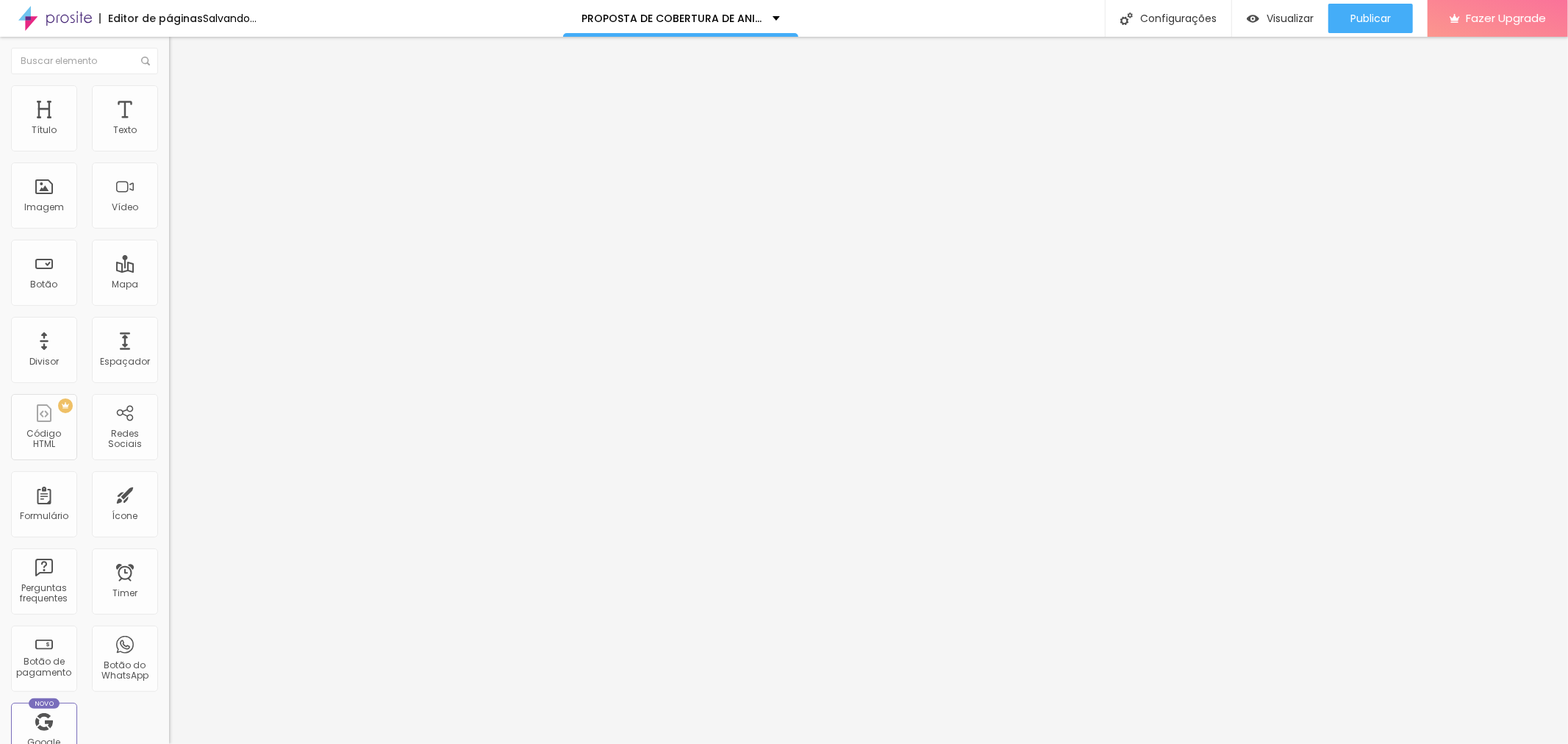
click at [169, 126] on span "Trocar imagem" at bounding box center [209, 120] width 80 height 12
click at [182, 101] on span "Estilo" at bounding box center [194, 95] width 22 height 12
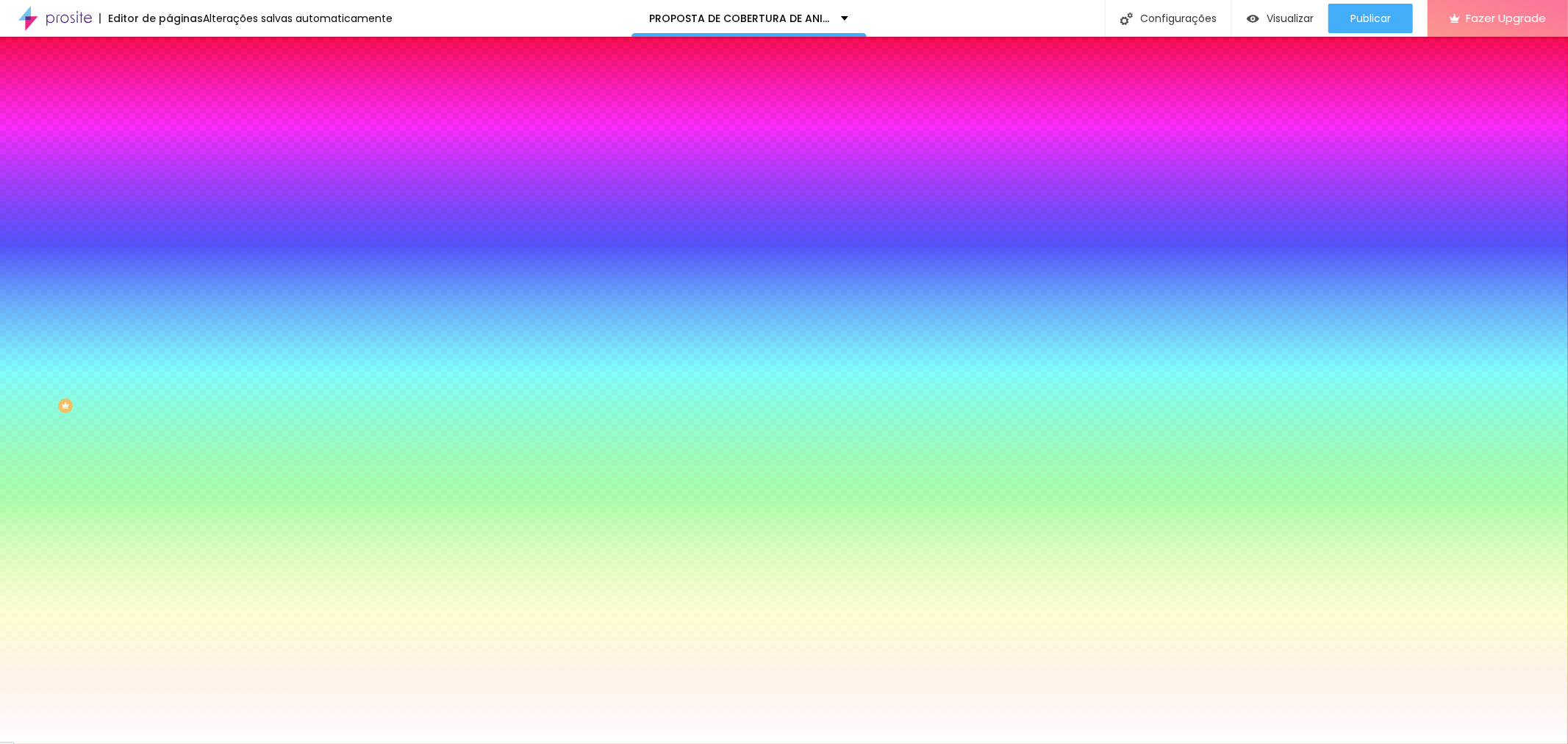
click at [169, 200] on div at bounding box center [254, 200] width 169 height 0
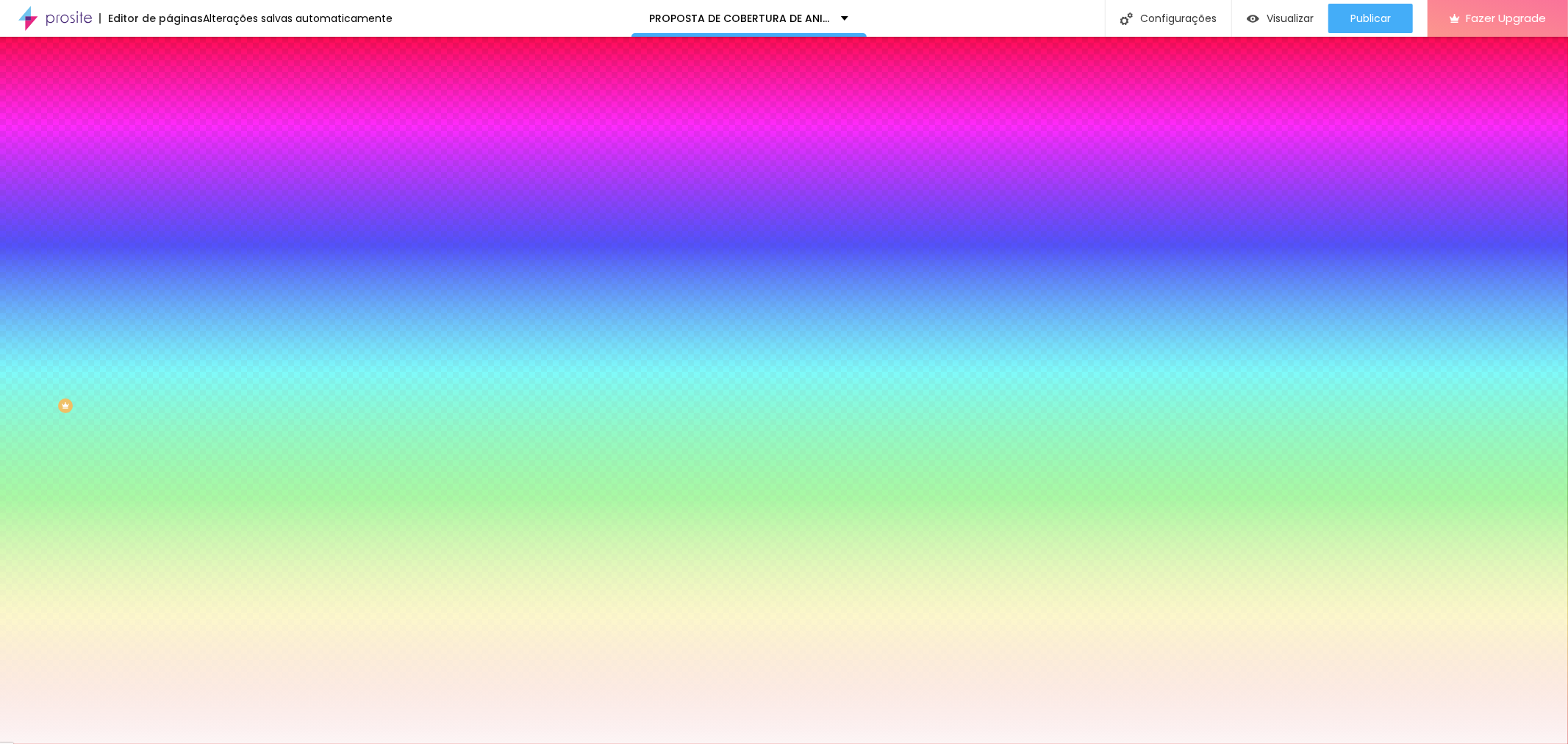
type input "#FFFFFF"
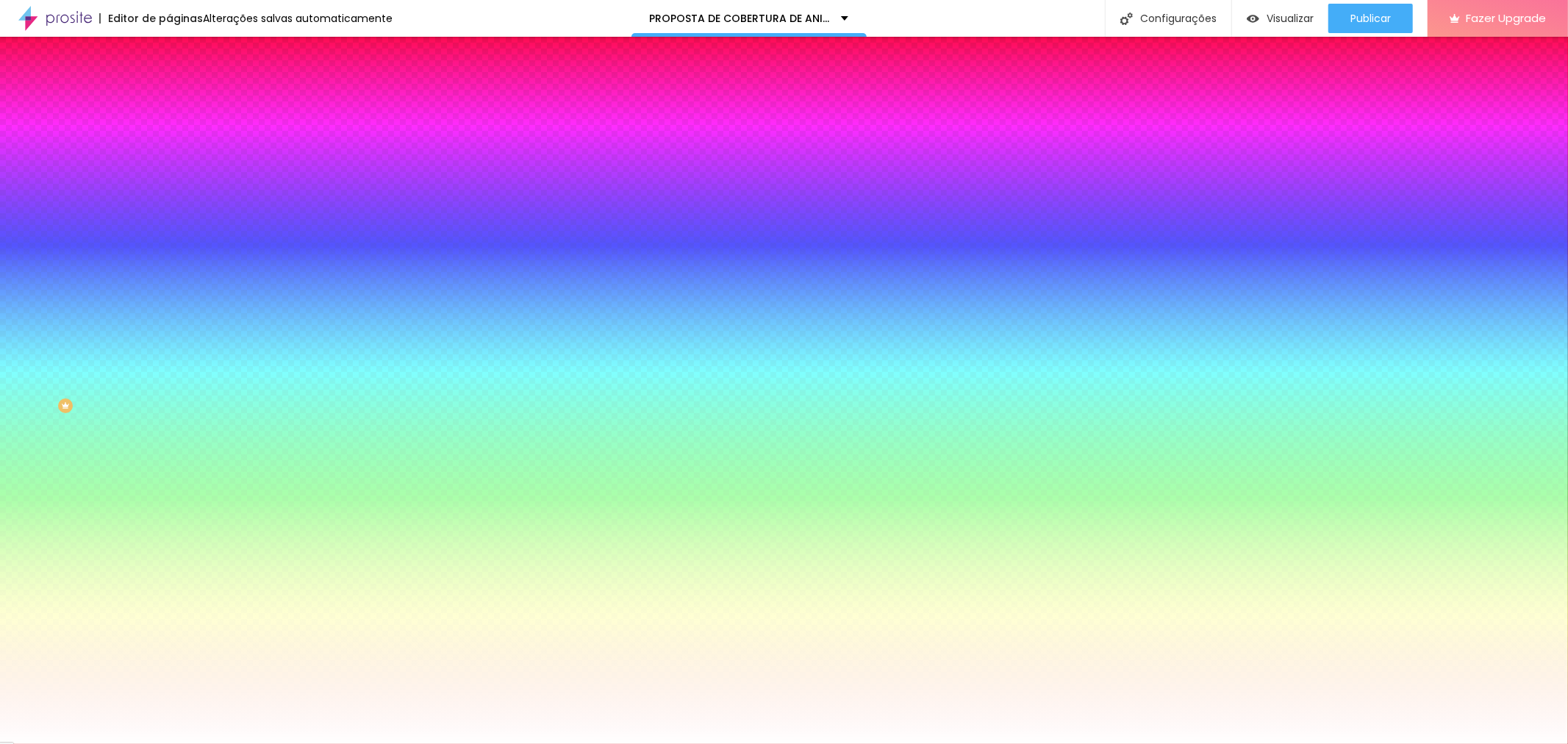
drag, startPoint x: 27, startPoint y: 288, endPoint x: 22, endPoint y: 282, distance: 7.8
click at [169, 214] on div at bounding box center [254, 214] width 169 height 0
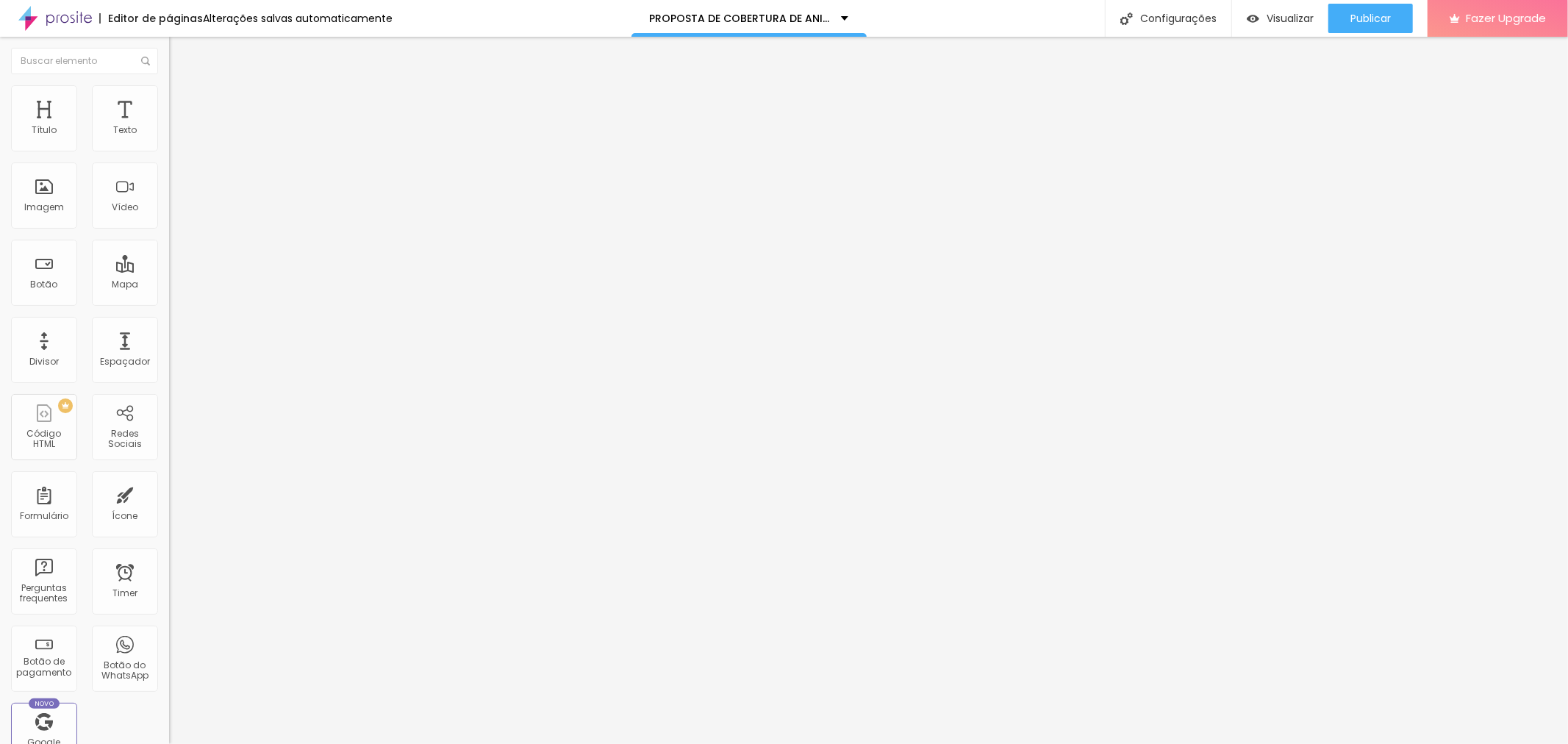
click at [169, 86] on img at bounding box center [175, 92] width 13 height 13
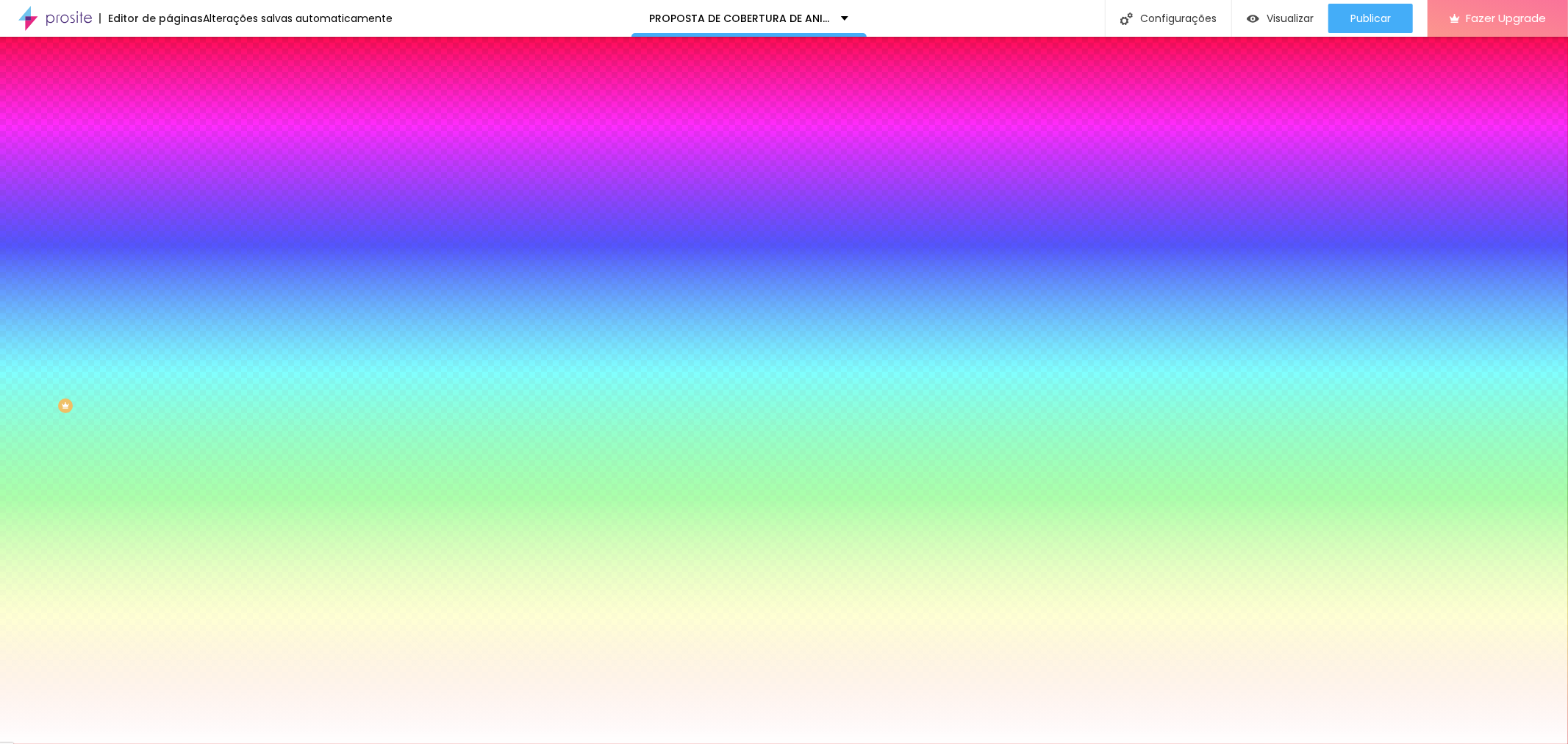
click at [169, 200] on div at bounding box center [254, 200] width 169 height 0
drag, startPoint x: 24, startPoint y: 283, endPoint x: 37, endPoint y: 315, distance: 34.5
click at [169, 214] on div at bounding box center [254, 214] width 169 height 0
click at [169, 200] on div at bounding box center [254, 200] width 169 height 0
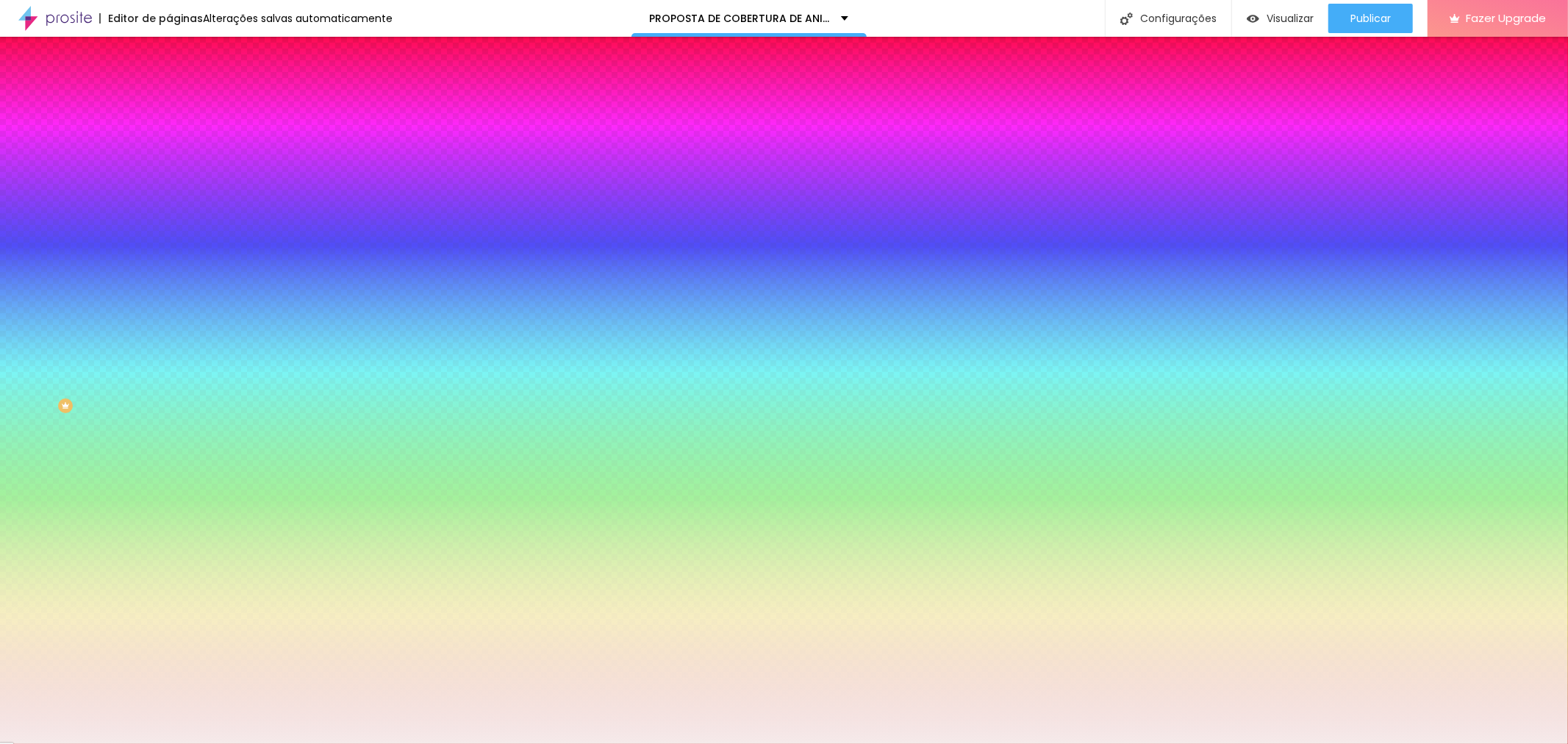
drag, startPoint x: 64, startPoint y: 333, endPoint x: 27, endPoint y: 289, distance: 57.5
click at [27, 289] on div at bounding box center [784, 372] width 1568 height 744
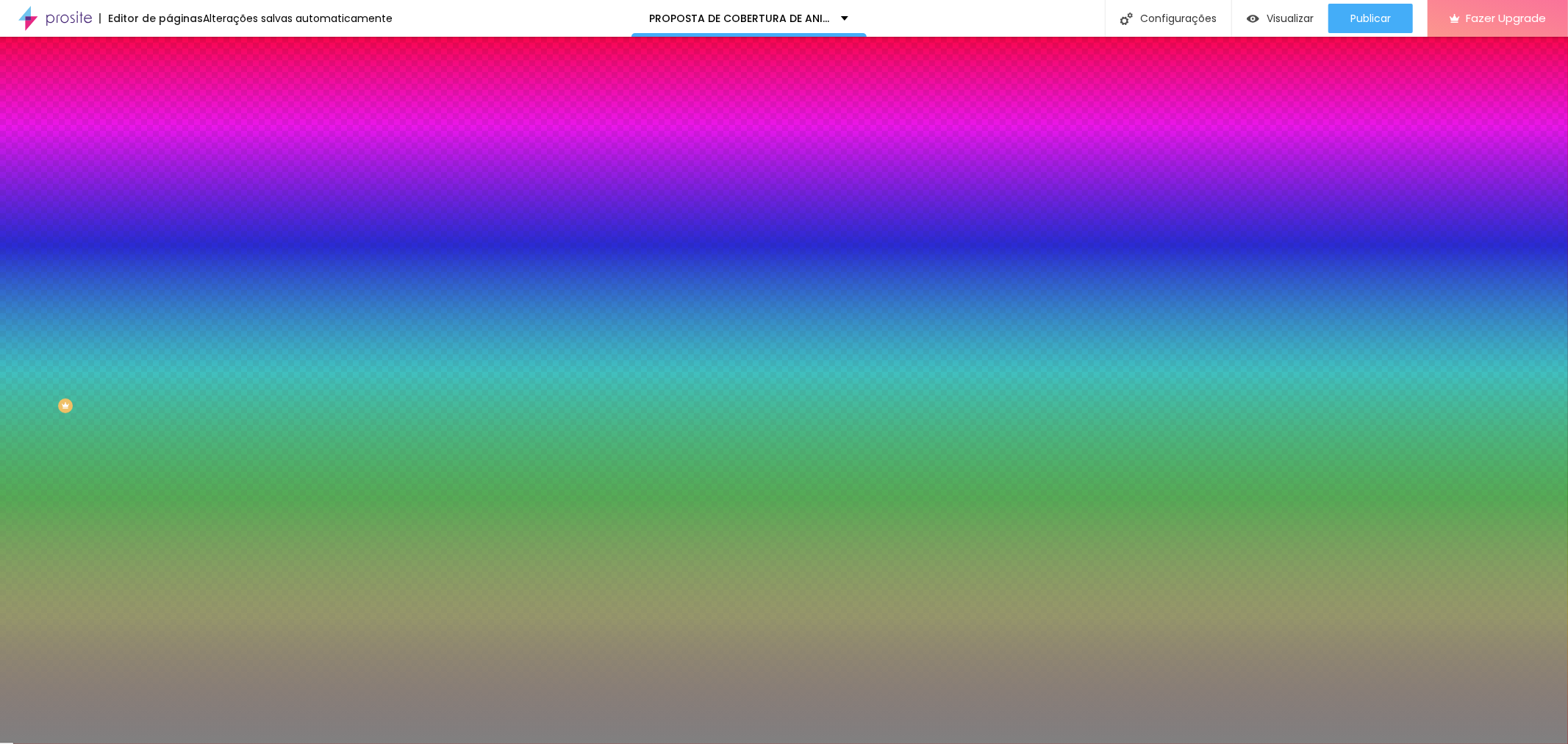
type input "#808080"
click at [2, 369] on div at bounding box center [-1, 370] width 3 height 3
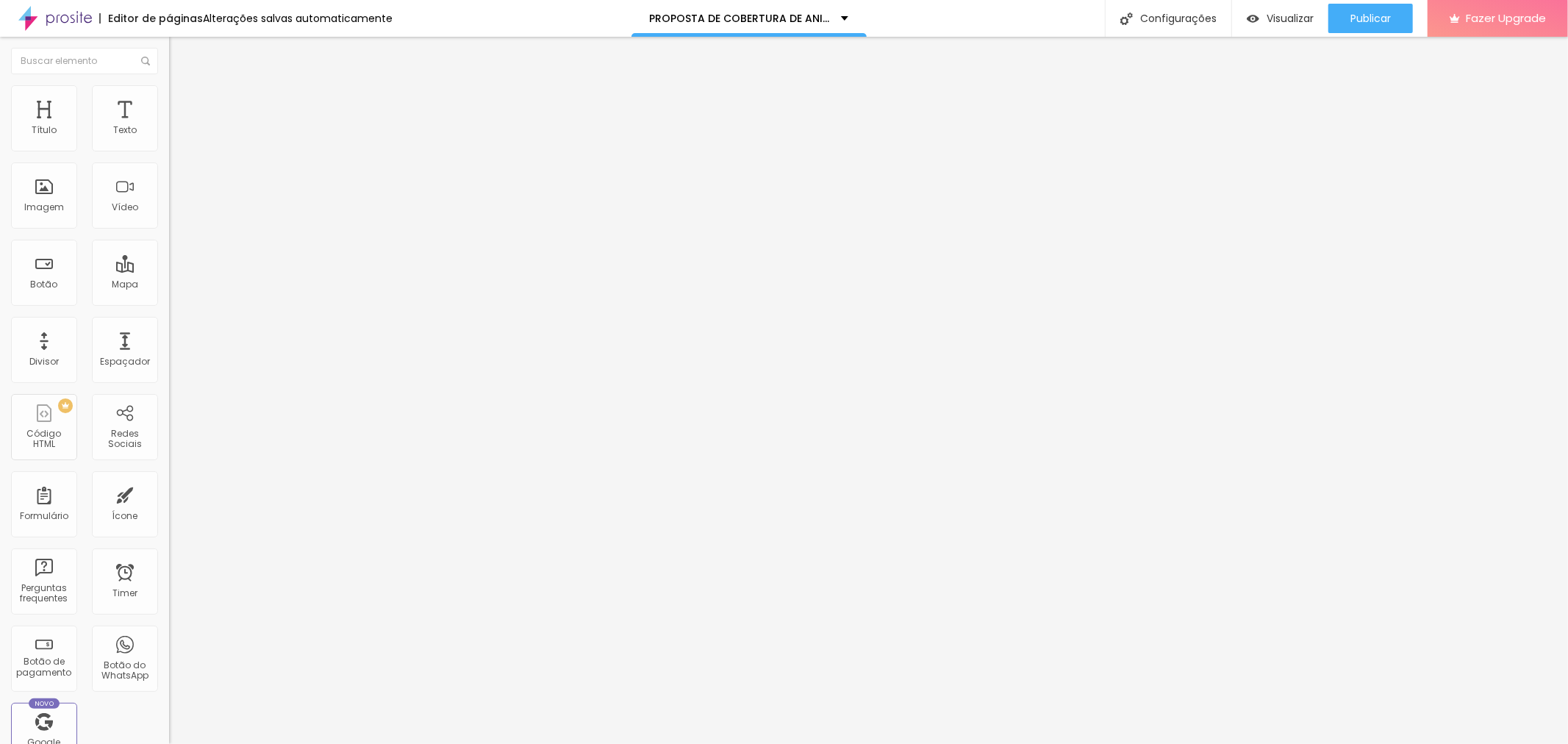
click at [169, 92] on img at bounding box center [175, 92] width 13 height 13
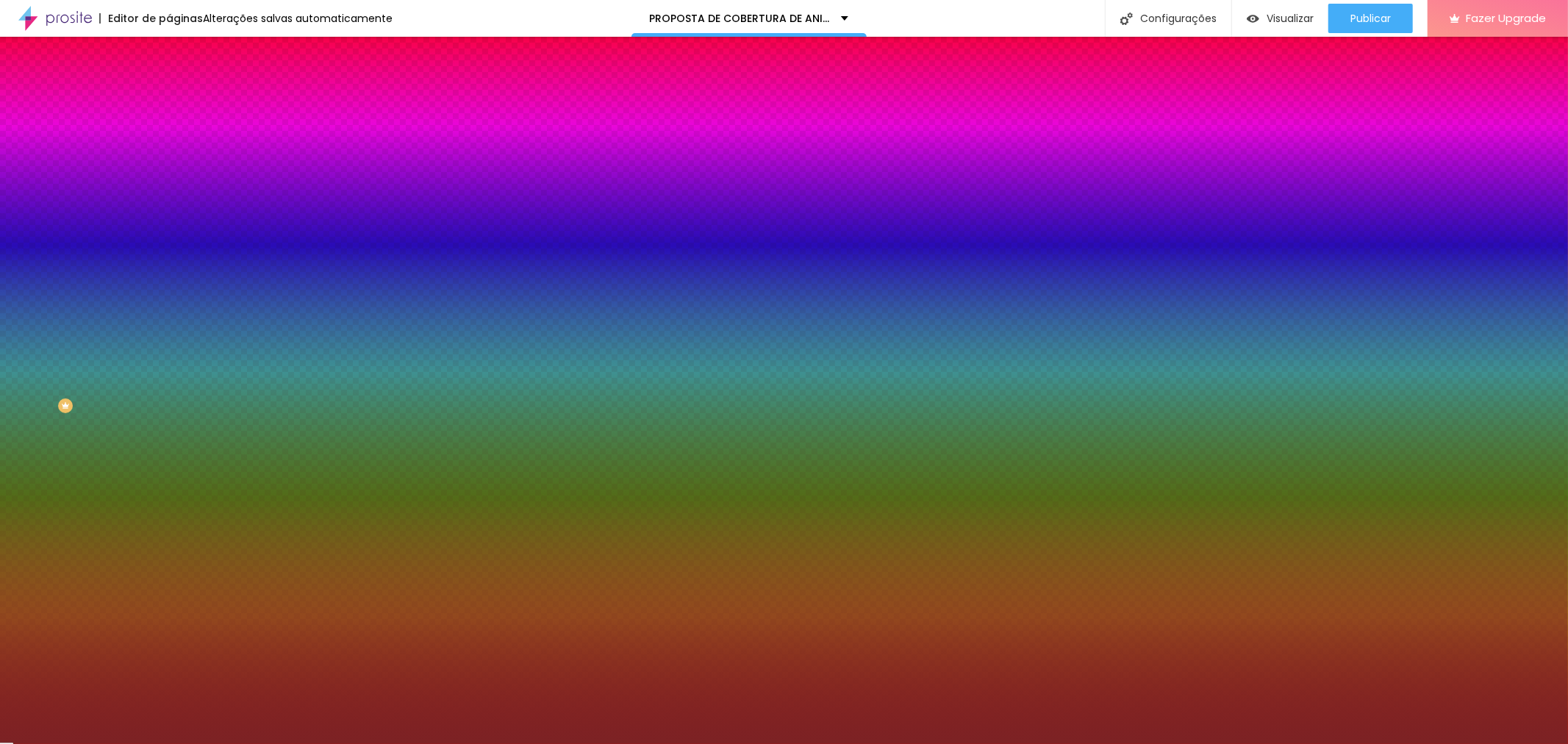
click at [169, 141] on div at bounding box center [254, 141] width 169 height 0
click at [169, 156] on div at bounding box center [254, 156] width 169 height 0
click at [169, 141] on div at bounding box center [254, 141] width 169 height 0
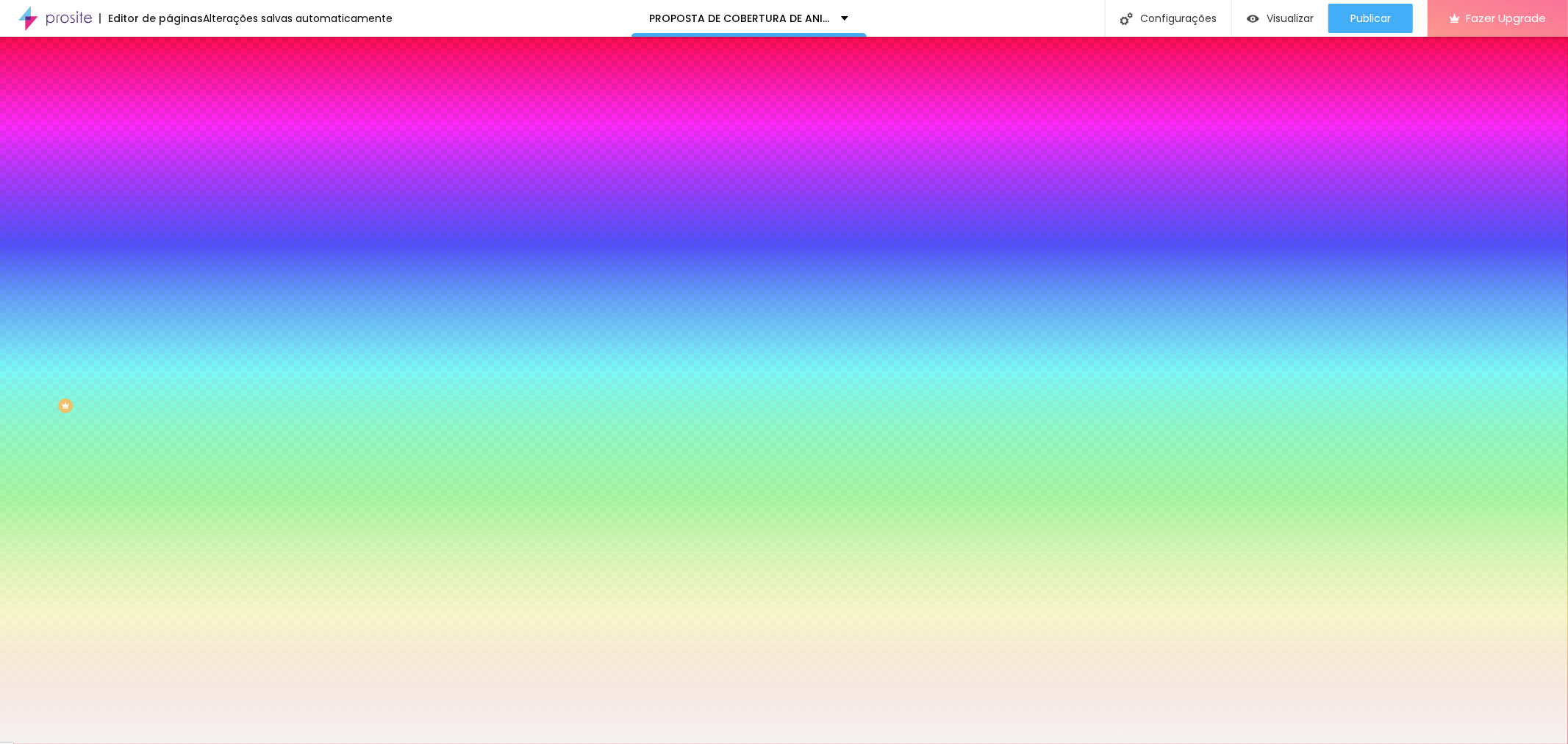
drag, startPoint x: 35, startPoint y: 181, endPoint x: 24, endPoint y: 166, distance: 18.6
click at [24, 167] on div at bounding box center [784, 372] width 1568 height 744
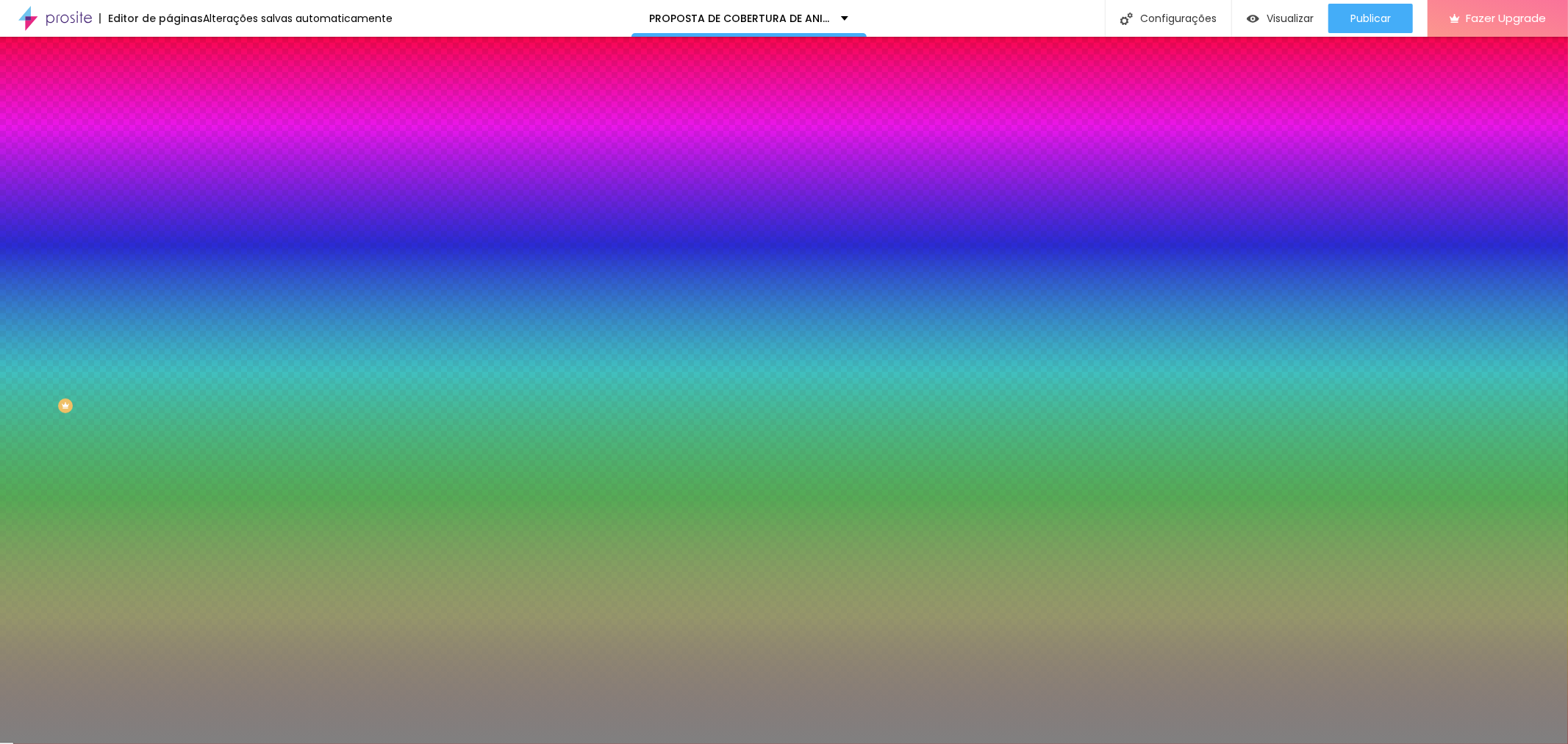
type input "#808080"
click at [169, 156] on div at bounding box center [254, 156] width 169 height 0
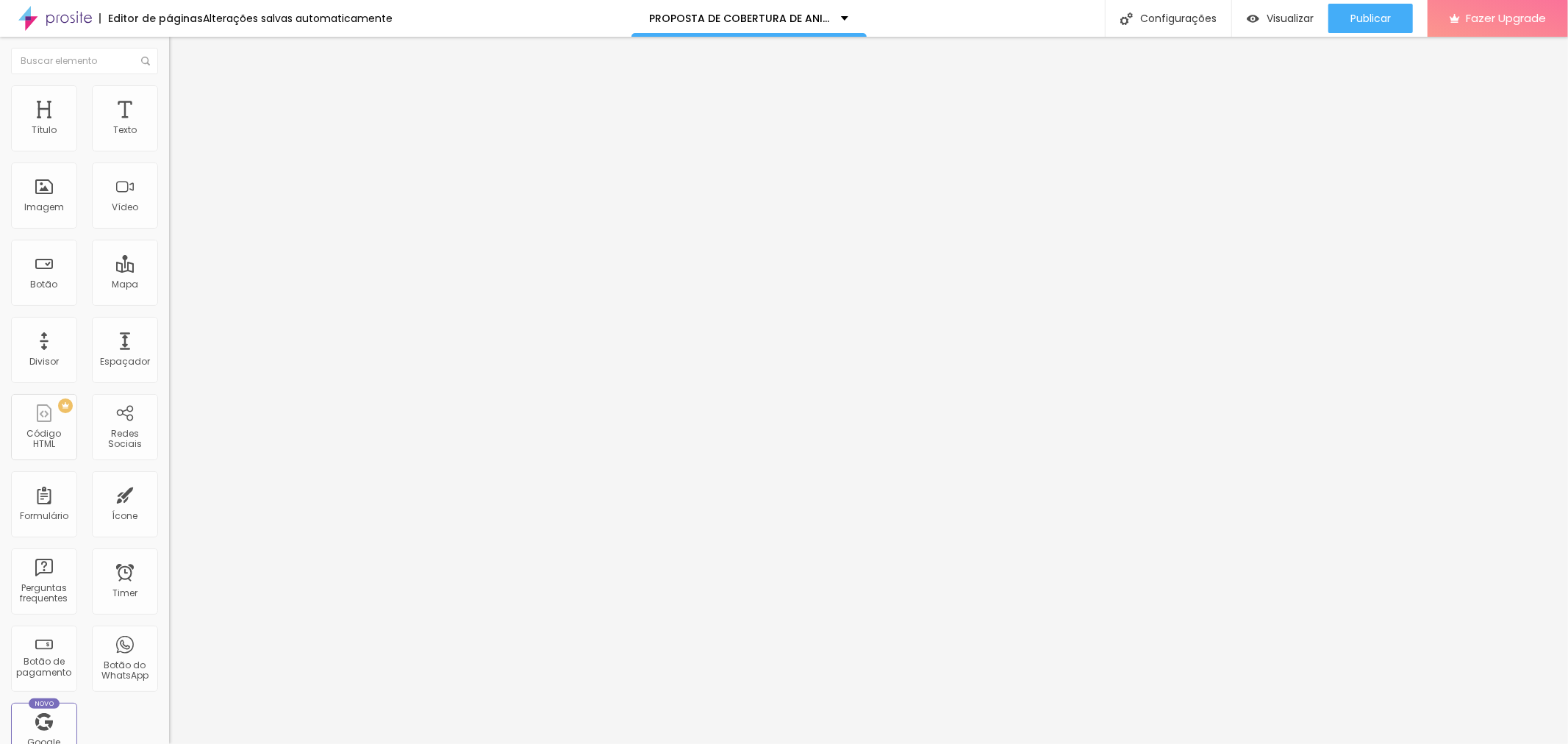
click at [169, 96] on li "Estilo" at bounding box center [254, 92] width 169 height 15
click at [169, 92] on li "Estilo" at bounding box center [254, 92] width 169 height 15
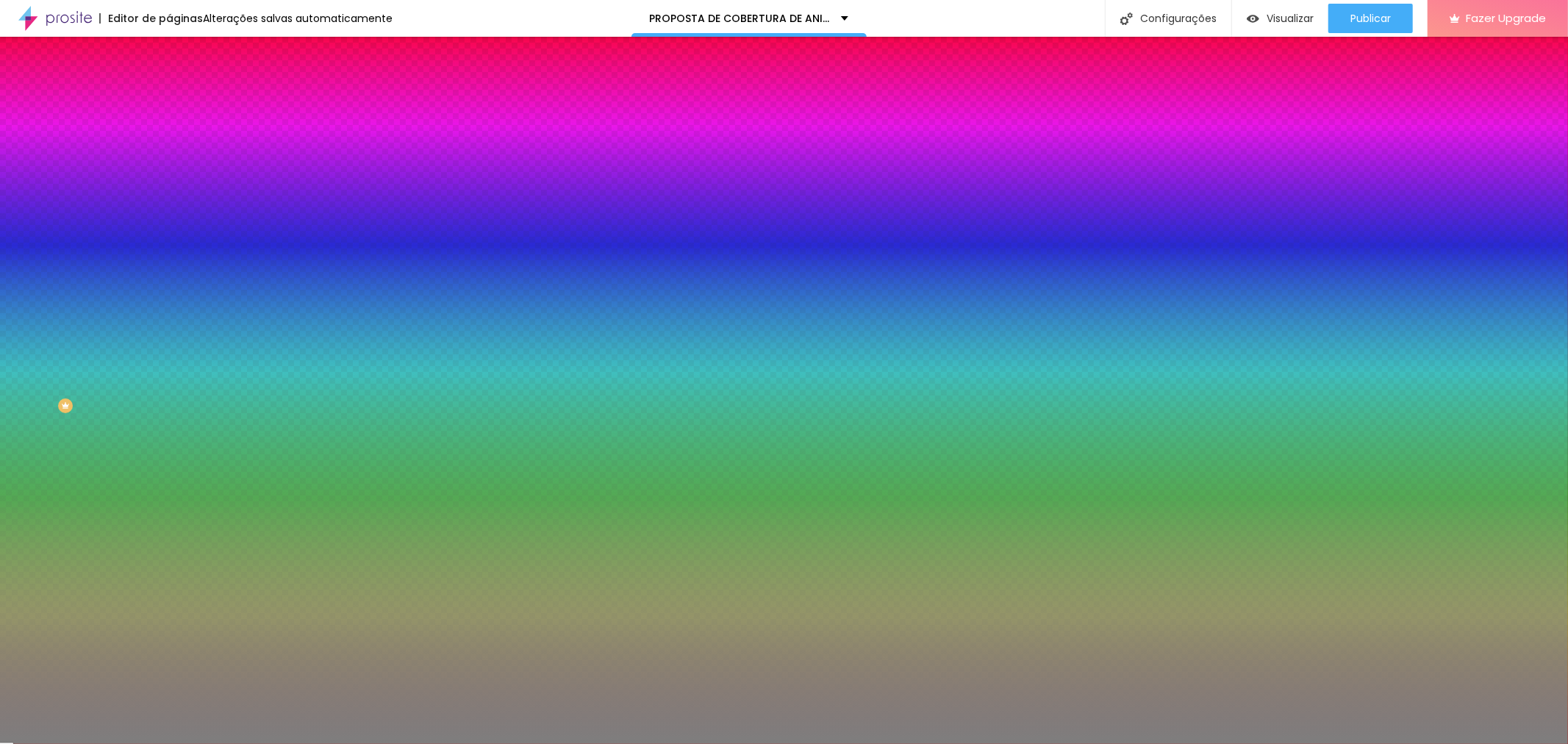
click at [169, 153] on input "#7E7E7E" at bounding box center [257, 148] width 176 height 15
click at [169, 147] on input "#7E7E7E" at bounding box center [257, 148] width 176 height 15
type input "#808080"
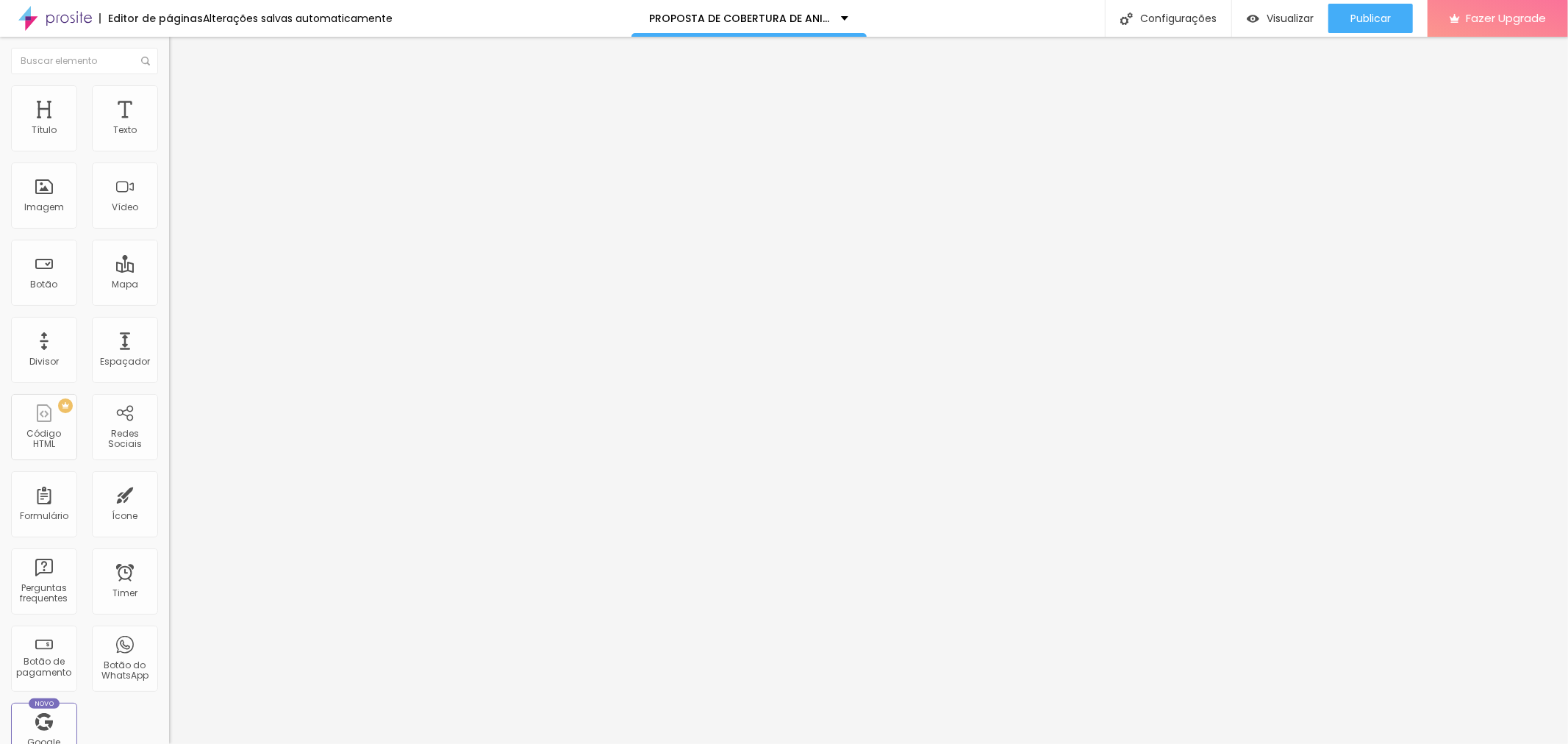
click at [169, 96] on li "Estilo" at bounding box center [254, 92] width 169 height 15
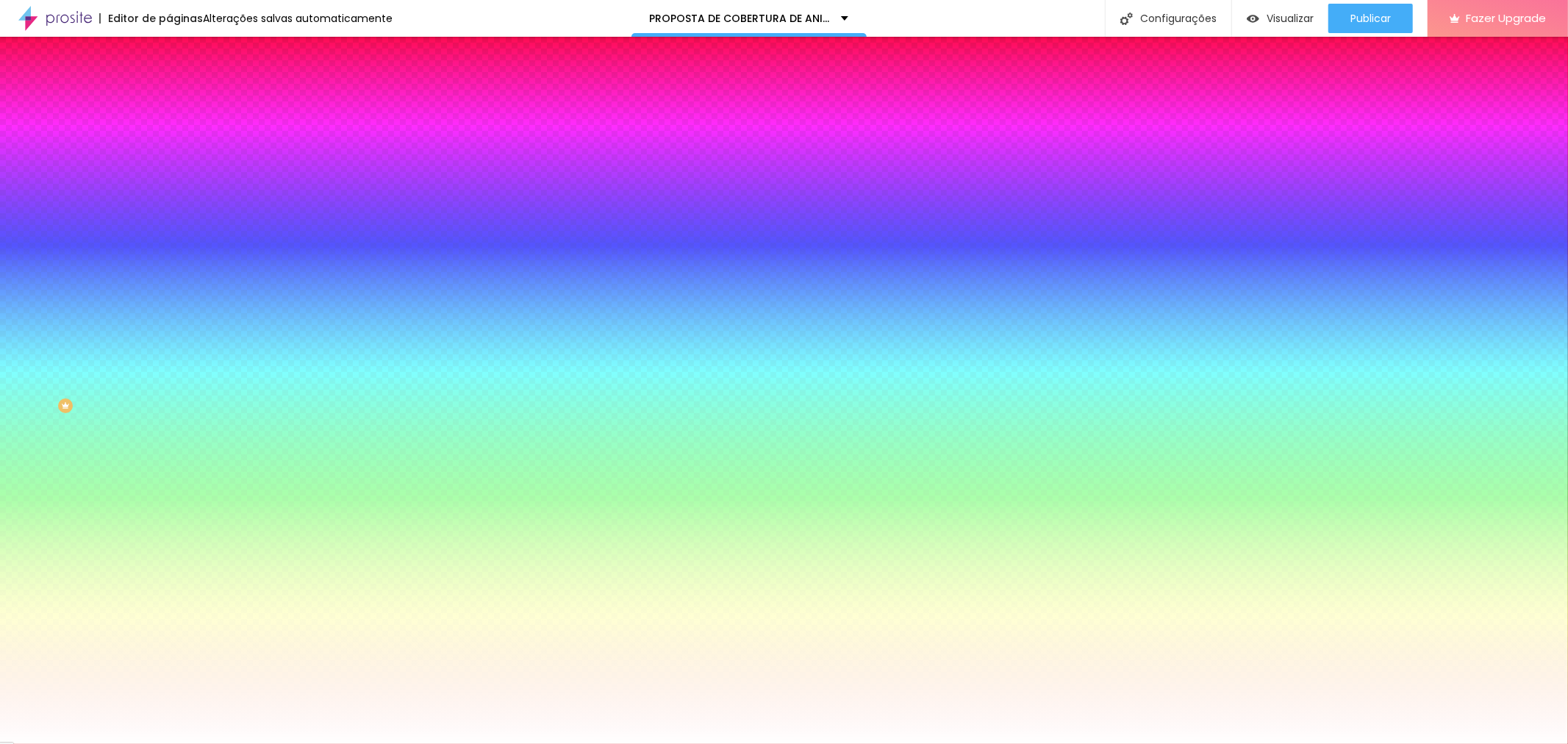
click at [169, 200] on div at bounding box center [254, 200] width 169 height 0
type input "#FFFFFF"
drag, startPoint x: 62, startPoint y: 322, endPoint x: 26, endPoint y: 288, distance: 49.5
click at [169, 214] on div at bounding box center [254, 214] width 169 height 0
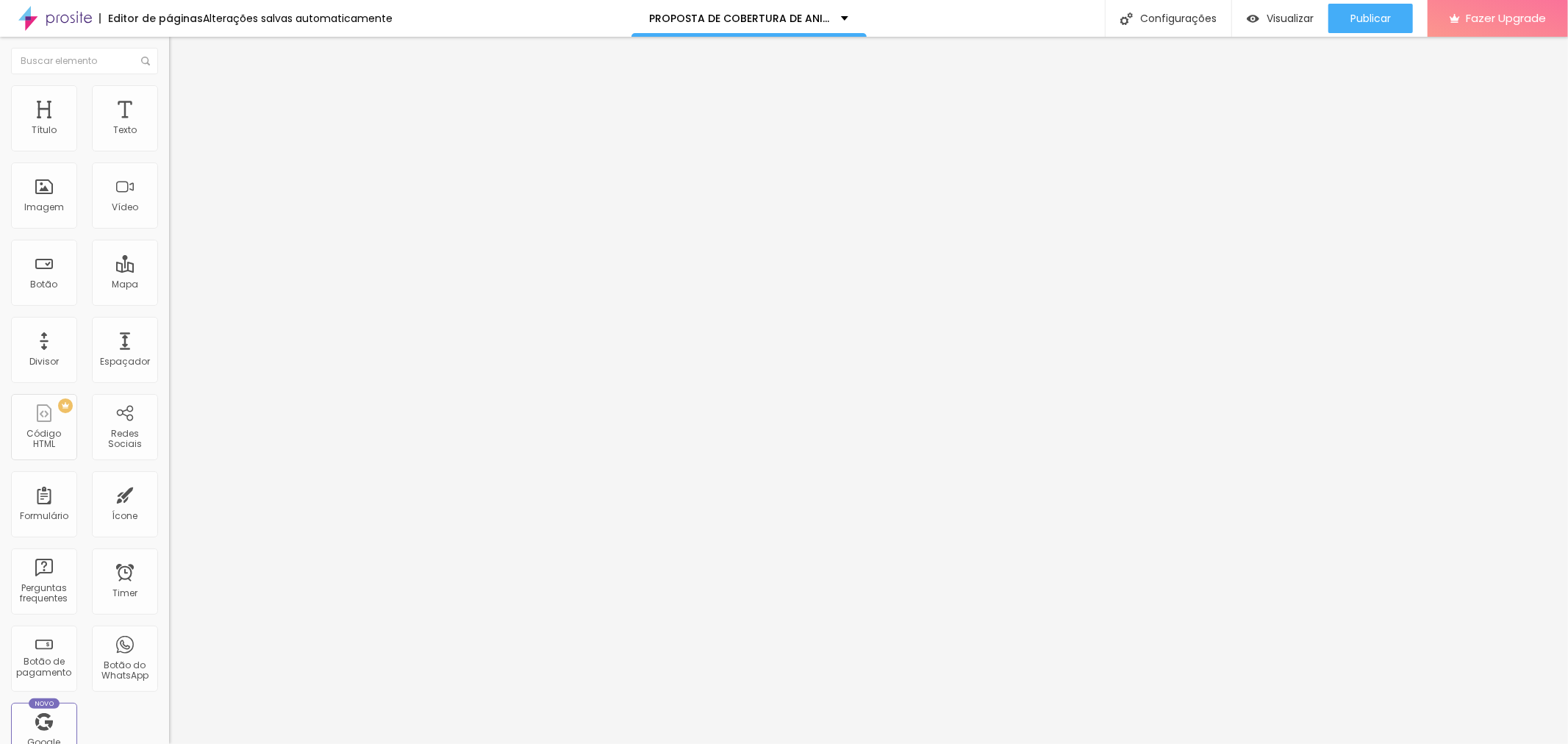
click at [169, 92] on li "Estilo" at bounding box center [254, 92] width 169 height 15
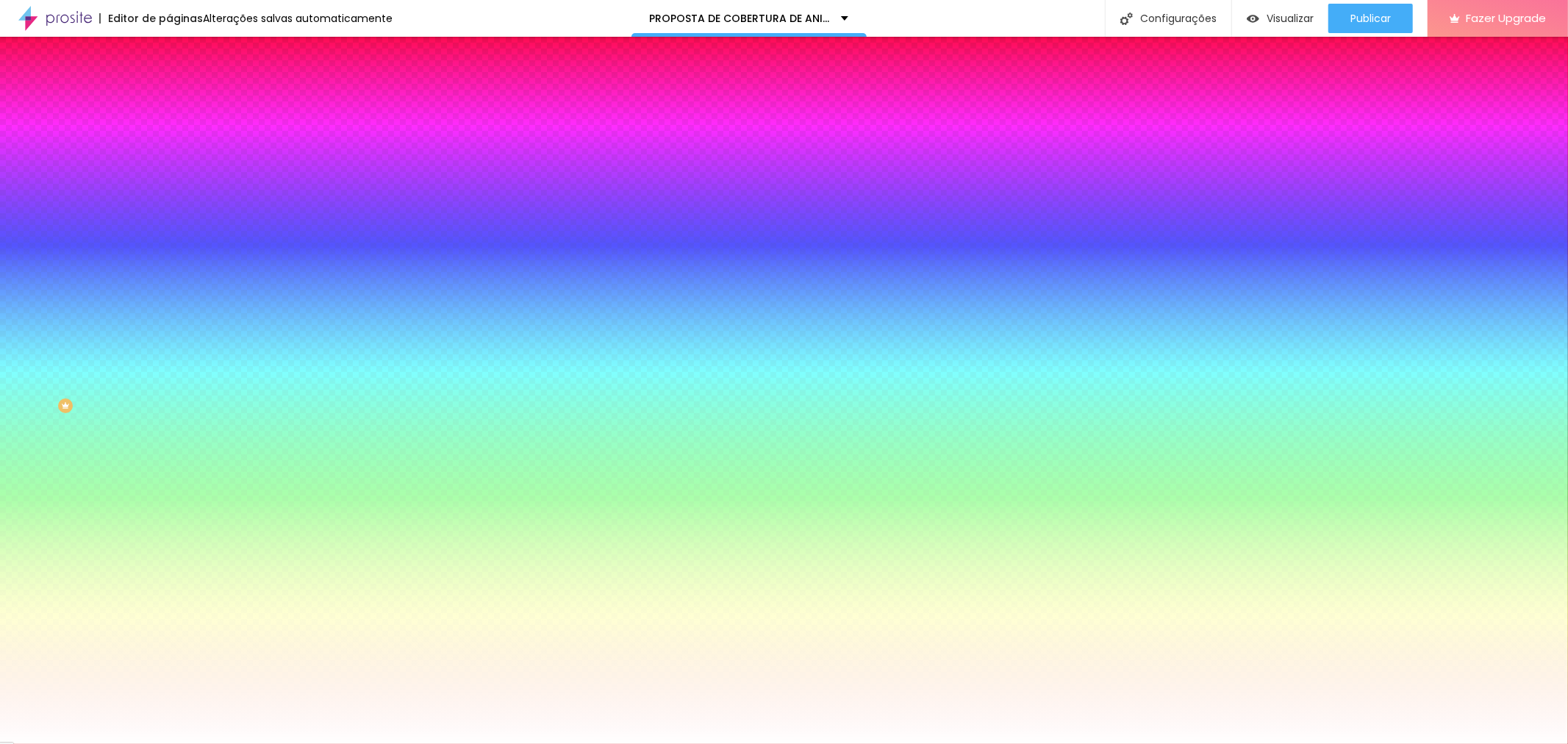
click at [169, 200] on div at bounding box center [254, 200] width 169 height 0
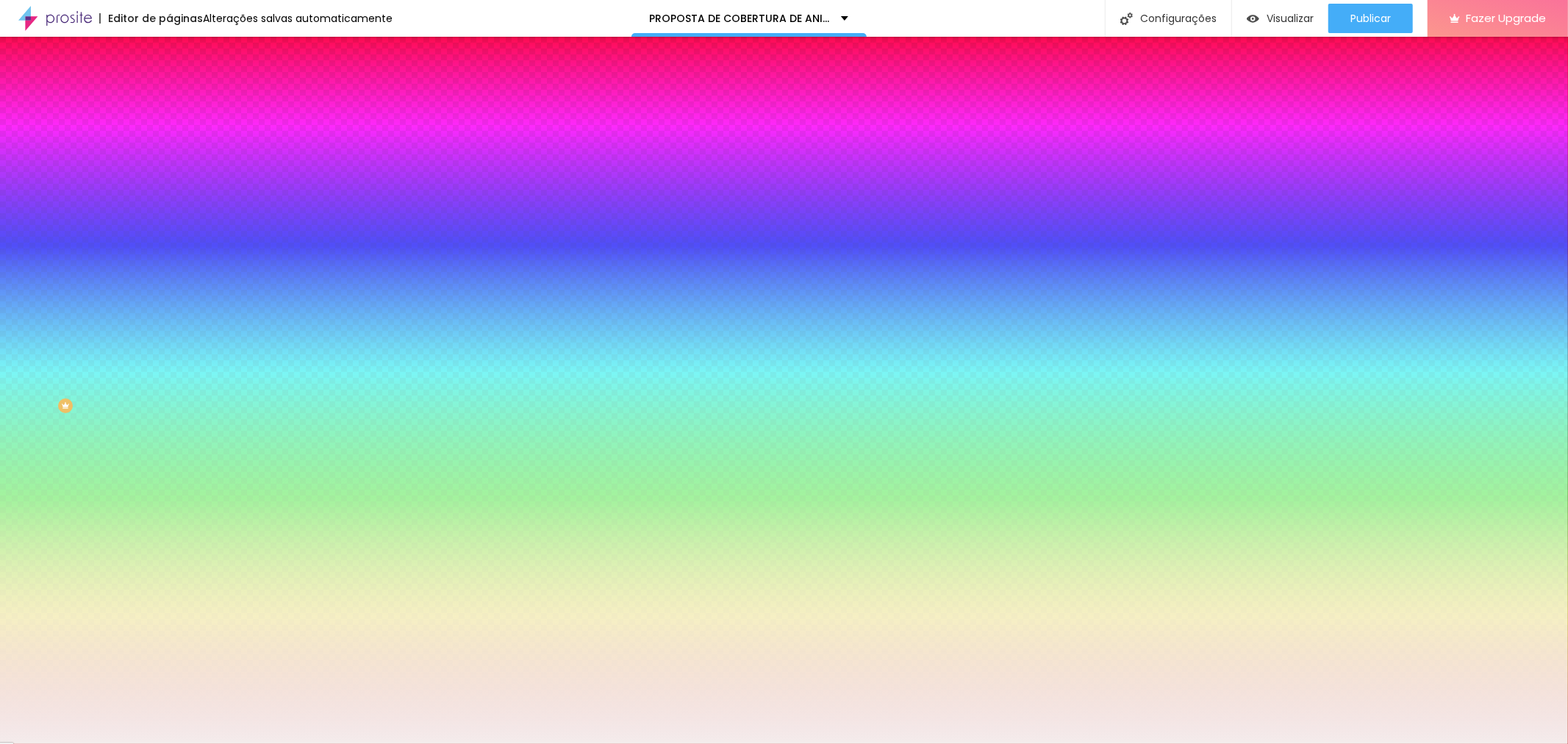
type input "#F9F7F7"
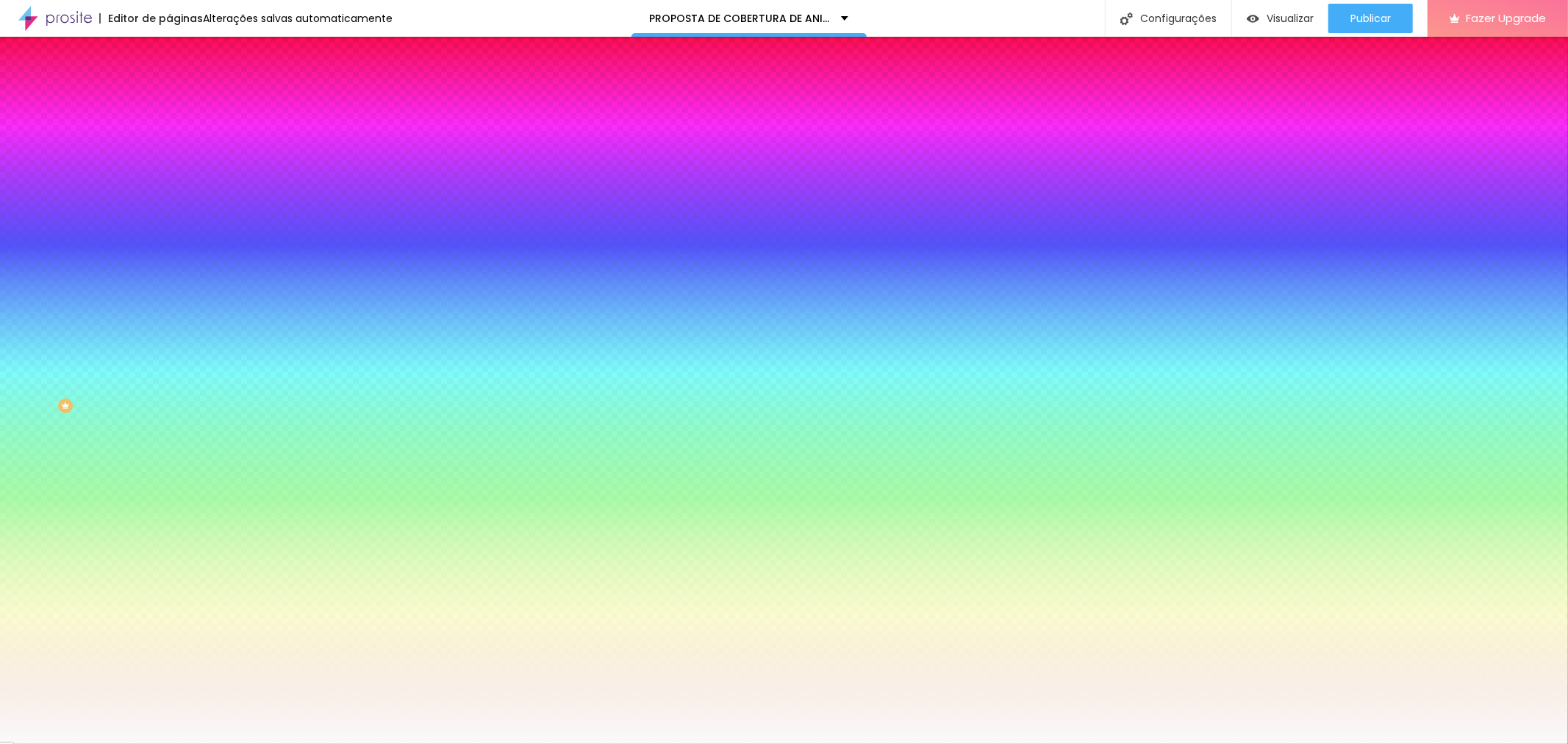
click at [169, 214] on div at bounding box center [254, 214] width 169 height 0
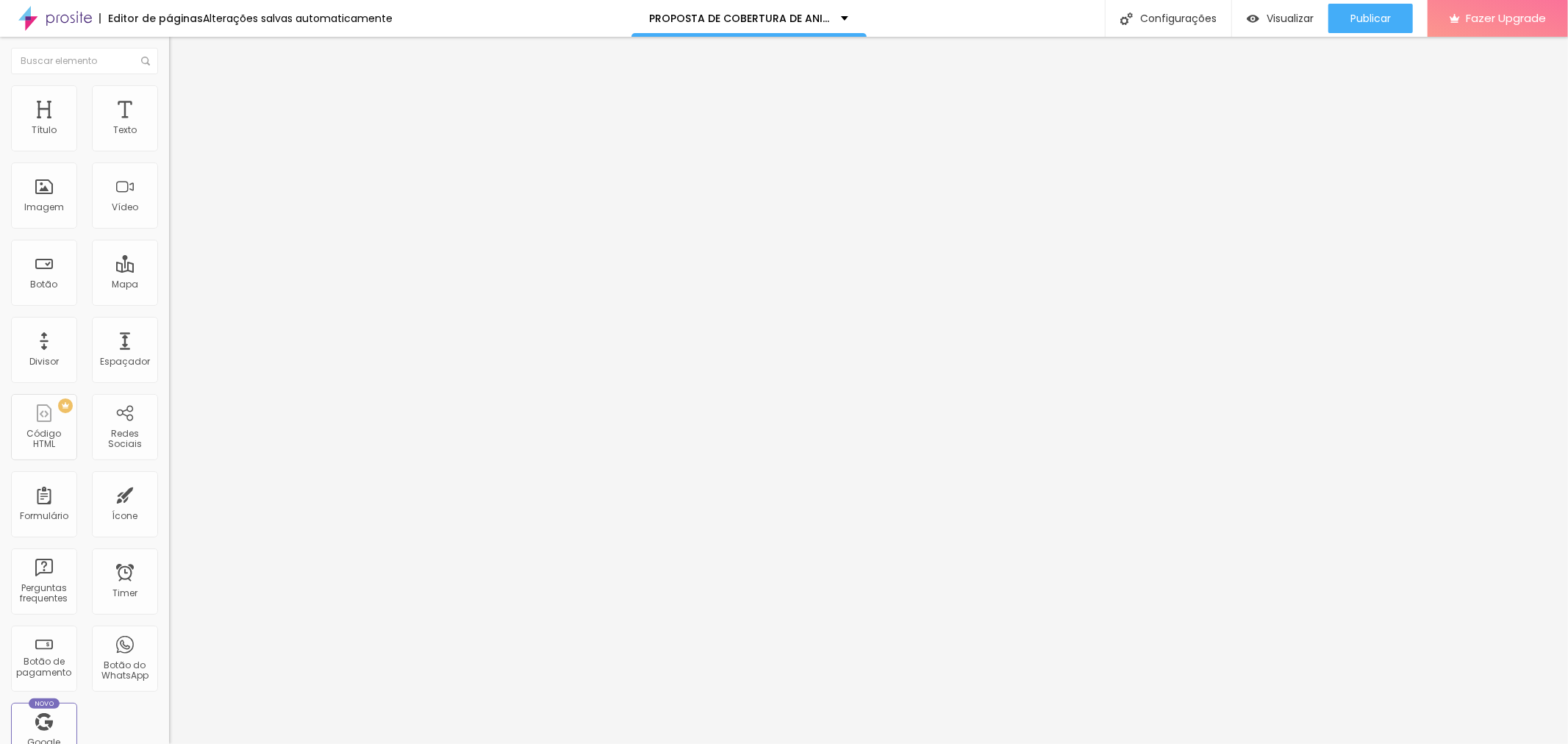
click at [169, 89] on img at bounding box center [175, 92] width 13 height 13
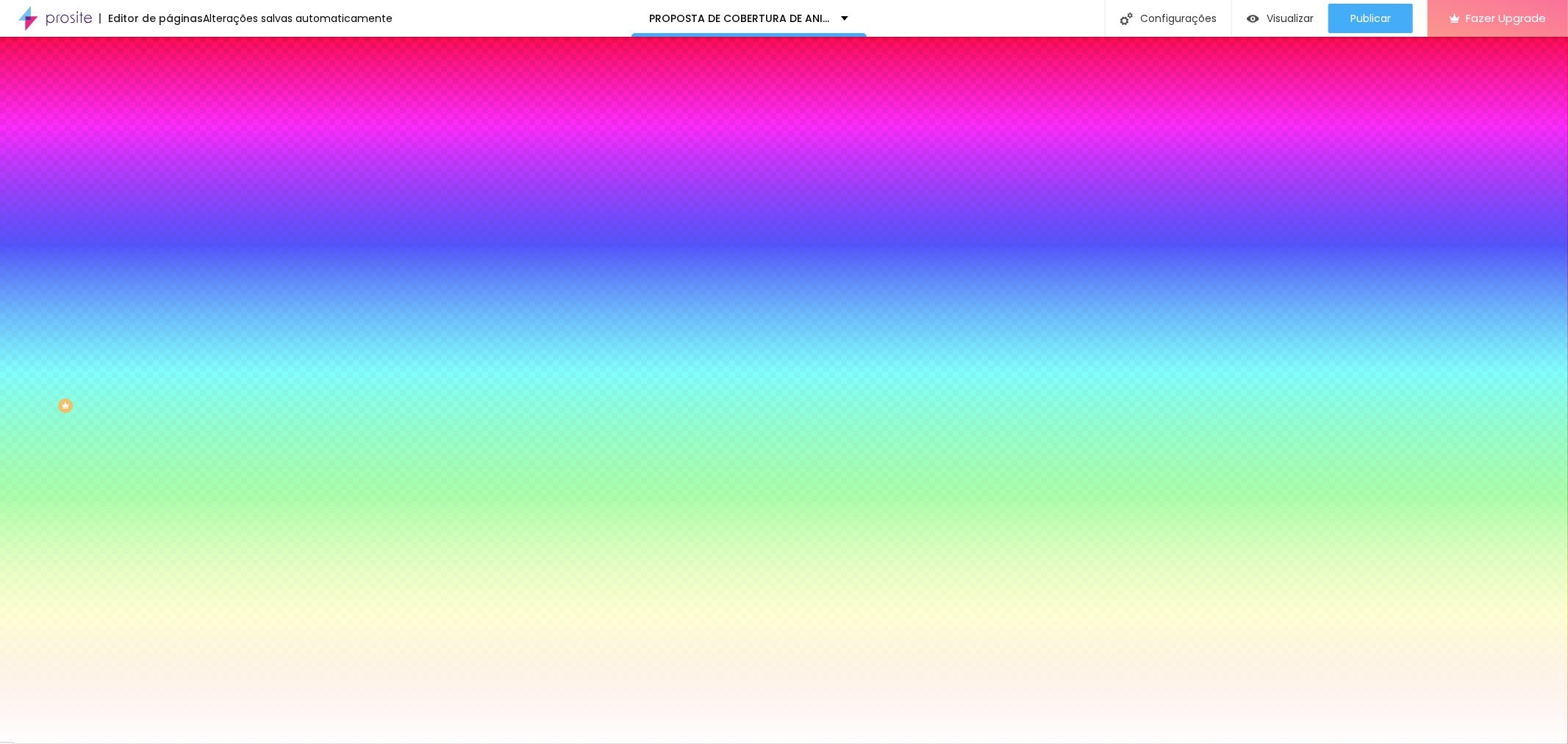
click at [169, 200] on div at bounding box center [254, 200] width 169 height 0
type input "#FCFAFA"
click at [23, 285] on div at bounding box center [784, 372] width 1568 height 744
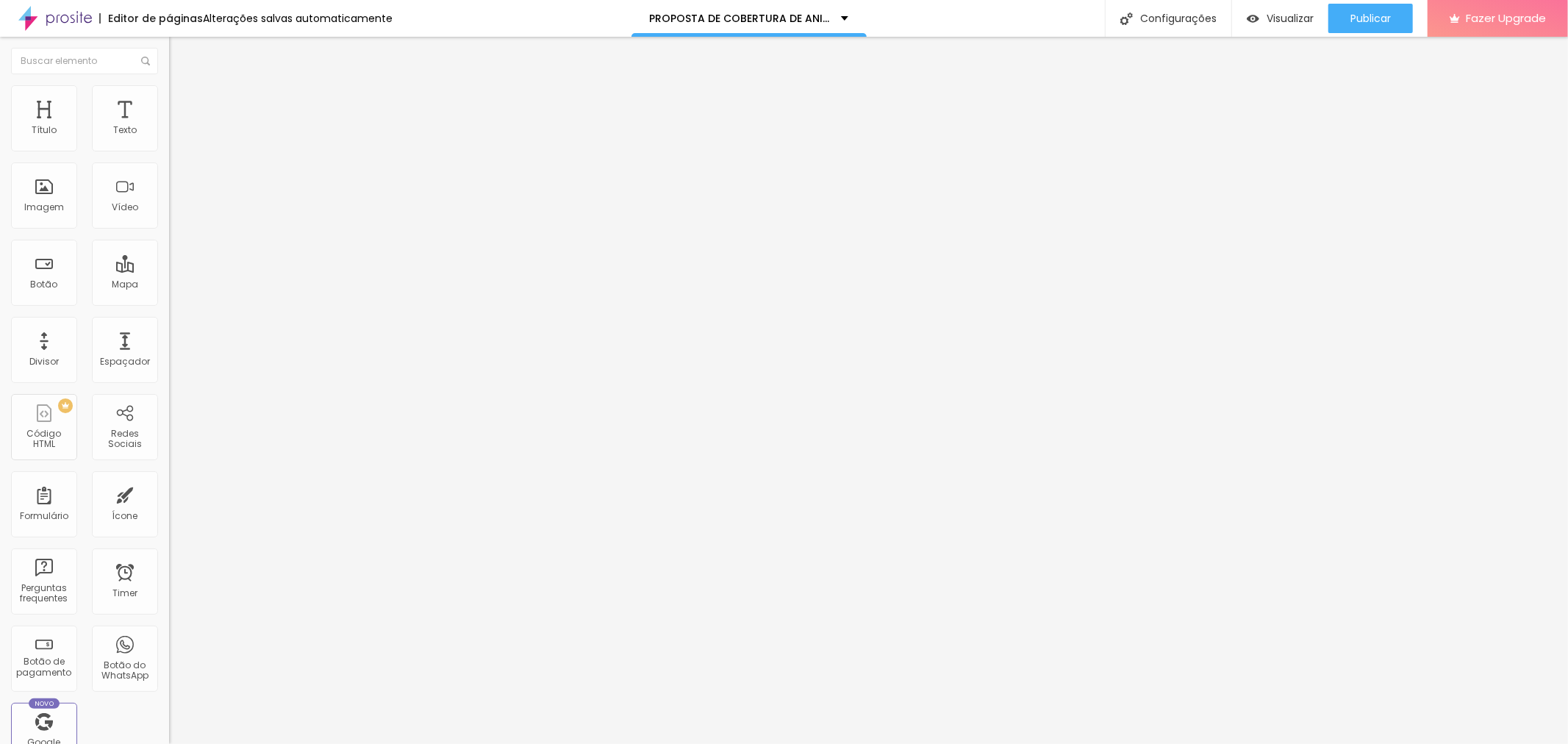
click at [169, 90] on img at bounding box center [175, 92] width 13 height 13
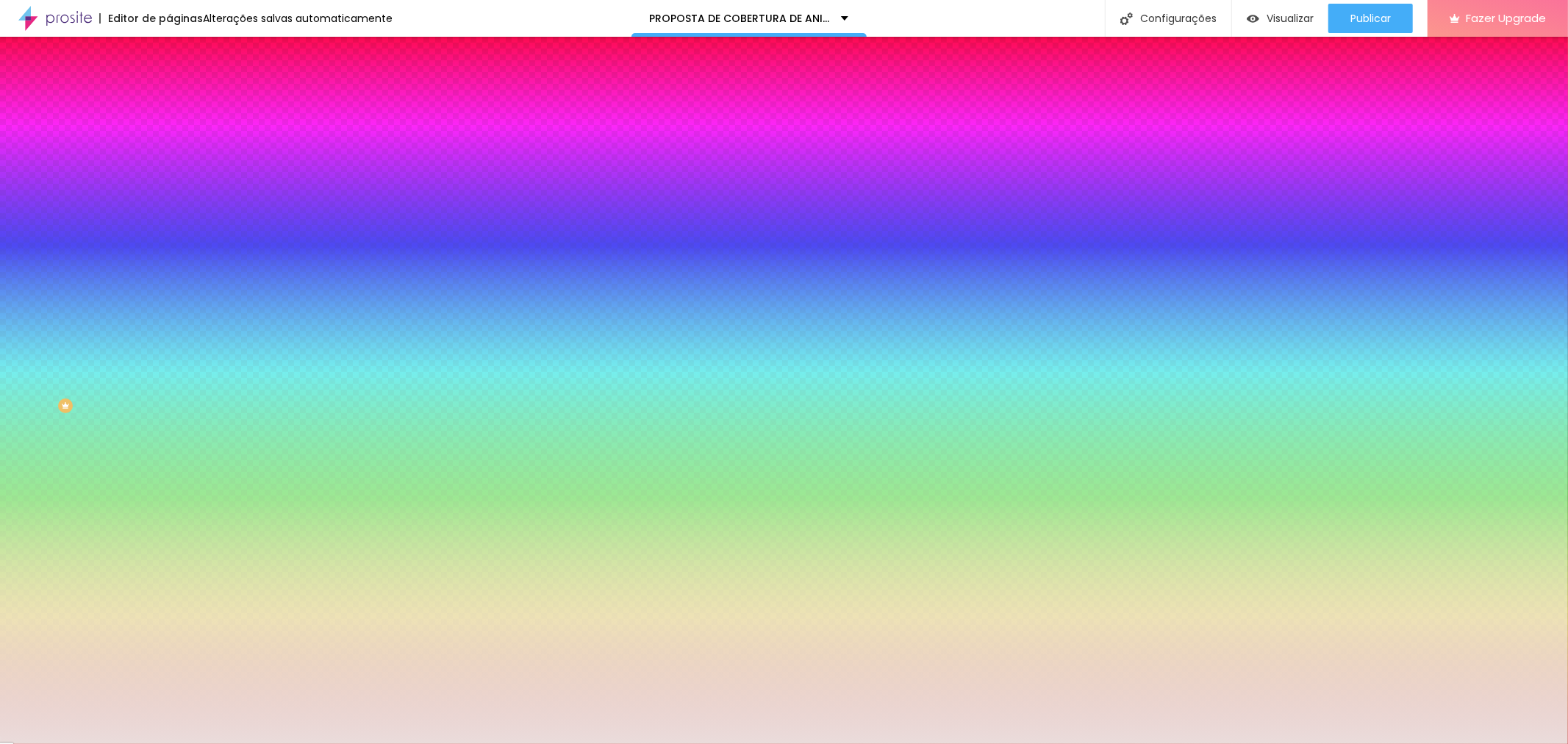
click at [169, 141] on div at bounding box center [254, 141] width 169 height 0
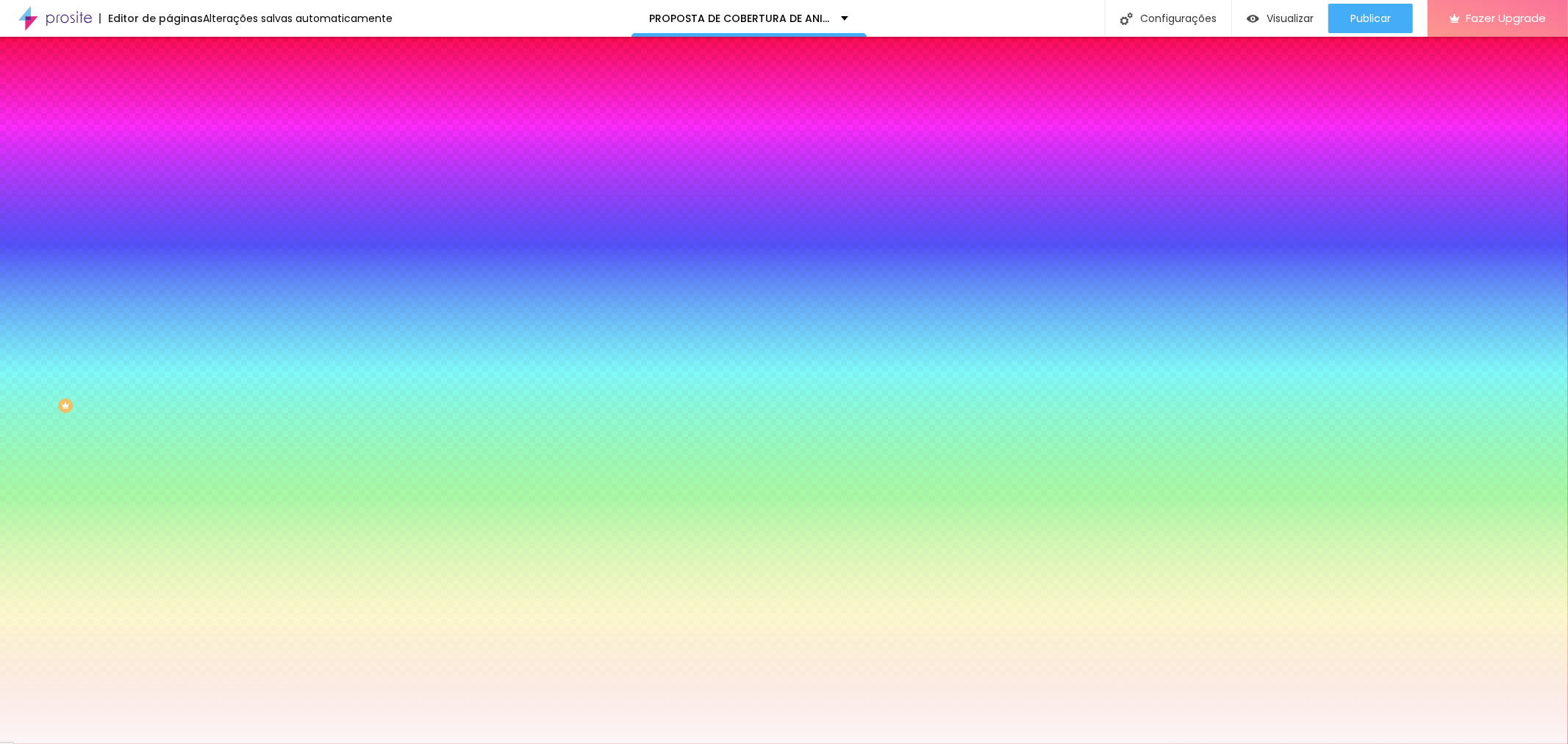
type input "#FCFCFC"
drag, startPoint x: 26, startPoint y: 178, endPoint x: 22, endPoint y: 168, distance: 10.8
click at [169, 156] on div at bounding box center [254, 156] width 169 height 0
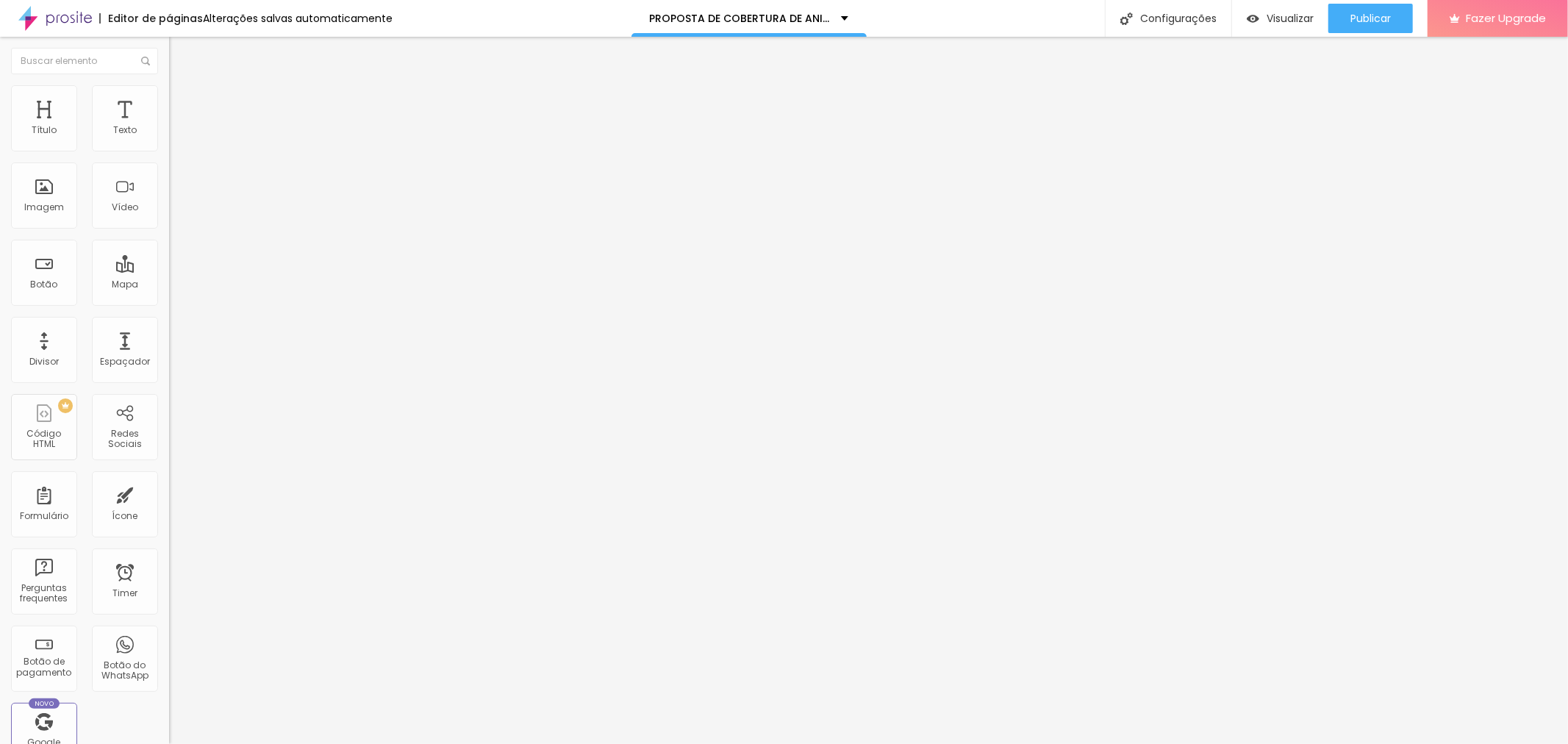
click at [182, 101] on span "Estilo" at bounding box center [194, 95] width 22 height 12
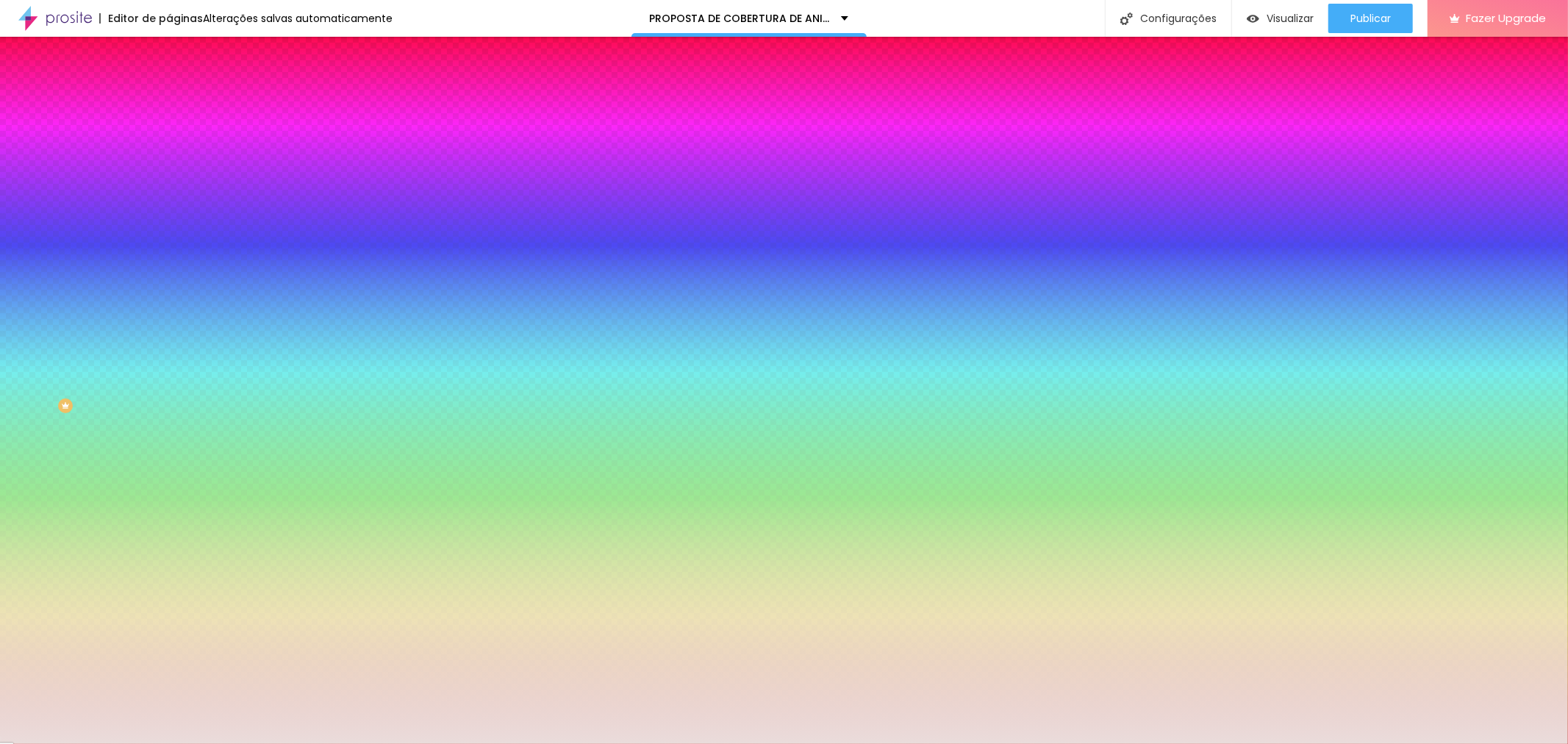
click at [169, 141] on div at bounding box center [254, 141] width 169 height 0
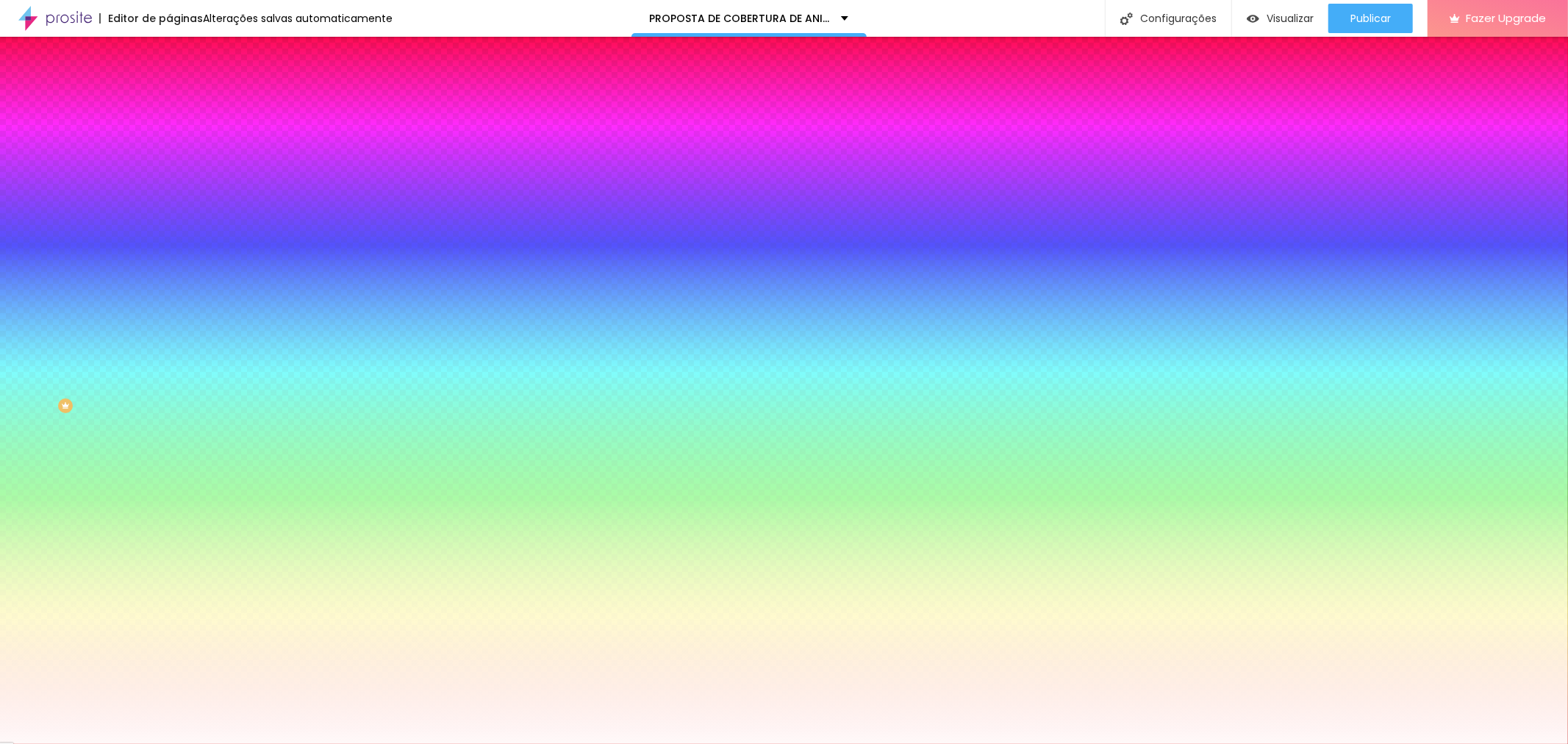
type input "#FFFBFB"
drag, startPoint x: 29, startPoint y: 179, endPoint x: 22, endPoint y: 166, distance: 14.8
click at [22, 166] on div at bounding box center [784, 372] width 1568 height 744
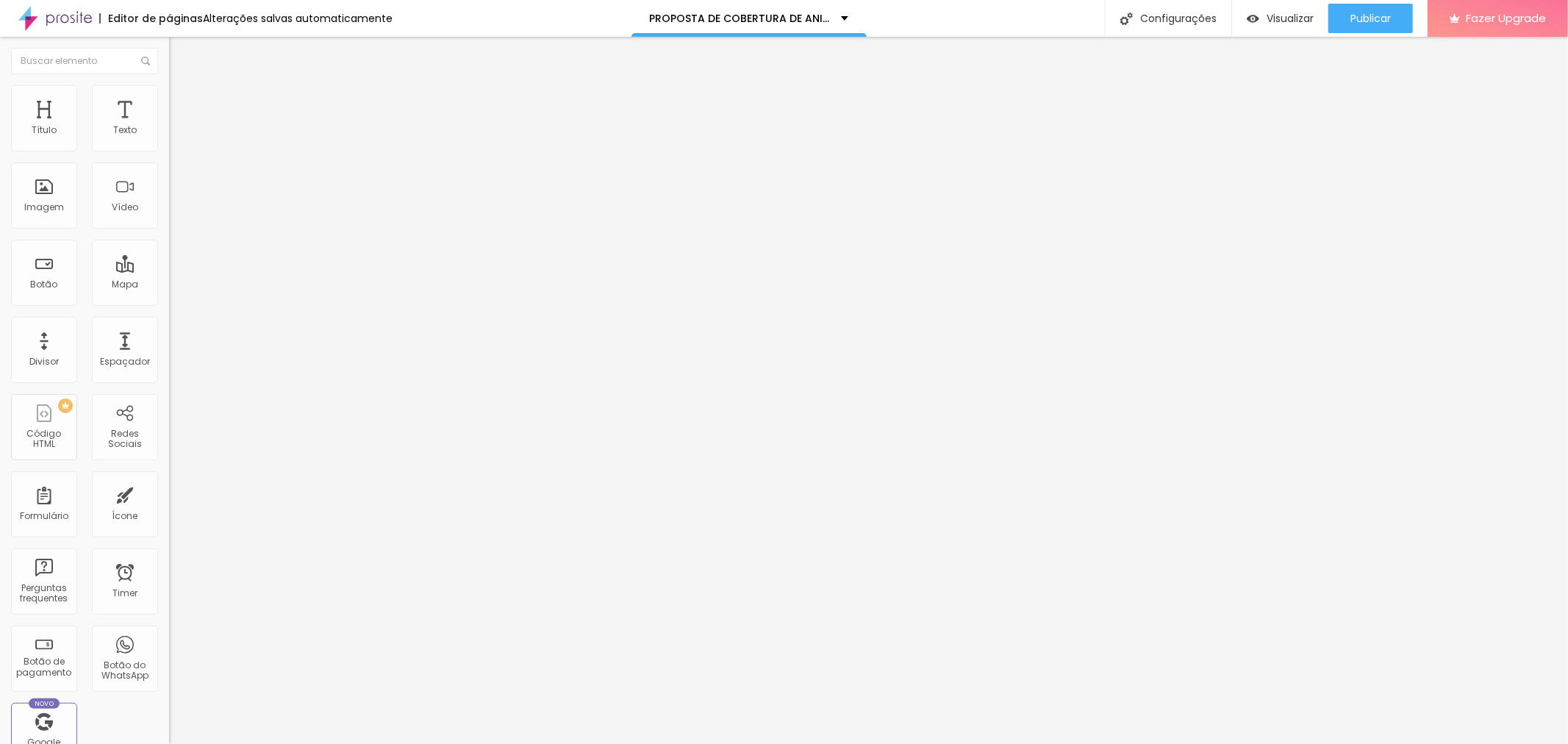
click at [169, 97] on li "Estilo" at bounding box center [254, 92] width 169 height 15
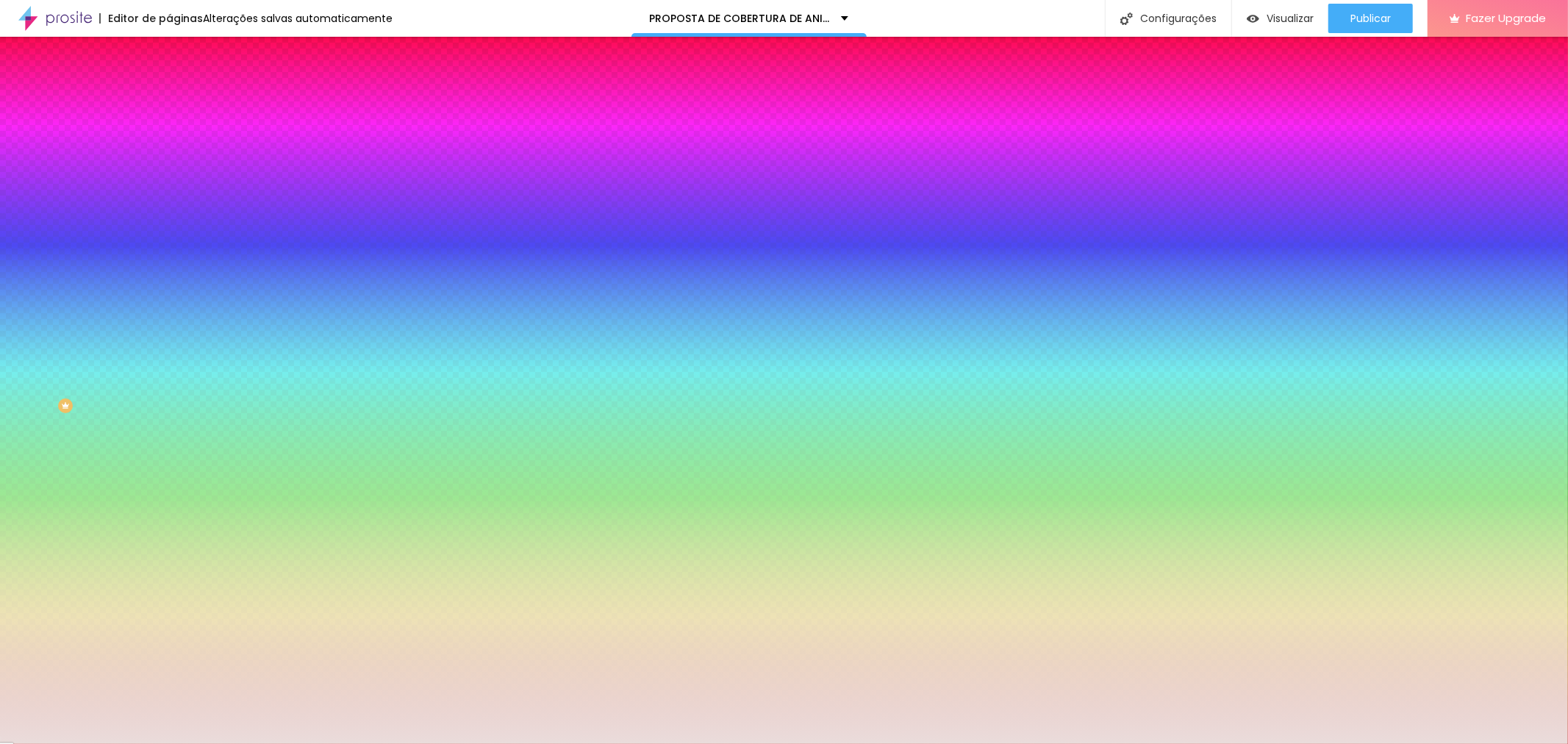
click at [169, 141] on div at bounding box center [254, 141] width 169 height 0
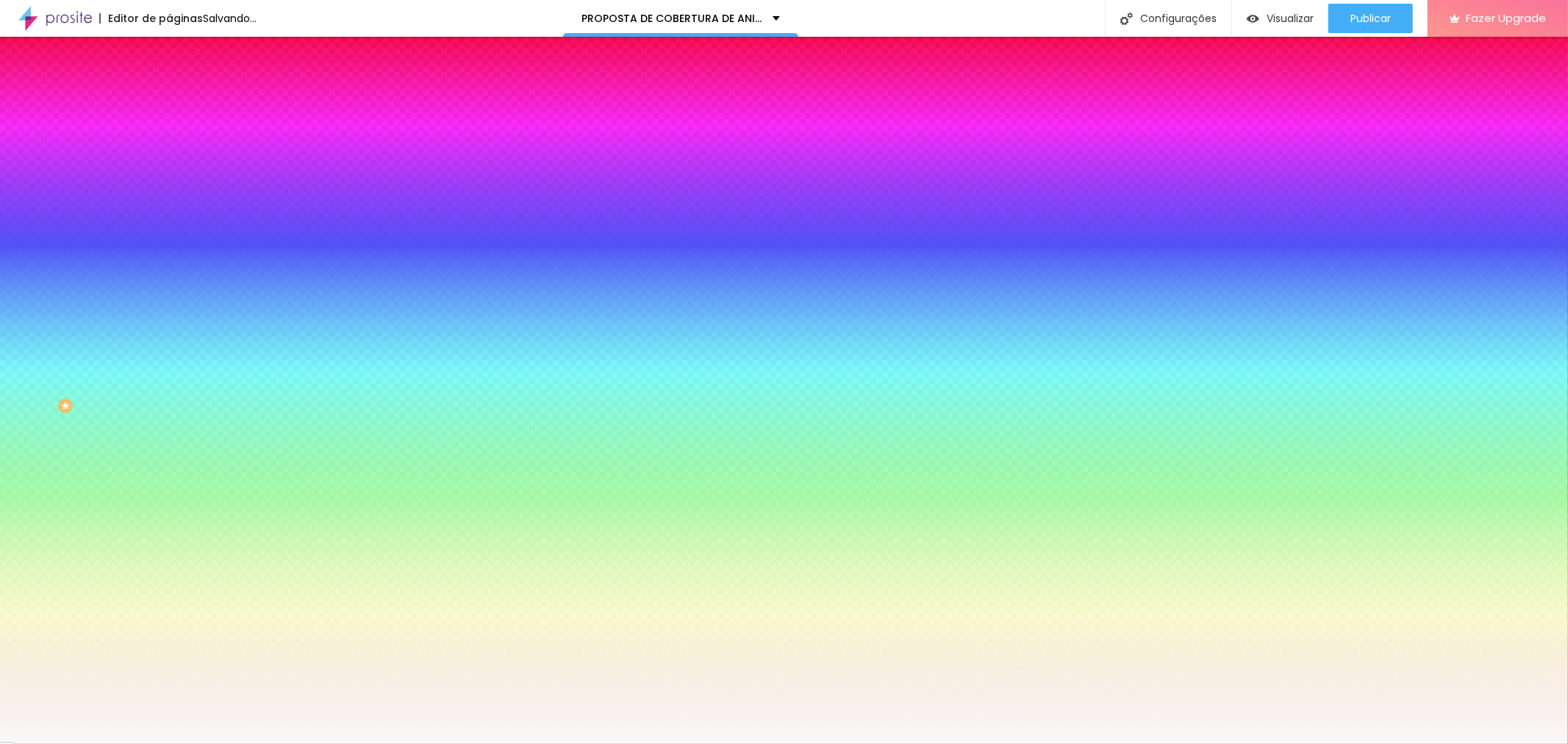
drag, startPoint x: 27, startPoint y: 178, endPoint x: 20, endPoint y: 169, distance: 11.4
click at [169, 156] on div at bounding box center [254, 156] width 169 height 0
click at [169, 141] on div at bounding box center [254, 141] width 169 height 0
type input "#FEFEFE"
click at [169, 156] on div at bounding box center [254, 156] width 169 height 0
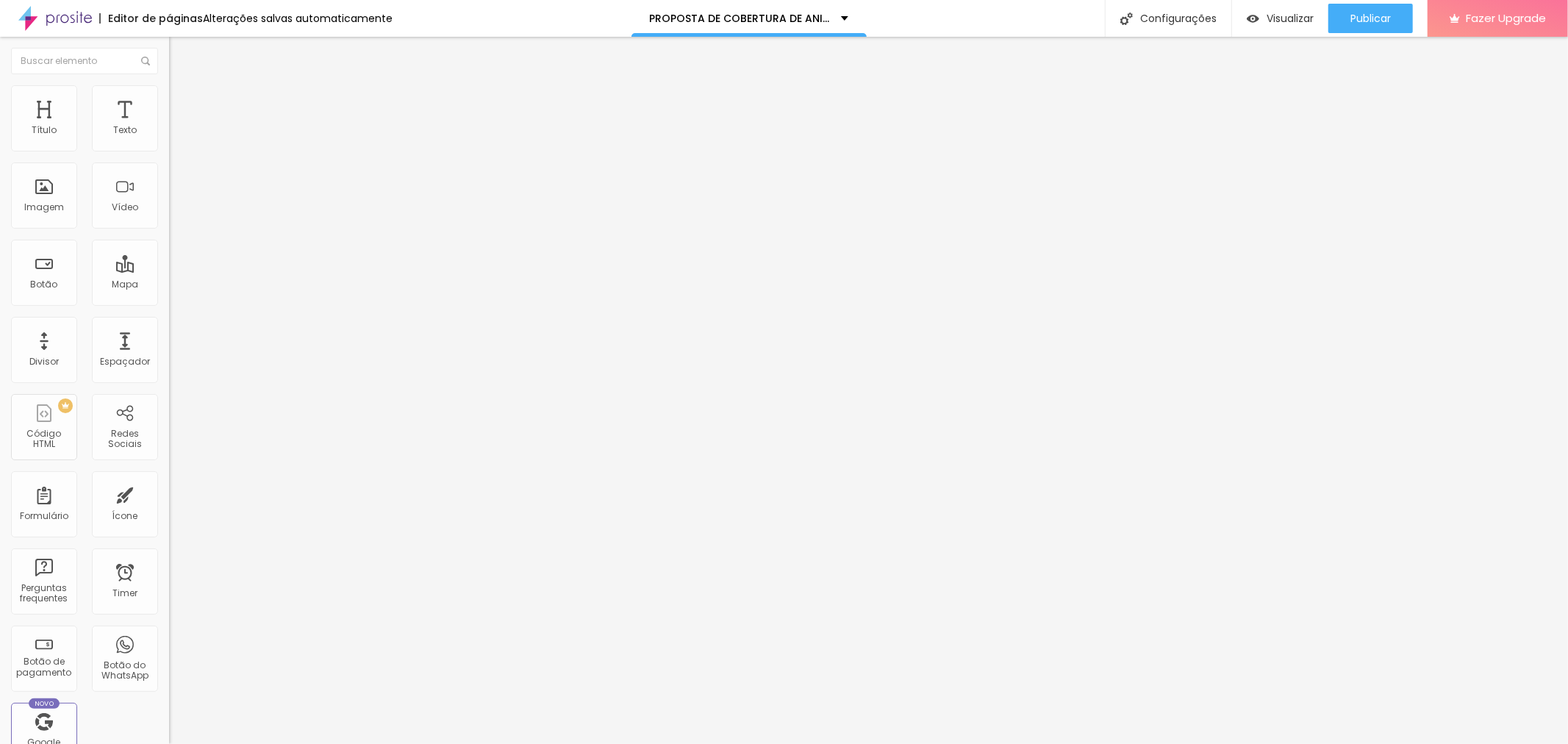
click at [182, 100] on span "Estilo" at bounding box center [194, 95] width 22 height 12
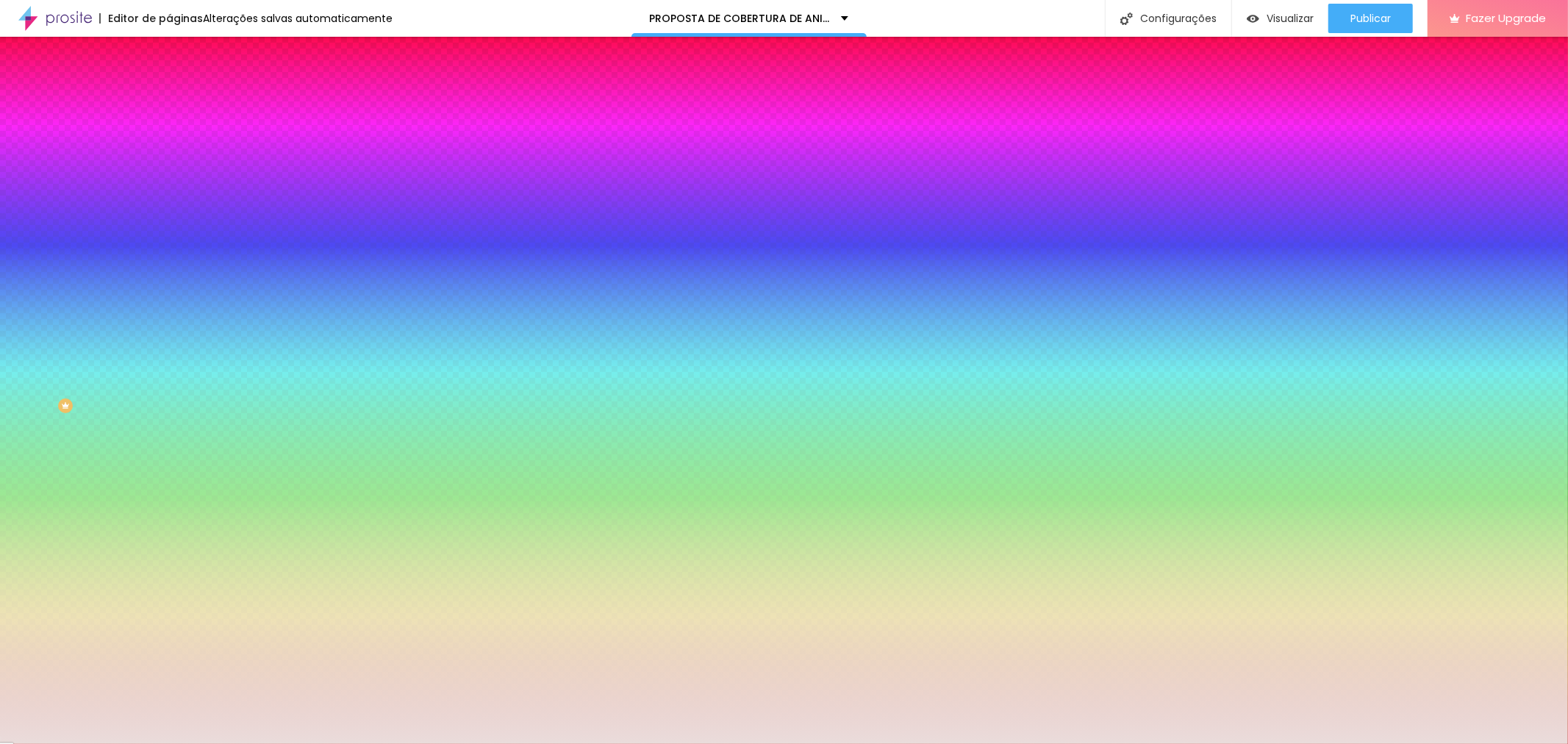
click at [169, 141] on div at bounding box center [254, 141] width 169 height 0
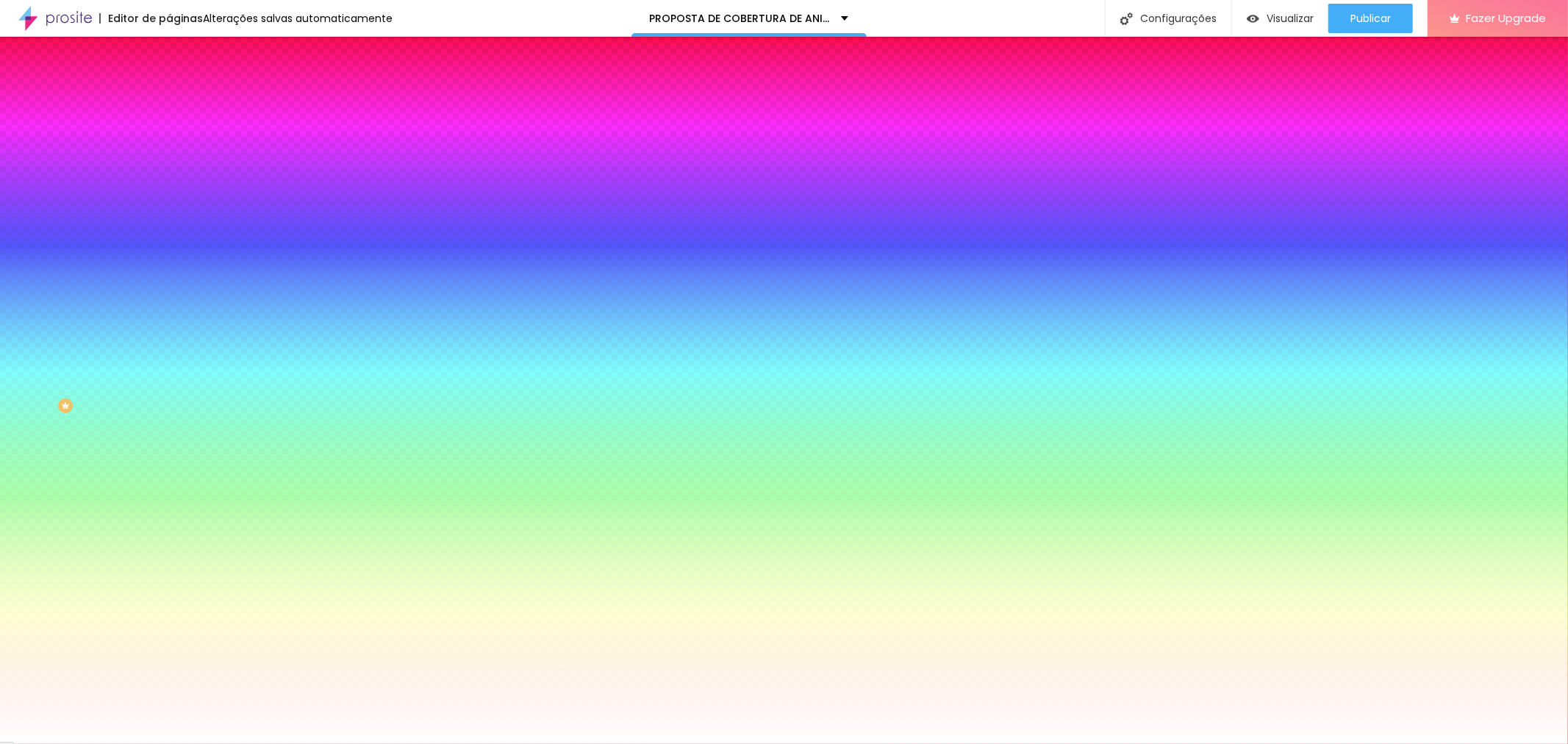
type input "#FFFFFF"
drag, startPoint x: 27, startPoint y: 177, endPoint x: 20, endPoint y: 165, distance: 13.9
click at [169, 156] on div at bounding box center [254, 156] width 169 height 0
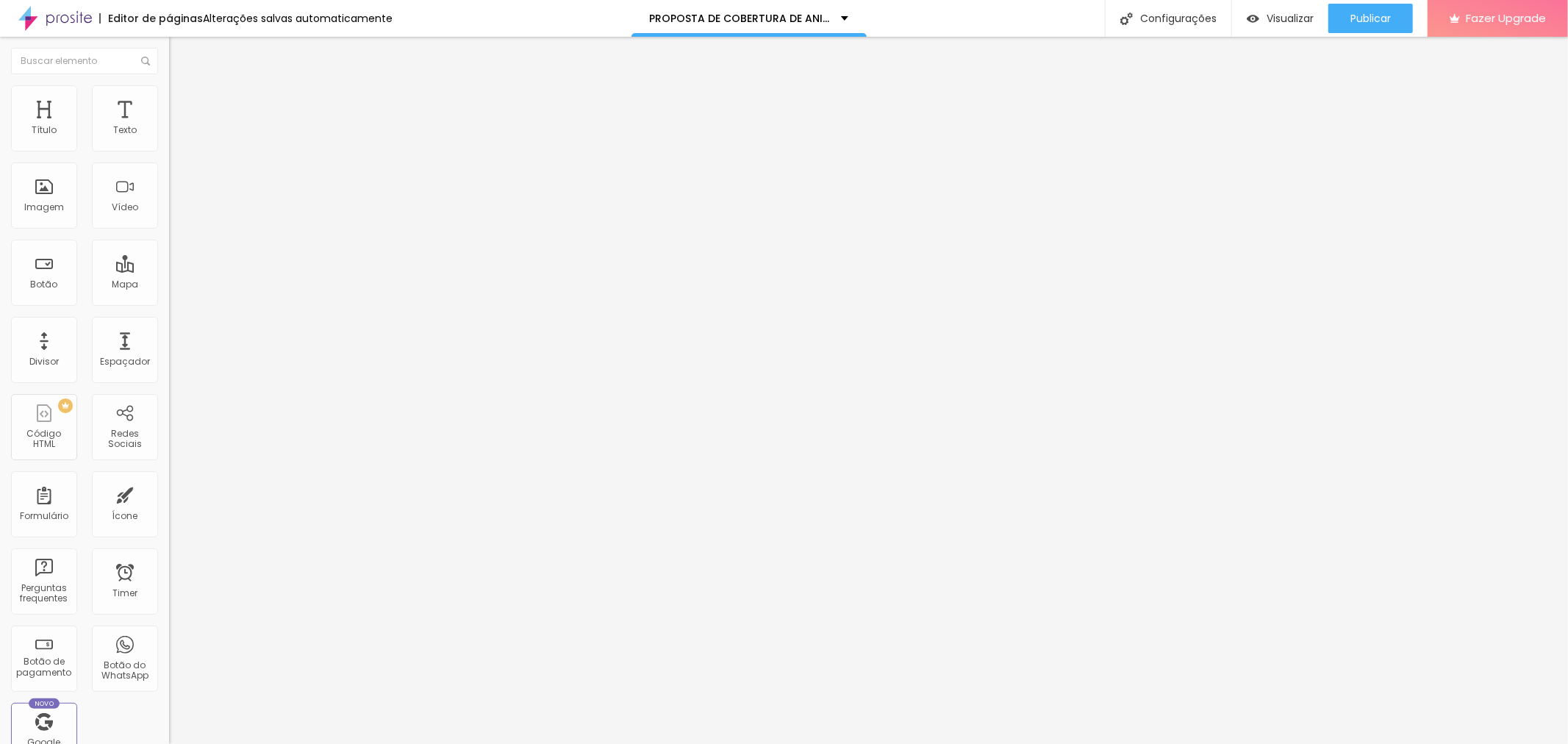
click at [169, 97] on li "Estilo" at bounding box center [254, 92] width 169 height 15
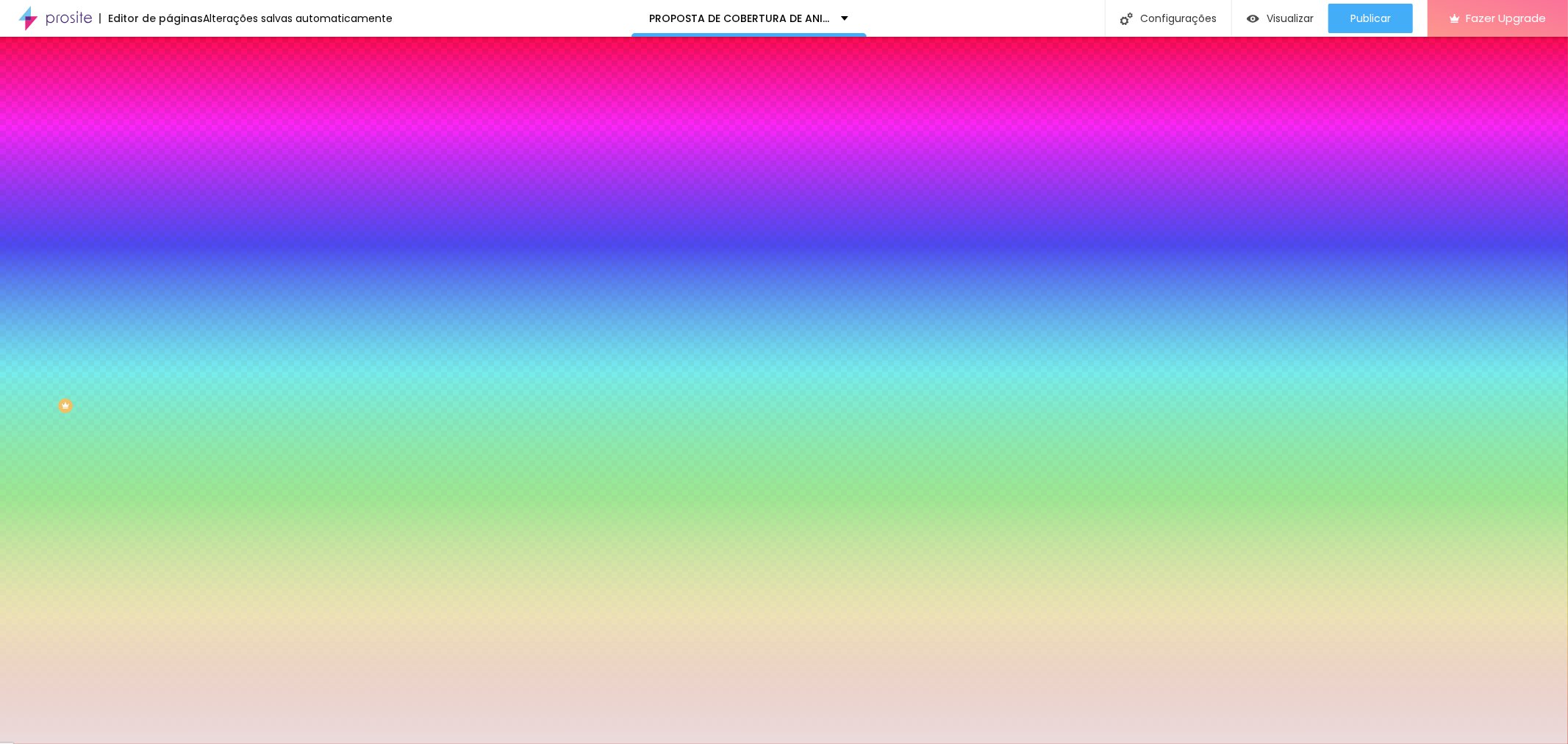
click at [169, 200] on div at bounding box center [254, 200] width 169 height 0
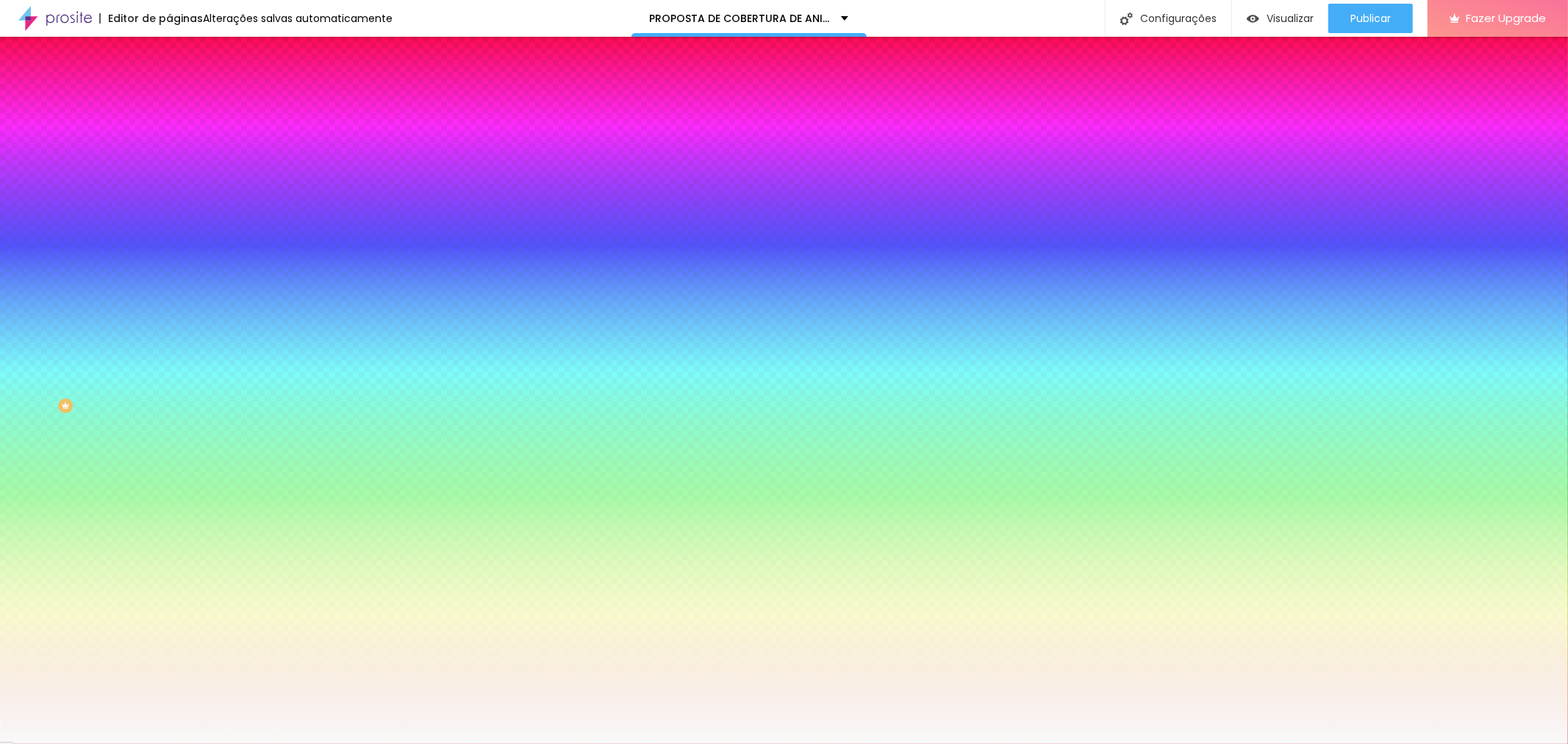
type input "#FAFAFA"
drag, startPoint x: 26, startPoint y: 294, endPoint x: 22, endPoint y: 285, distance: 9.8
click at [169, 214] on div at bounding box center [254, 214] width 169 height 0
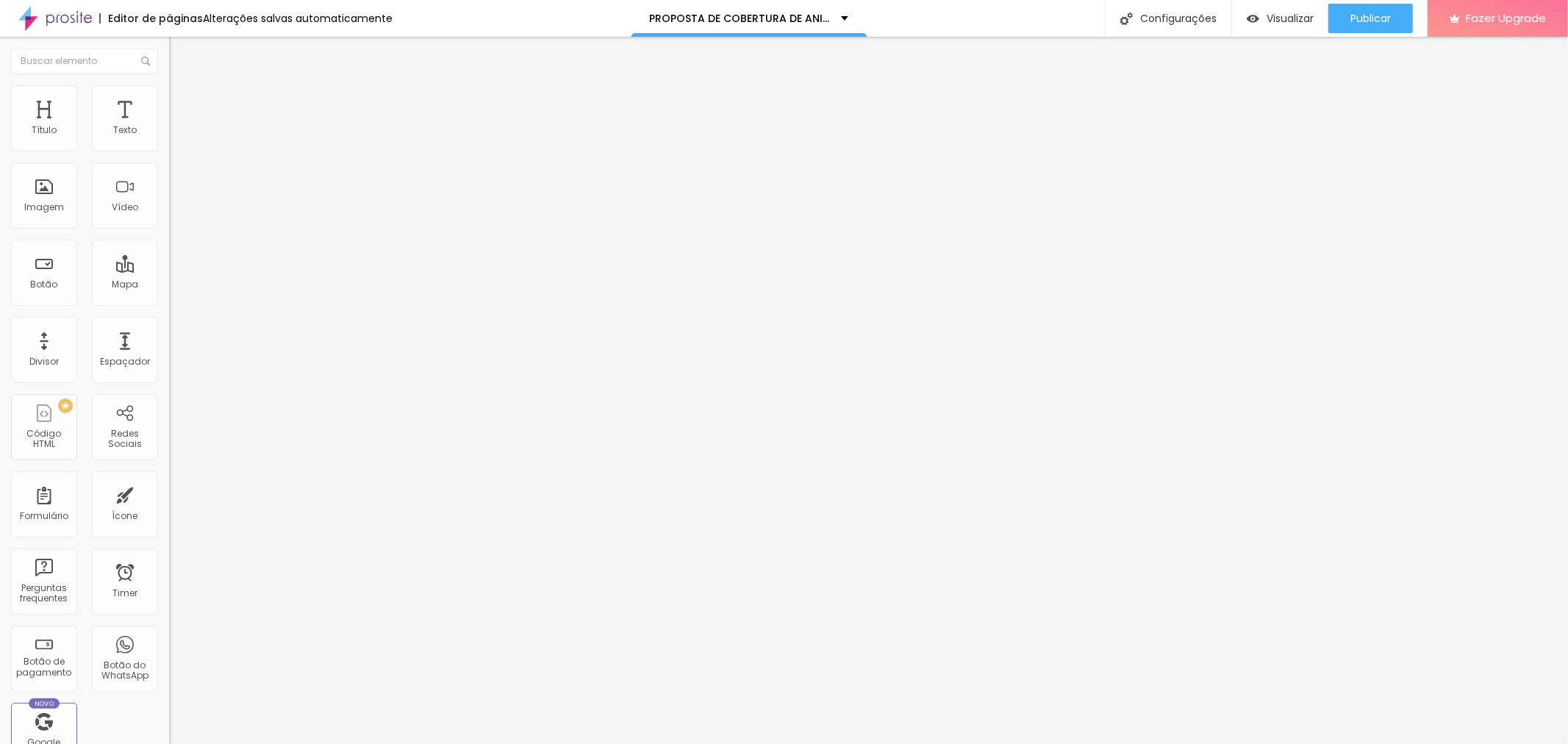
click at [169, 92] on img at bounding box center [175, 92] width 13 height 13
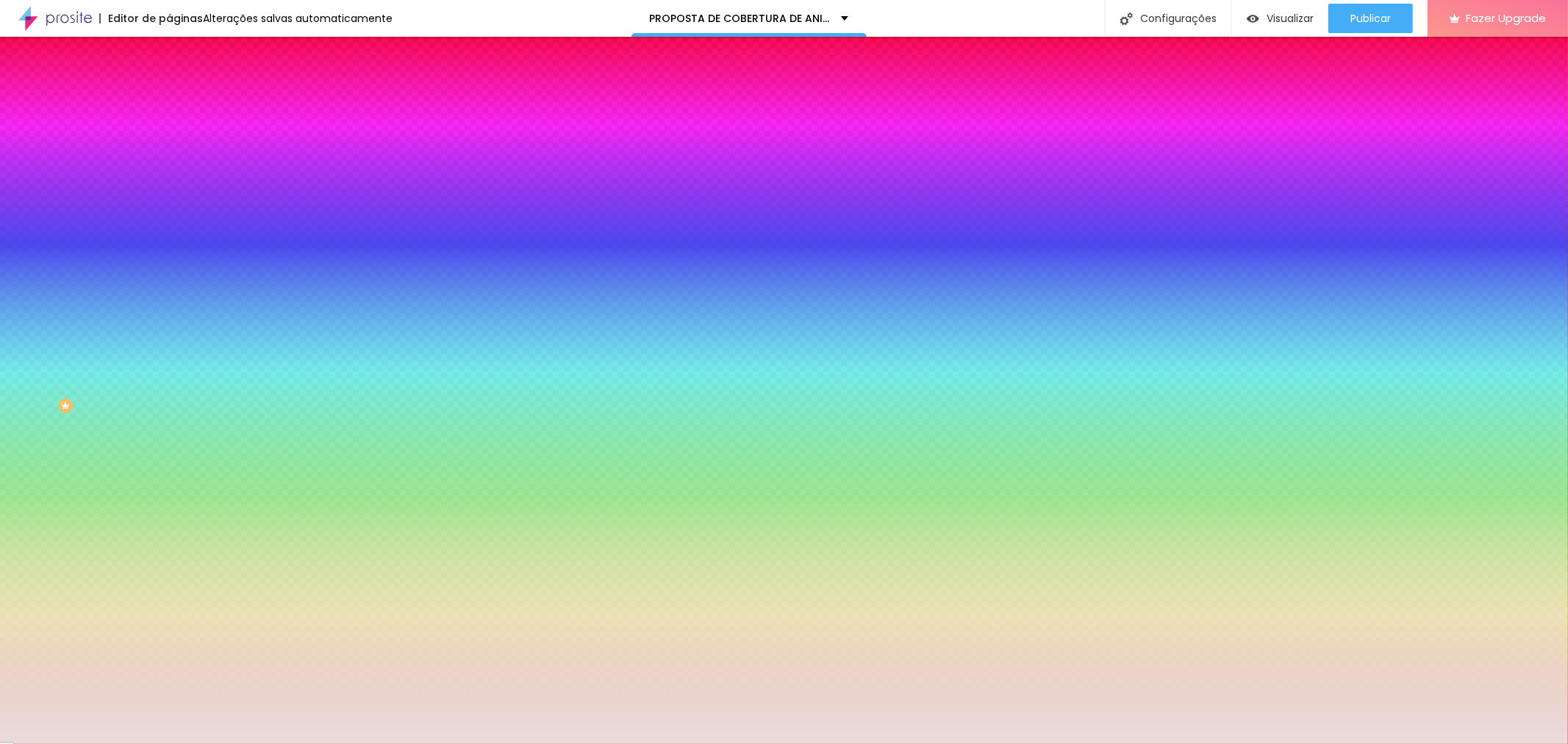
click at [169, 141] on div at bounding box center [254, 141] width 169 height 0
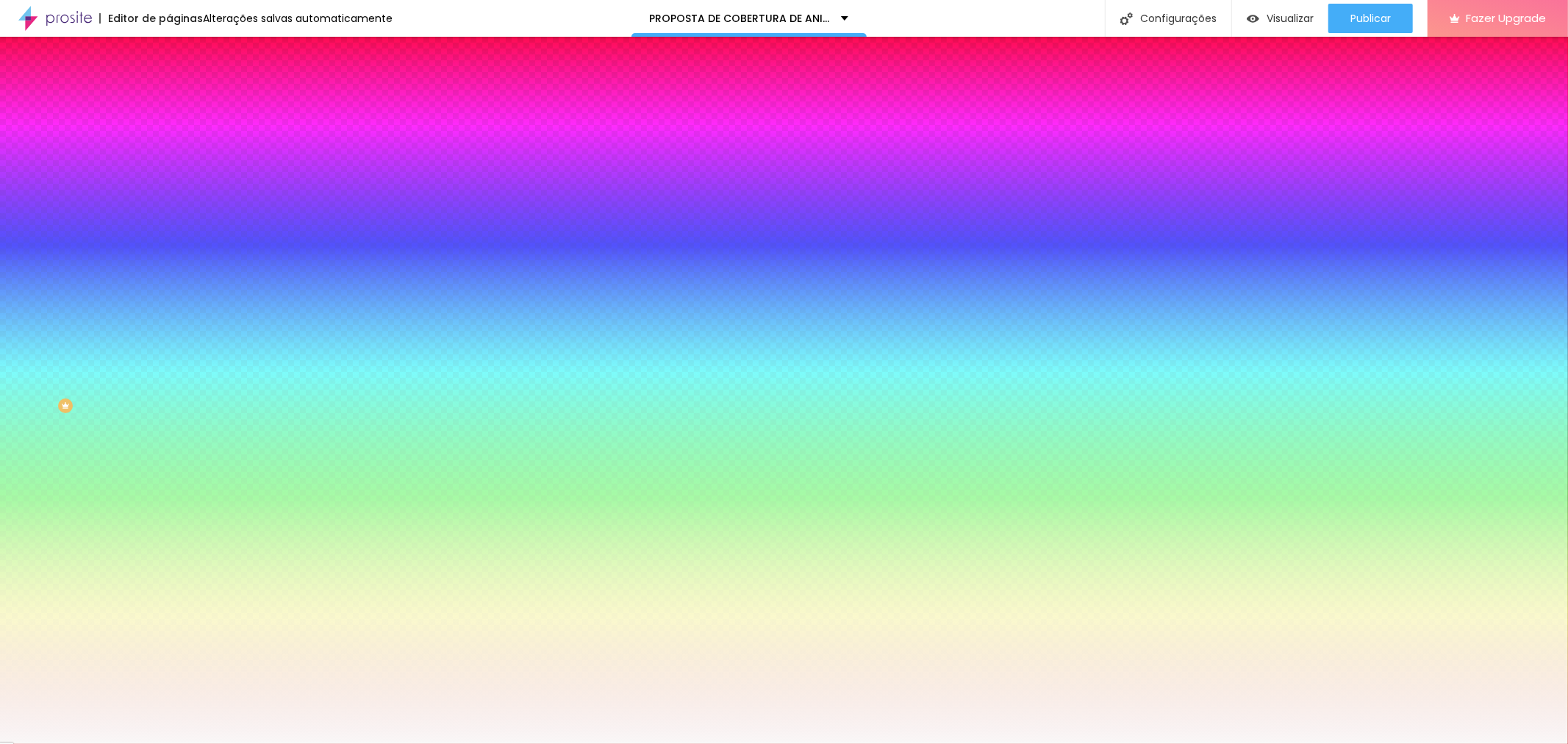
type input "#F9F9F9"
drag, startPoint x: 27, startPoint y: 175, endPoint x: 20, endPoint y: 169, distance: 9.2
click at [169, 156] on div at bounding box center [254, 156] width 169 height 0
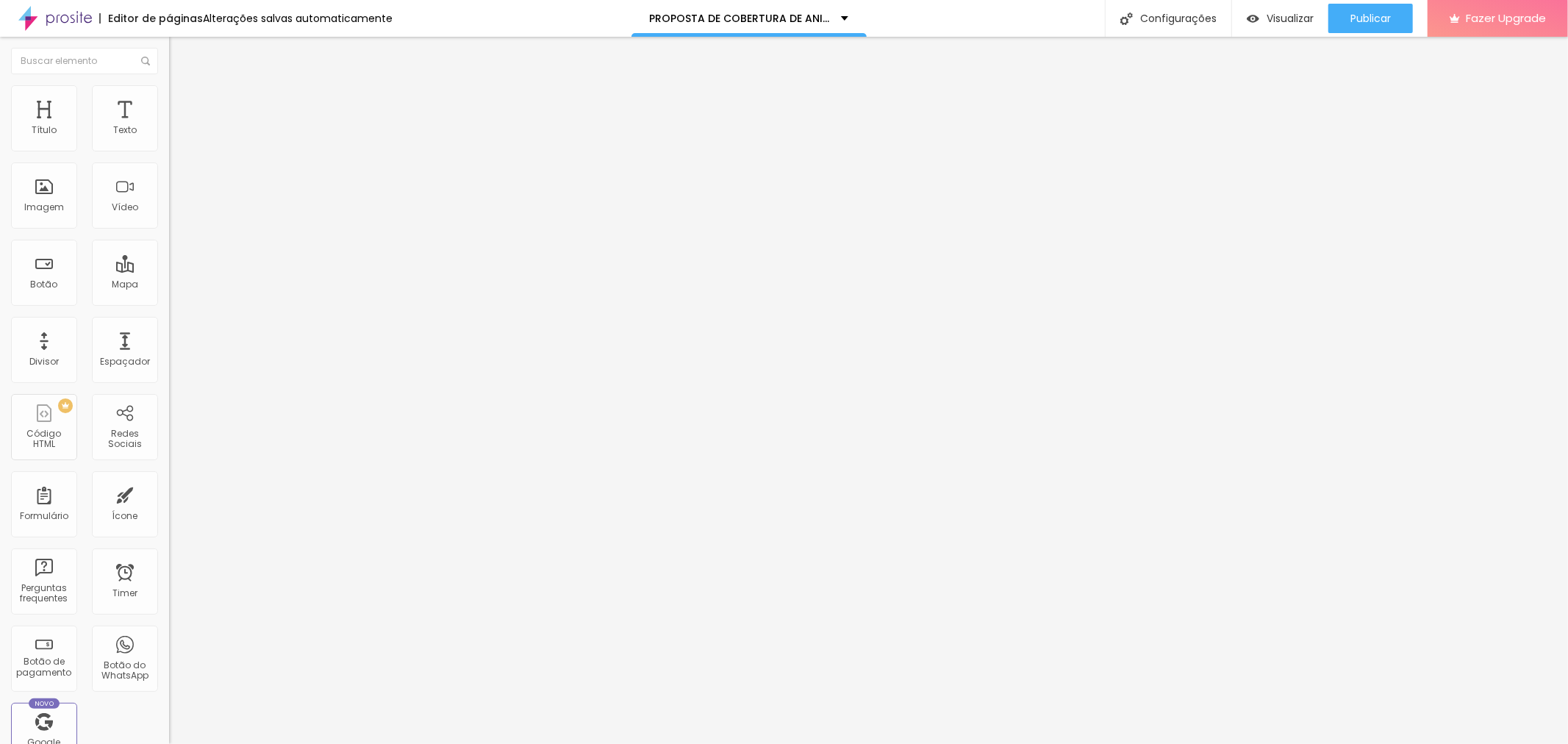
click at [169, 92] on img at bounding box center [175, 92] width 13 height 13
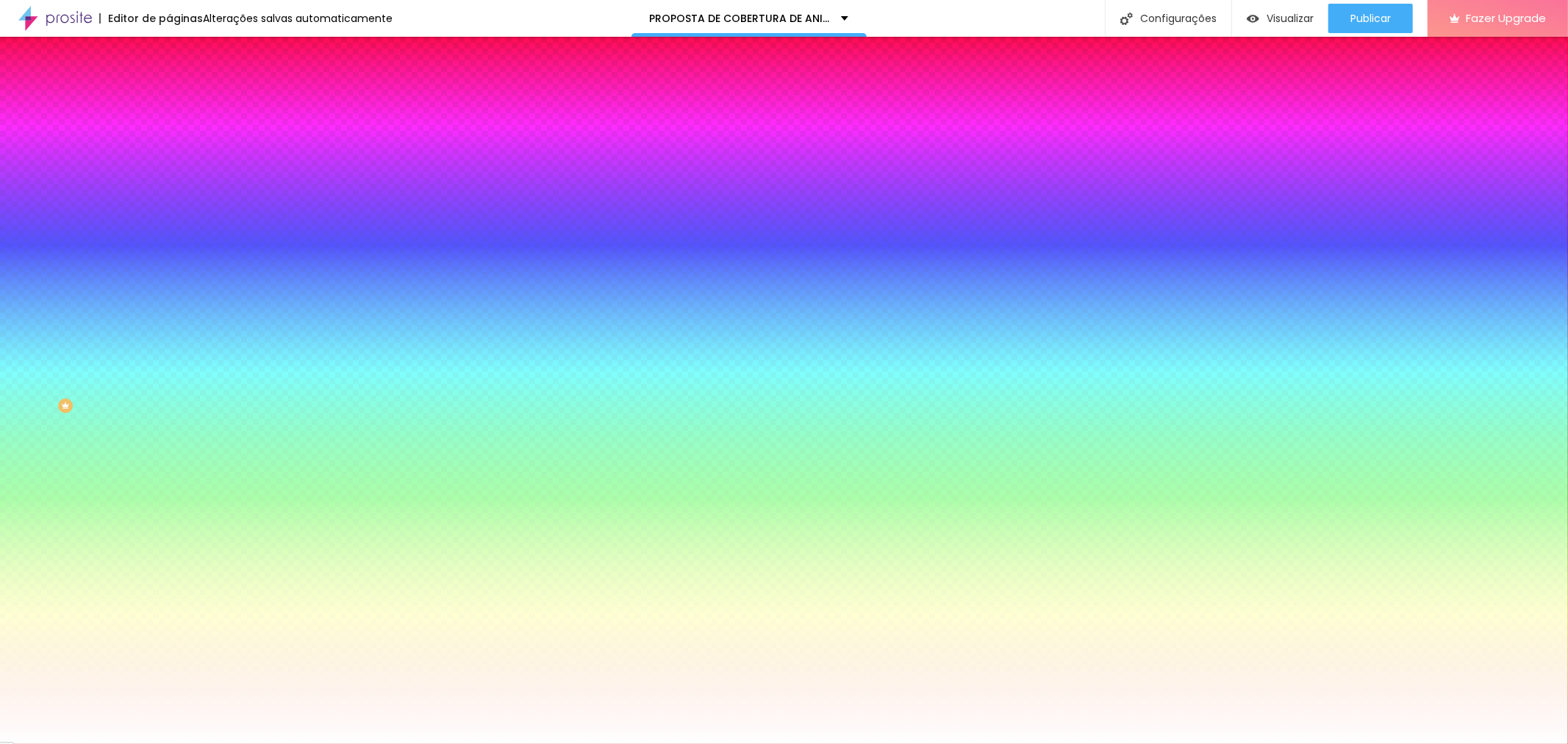
click at [169, 200] on div at bounding box center [254, 200] width 169 height 0
type input "#FFFFFF"
click at [169, 214] on div at bounding box center [254, 214] width 169 height 0
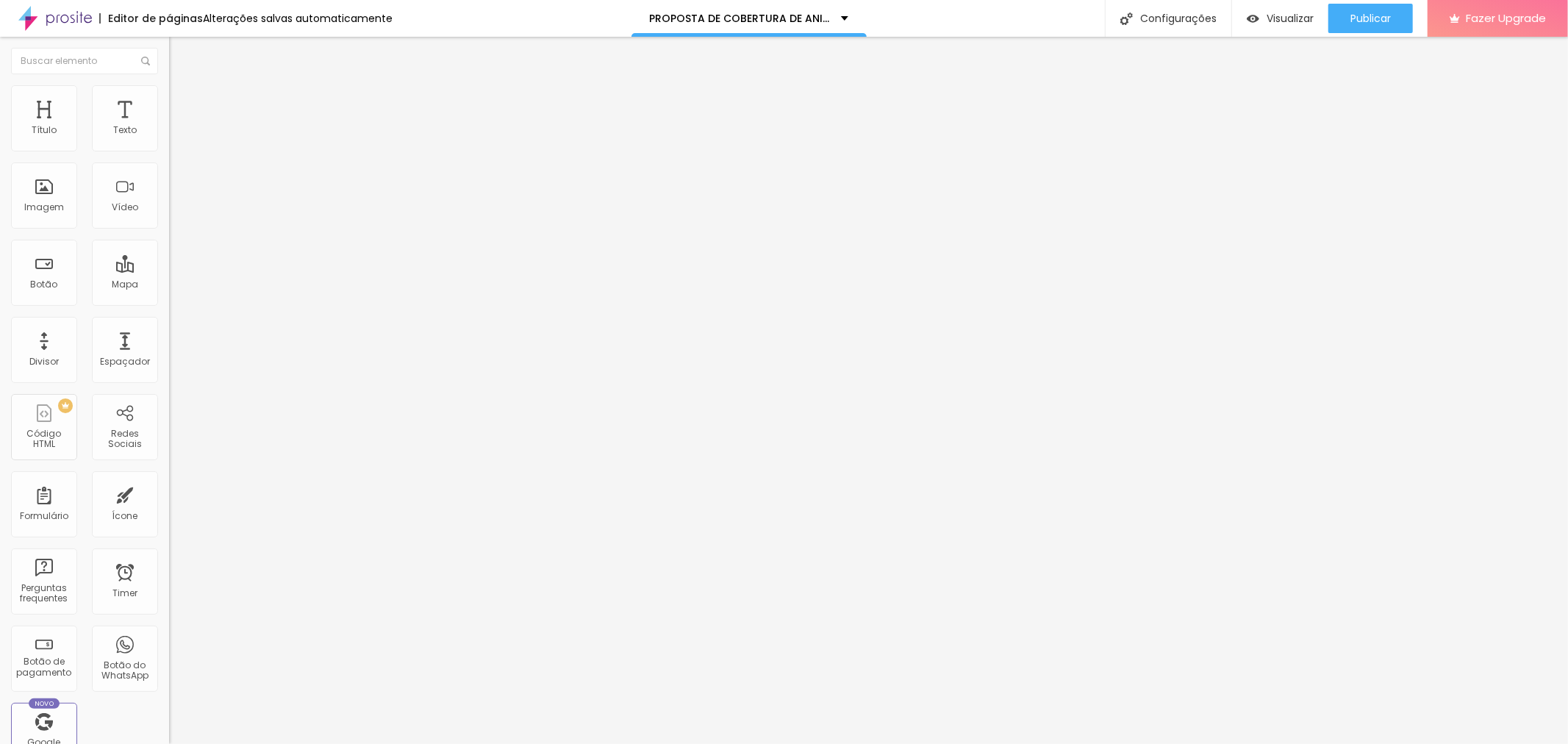
click at [182, 101] on span "Estilo" at bounding box center [194, 95] width 22 height 12
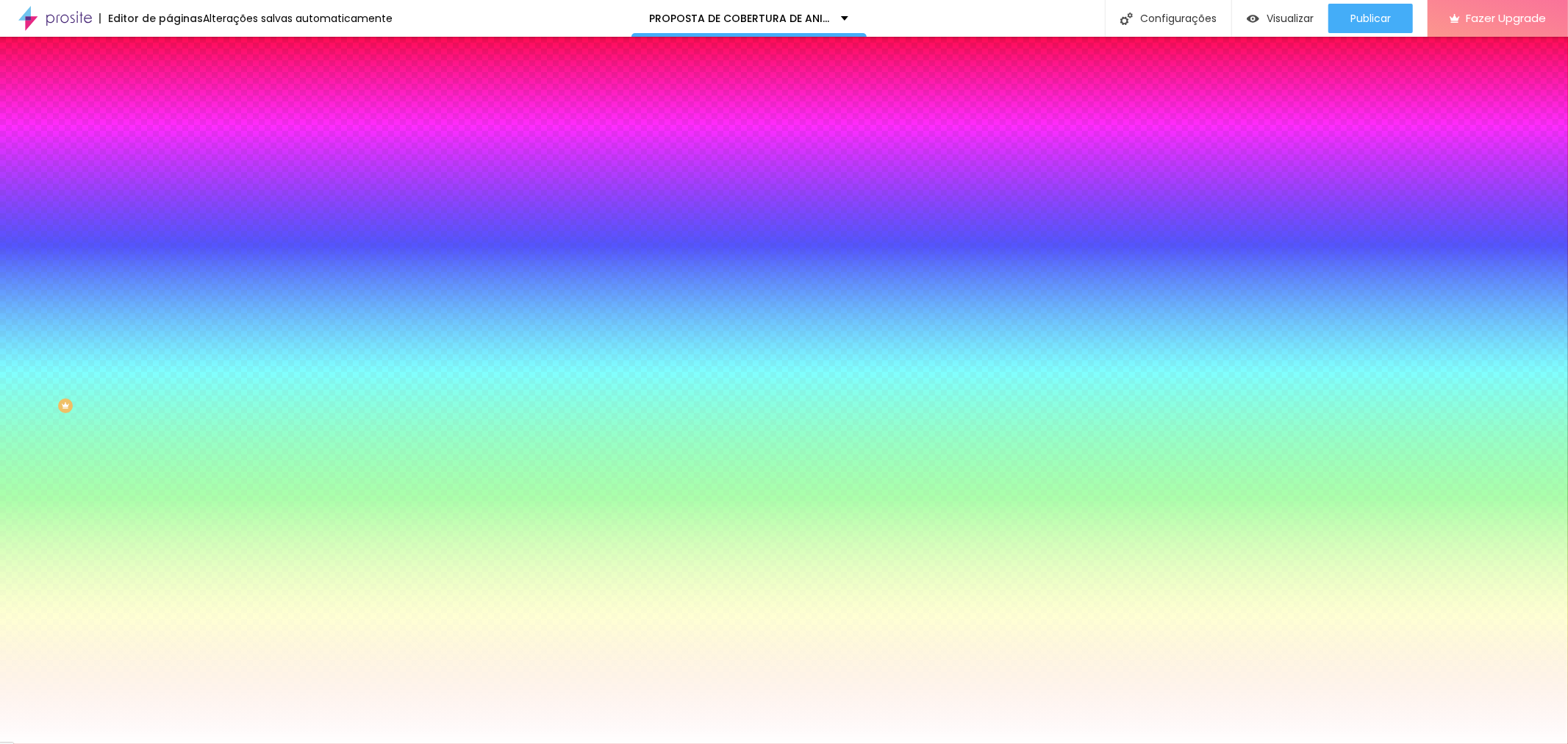
click at [169, 214] on div "#FFFFFF" at bounding box center [254, 207] width 169 height 15
click at [169, 200] on div at bounding box center [254, 200] width 169 height 0
drag, startPoint x: 25, startPoint y: 283, endPoint x: 20, endPoint y: 317, distance: 34.4
click at [169, 214] on div at bounding box center [254, 214] width 169 height 0
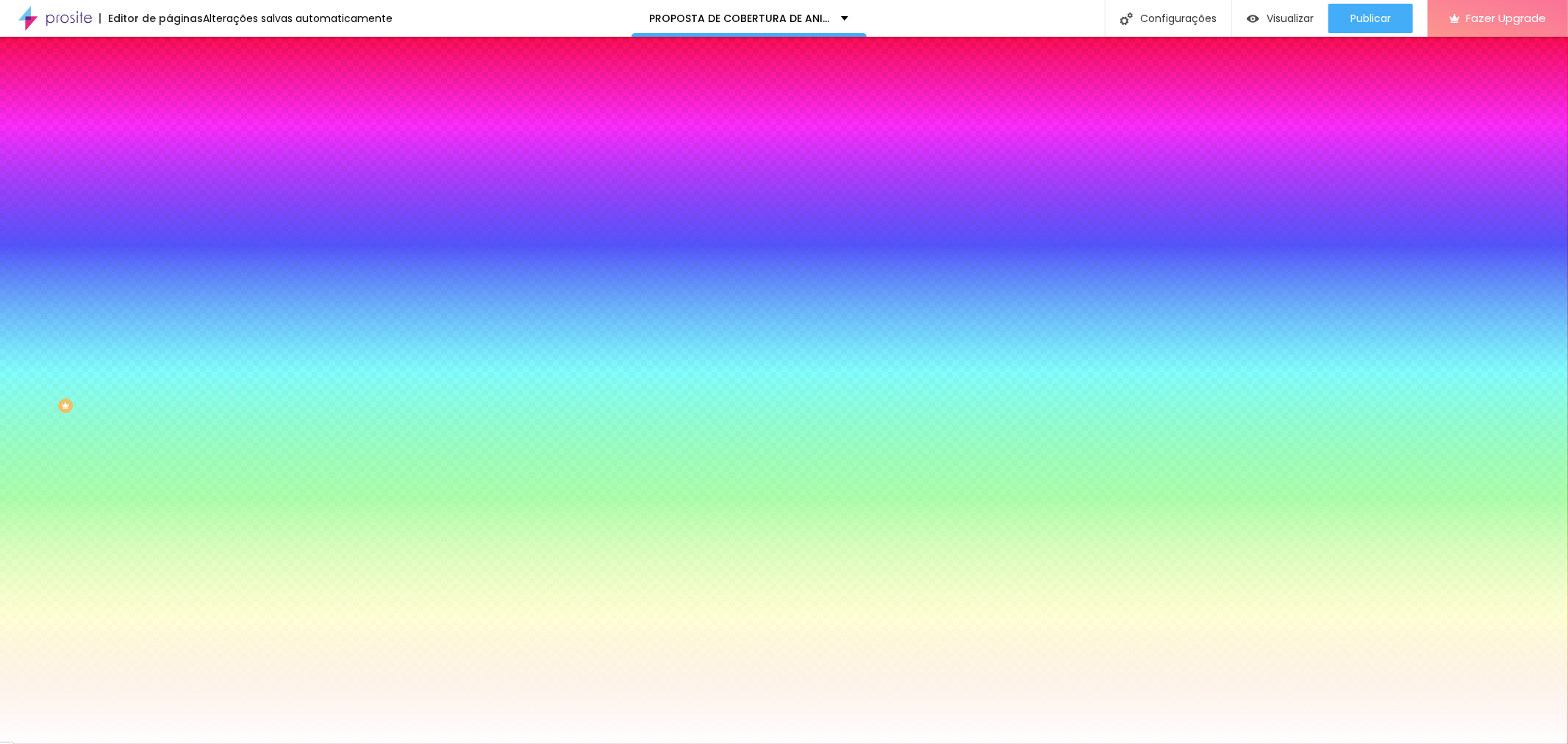
click at [169, 200] on div at bounding box center [254, 200] width 169 height 0
type input "#FFFFFF"
drag, startPoint x: 23, startPoint y: 287, endPoint x: 17, endPoint y: 283, distance: 7.2
click at [169, 214] on div "Cor de fundo Voltar ao padrão #FFFFFF" at bounding box center [254, 194] width 169 height 41
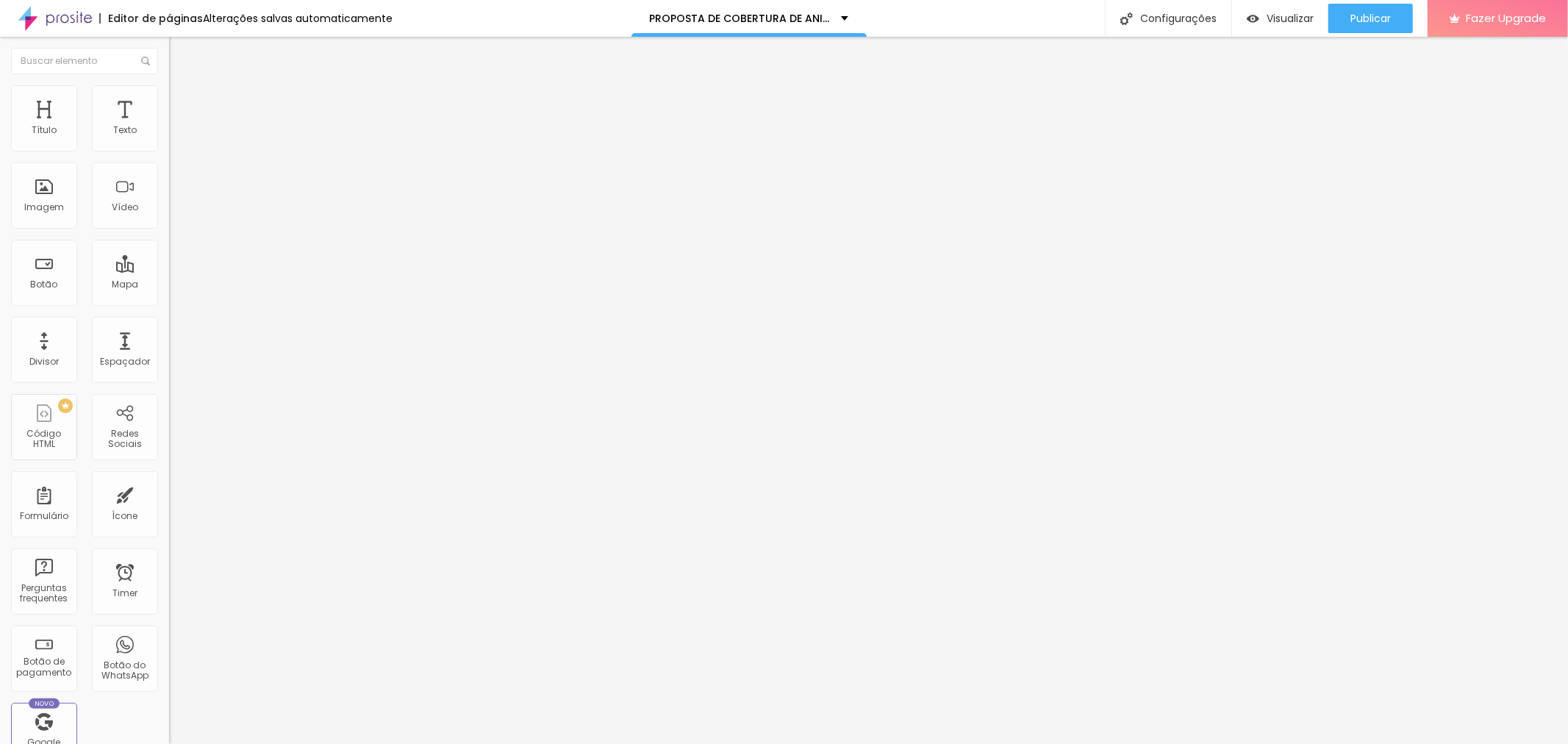
click at [169, 91] on img at bounding box center [175, 92] width 13 height 13
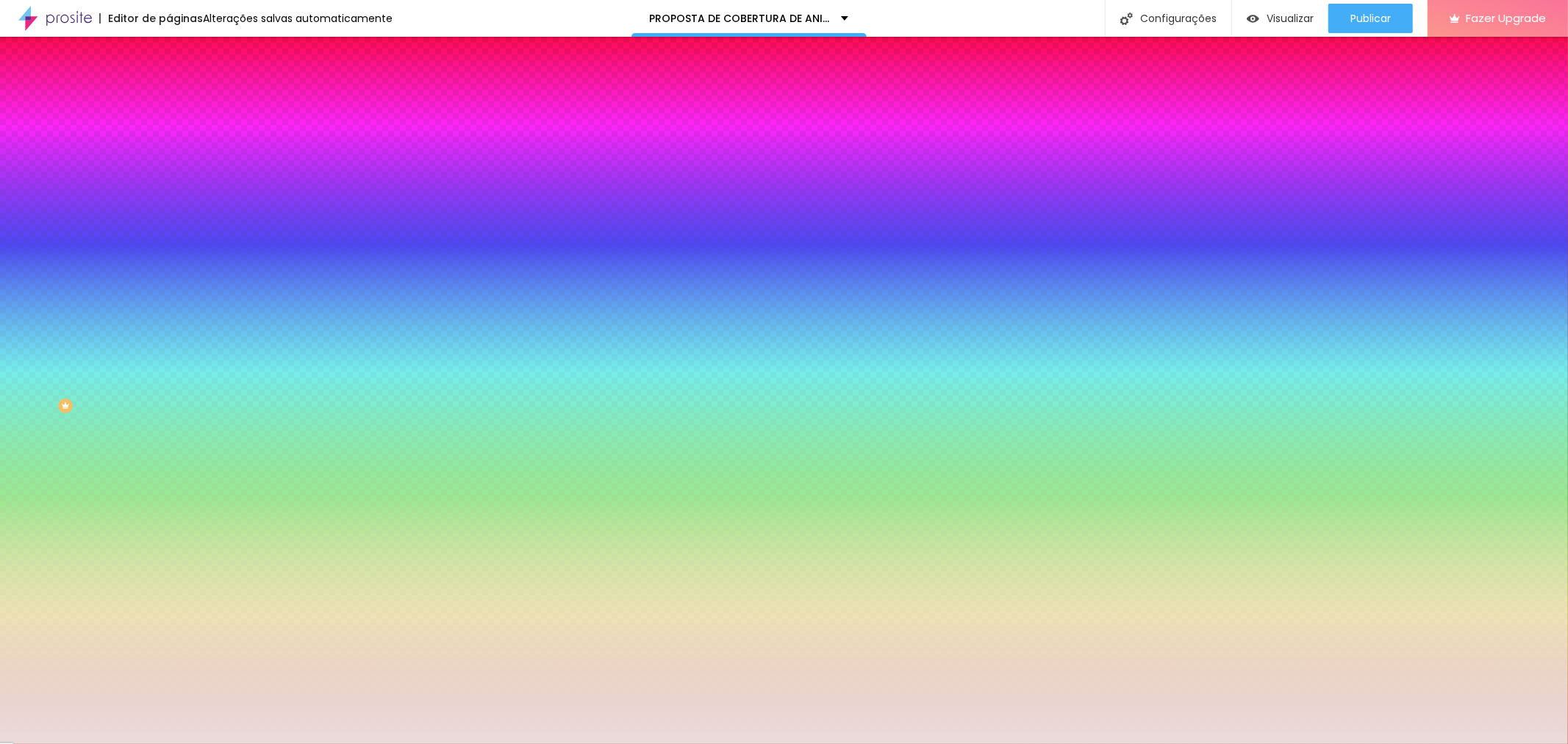
click at [169, 141] on div at bounding box center [254, 141] width 169 height 0
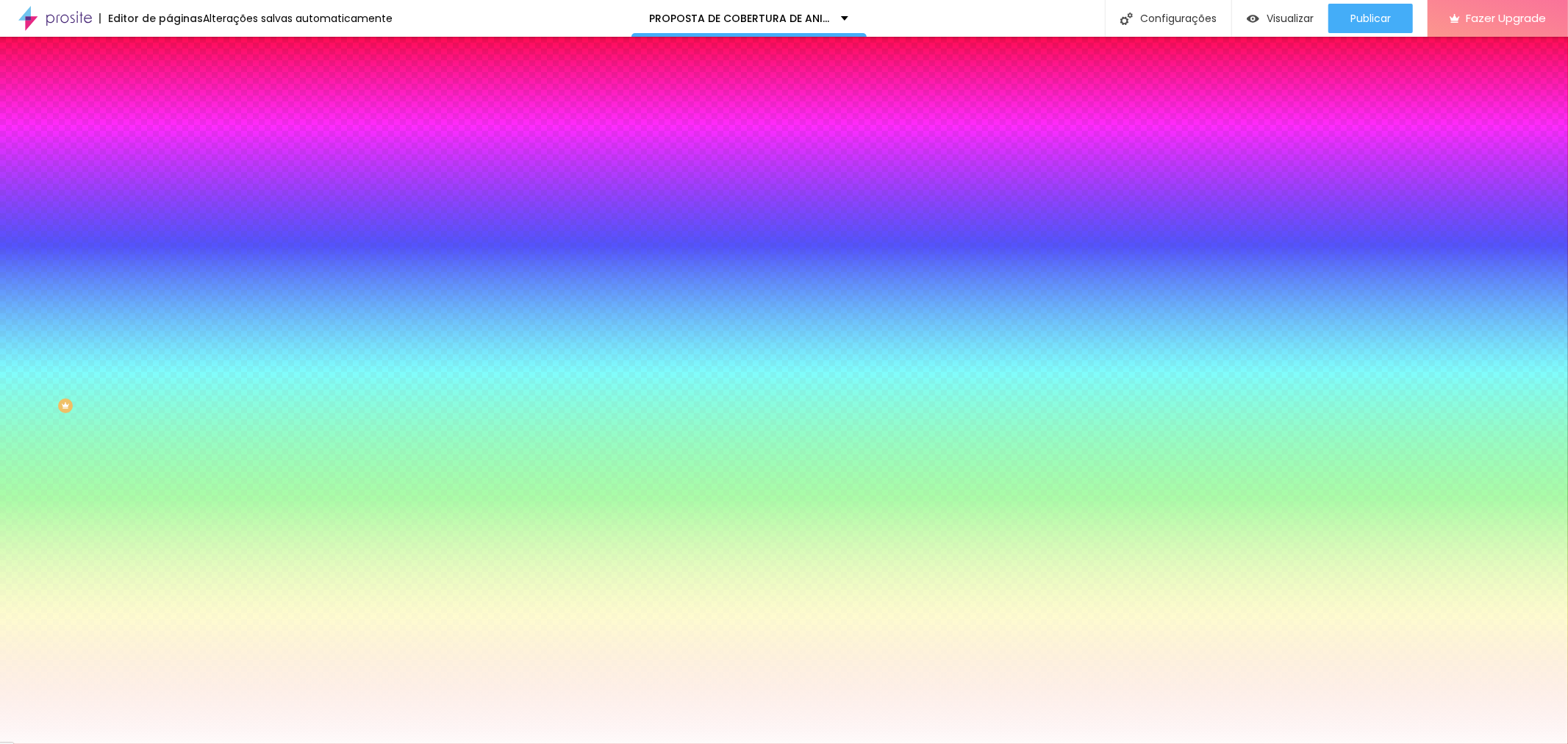
type input "#FFFDFD"
drag, startPoint x: 33, startPoint y: 179, endPoint x: 22, endPoint y: 165, distance: 17.8
click at [169, 156] on div at bounding box center [254, 156] width 169 height 0
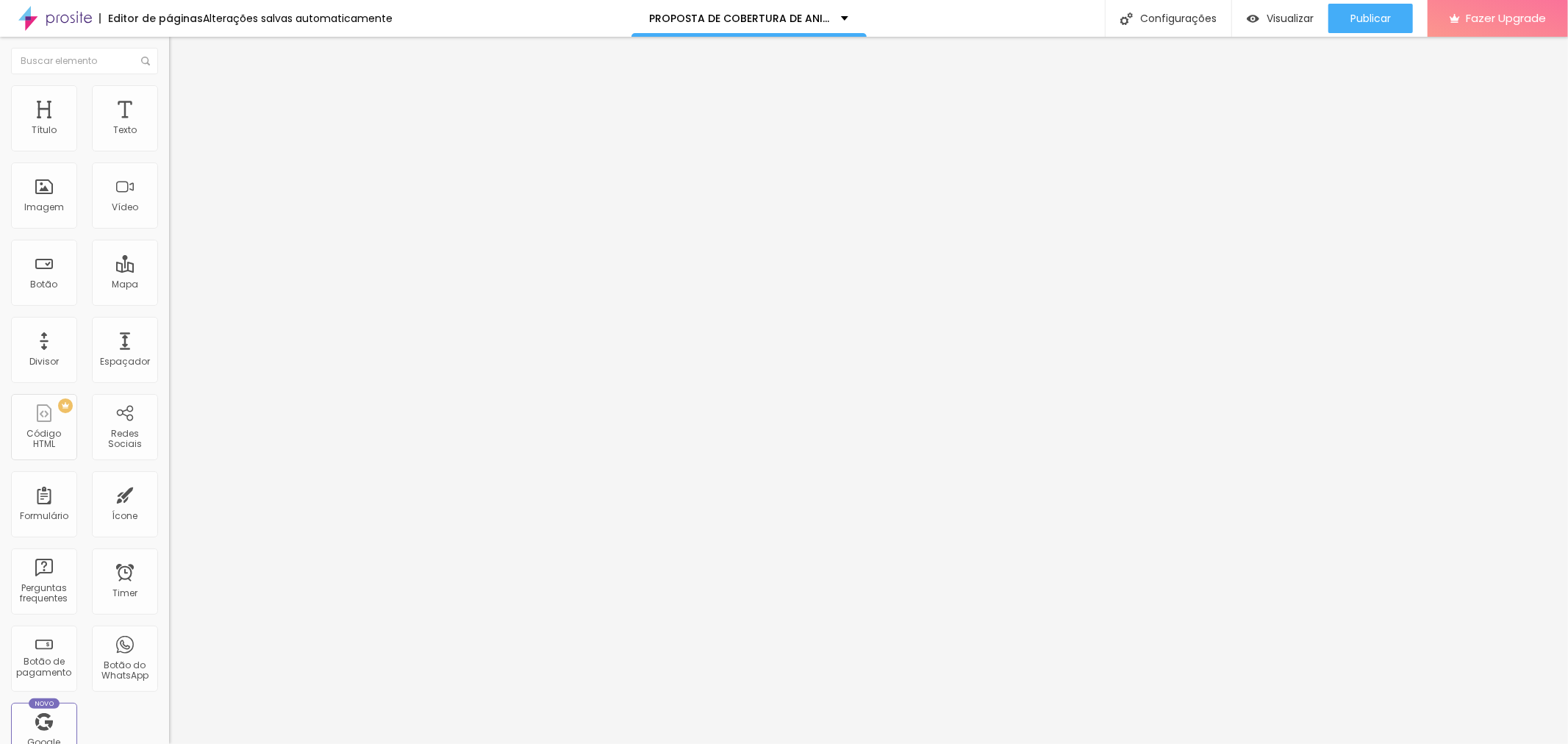
click at [169, 92] on ul "Conteúdo Estilo Avançado" at bounding box center [254, 92] width 169 height 44
click at [169, 96] on li "Estilo" at bounding box center [254, 92] width 169 height 15
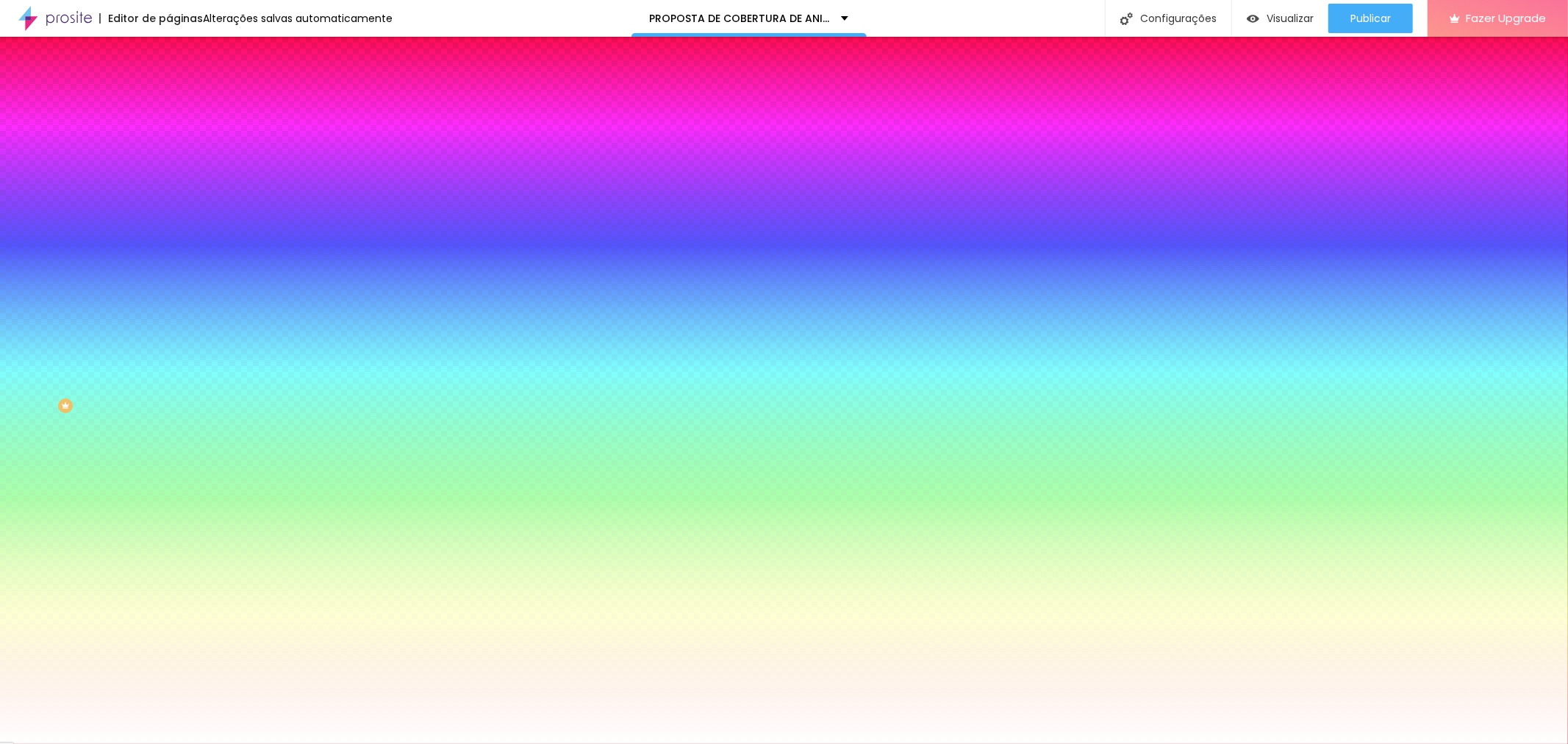
click at [169, 200] on div at bounding box center [254, 200] width 169 height 0
type input "#FFFFFF"
click at [169, 214] on div at bounding box center [254, 214] width 169 height 0
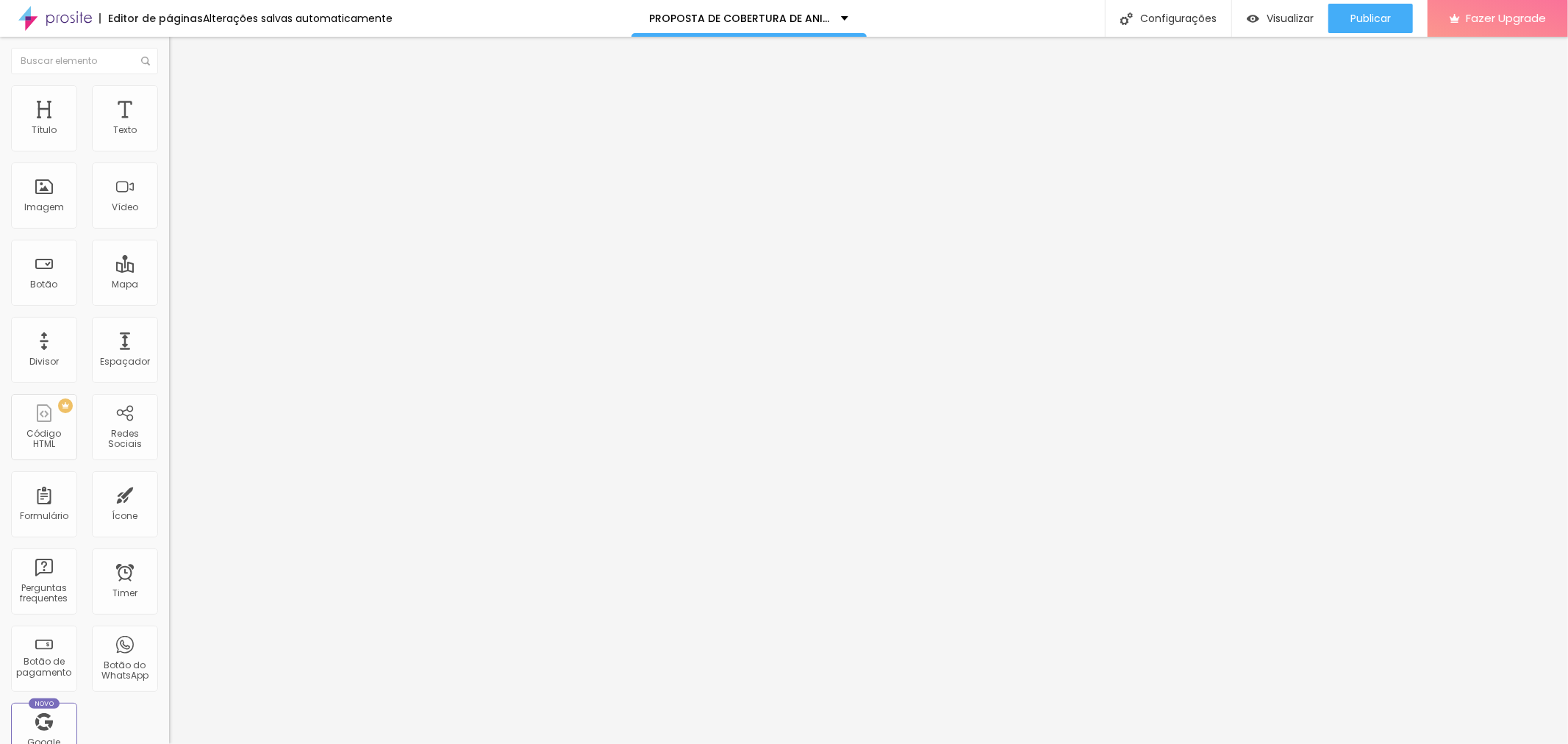
click at [169, 96] on li "Estilo" at bounding box center [254, 92] width 169 height 15
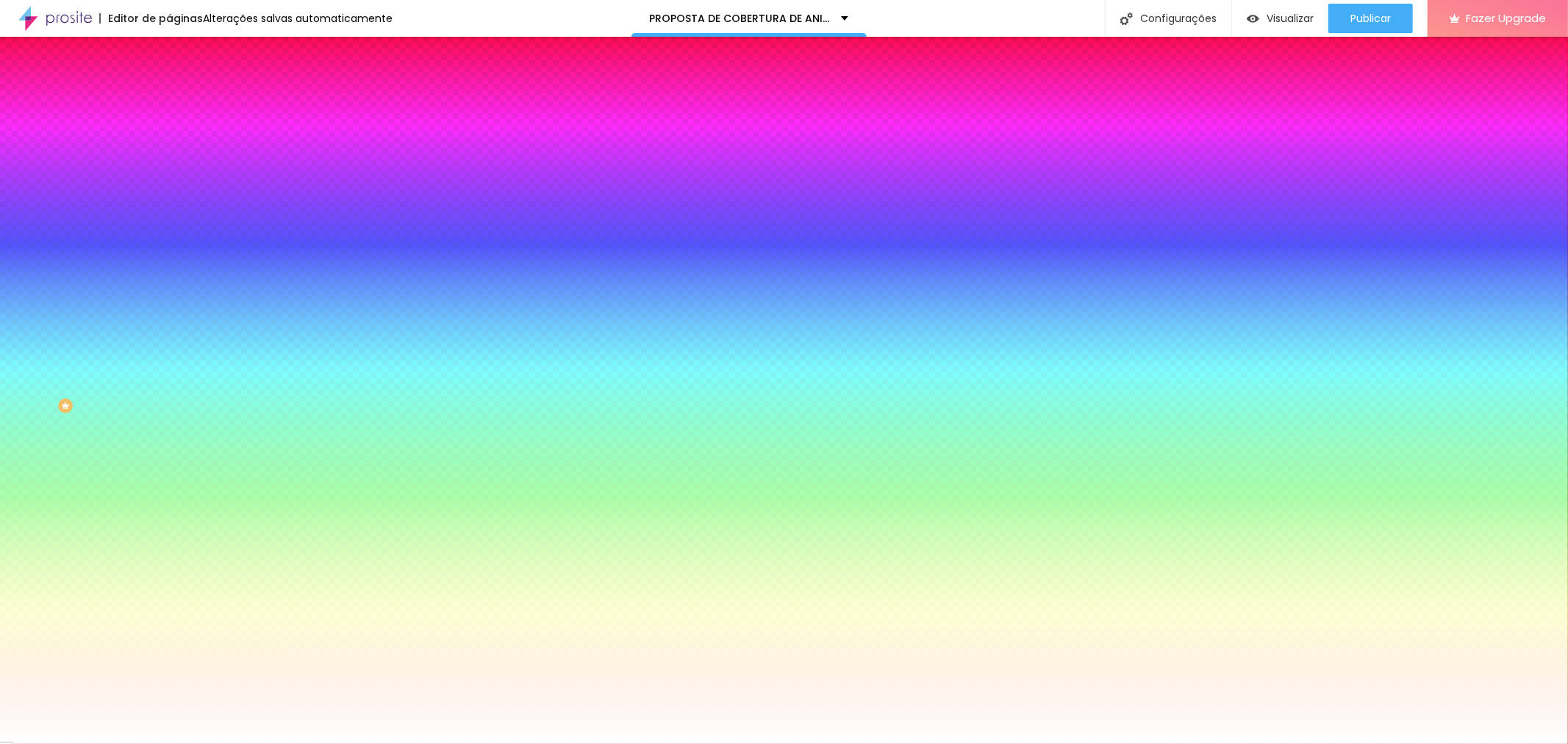
click at [169, 200] on div at bounding box center [254, 200] width 169 height 0
type input "#FCF8F8"
drag, startPoint x: 32, startPoint y: 298, endPoint x: 24, endPoint y: 285, distance: 15.3
click at [24, 285] on div at bounding box center [784, 372] width 1568 height 744
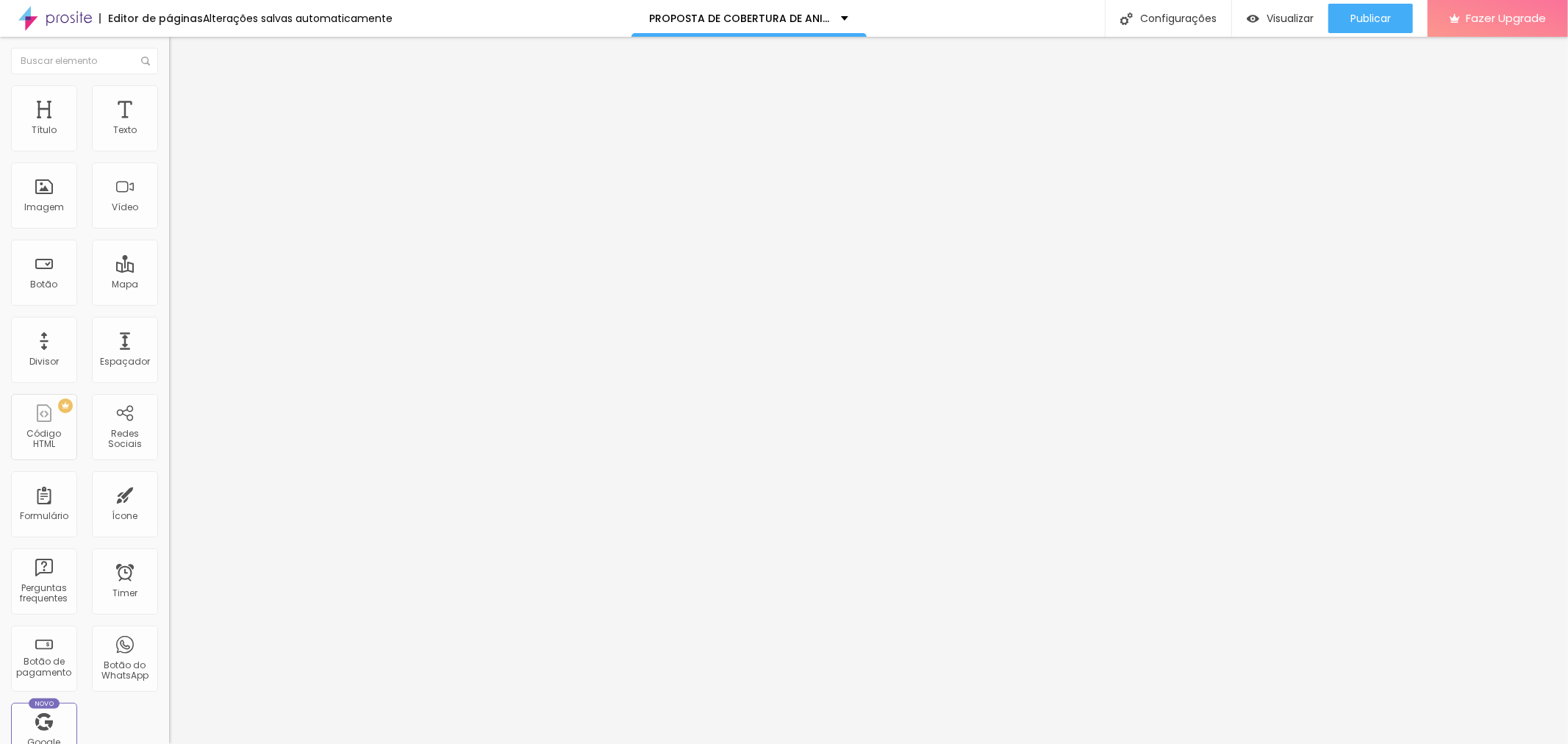
click at [182, 101] on span "Estilo" at bounding box center [194, 95] width 22 height 12
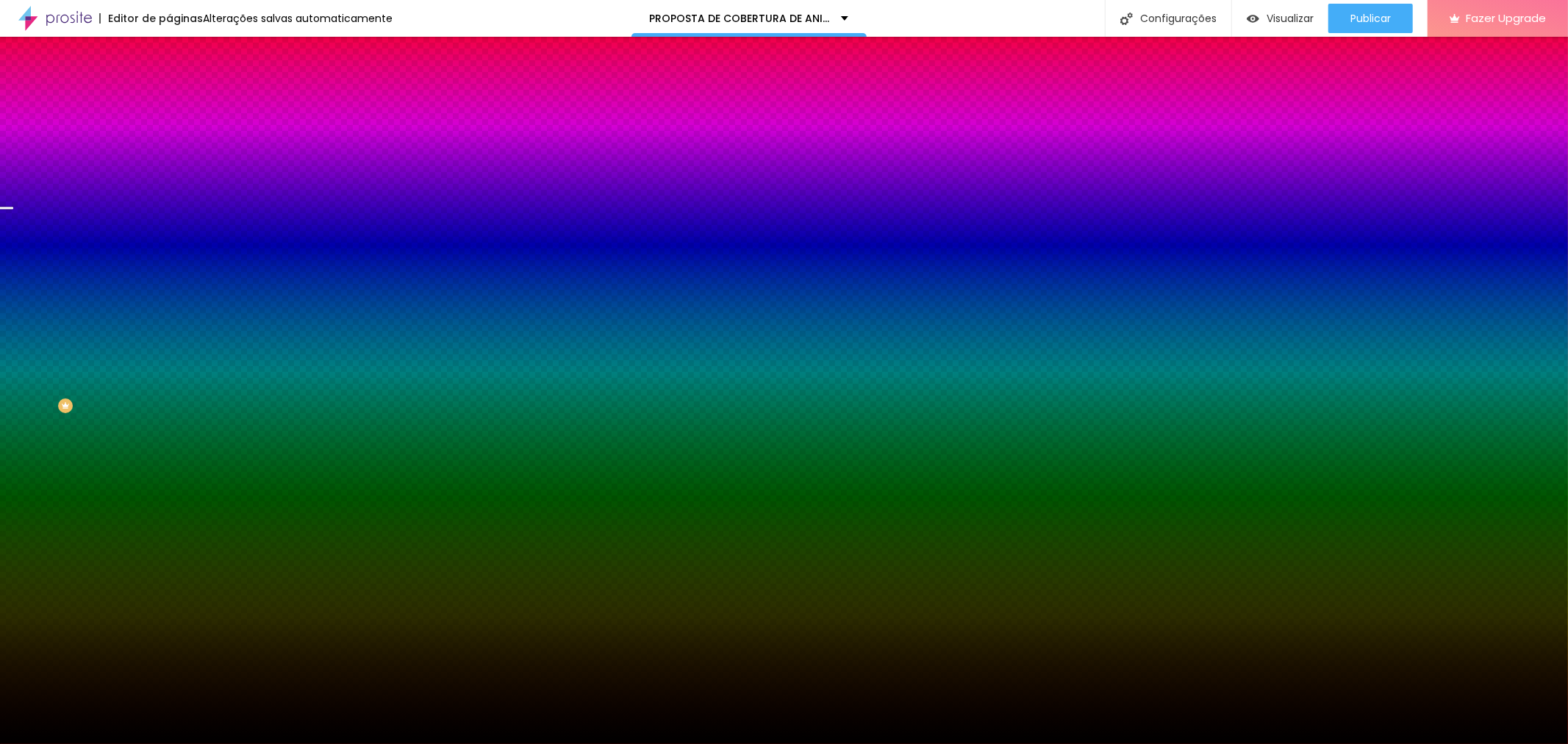
click at [169, 136] on span "Trocar imagem" at bounding box center [209, 129] width 80 height 12
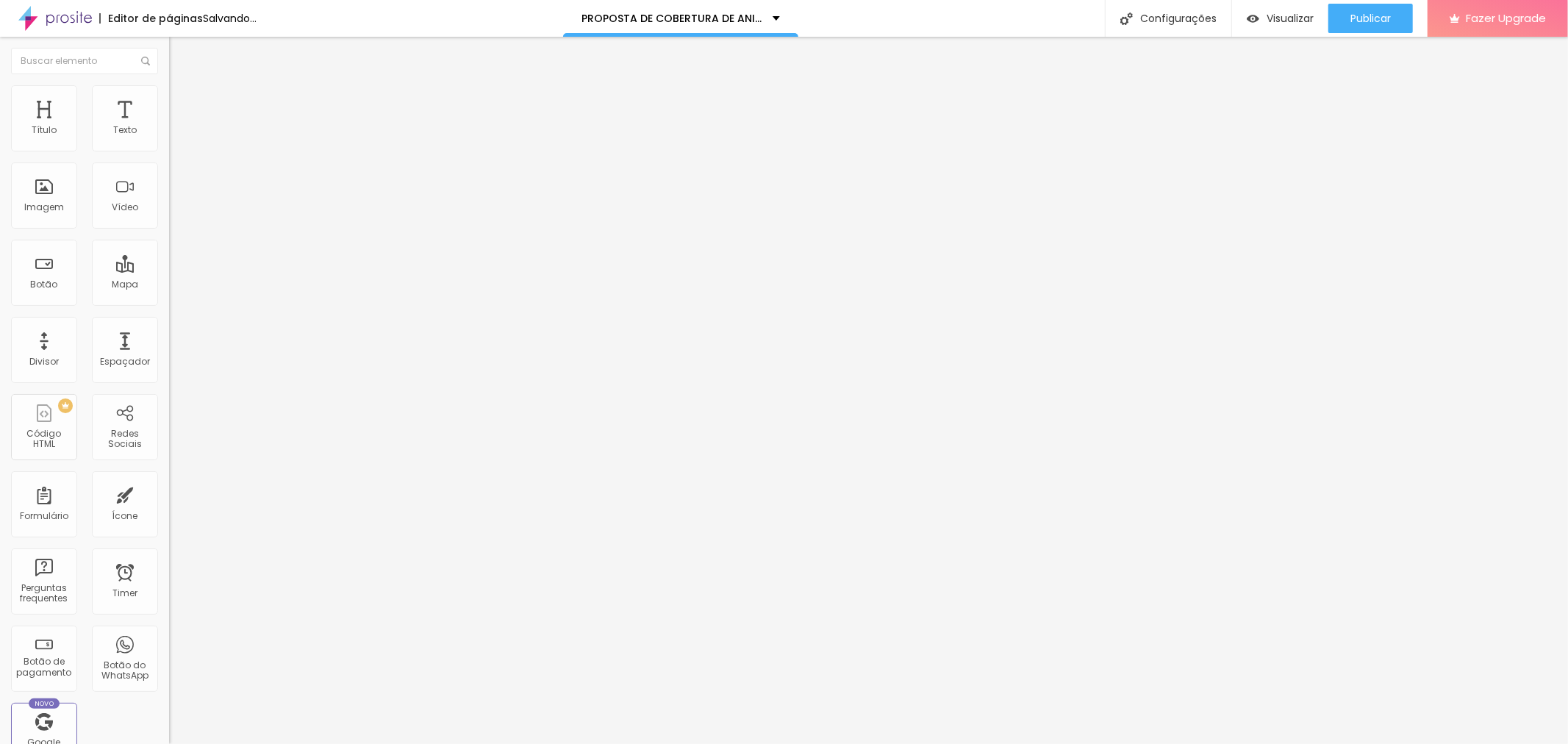
click at [169, 126] on span "Trocar imagem" at bounding box center [209, 120] width 80 height 12
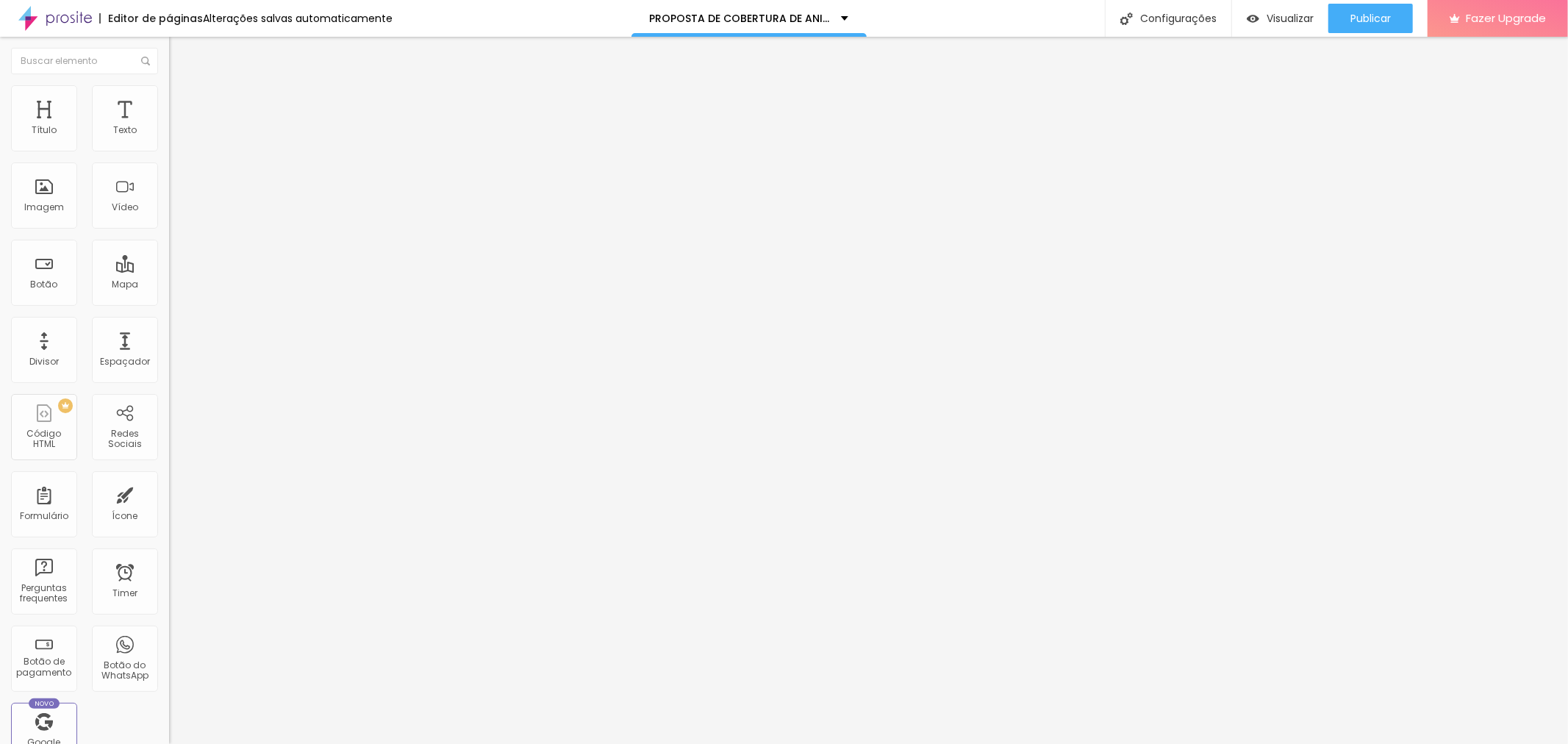
click at [55, 206] on div "Imagem" at bounding box center [44, 207] width 40 height 10
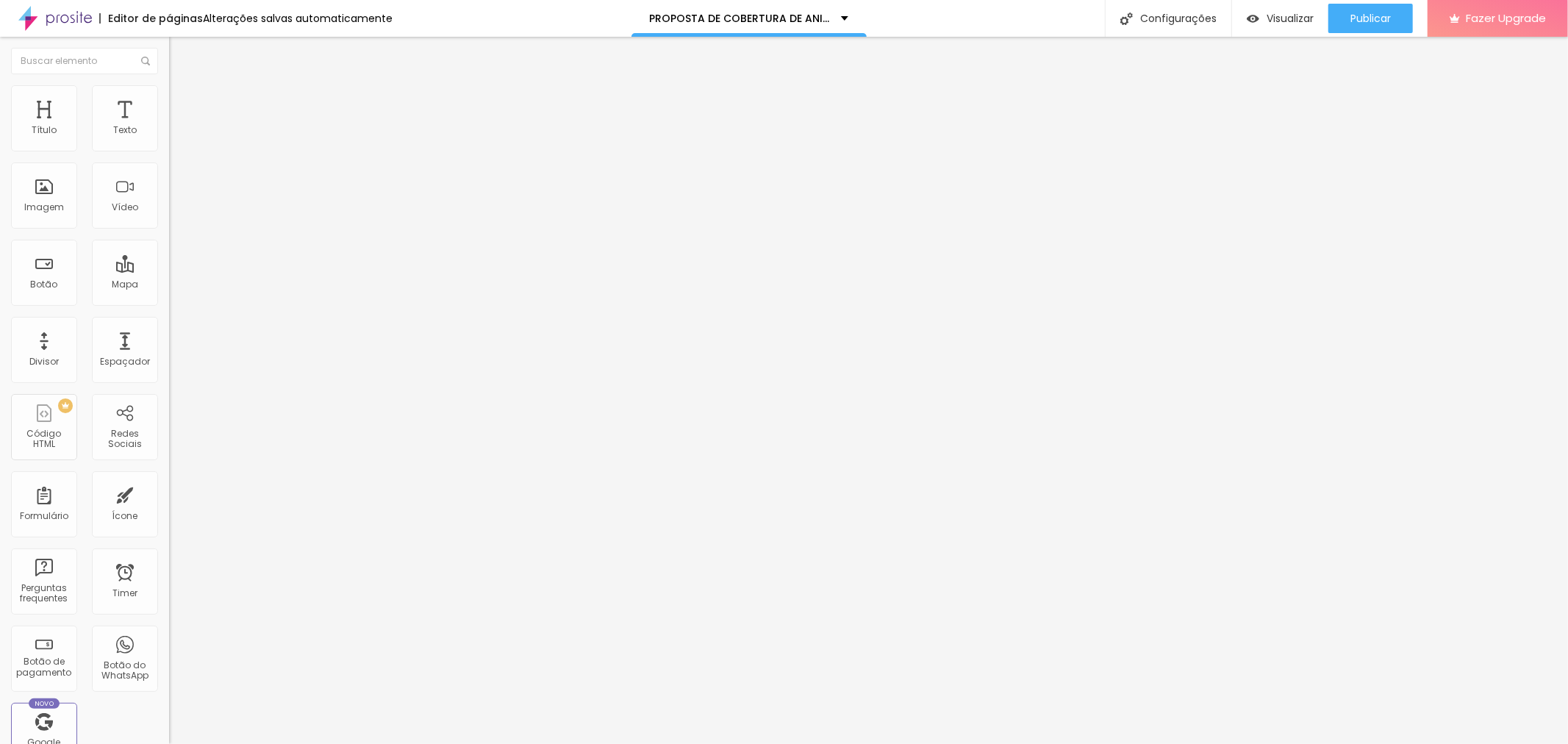
click at [169, 126] on span "Adicionar imagem" at bounding box center [217, 120] width 95 height 12
click at [169, 93] on img at bounding box center [175, 92] width 13 height 13
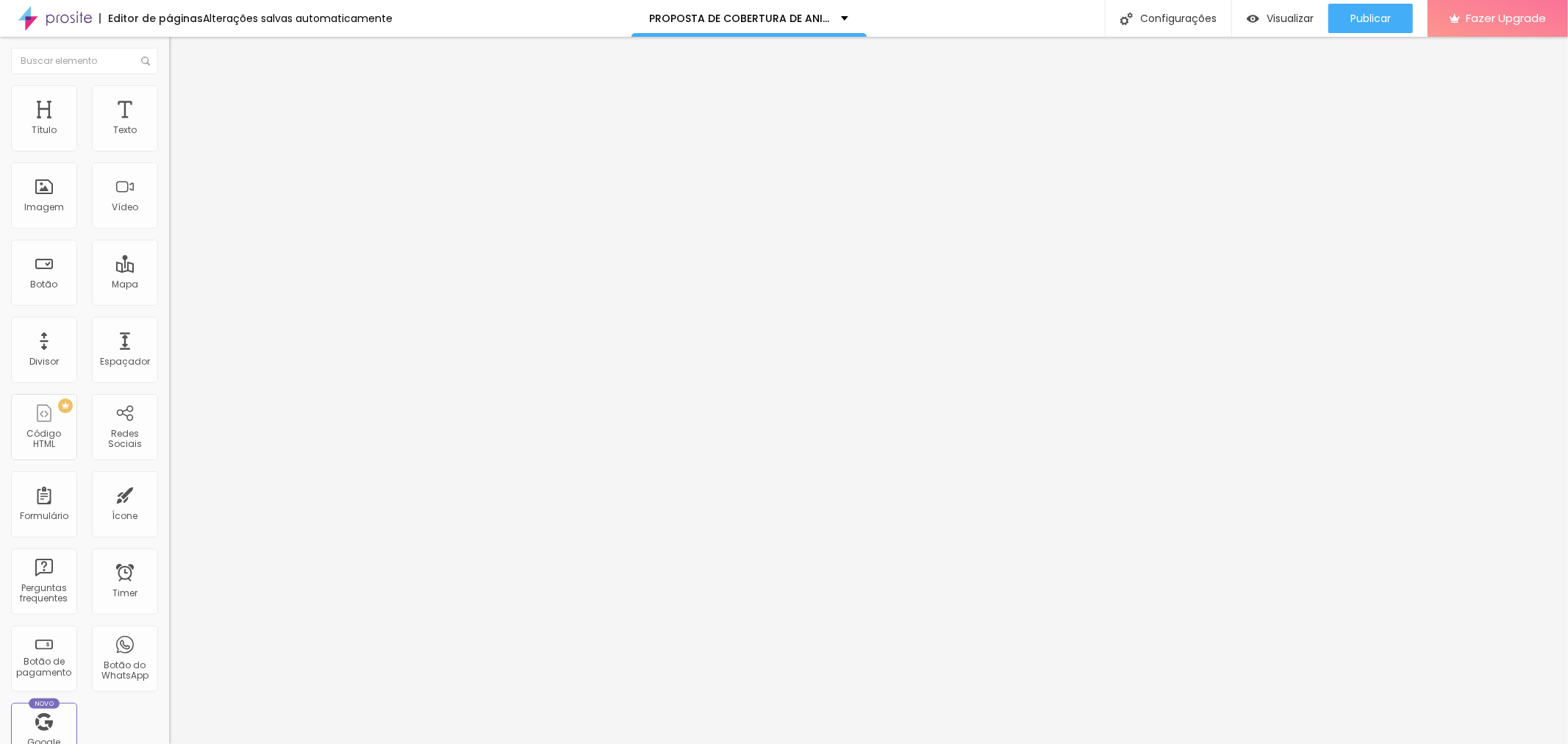
type input "18"
type input "45"
type input "51"
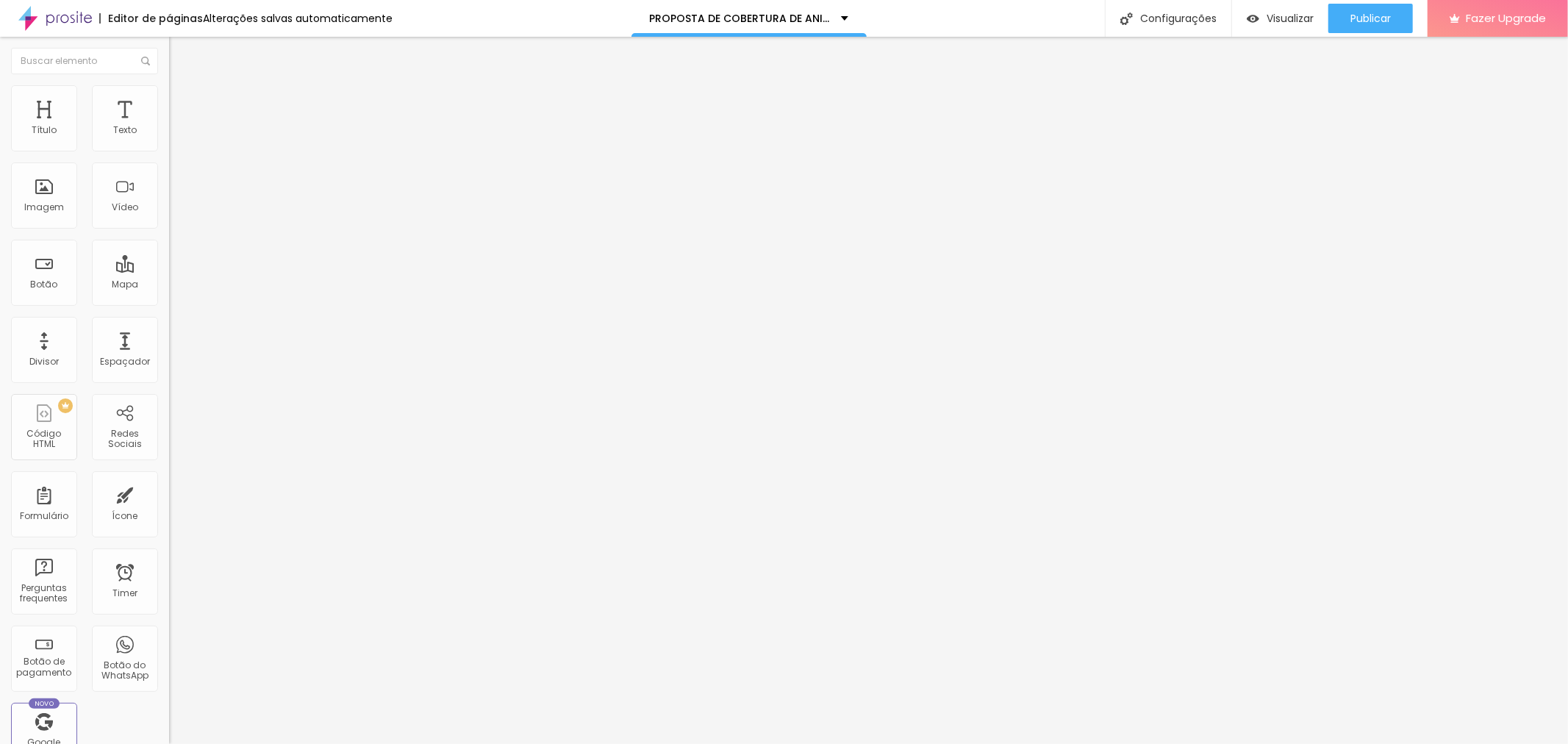
type input "51"
type input "69"
type input "74"
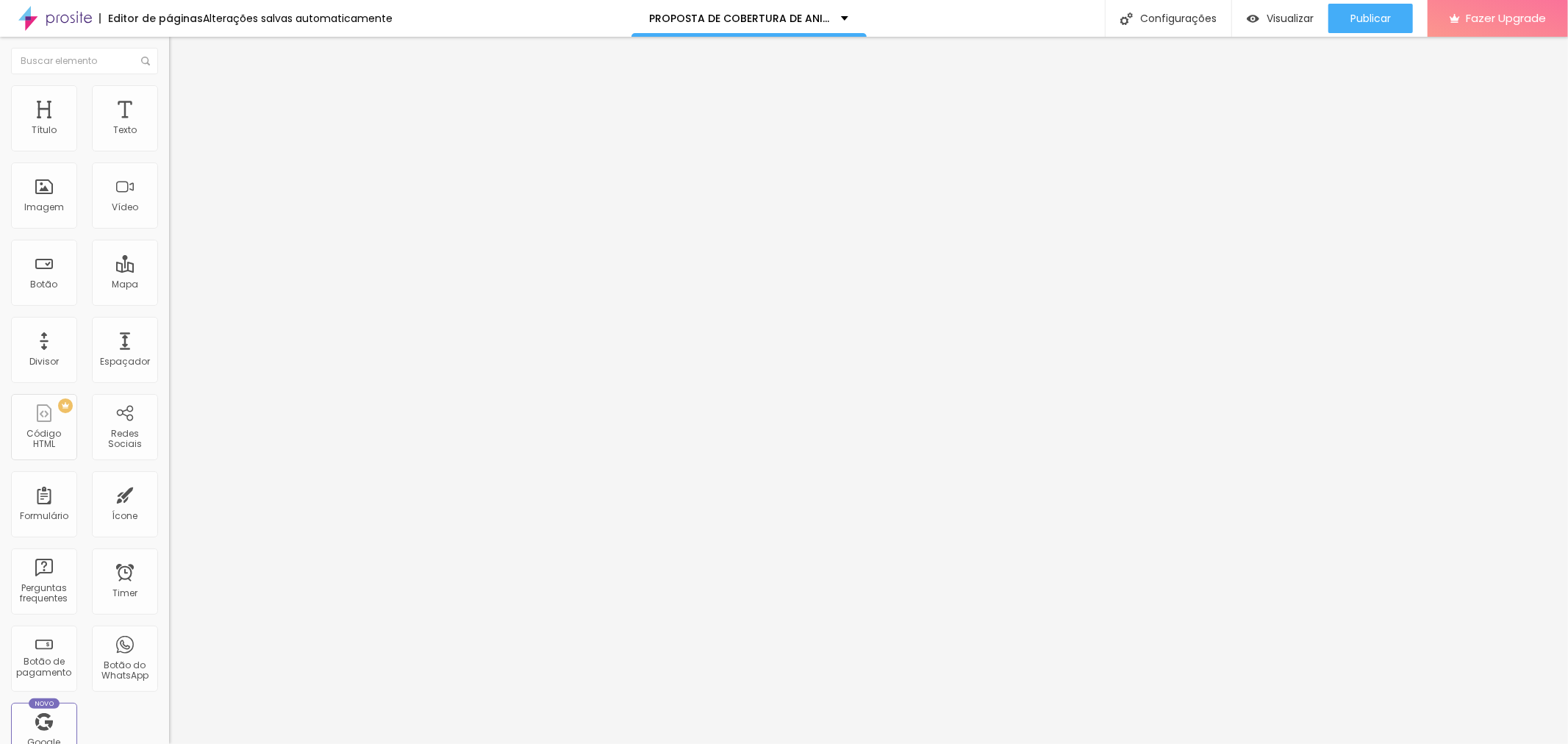
type input "76"
type input "82"
type input "84"
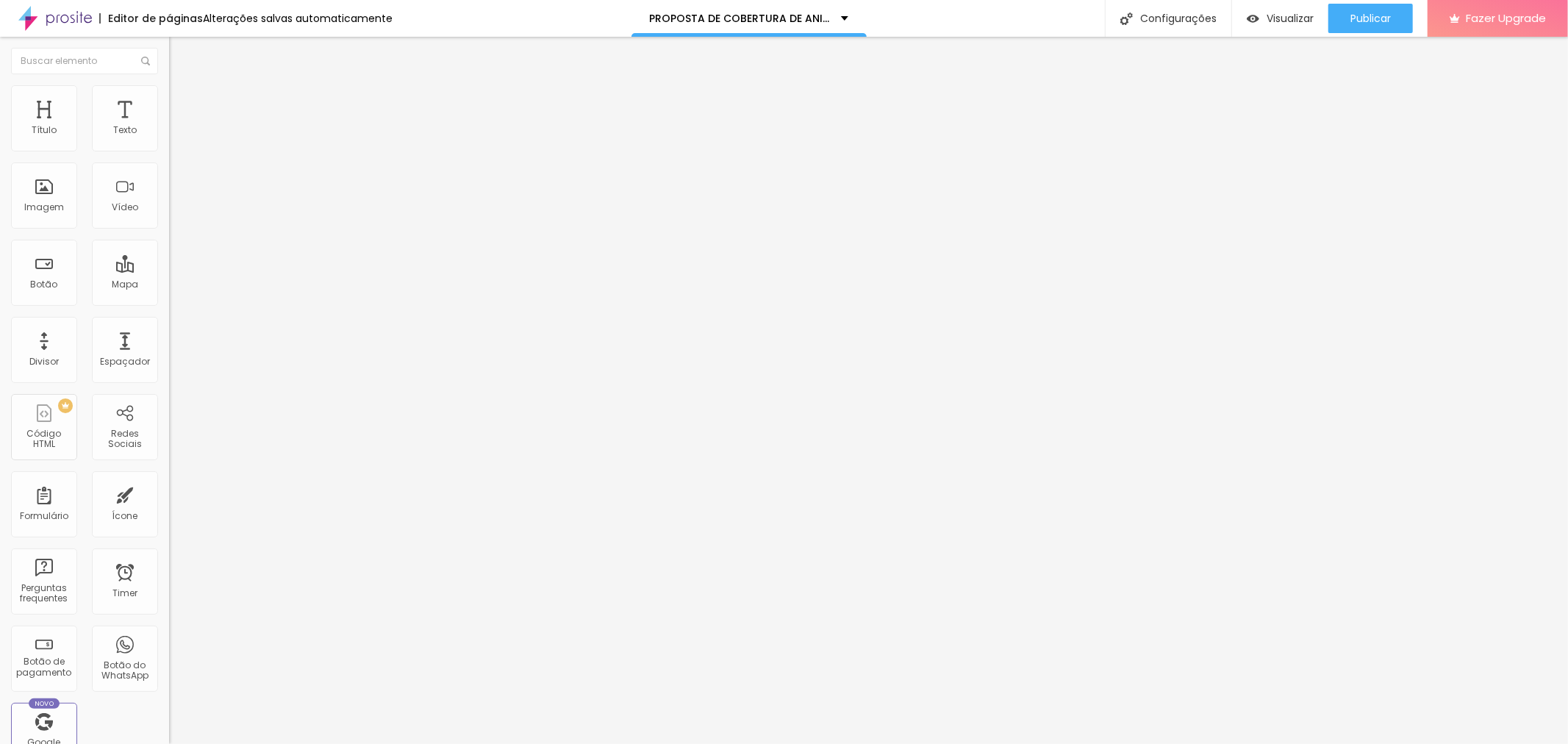
type input "84"
type input "91"
type input "96"
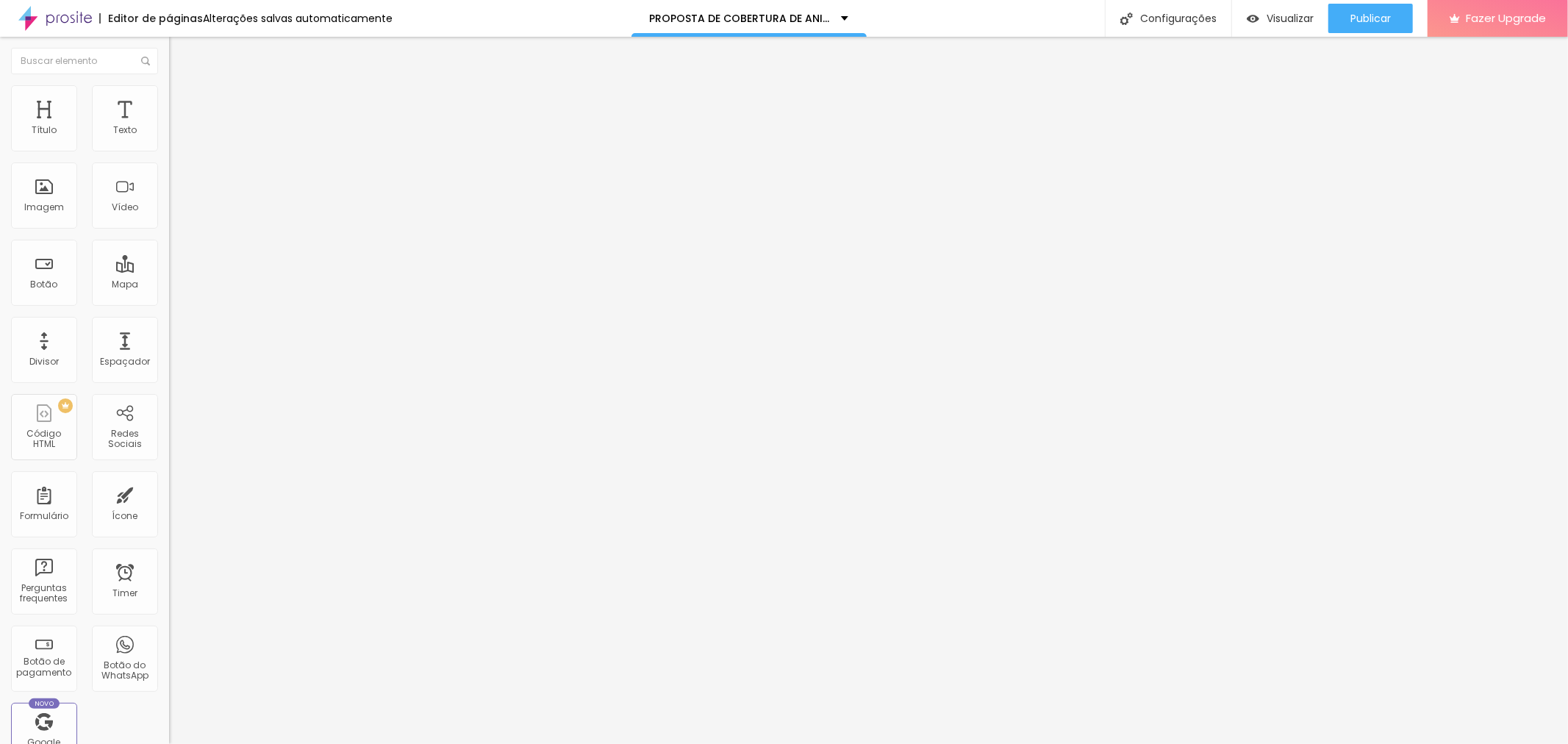
type input "104"
type input "113"
type input "116"
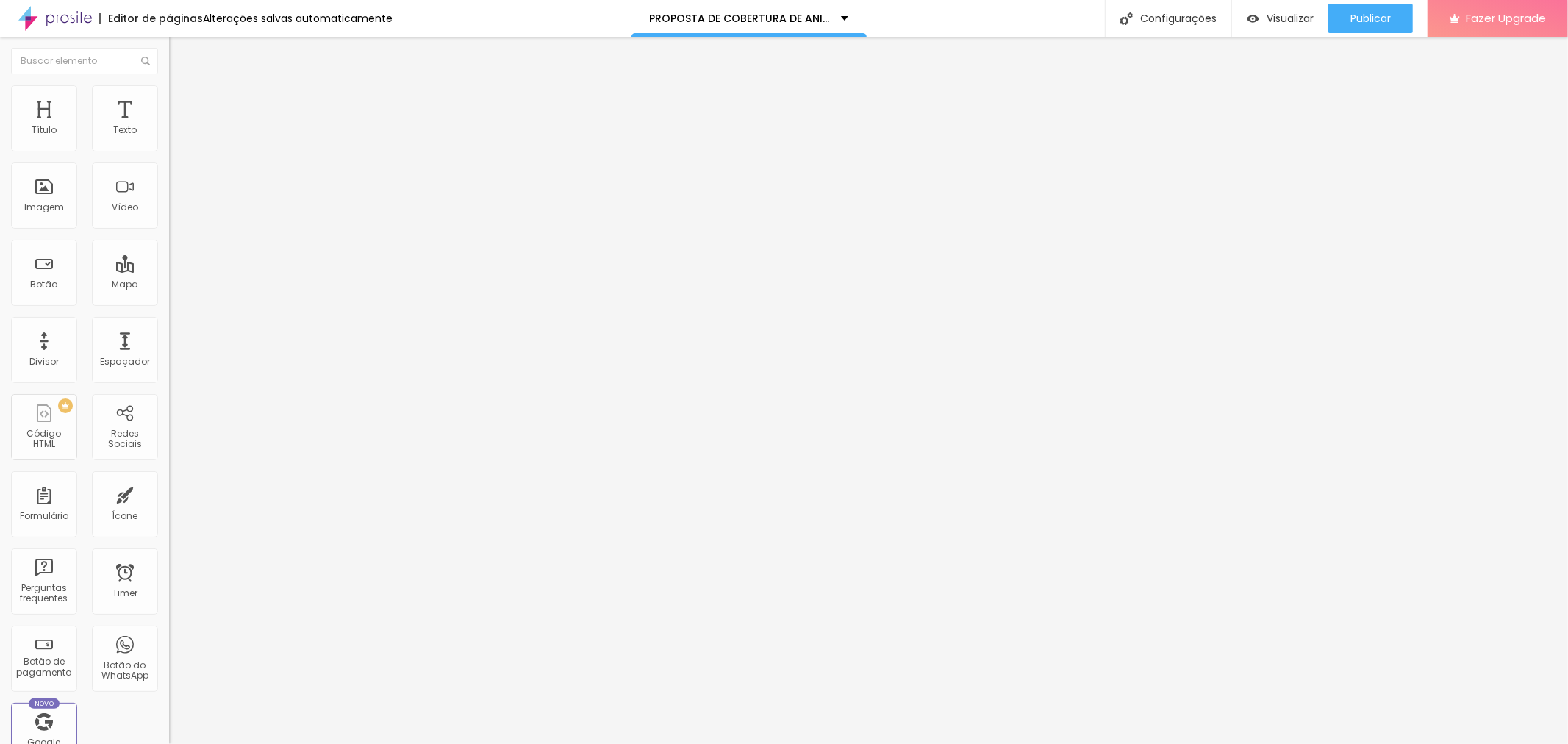
type input "116"
type input "122"
type input "124"
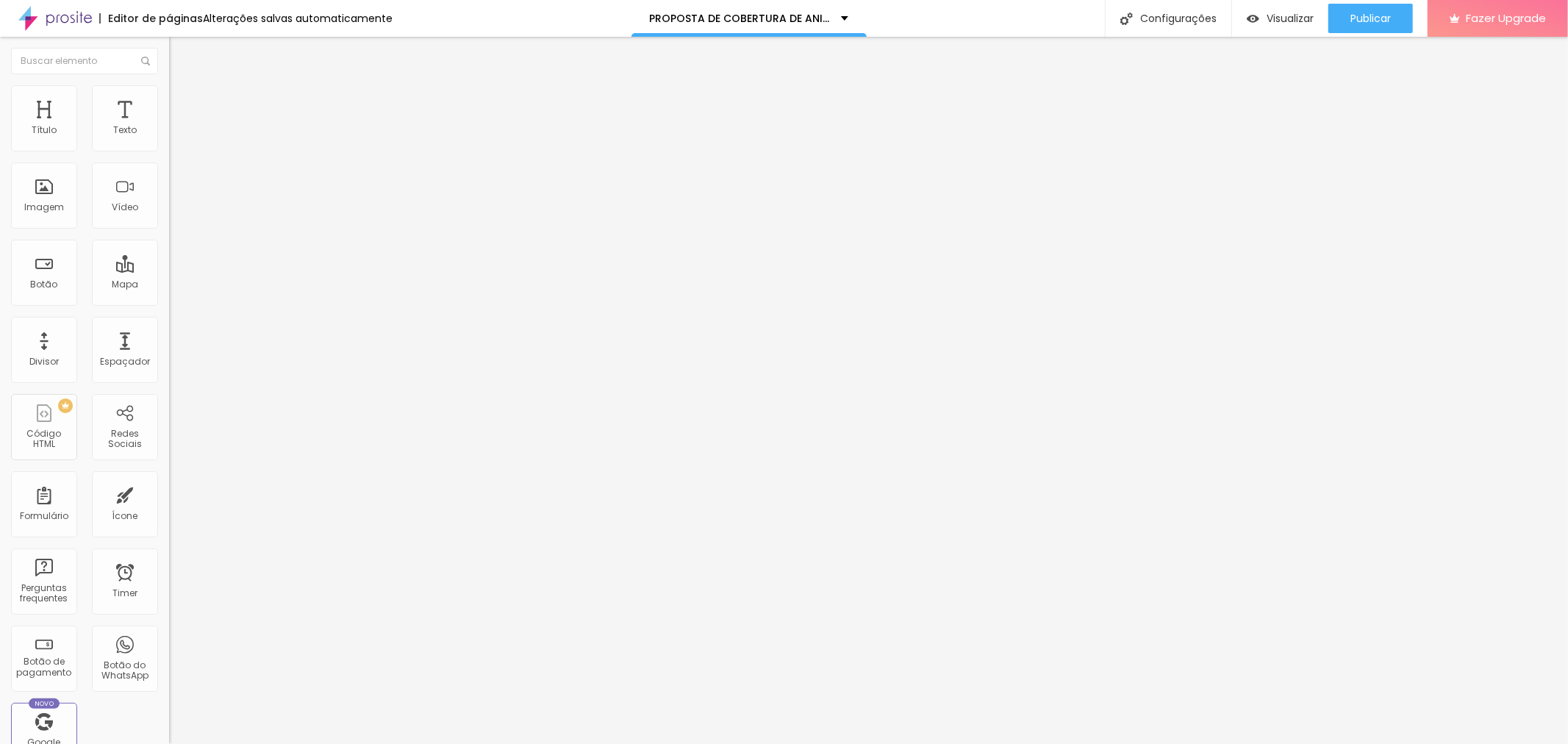
type input "131"
type input "137"
type input "140"
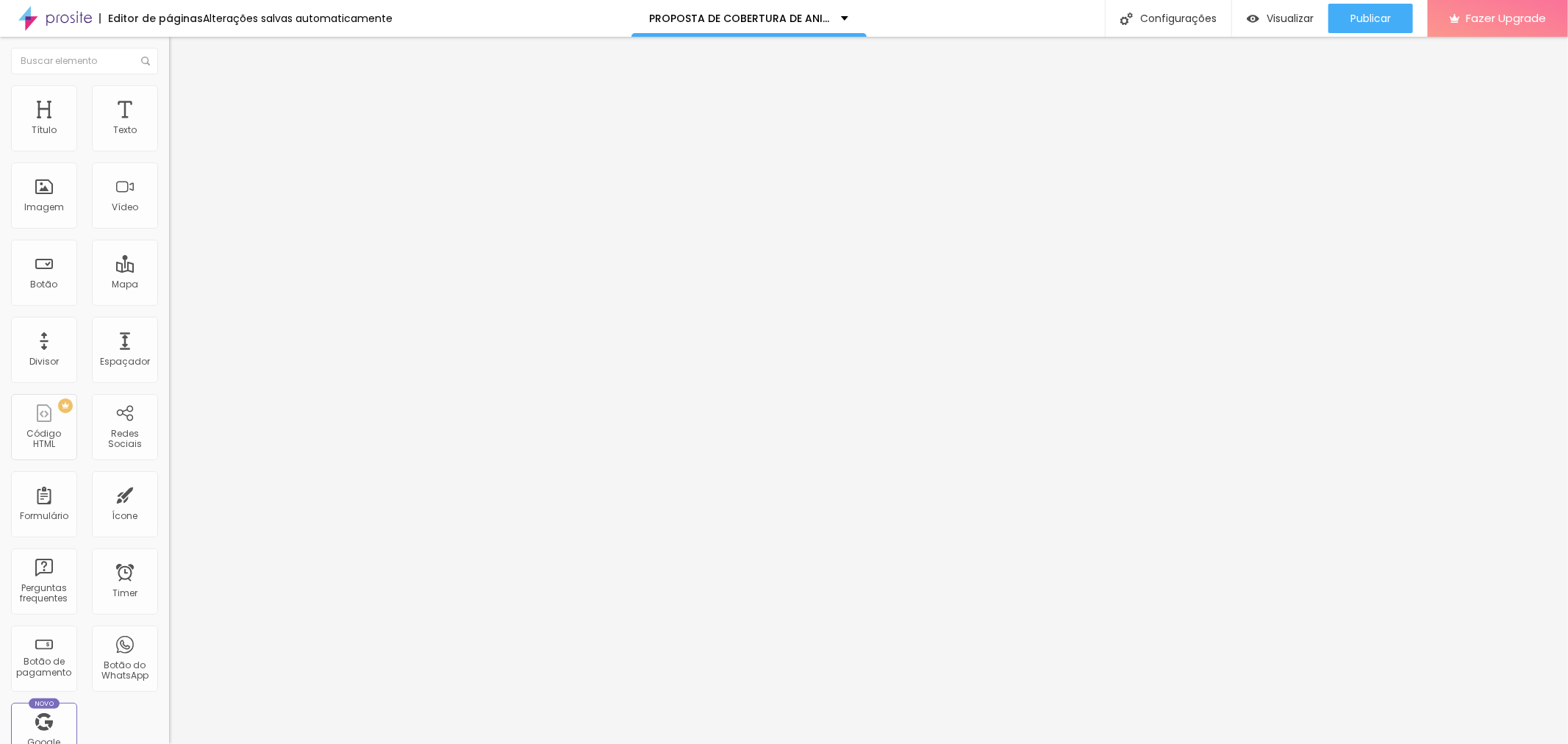
type input "140"
type input "144"
type input "148"
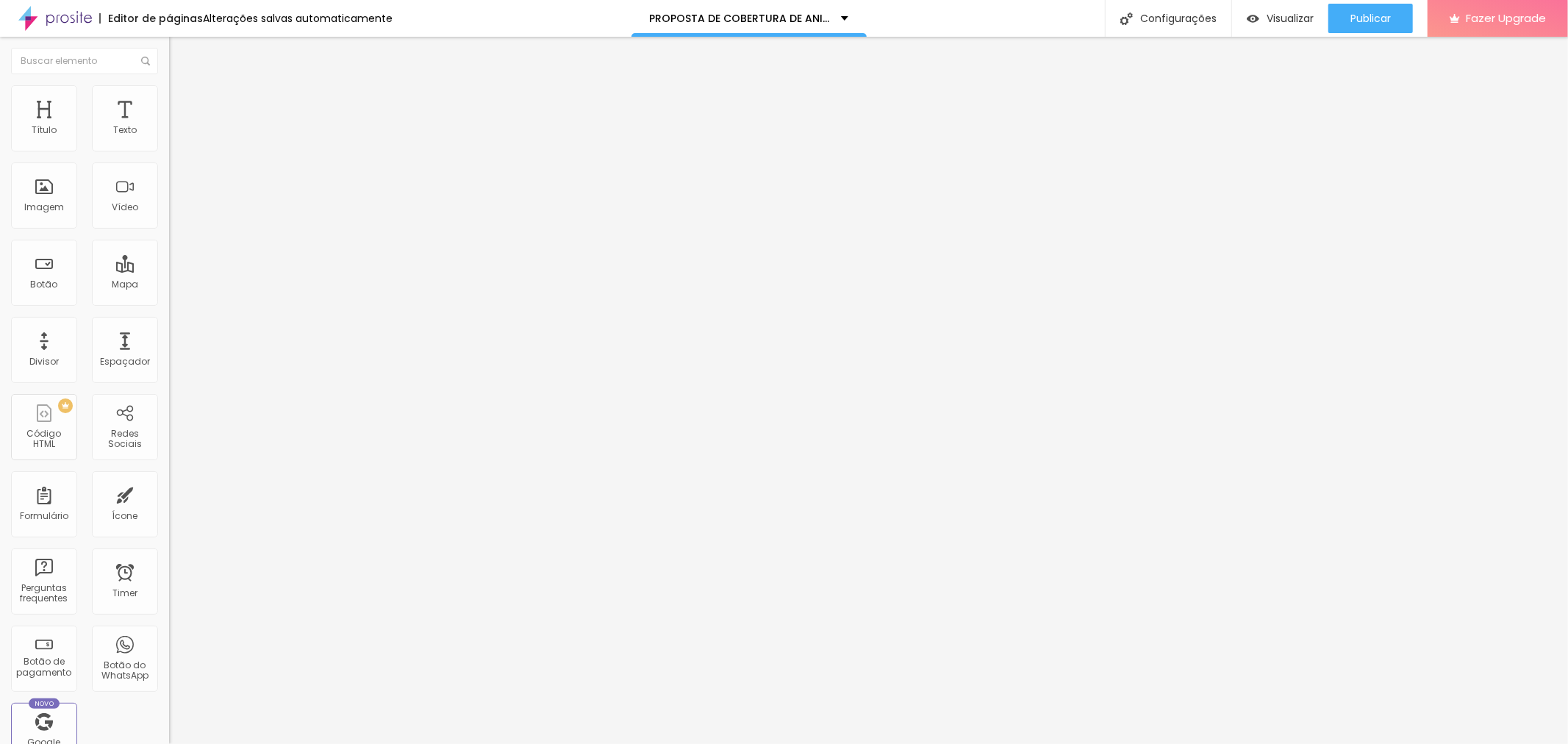
type input "153"
type input "157"
type input "162"
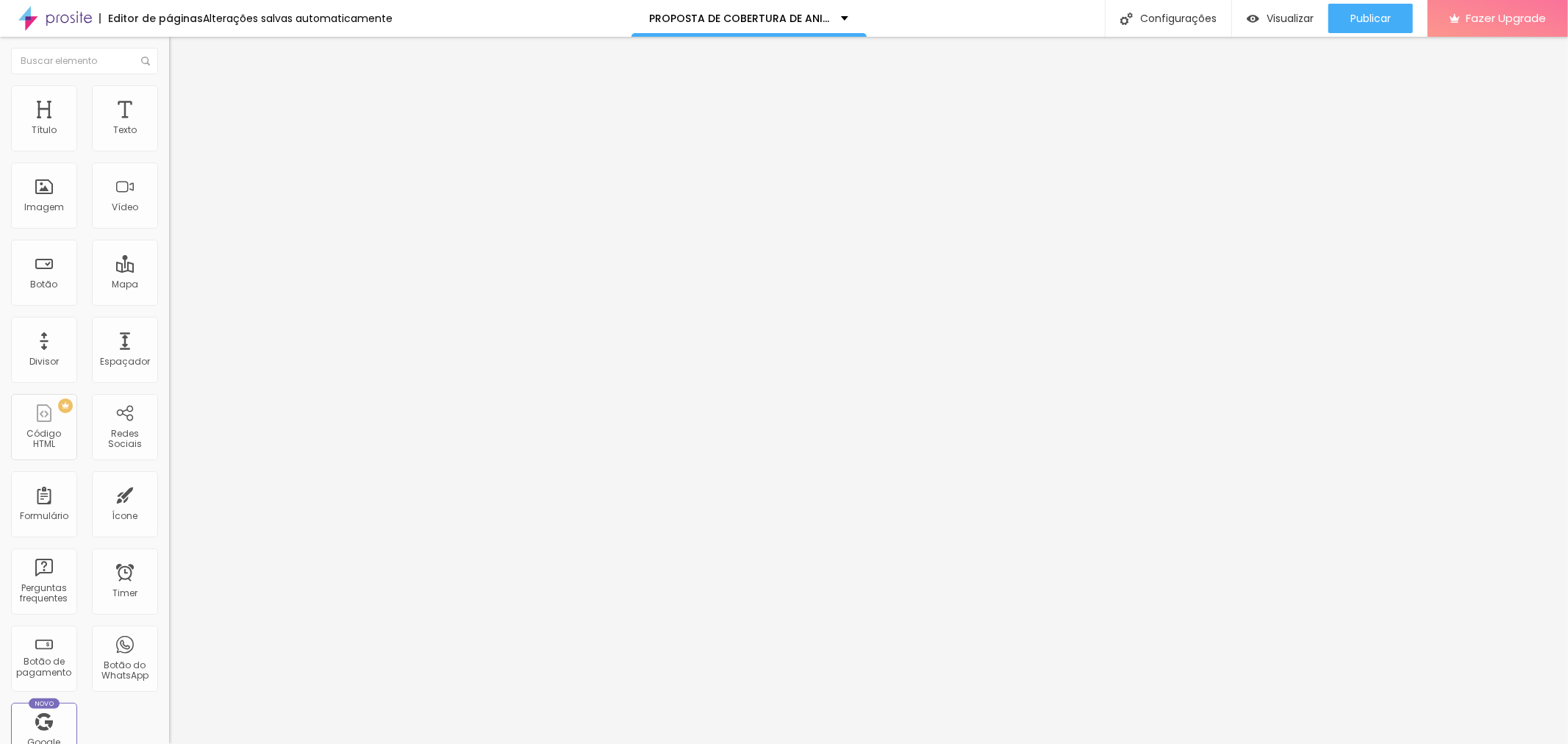
type input "162"
type input "168"
type input "170"
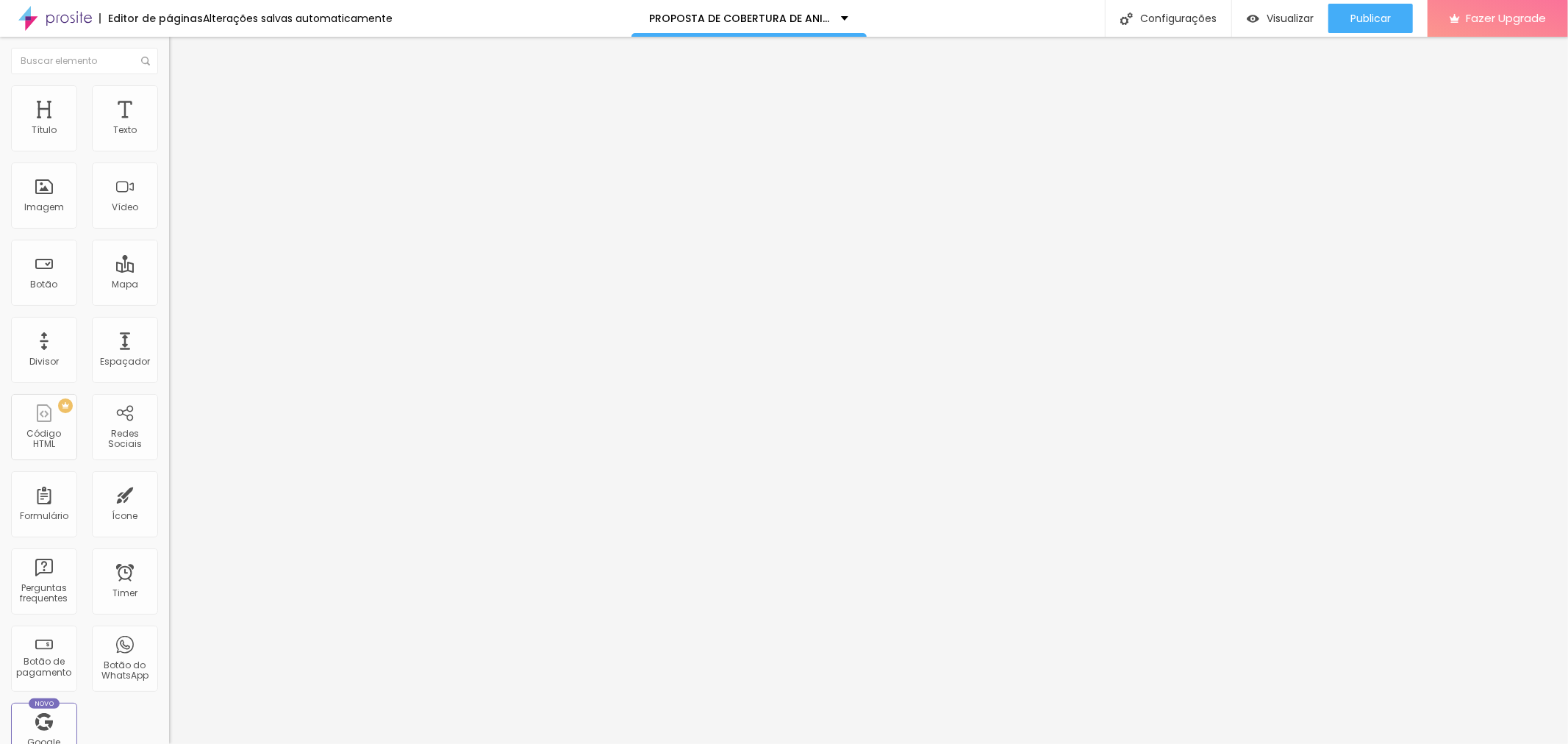
type input "177"
type input "181"
type input "186"
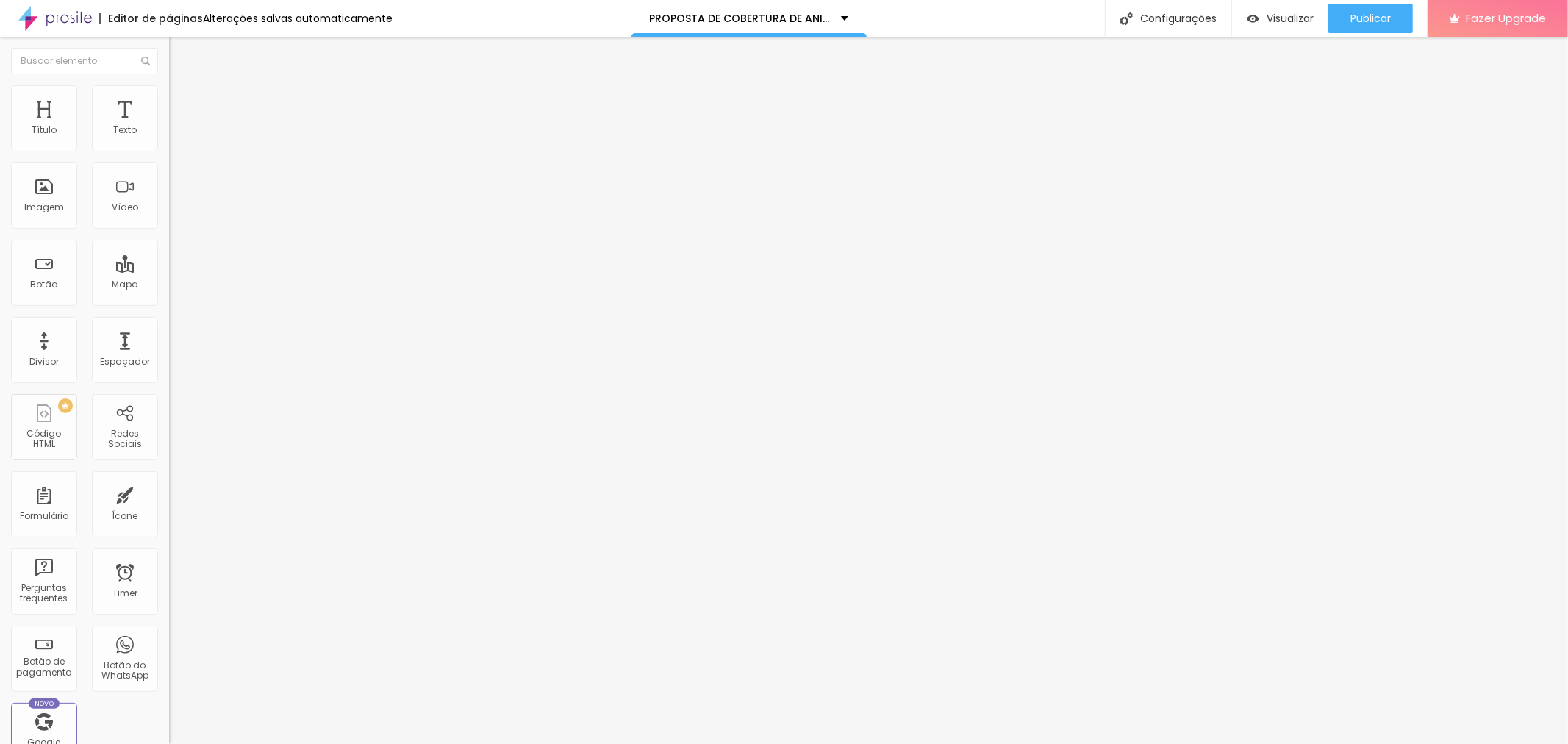
type input "186"
type input "190"
type input "193"
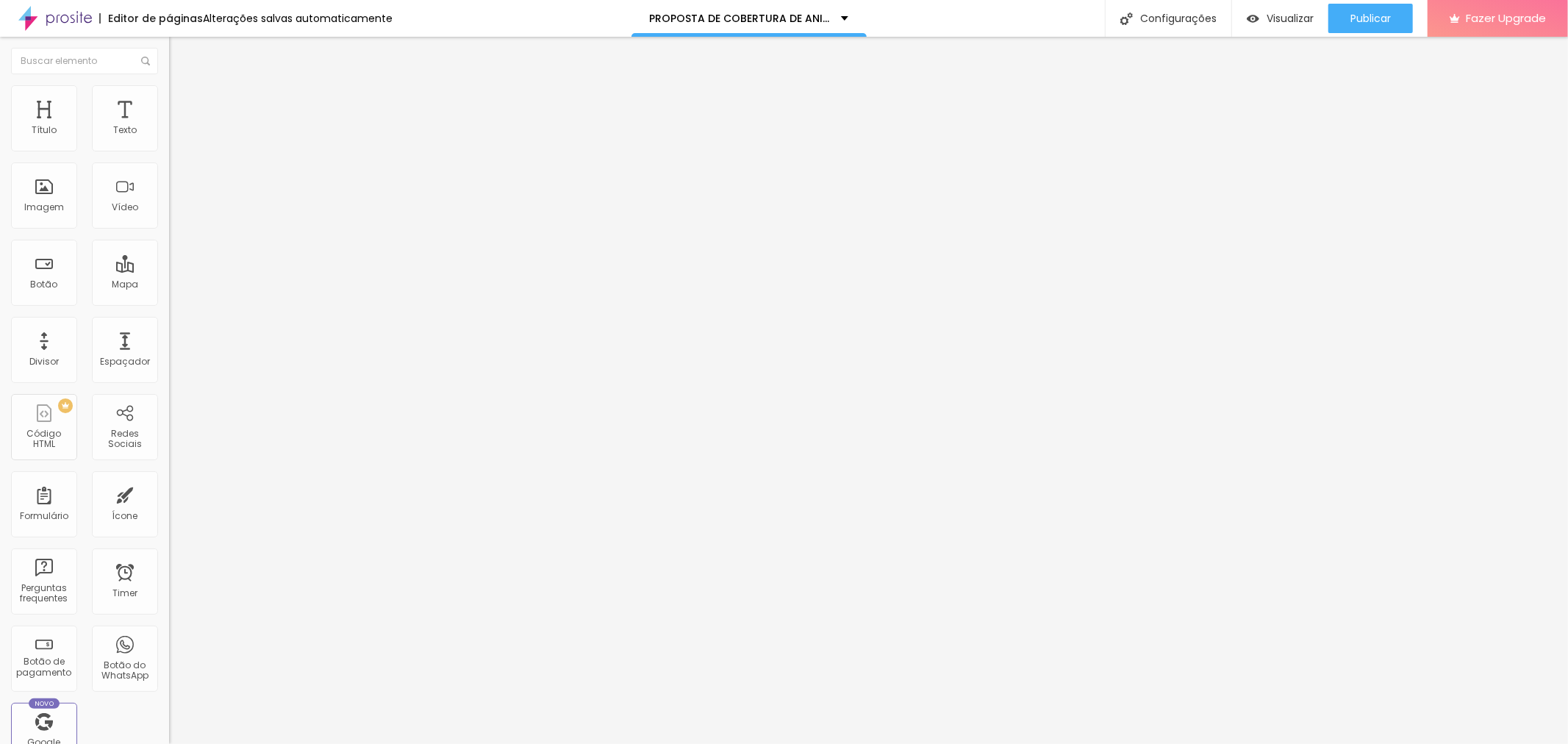
type input "195"
type input "200"
type input "199"
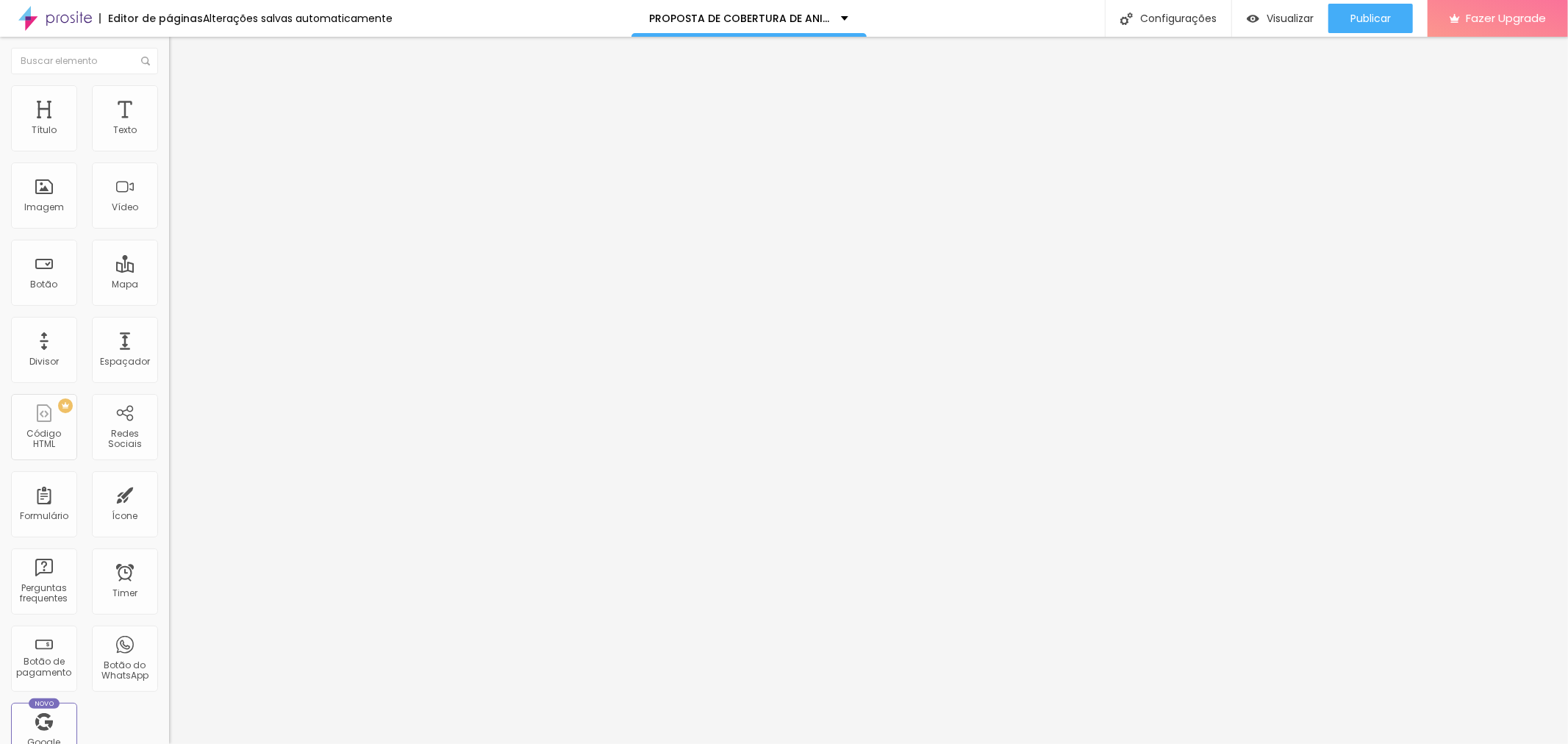
type input "199"
type input "193"
type input "186"
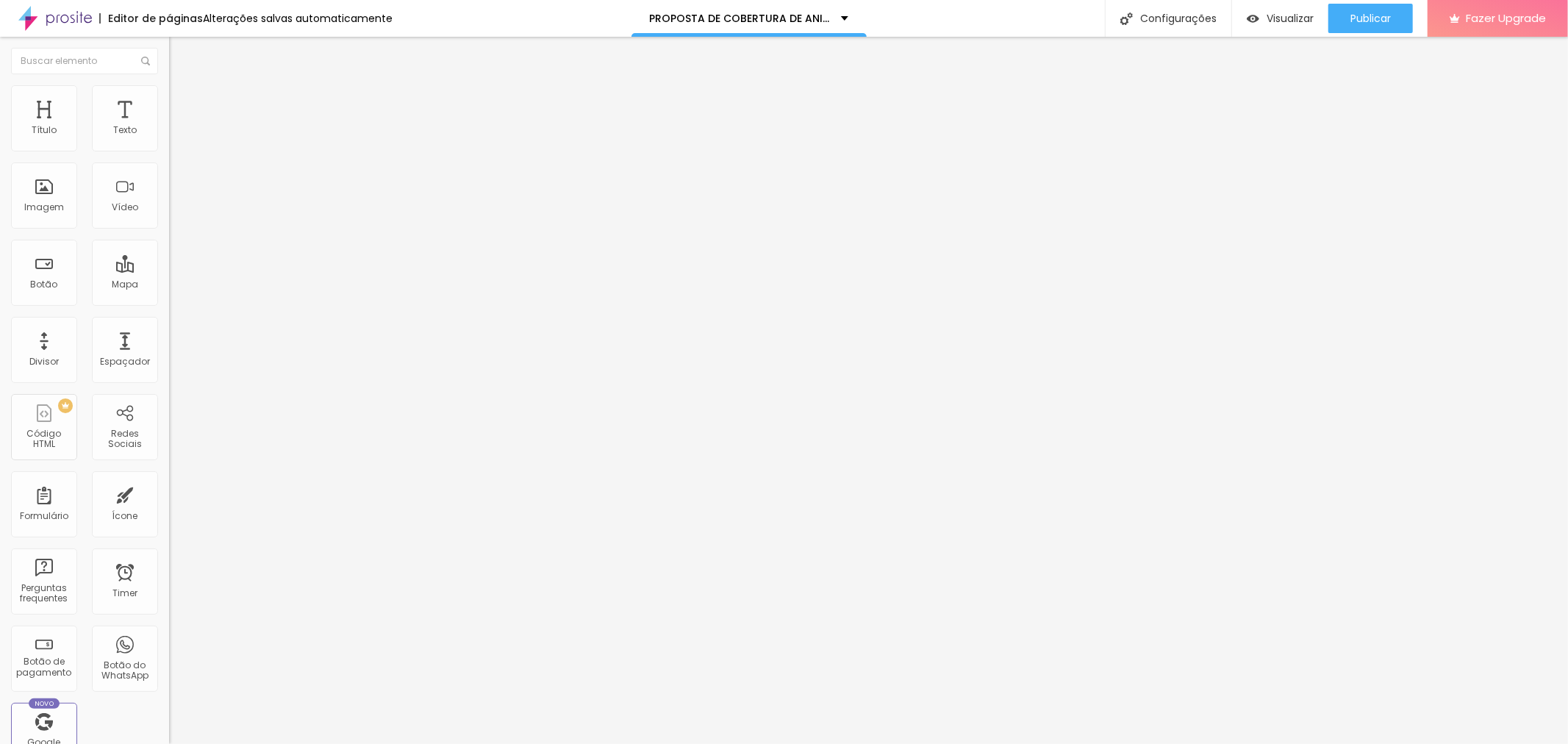
type input "184"
type input "170"
type input "157"
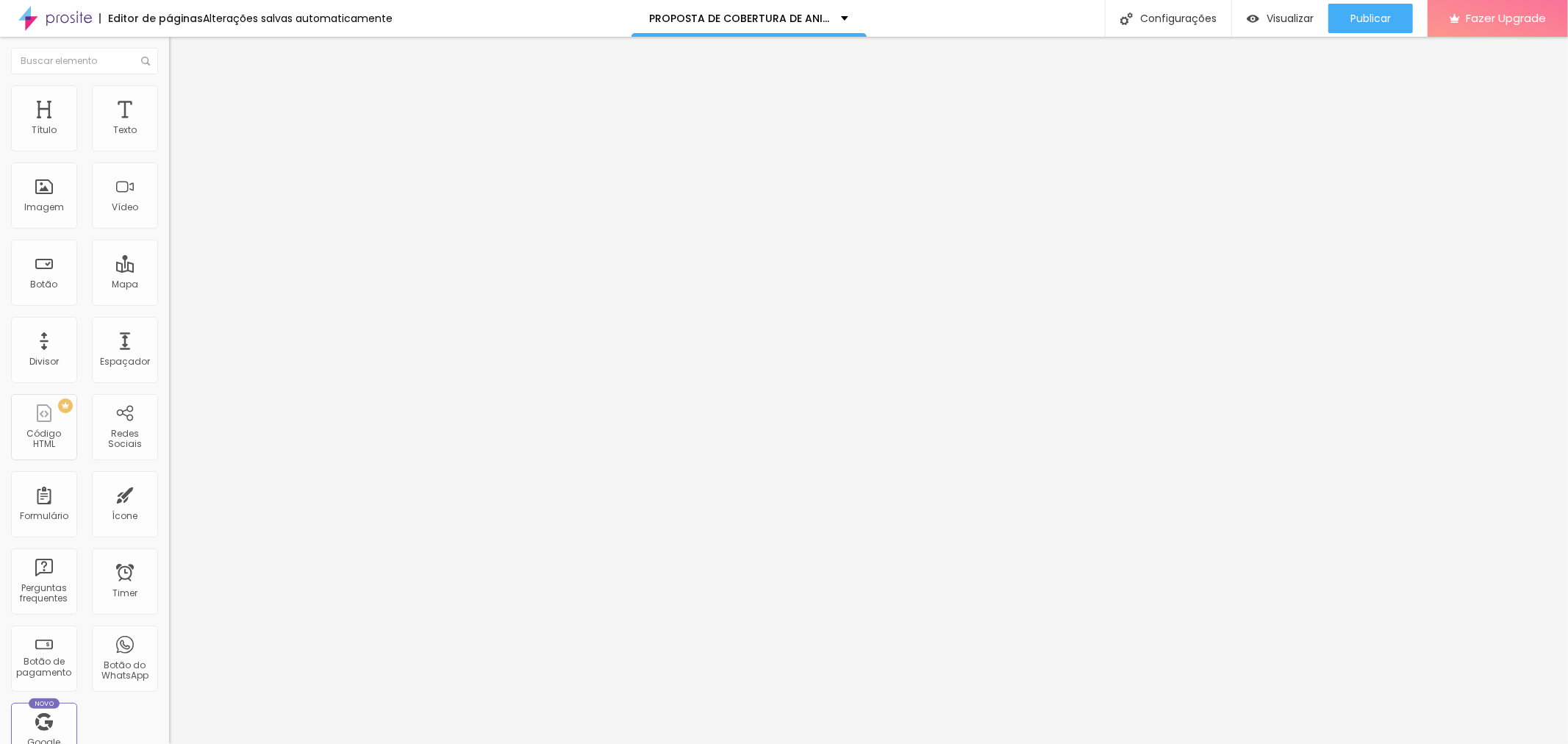
type input "157"
type input "133"
type input "118"
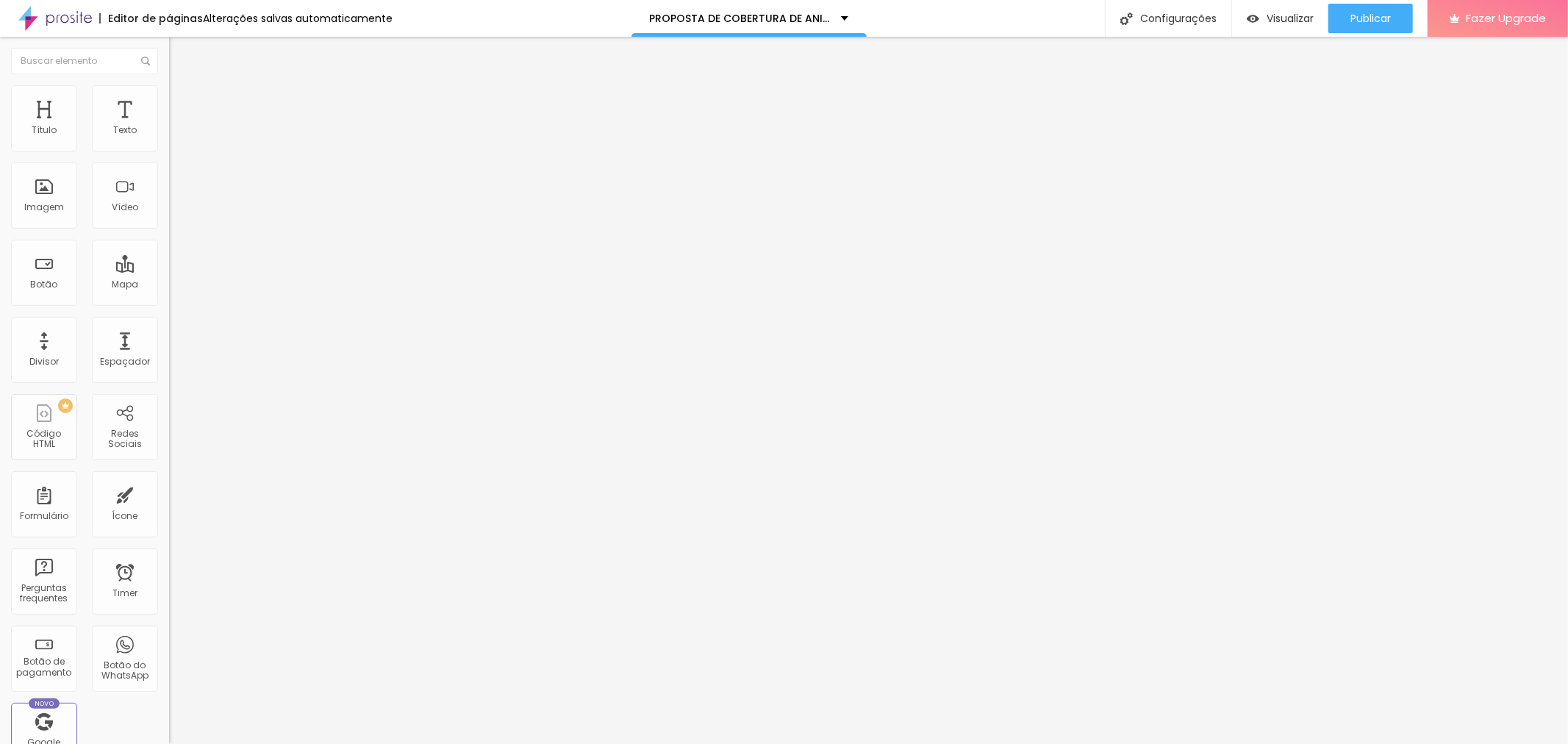
type input "100"
type input "84"
type input "76"
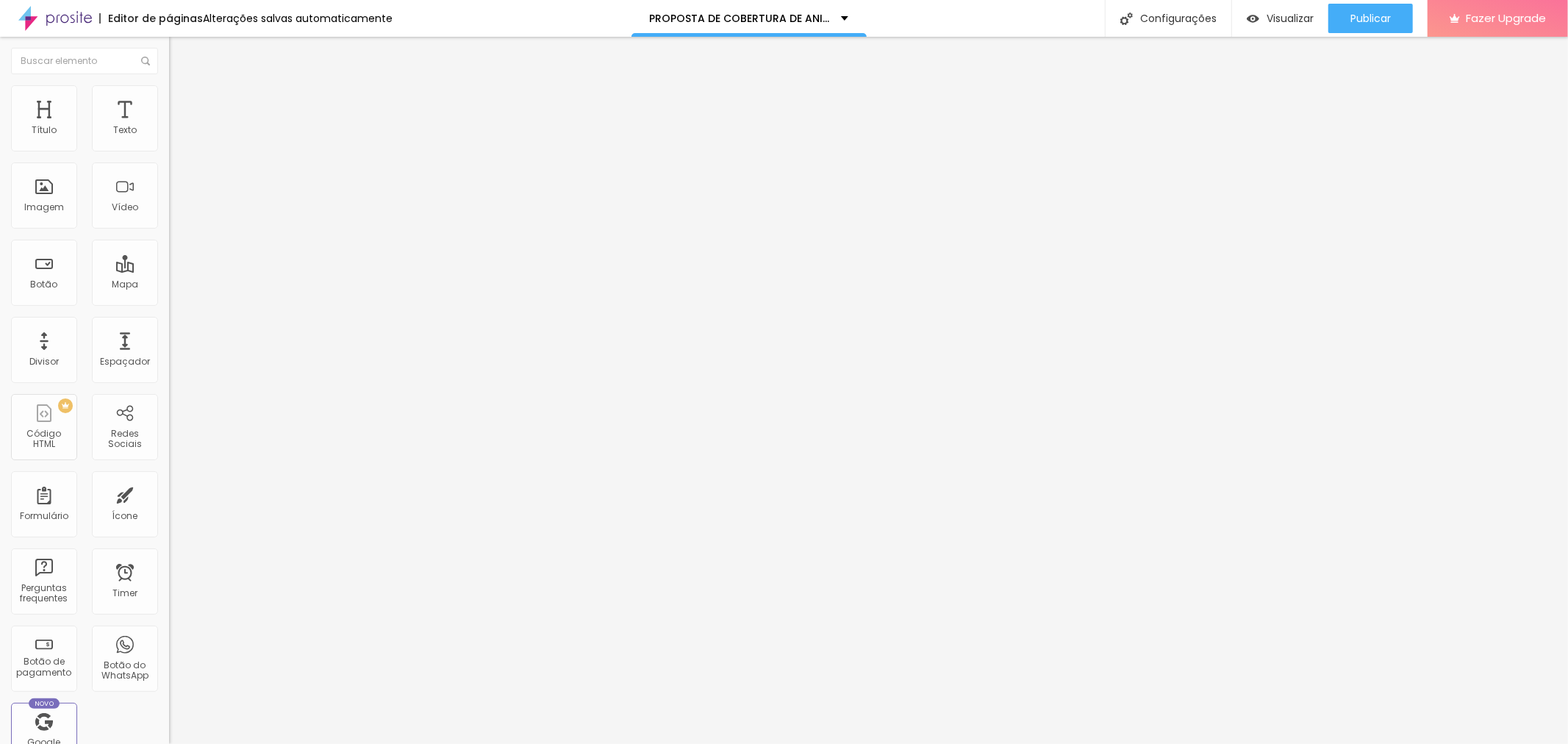
type input "76"
type input "73"
type input "65"
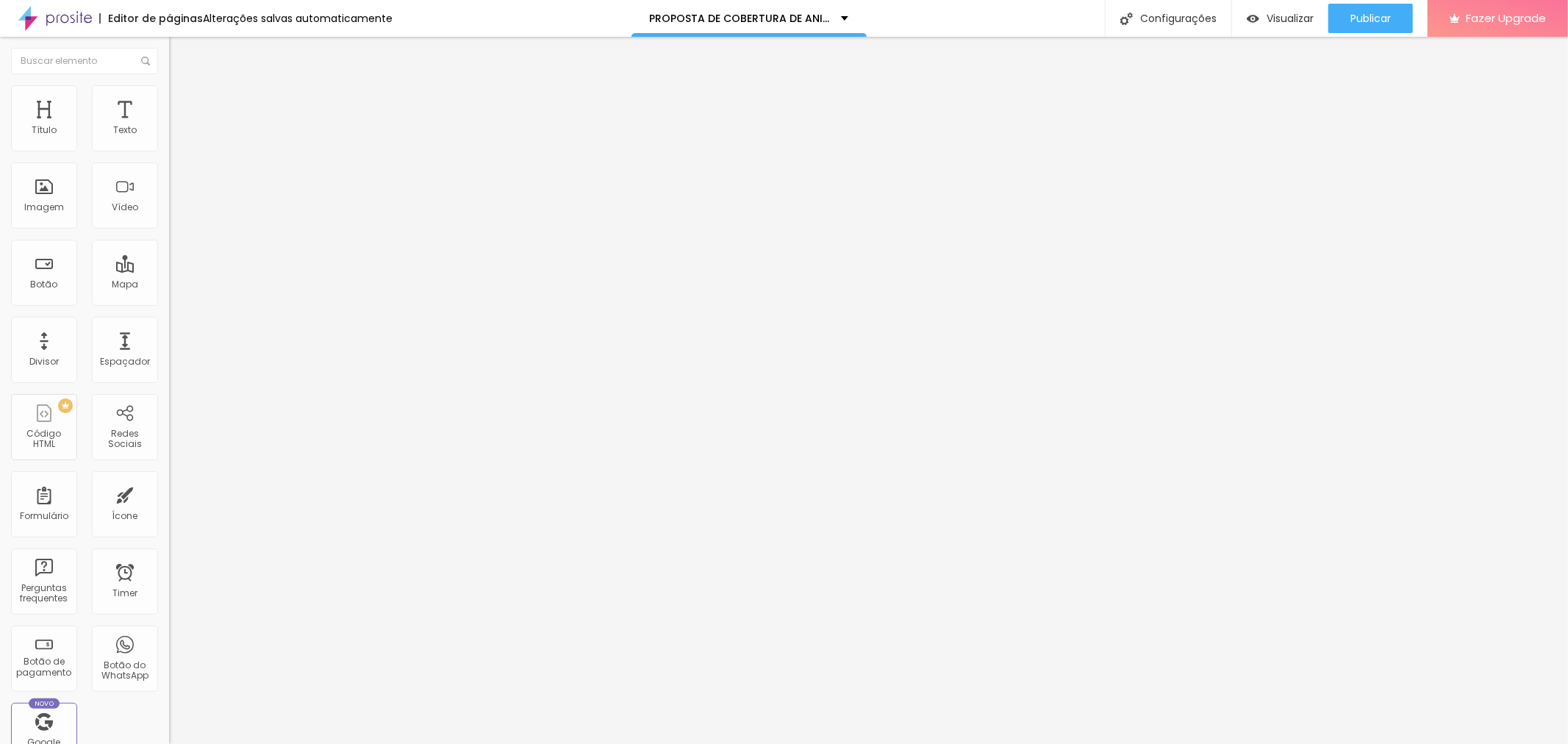
type input "60"
type input "54"
type input "49"
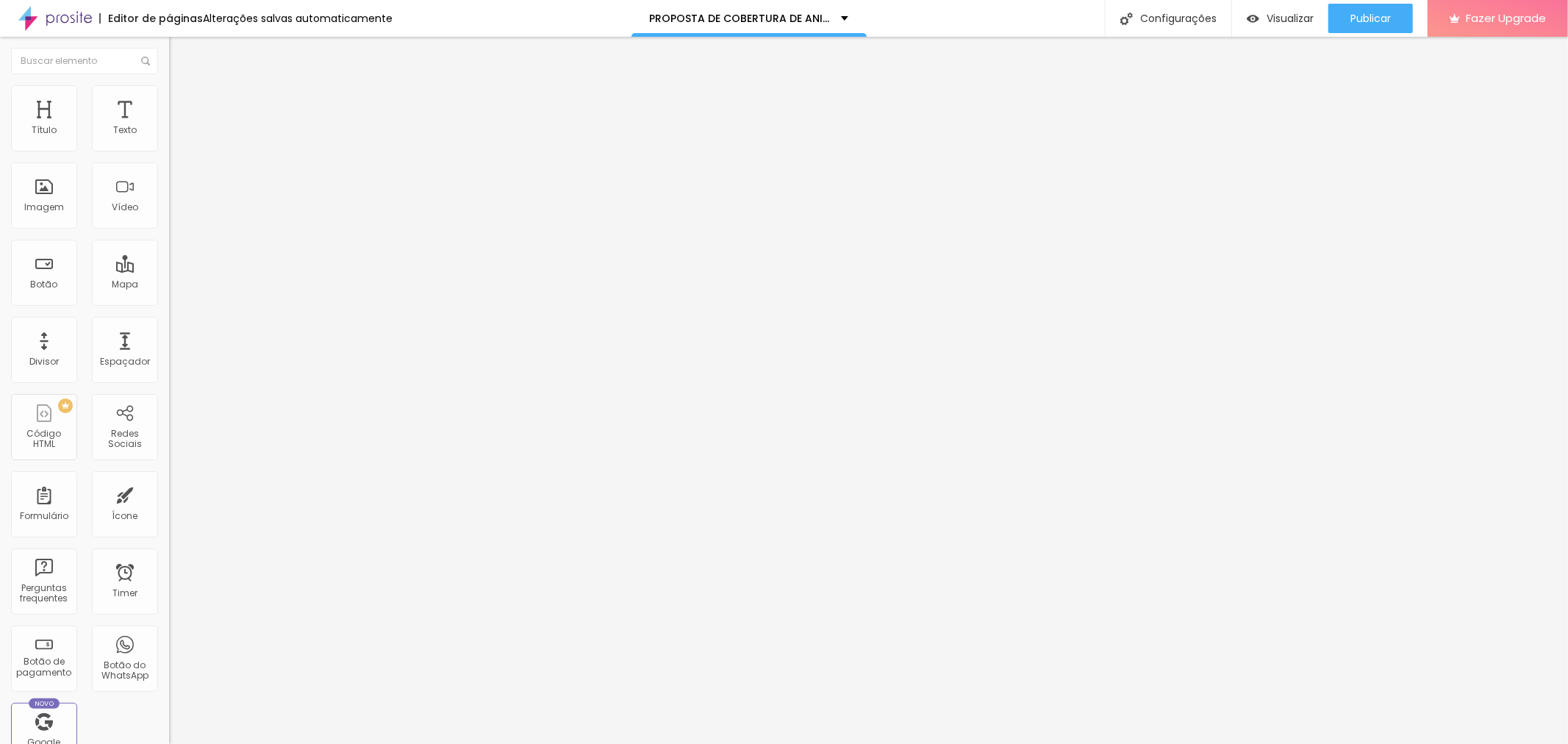
type input "49"
type input "47"
type input "43"
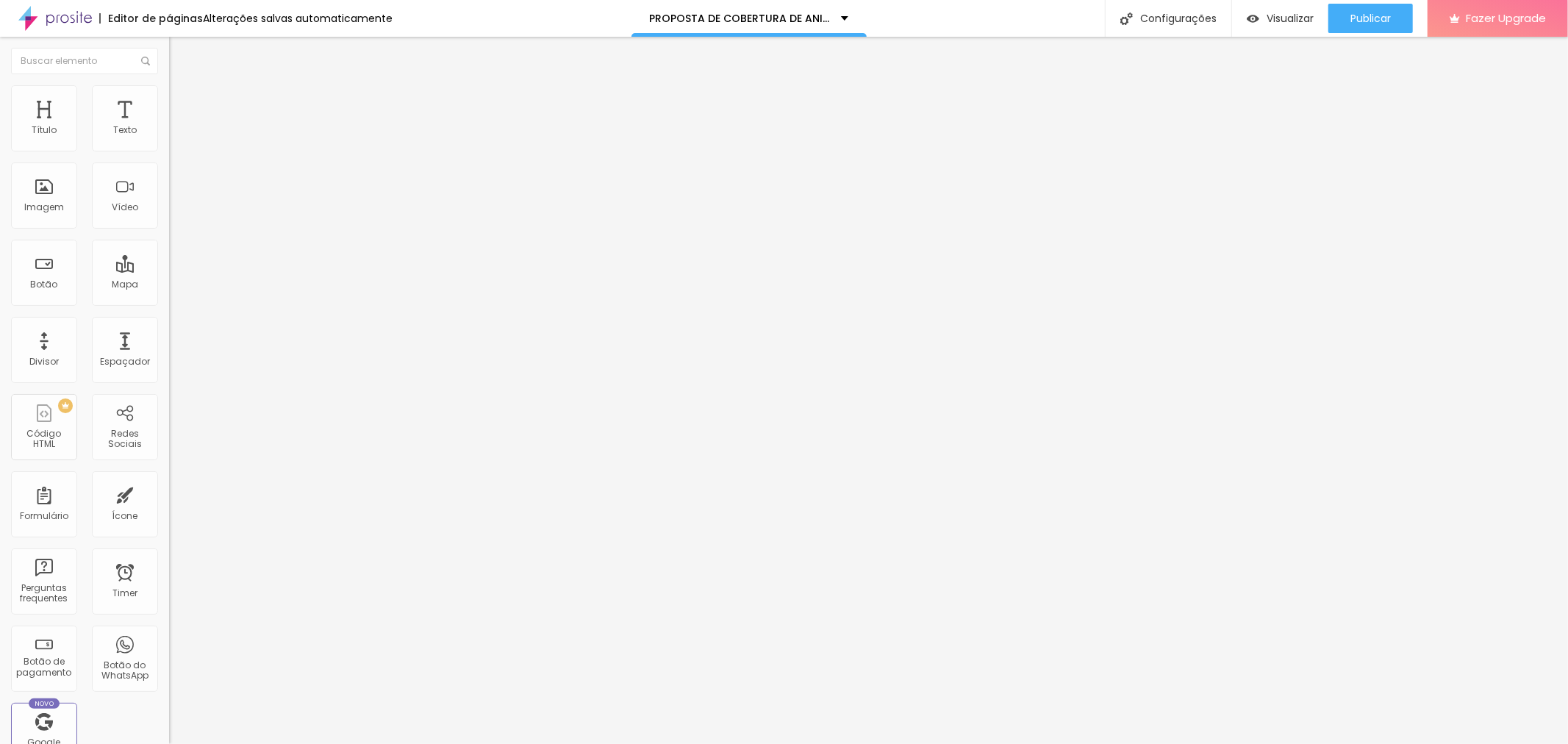
type input "40"
type input "36"
type input "32"
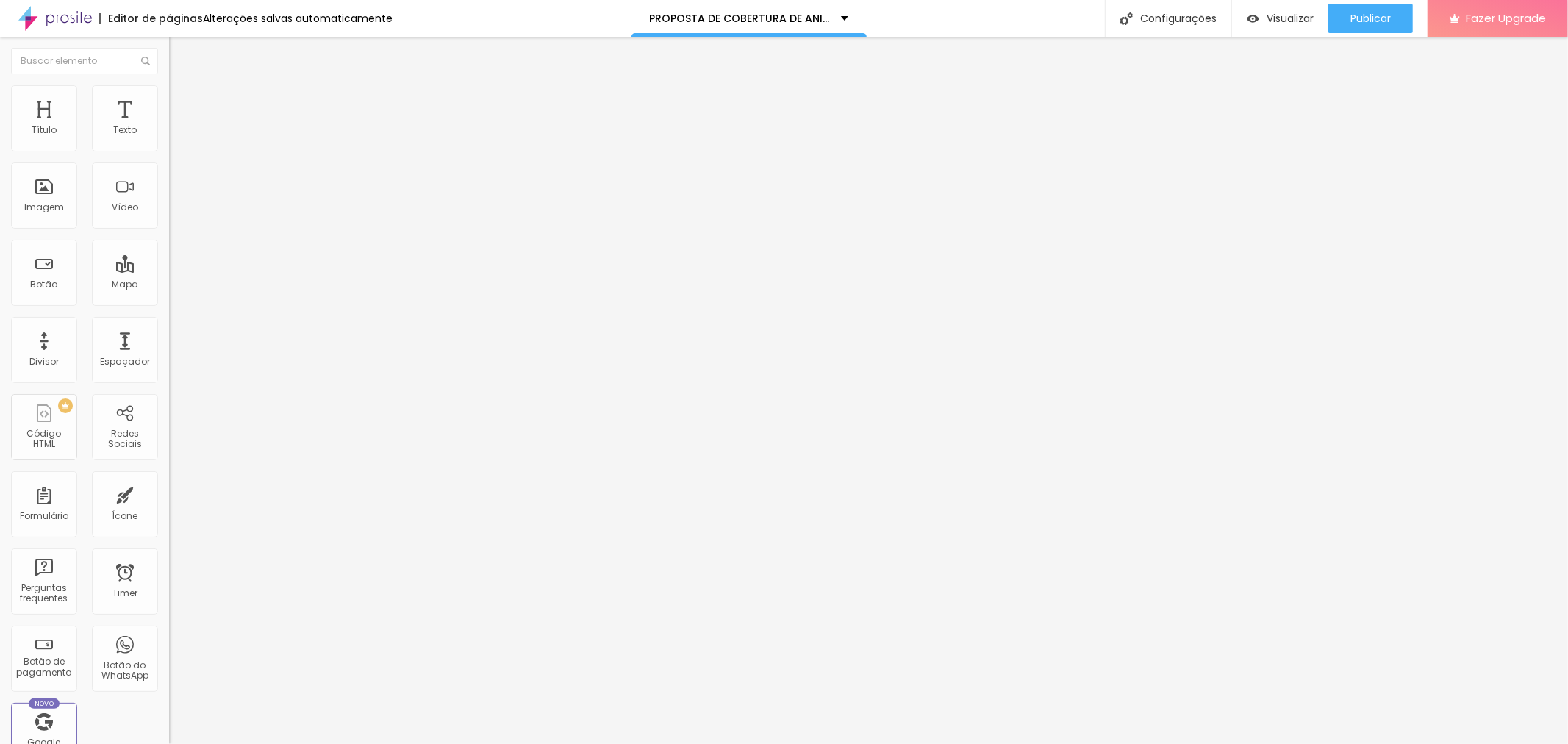
type input "32"
type input "16"
type input "10"
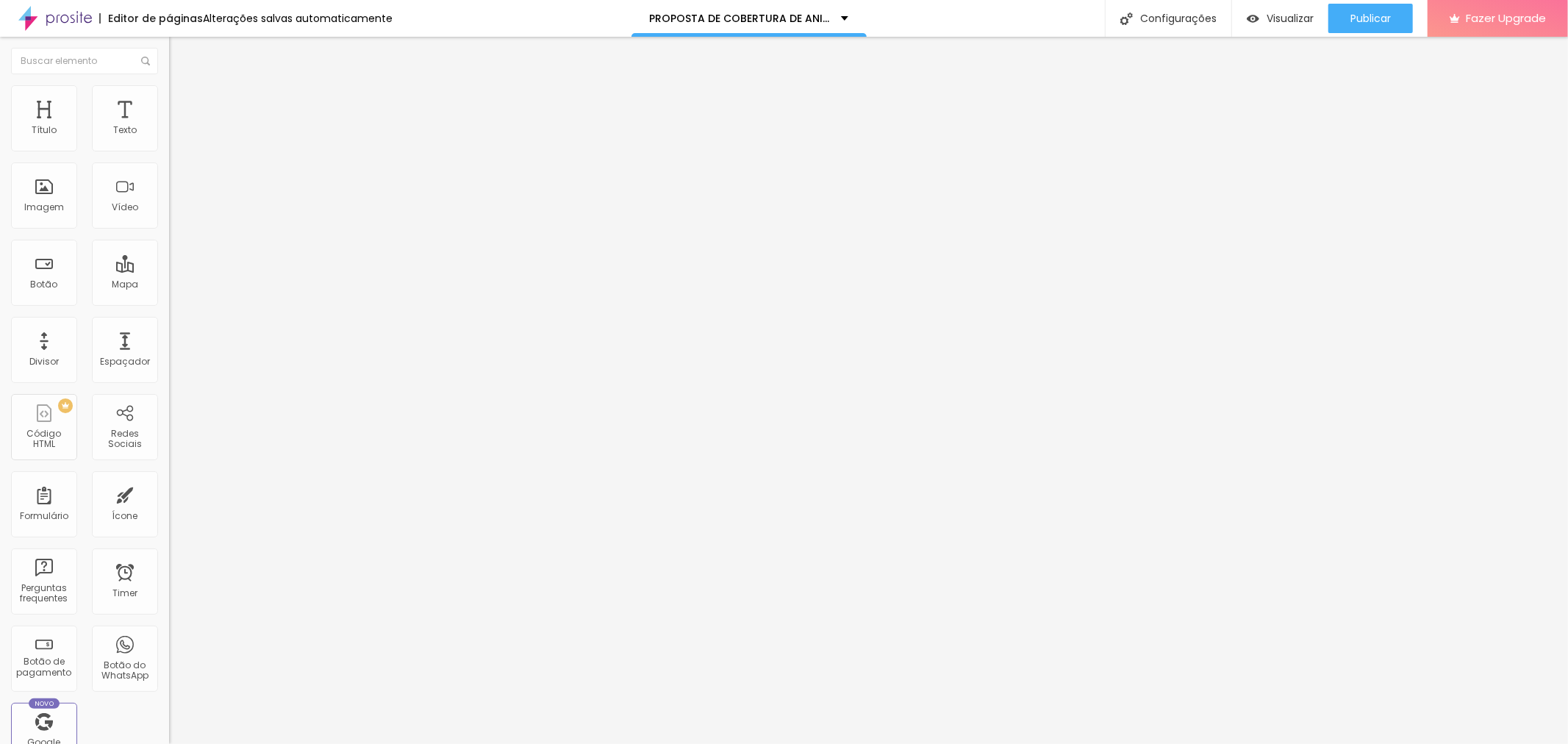
type input "7"
type input "0"
drag, startPoint x: 37, startPoint y: 187, endPoint x: 0, endPoint y: 223, distance: 51.6
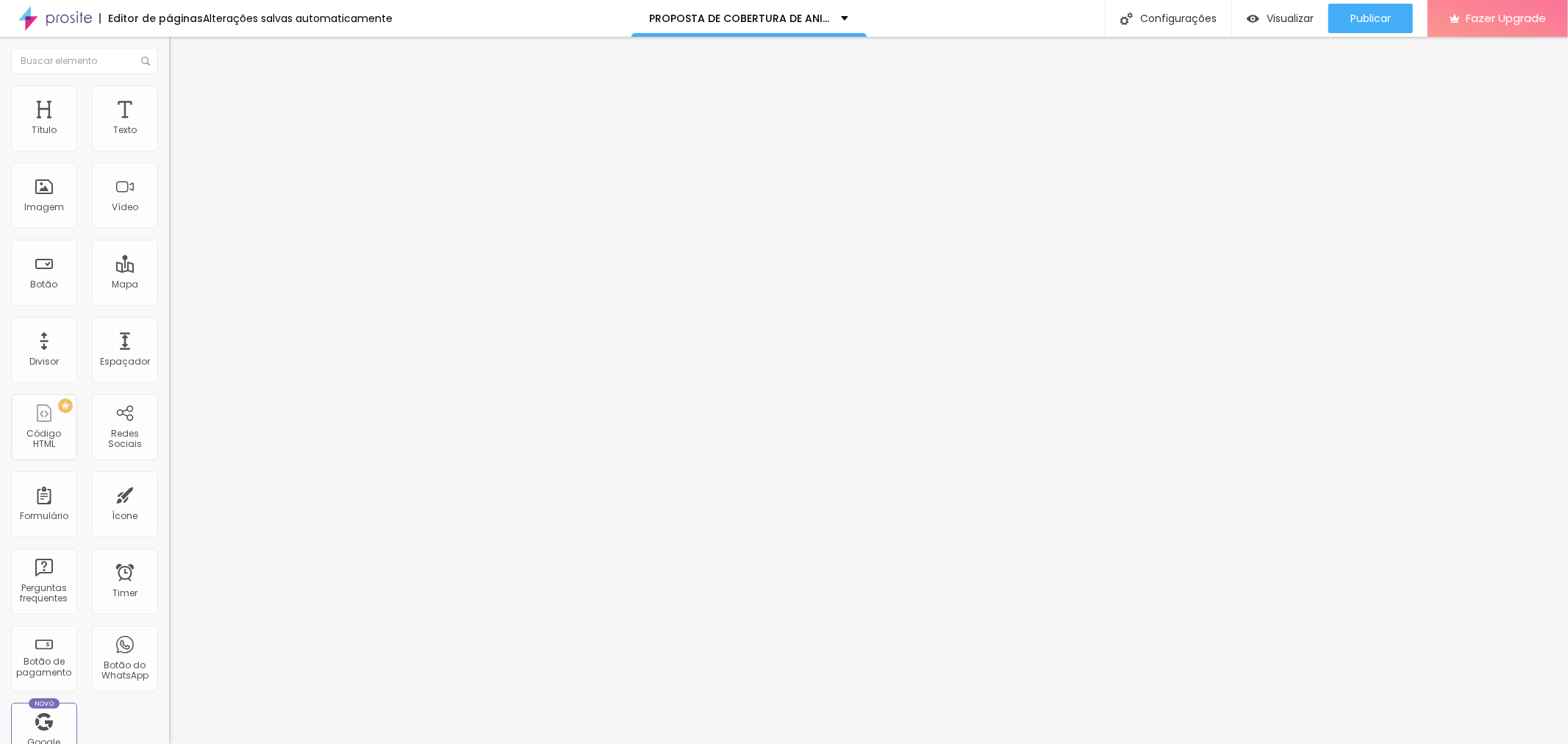
click at [169, 323] on input "range" at bounding box center [217, 329] width 95 height 12
click at [169, 126] on span "Trocar imagem" at bounding box center [209, 120] width 80 height 12
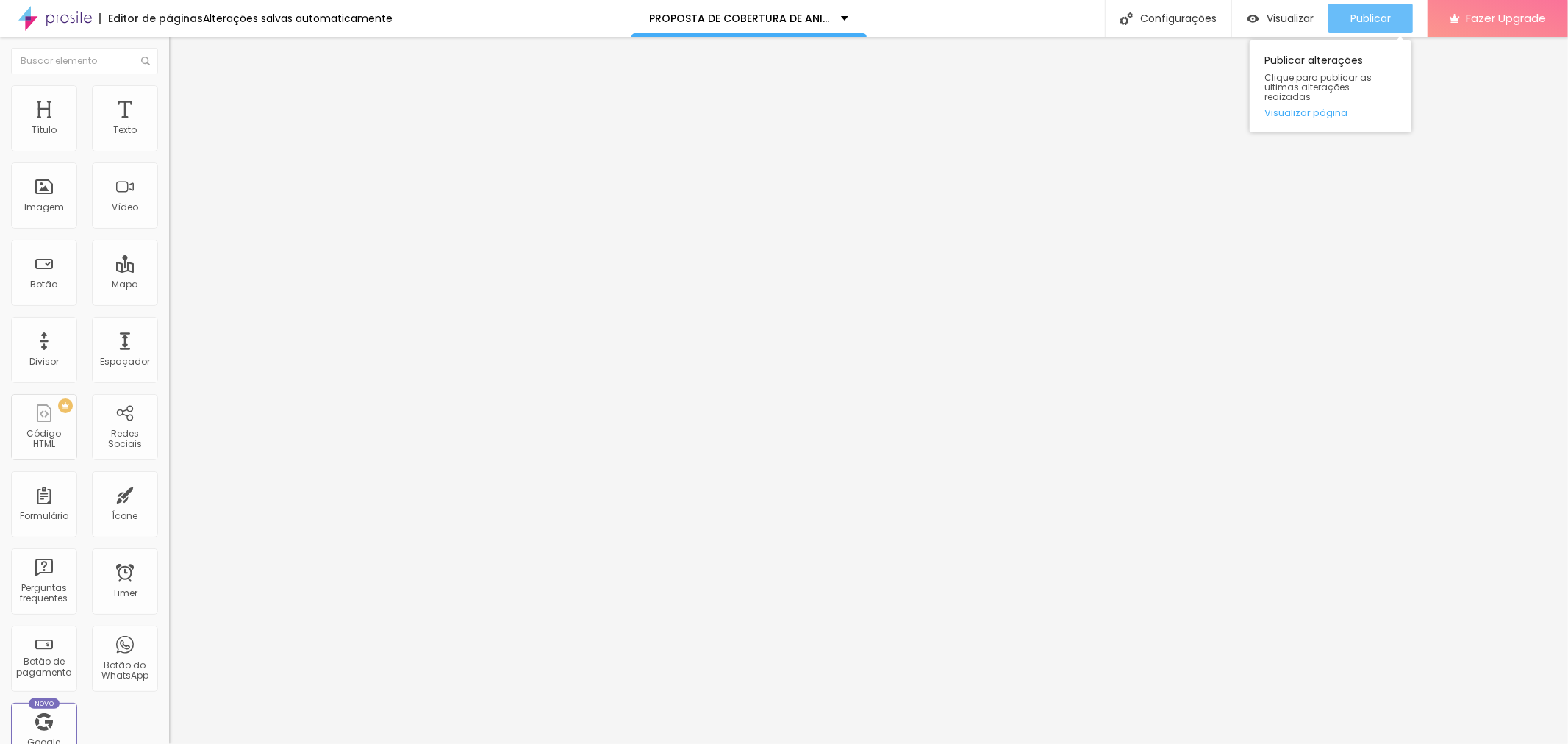
click at [1355, 16] on span "Publicar" at bounding box center [1370, 18] width 41 height 12
click at [1255, 10] on div "Visualizar" at bounding box center [1279, 18] width 67 height 29
click at [839, 12] on div "PROPOSTA DE COBERTURA DE ANIVERSÁRIO" at bounding box center [749, 18] width 235 height 37
click at [1390, 22] on span "Publicar" at bounding box center [1370, 18] width 41 height 12
click at [182, 99] on span "Avançado" at bounding box center [206, 95] width 48 height 12
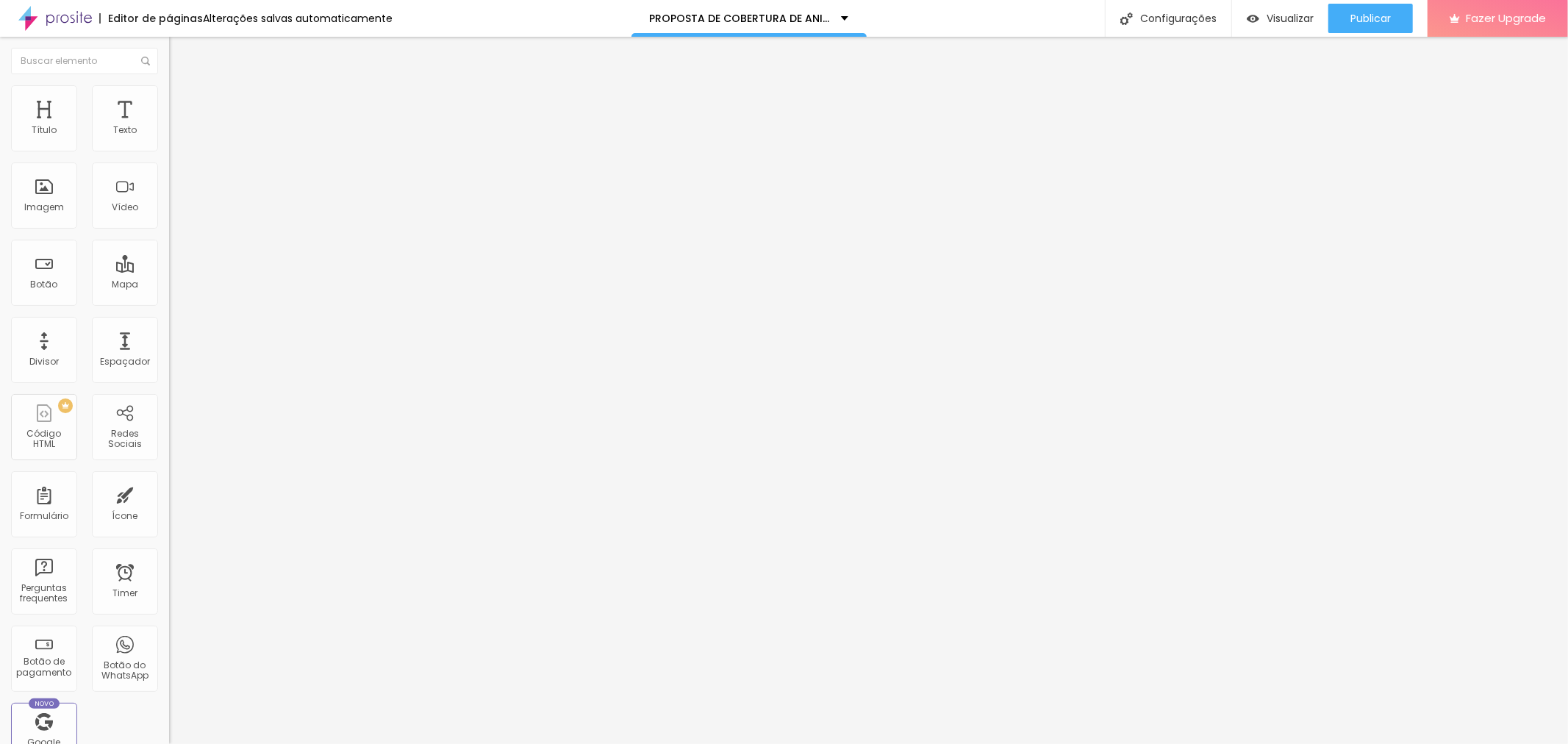
type input "37"
type input "29"
type input "24"
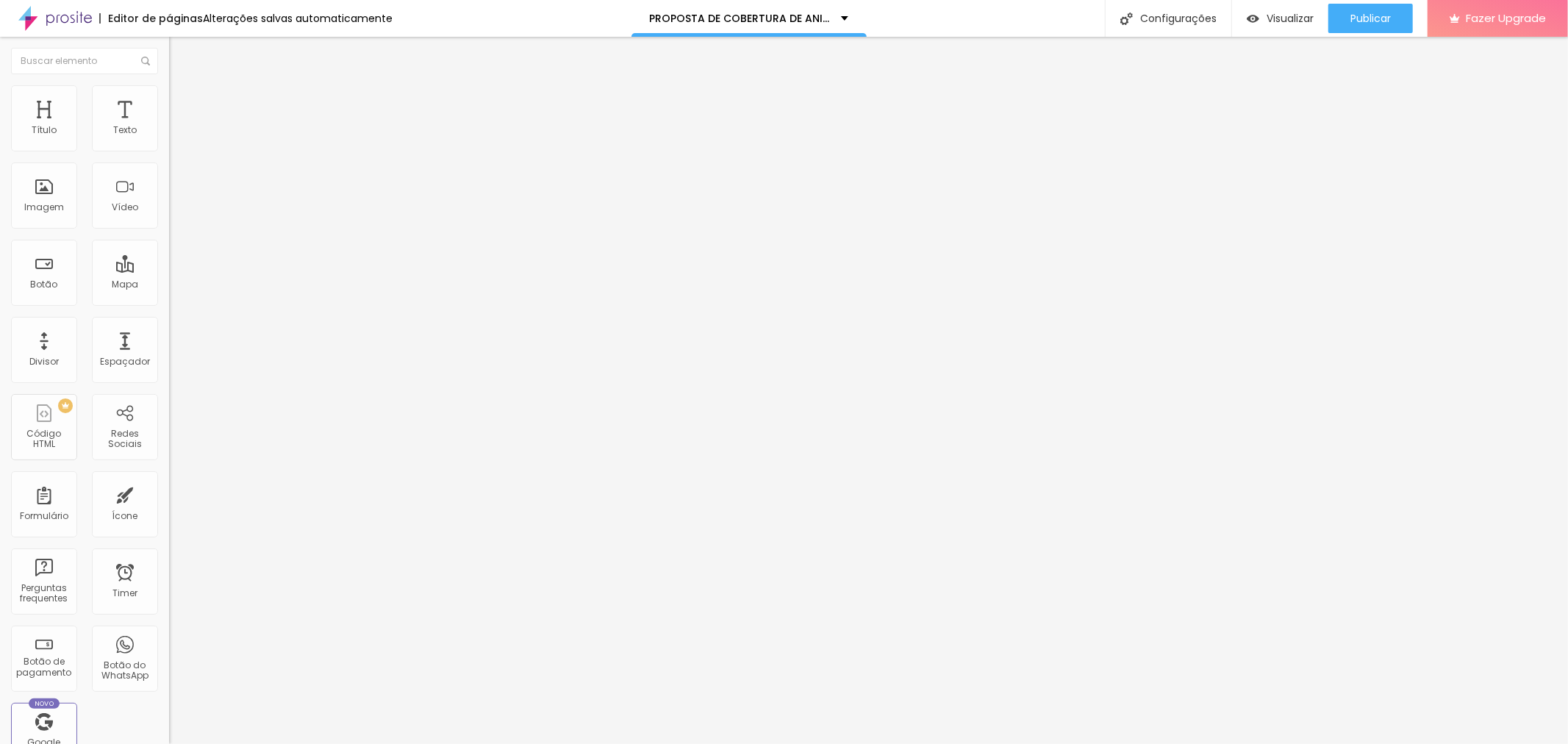
type input "24"
type input "23"
type input "21"
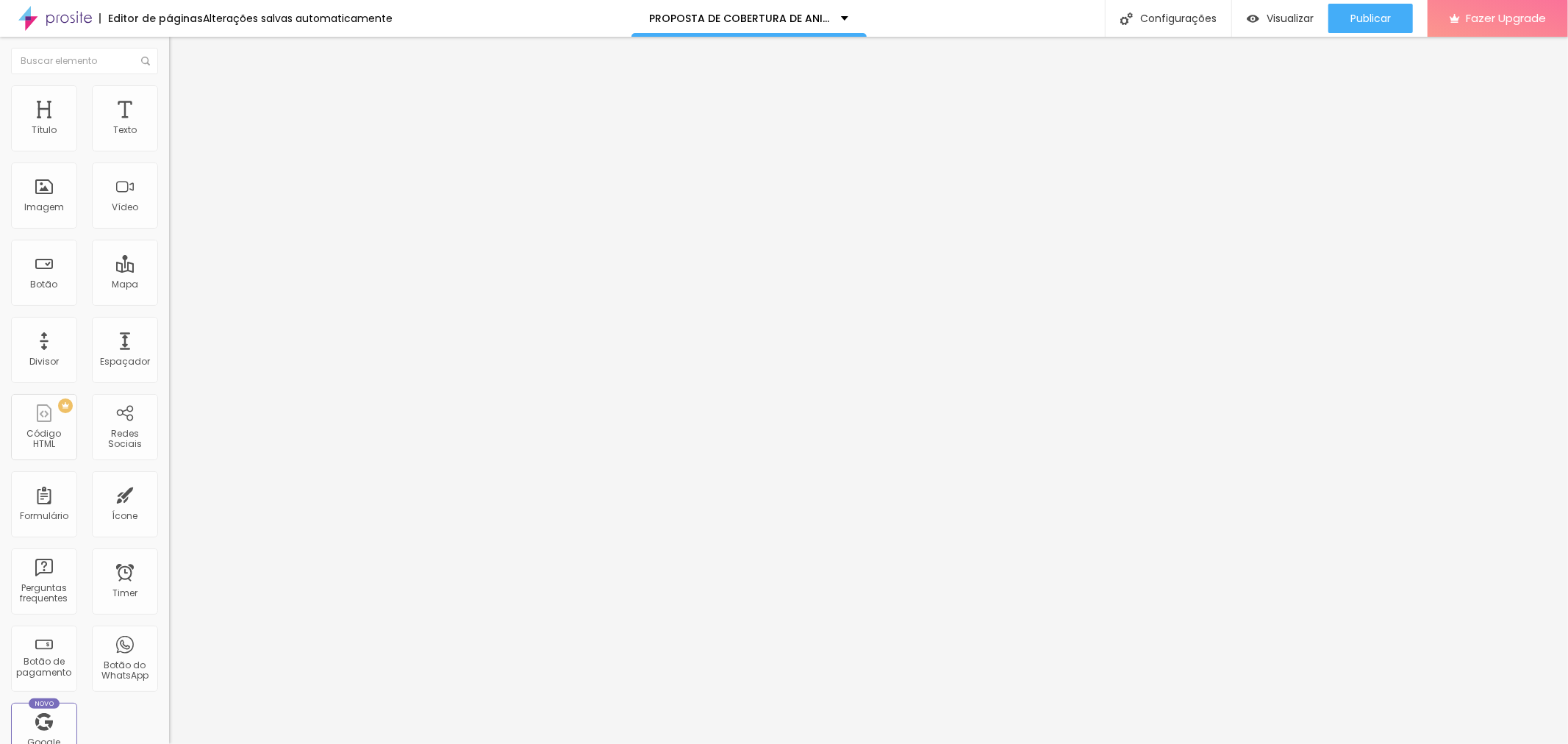
type input "16"
type input "14"
type input "9"
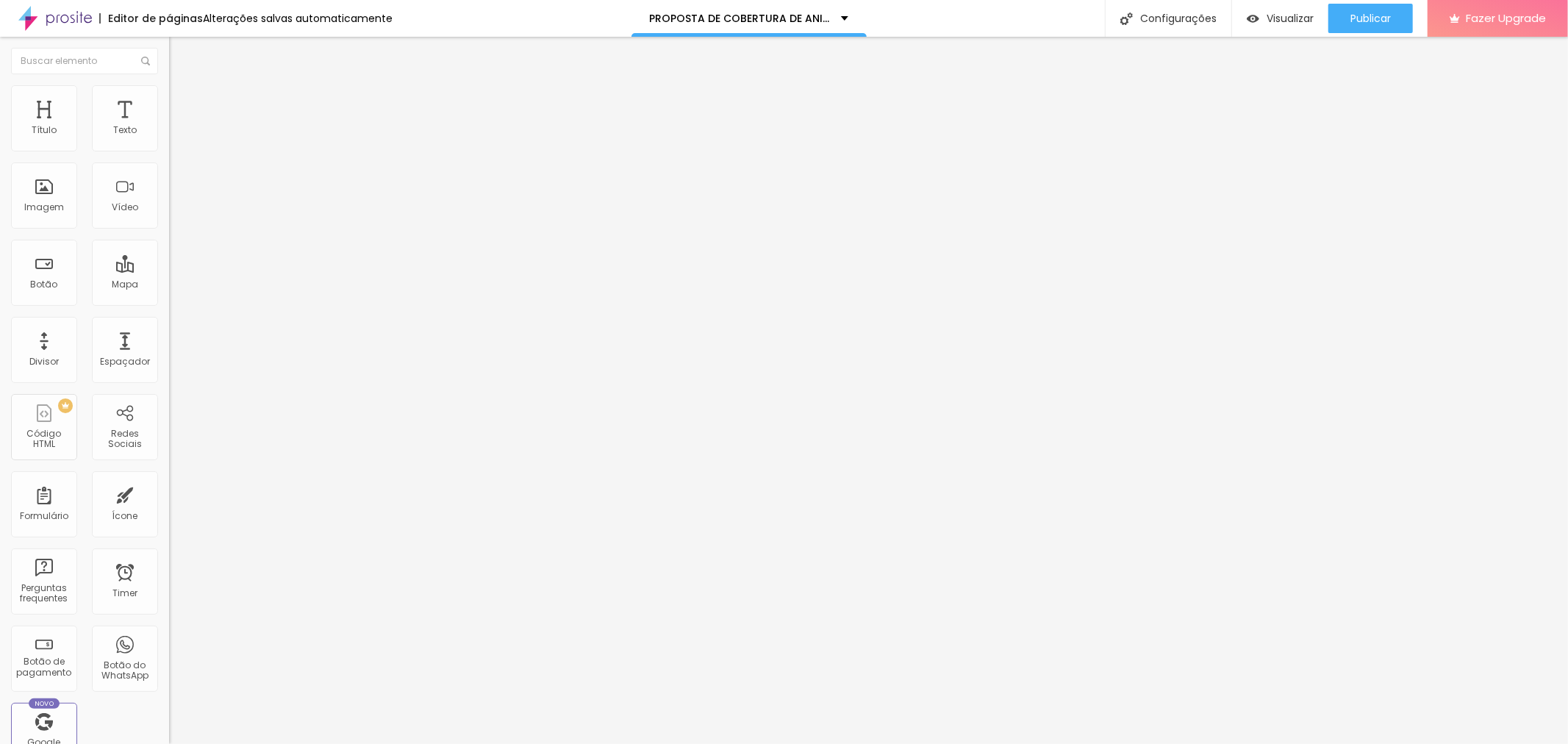
type input "9"
type input "7"
type input "13"
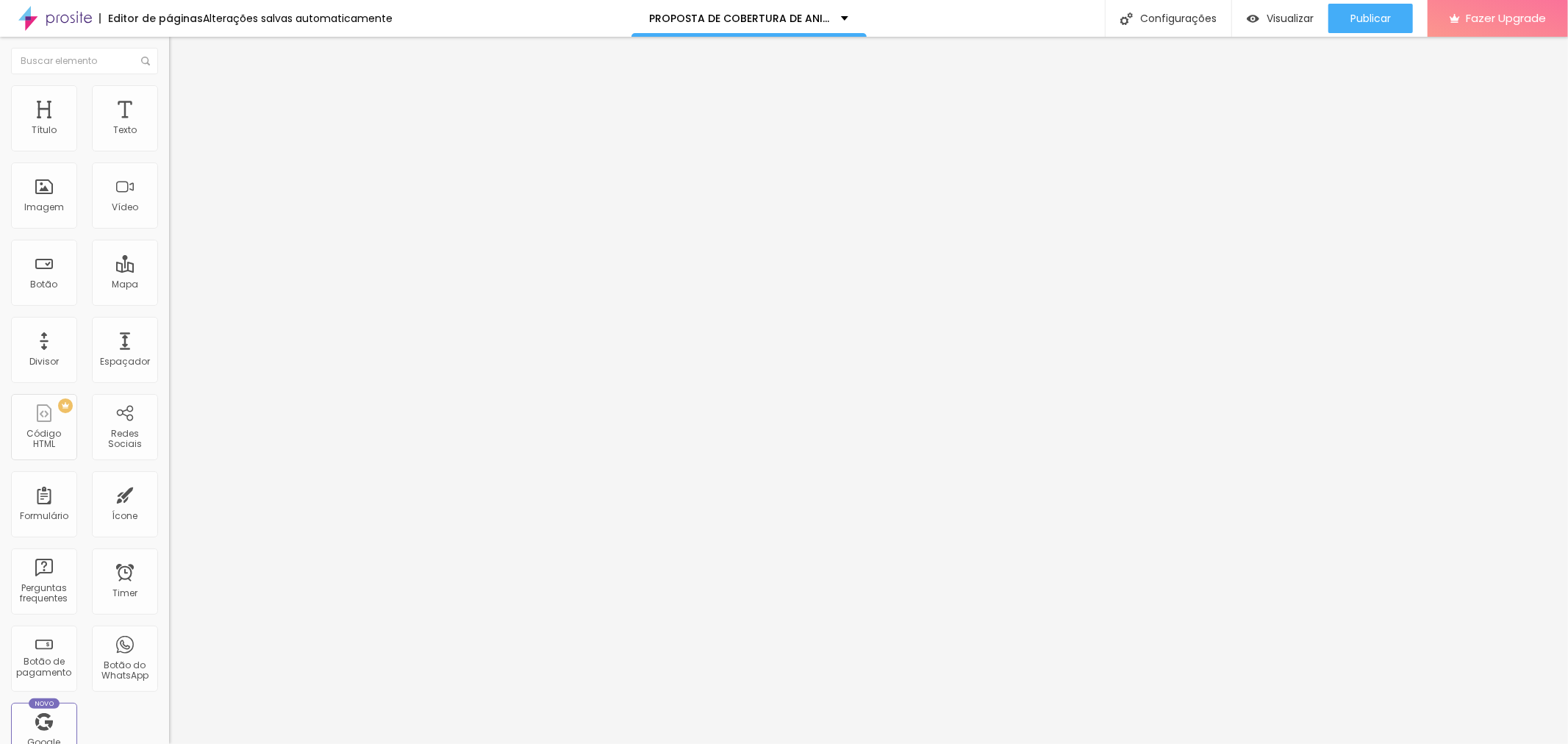
type input "20"
type input "23"
type input "28"
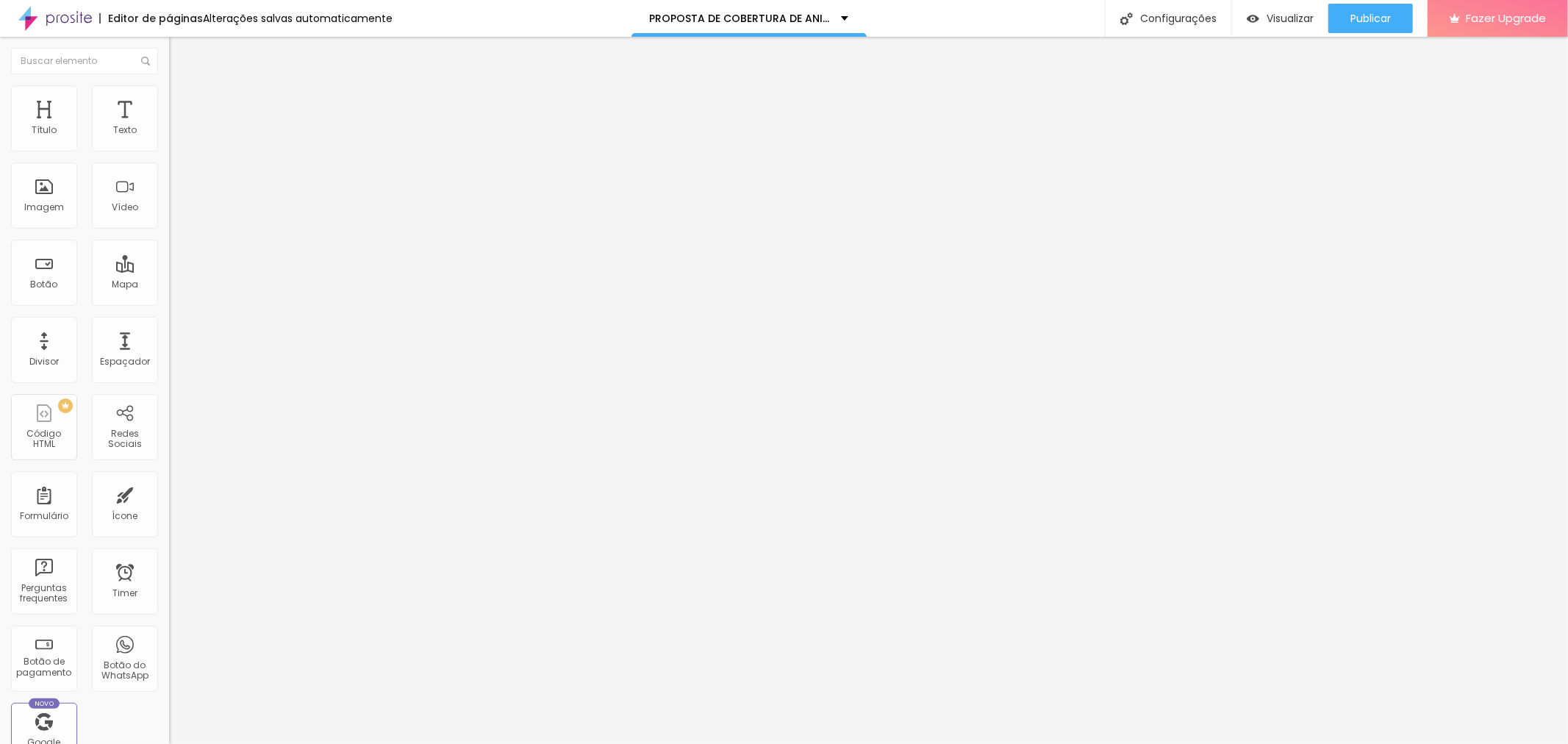
type input "28"
type input "40"
type input "43"
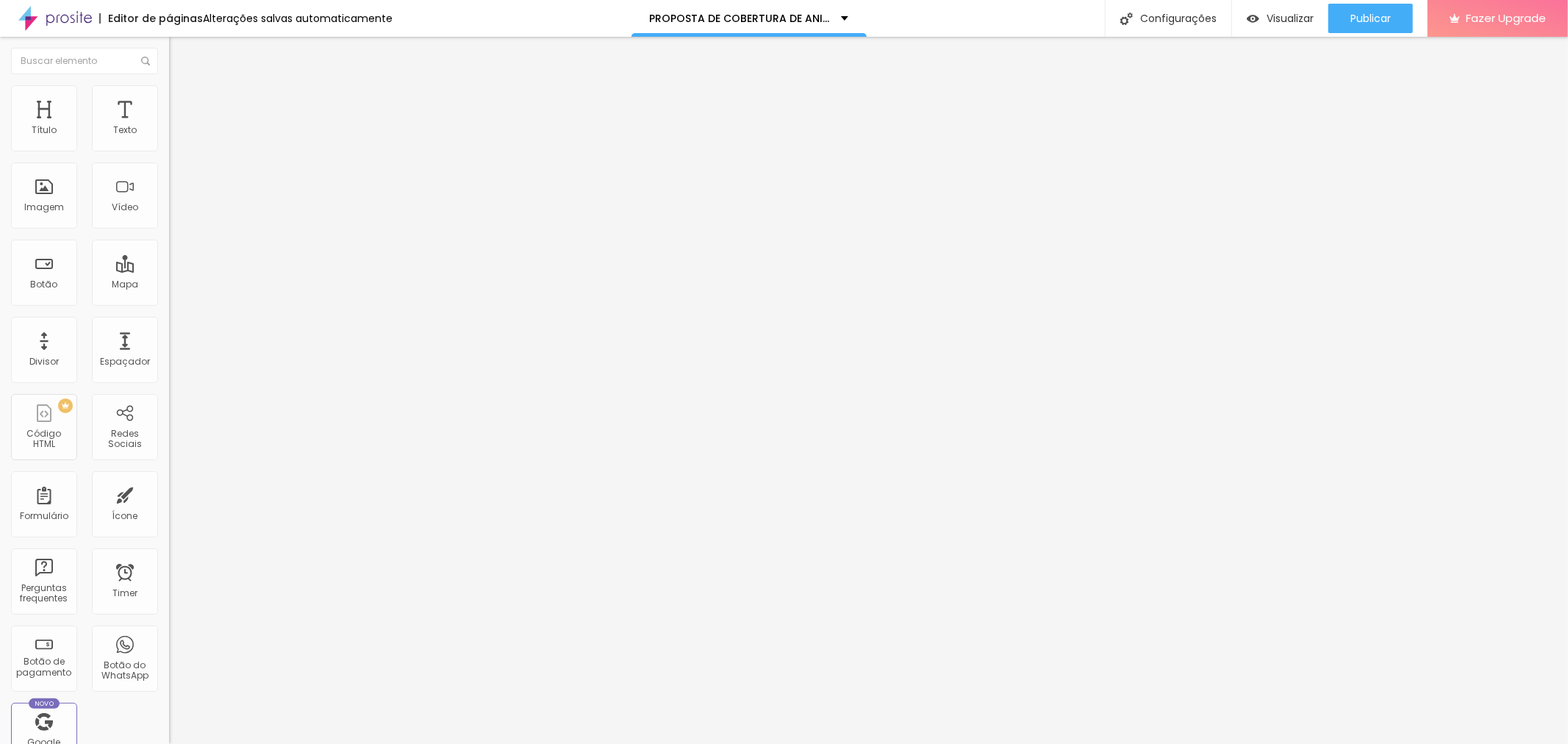
type input "48"
type input "49"
type input "43"
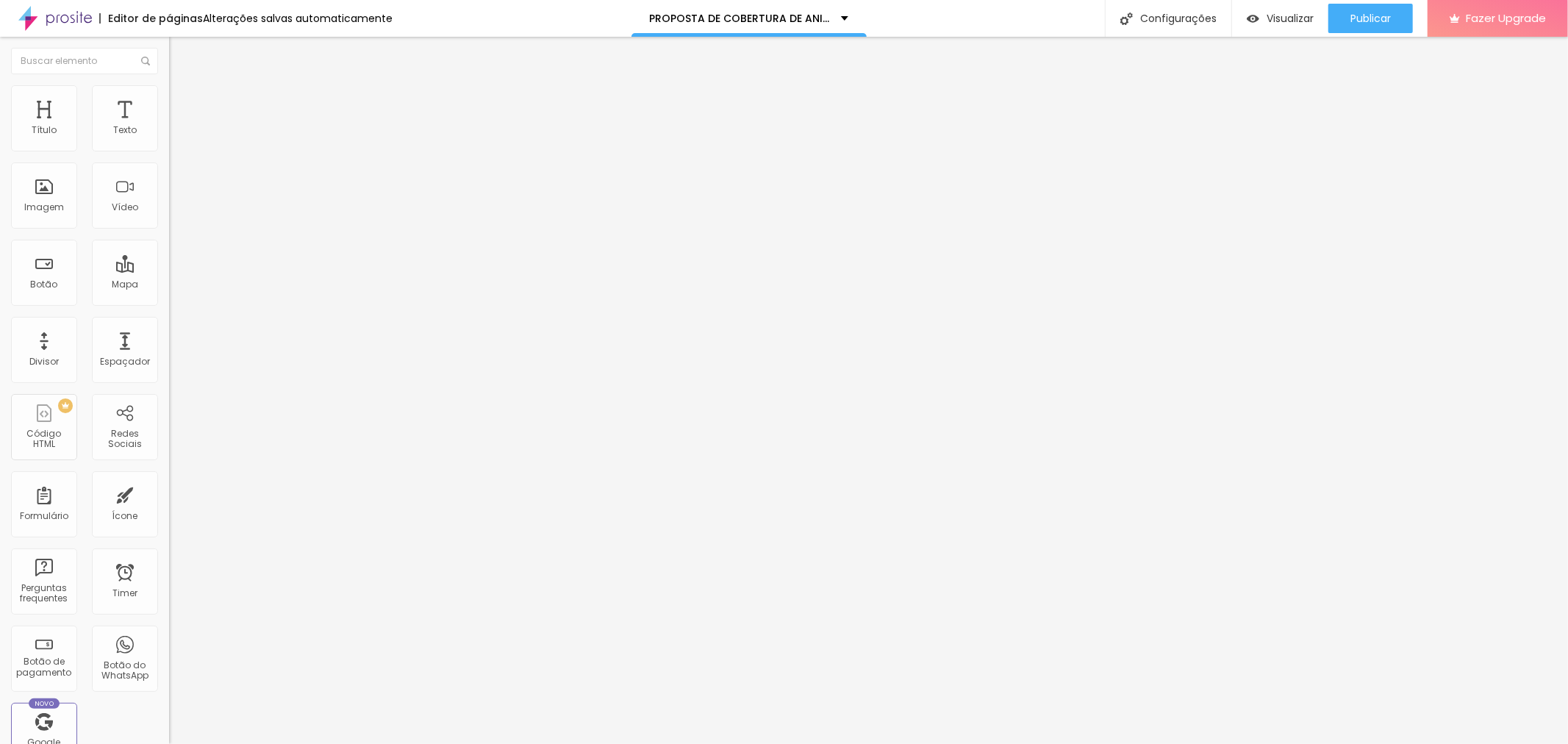
type input "43"
type input "41"
type input "38"
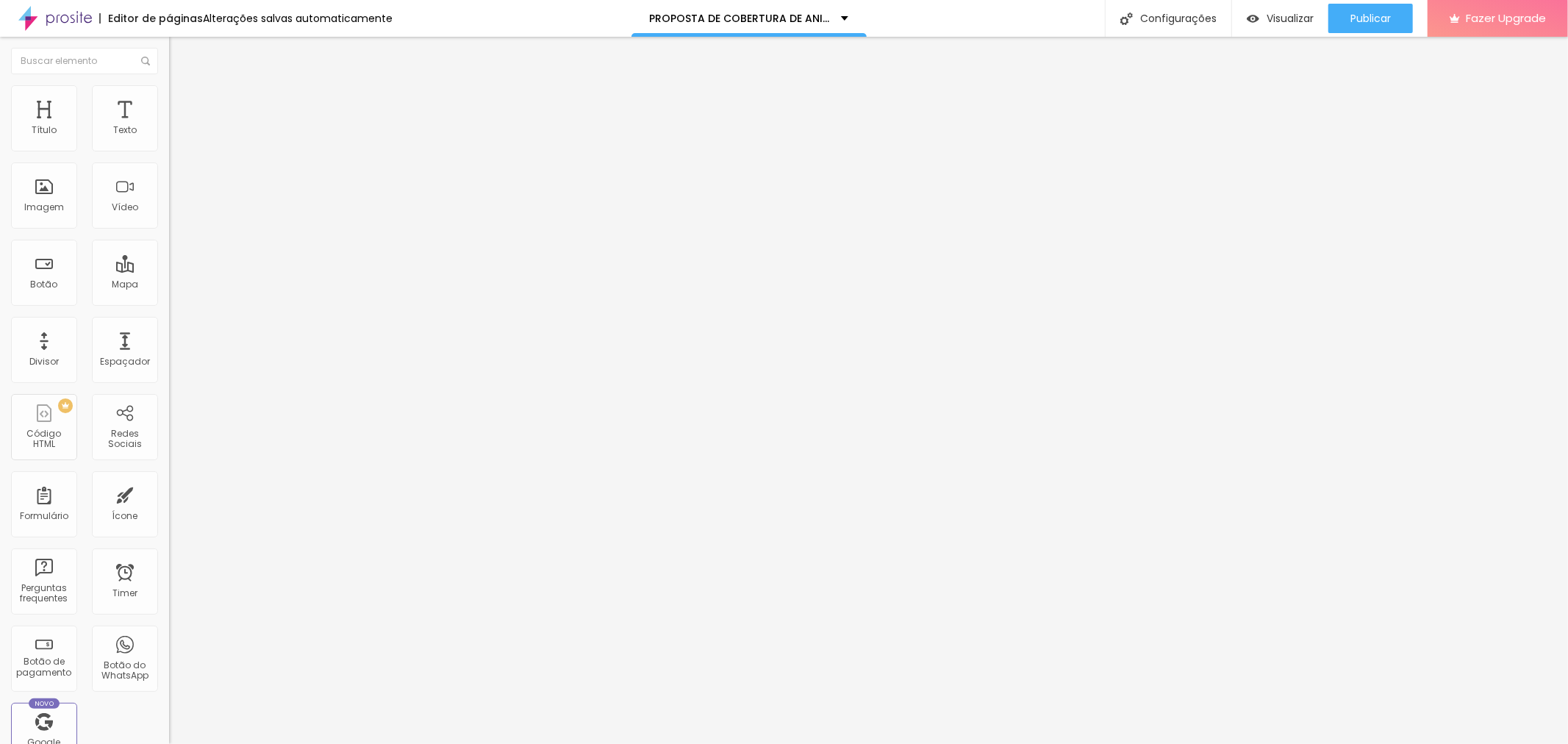
type input "37"
type input "34"
type input "32"
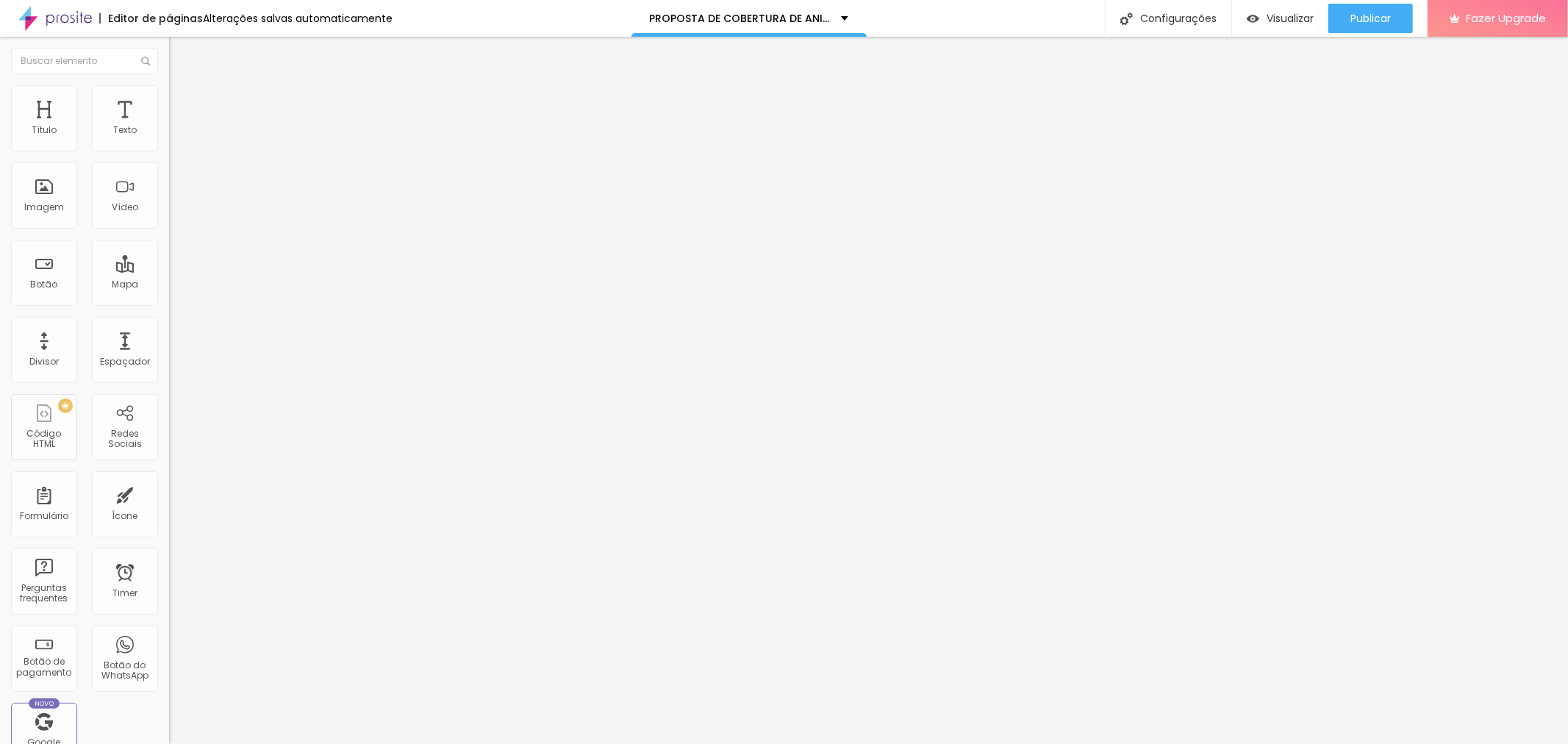
type input "32"
type input "30"
type input "28"
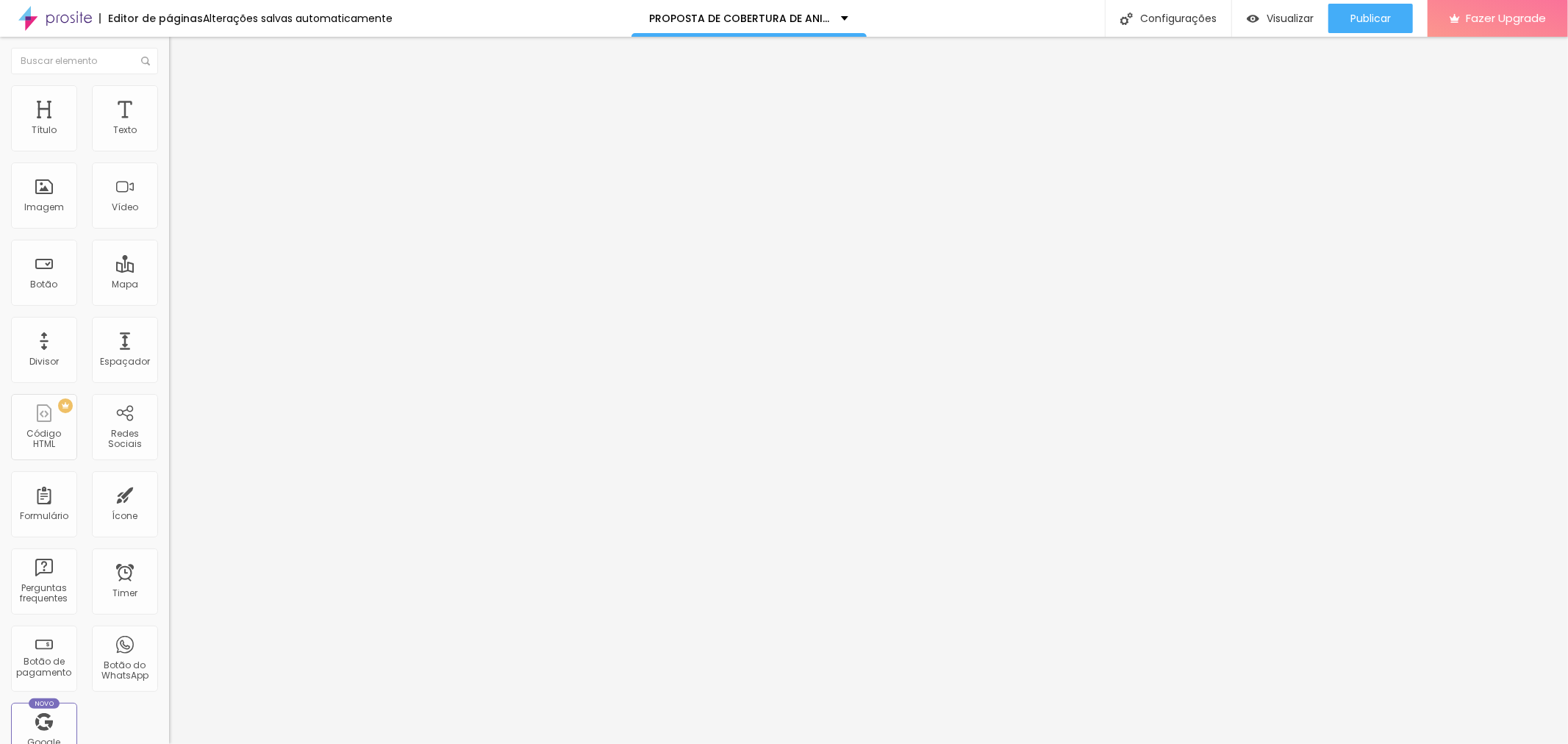
type input "24"
type input "23"
type input "20"
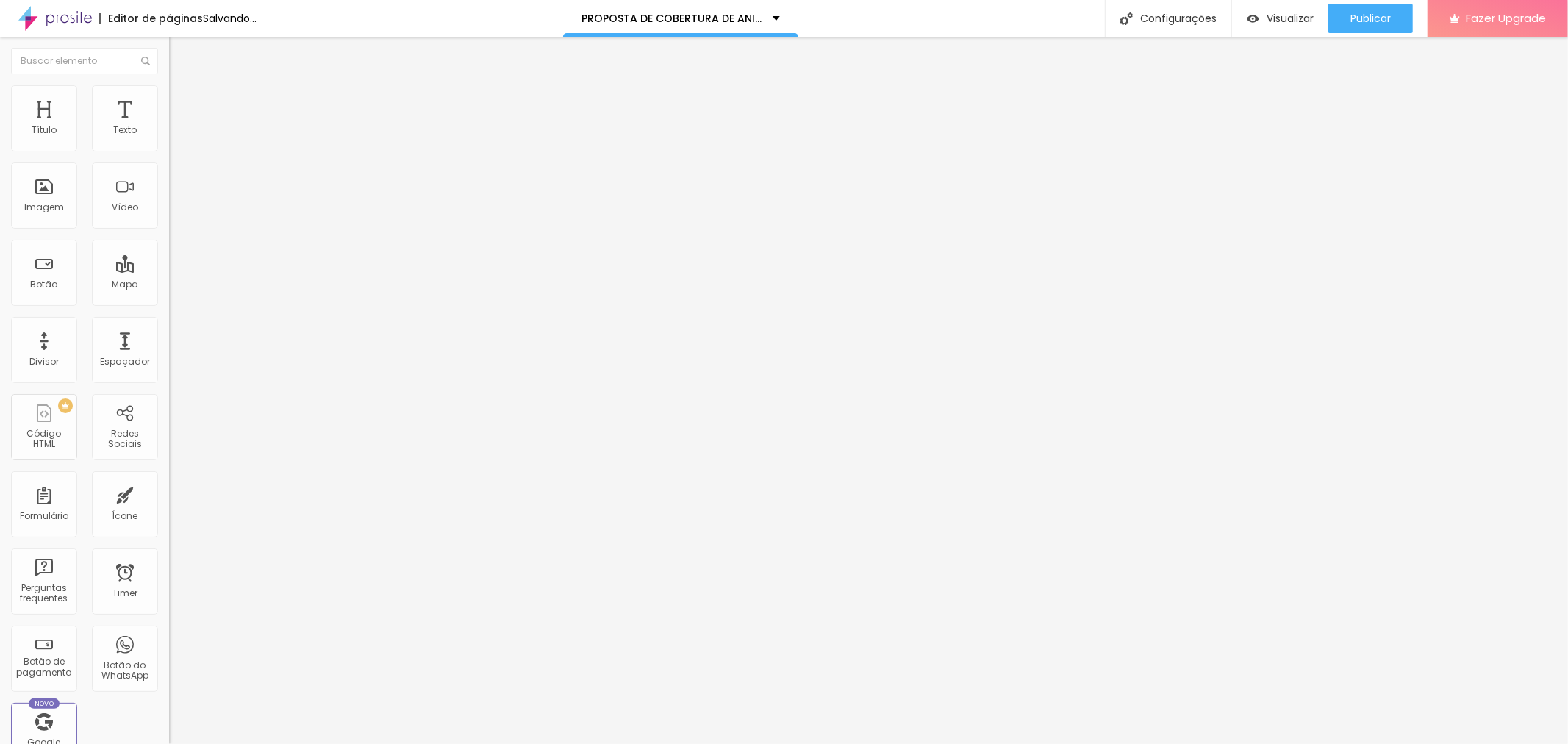
type input "20"
drag, startPoint x: 68, startPoint y: 170, endPoint x: 52, endPoint y: 166, distance: 16.5
type input "20"
click at [169, 479] on input "range" at bounding box center [217, 485] width 95 height 12
type input "20"
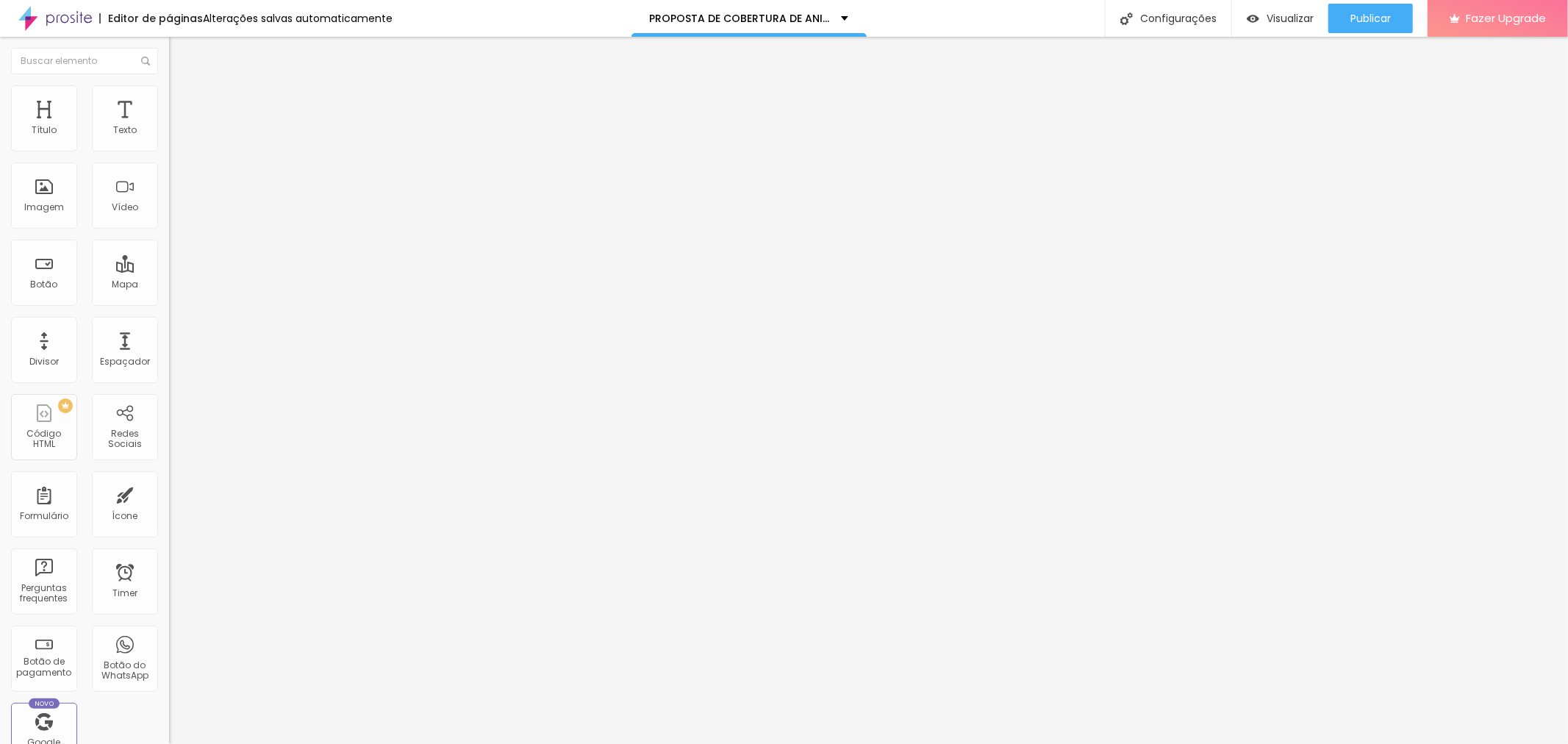
type input "20"
type input "17"
type input "13"
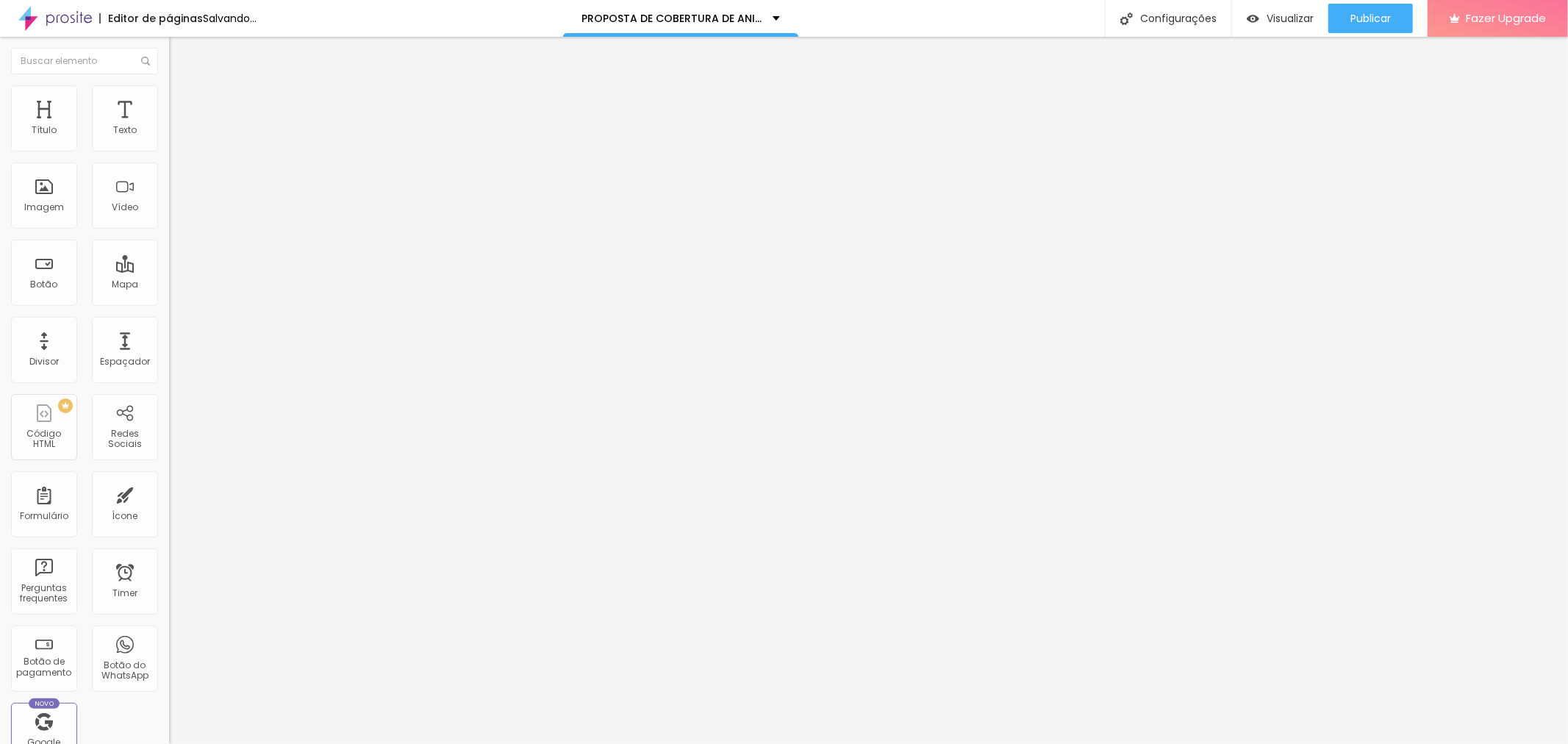
type input "11"
type input "9"
type input "2"
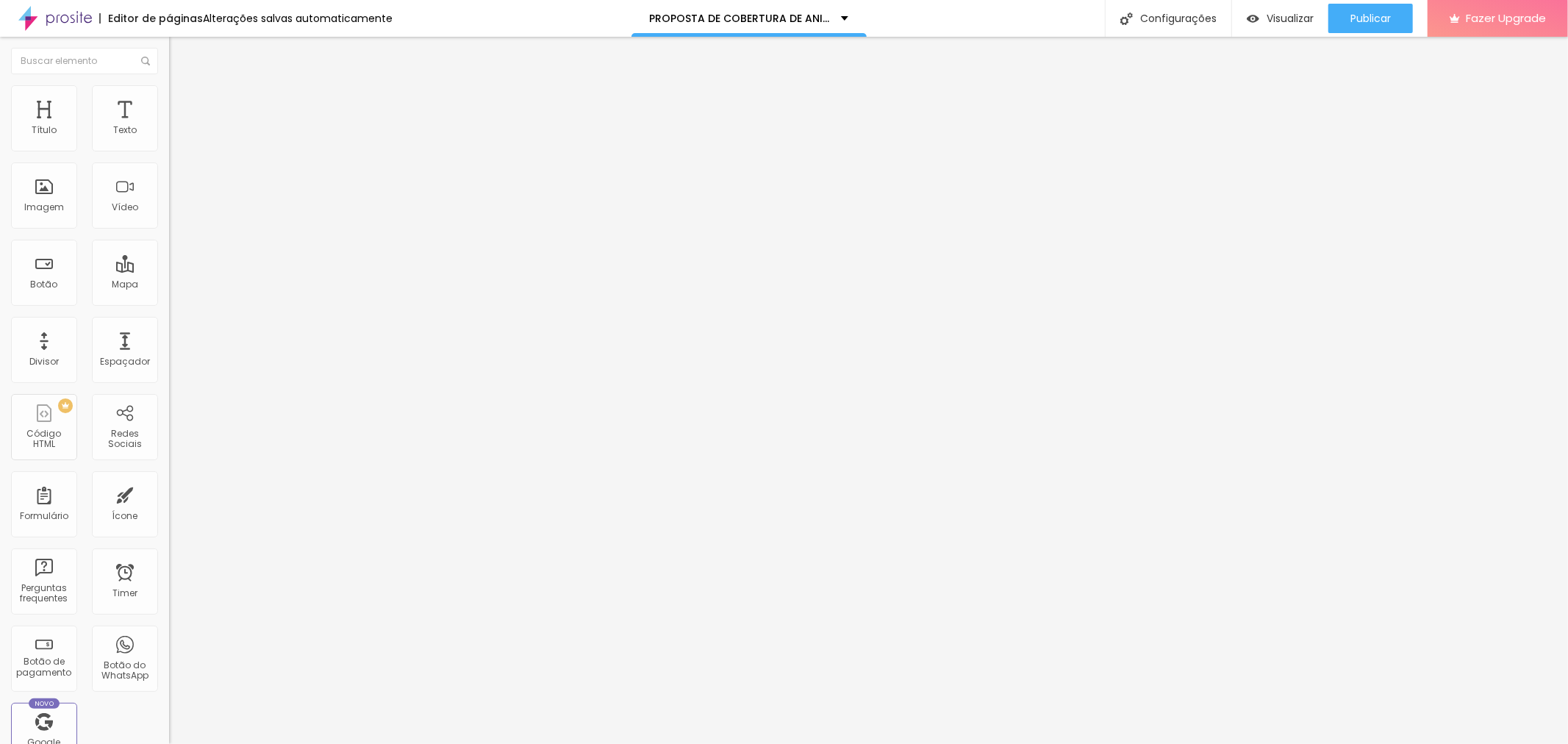
click at [169, 270] on input "range" at bounding box center [217, 277] width 95 height 12
drag, startPoint x: 48, startPoint y: 175, endPoint x: 50, endPoint y: 167, distance: 8.2
click at [169, 479] on input "range" at bounding box center [217, 485] width 95 height 12
click at [169, 126] on span "Trocar imagem" at bounding box center [209, 120] width 80 height 12
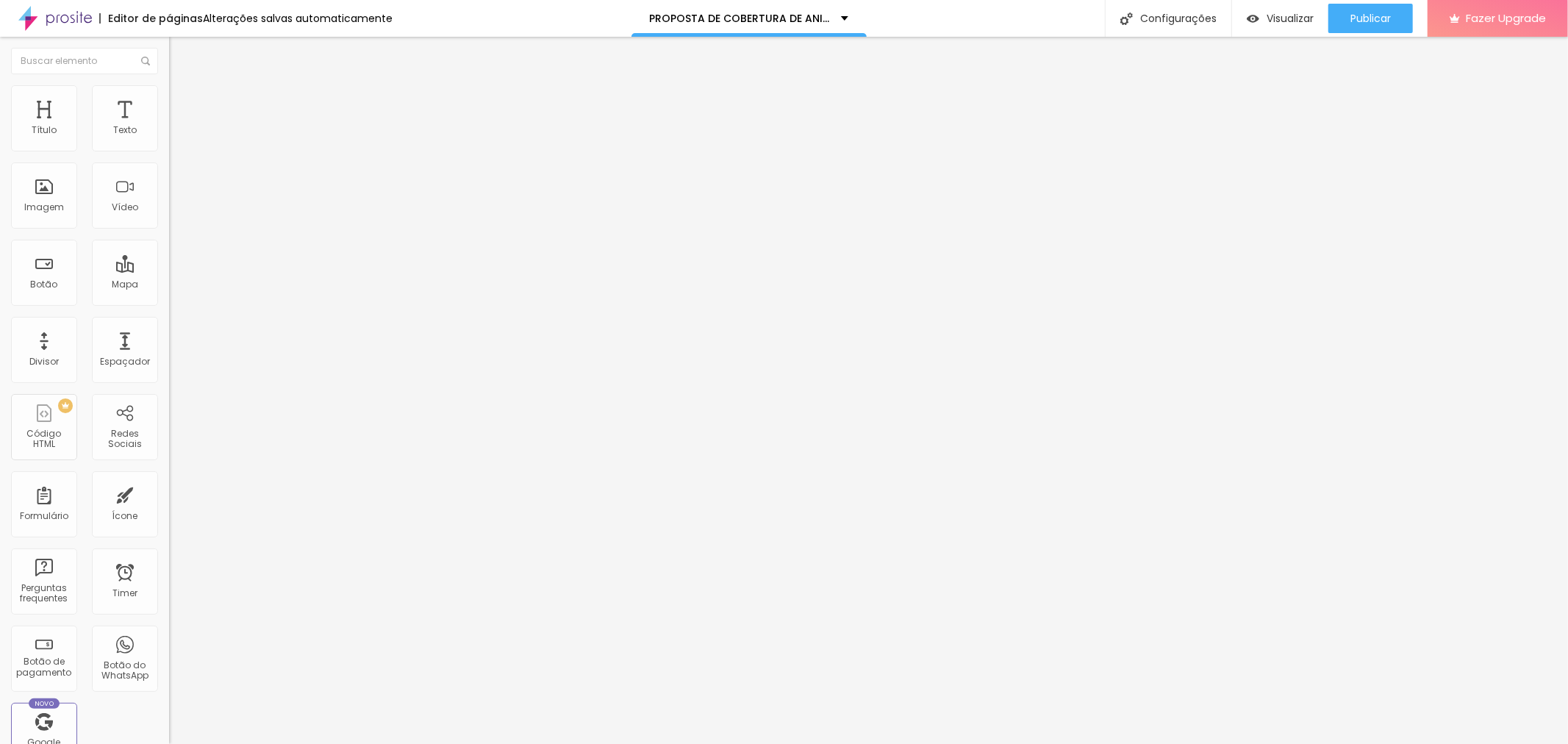
click at [169, 126] on span "Trocar imagem" at bounding box center [209, 120] width 80 height 12
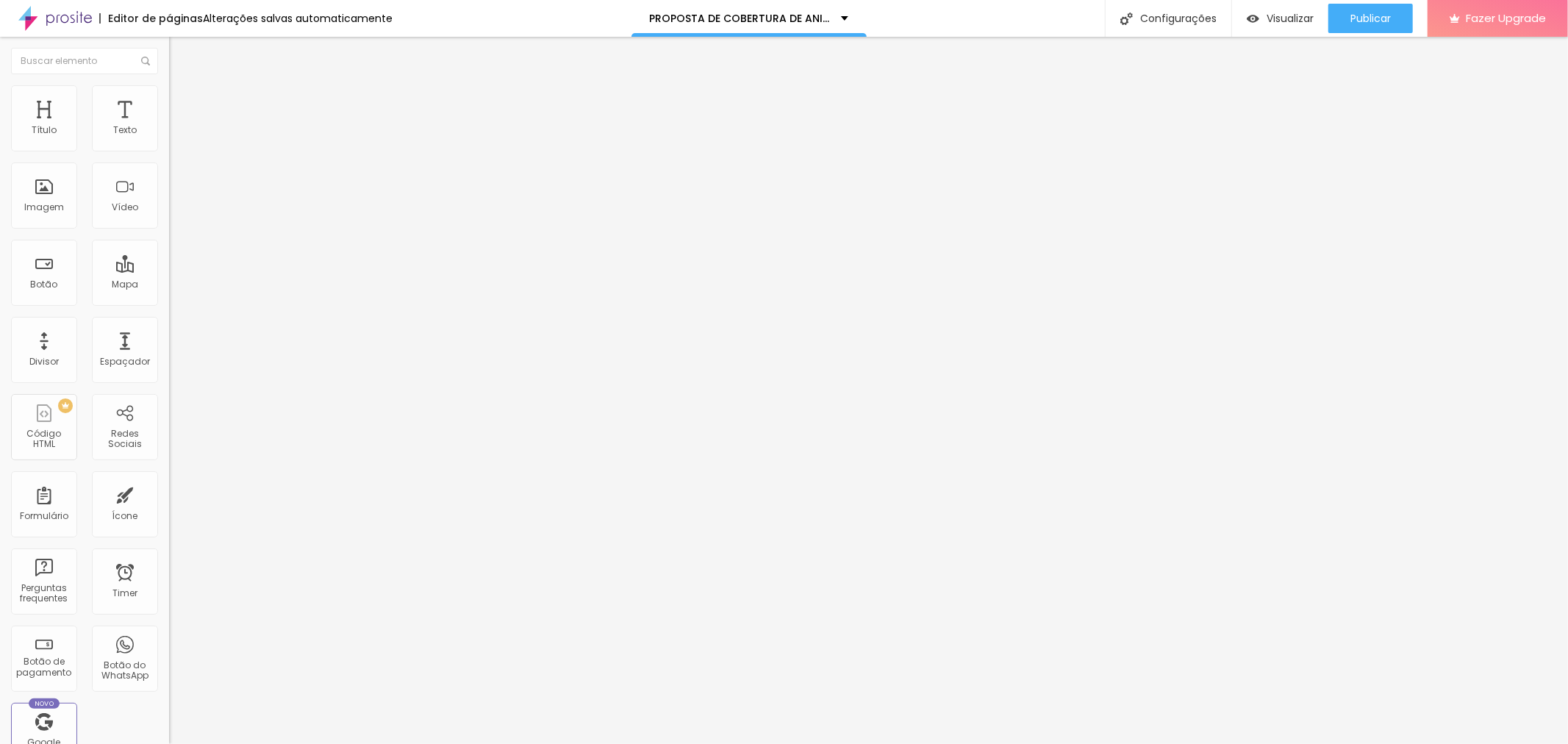
click at [169, 126] on span "Trocar imagem" at bounding box center [209, 120] width 80 height 12
click at [182, 101] on span "Estilo" at bounding box center [194, 95] width 22 height 12
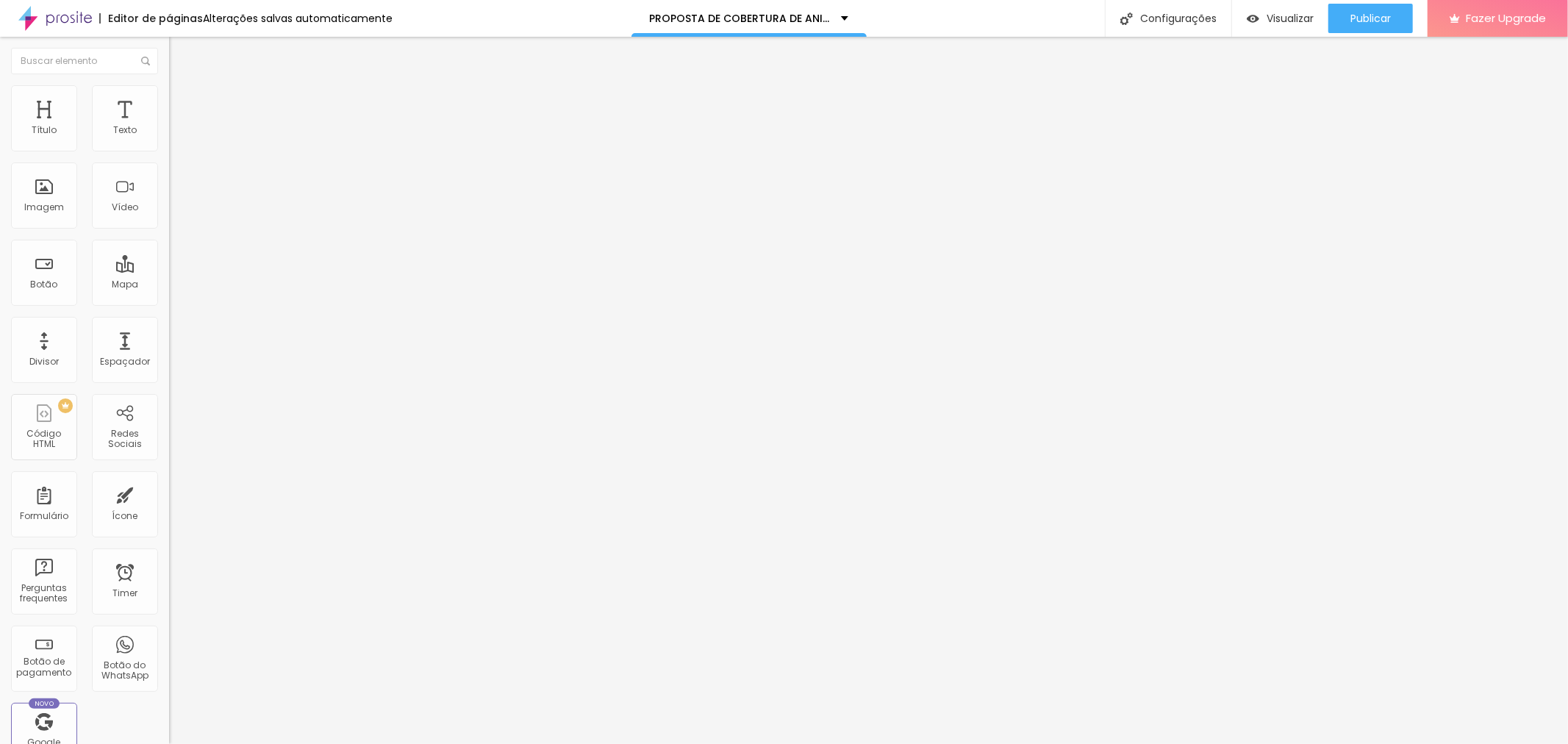
click at [182, 104] on span "Avançado" at bounding box center [206, 110] width 48 height 12
click at [169, 84] on img at bounding box center [175, 77] width 13 height 13
click at [169, 138] on input "text" at bounding box center [257, 130] width 176 height 15
click at [169, 277] on div at bounding box center [254, 277] width 169 height 0
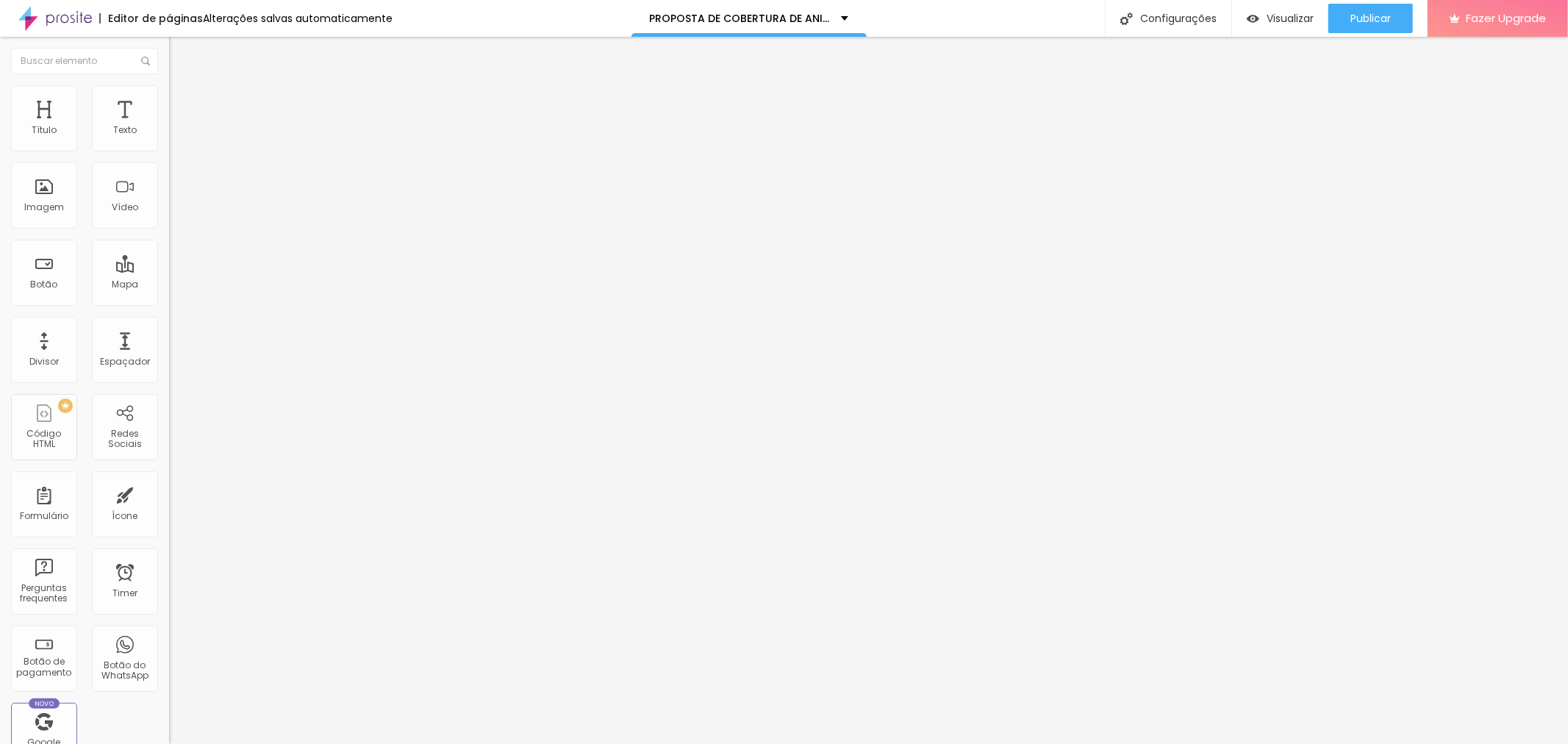
click at [169, 138] on input "text" at bounding box center [257, 130] width 176 height 15
click at [169, 219] on span "4:3 Standard" at bounding box center [199, 213] width 60 height 12
click at [169, 229] on span "Ultrawide" at bounding box center [190, 222] width 42 height 12
click at [169, 251] on span "Standard" at bounding box center [191, 245] width 44 height 12
click at [169, 269] on span "Vertical 2" at bounding box center [190, 263] width 41 height 12
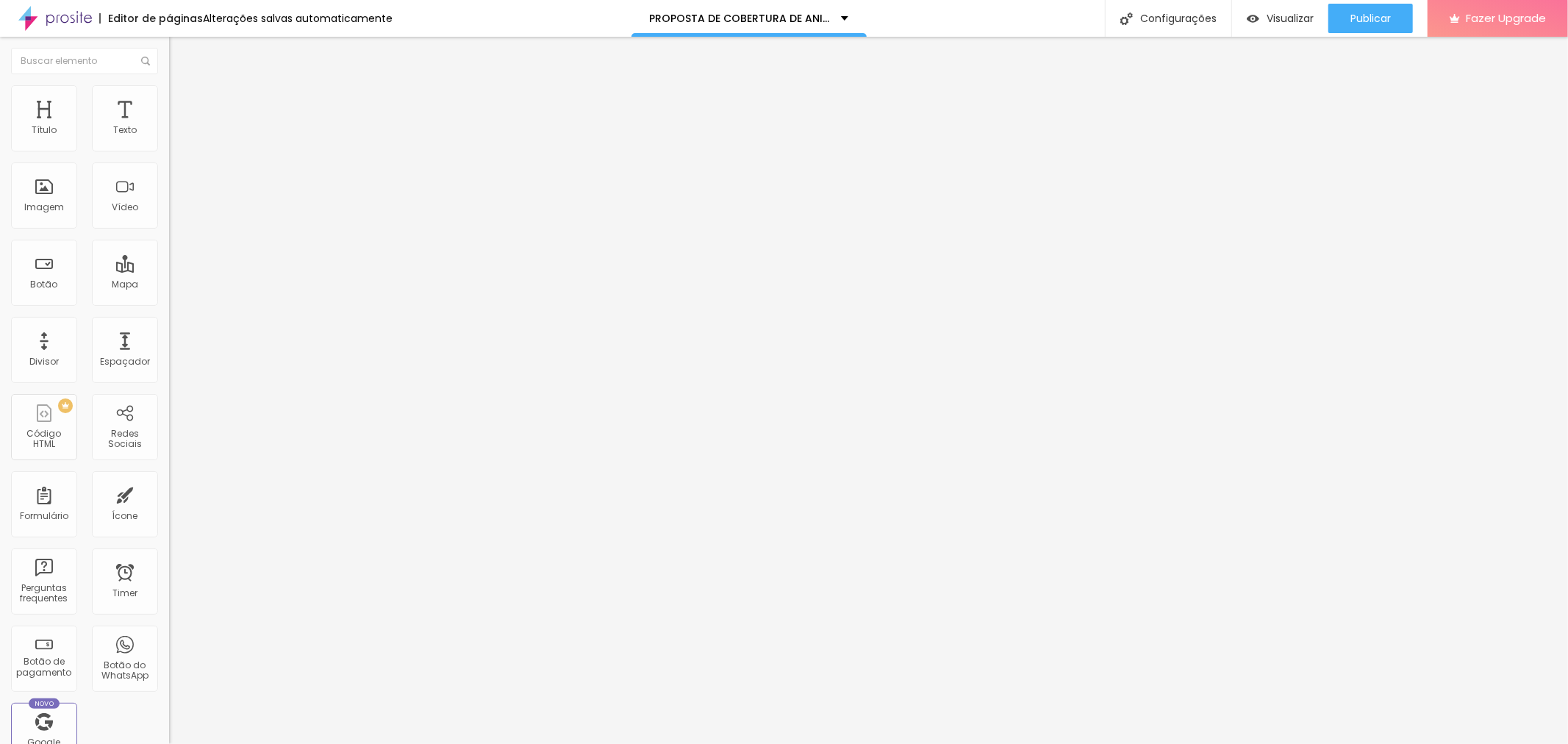
click at [169, 229] on span "Ultrawide" at bounding box center [190, 222] width 42 height 12
click at [169, 133] on div "URL do vídeo" at bounding box center [254, 133] width 169 height 36
click at [182, 101] on span "Estilo" at bounding box center [194, 95] width 22 height 12
click at [182, 106] on span "Avançado" at bounding box center [206, 110] width 48 height 12
click at [169, 86] on li "Conteúdo" at bounding box center [254, 78] width 169 height 15
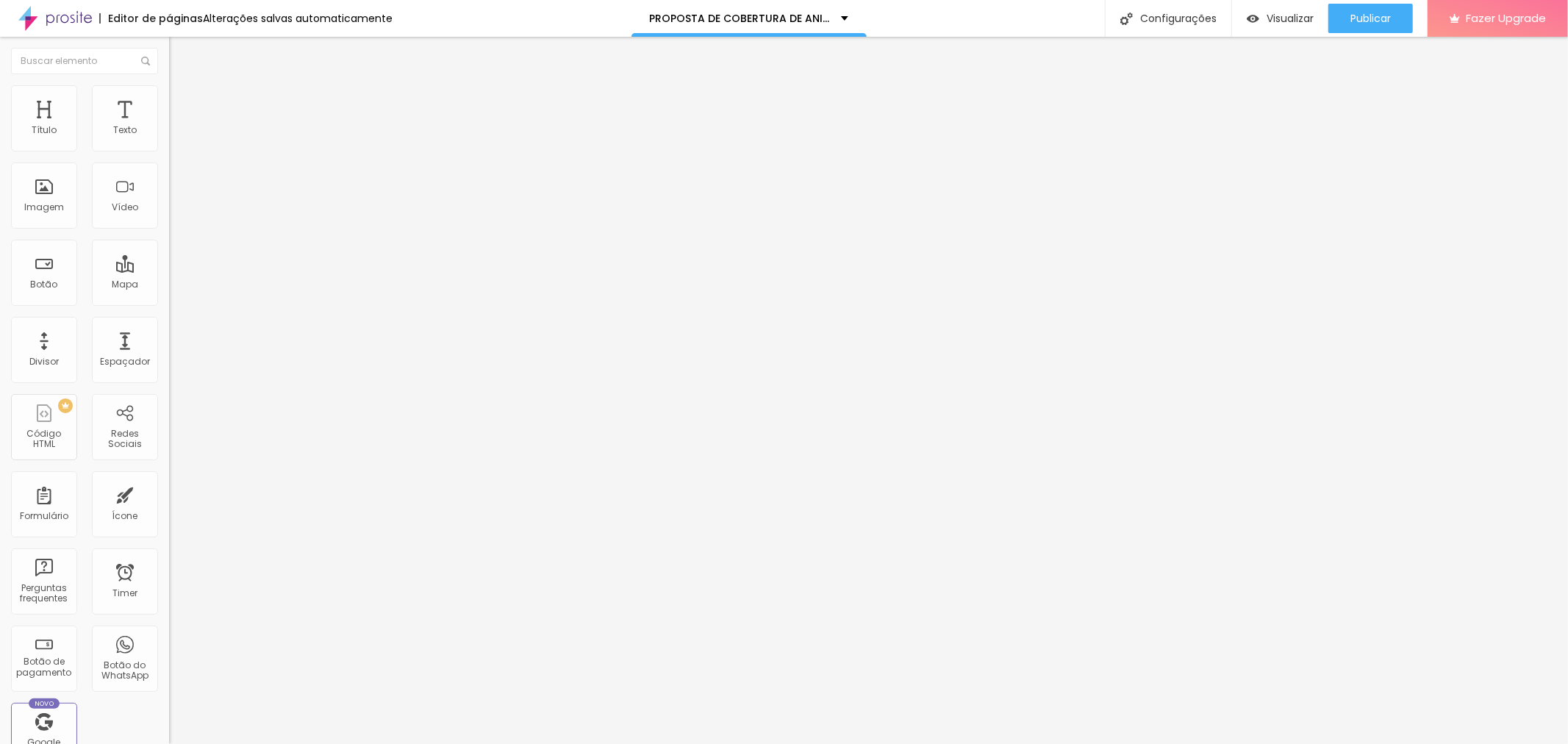
click at [169, 138] on input "text" at bounding box center [257, 130] width 176 height 15
paste input "https://www.instagram.com/reel/DJco1qhpVrS/?igsh=YmZlZHlyM3Nydm8w"
click at [169, 277] on div at bounding box center [254, 277] width 169 height 0
click at [1364, 23] on span "Publicar" at bounding box center [1370, 18] width 41 height 12
click at [169, 126] on span "Trocar imagem" at bounding box center [209, 120] width 80 height 12
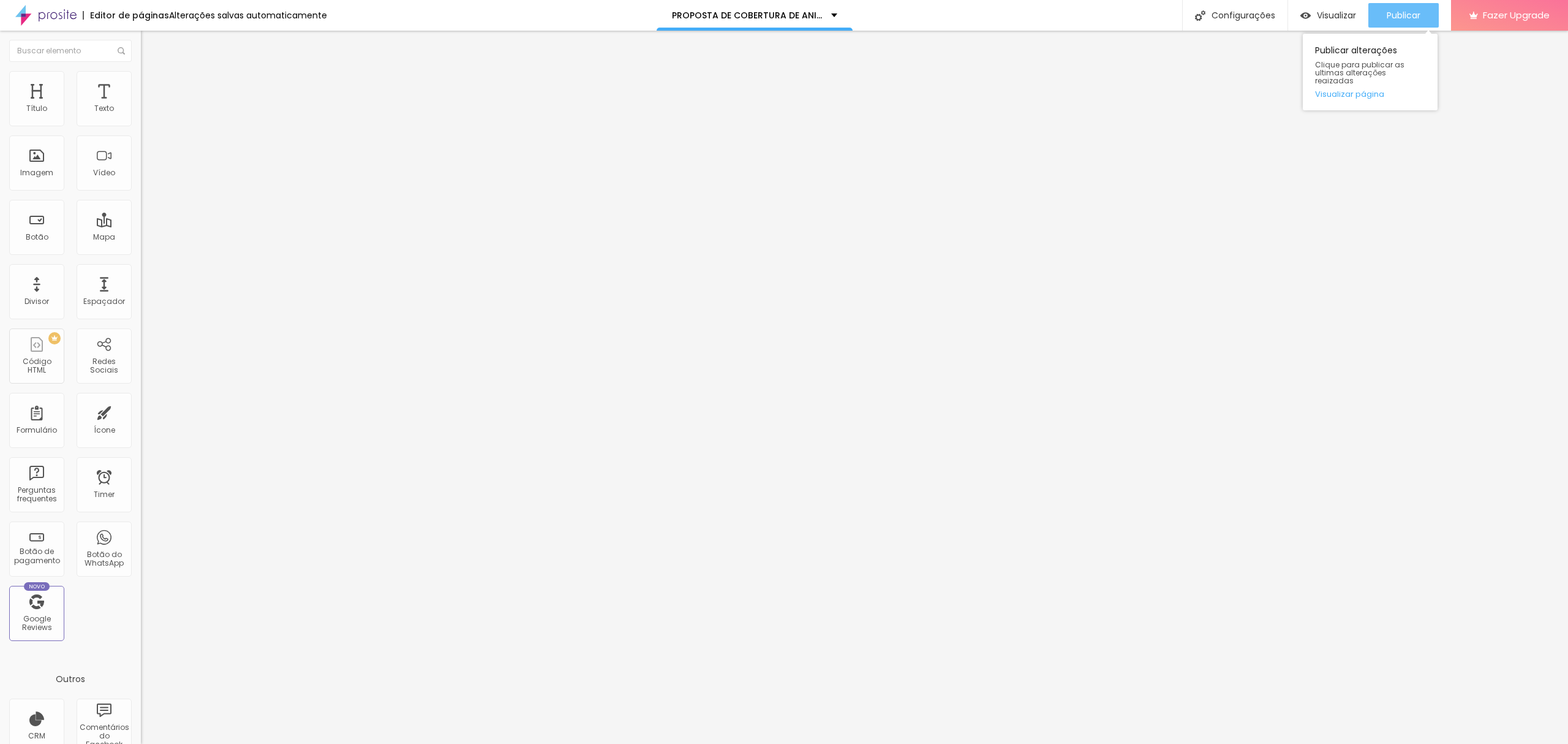
click at [1306, 14] on span "Publicar" at bounding box center [1403, 15] width 34 height 10
click at [1306, 10] on span "Visualizar" at bounding box center [1325, 15] width 39 height 10
click at [141, 81] on li "Estilo" at bounding box center [212, 77] width 141 height 12
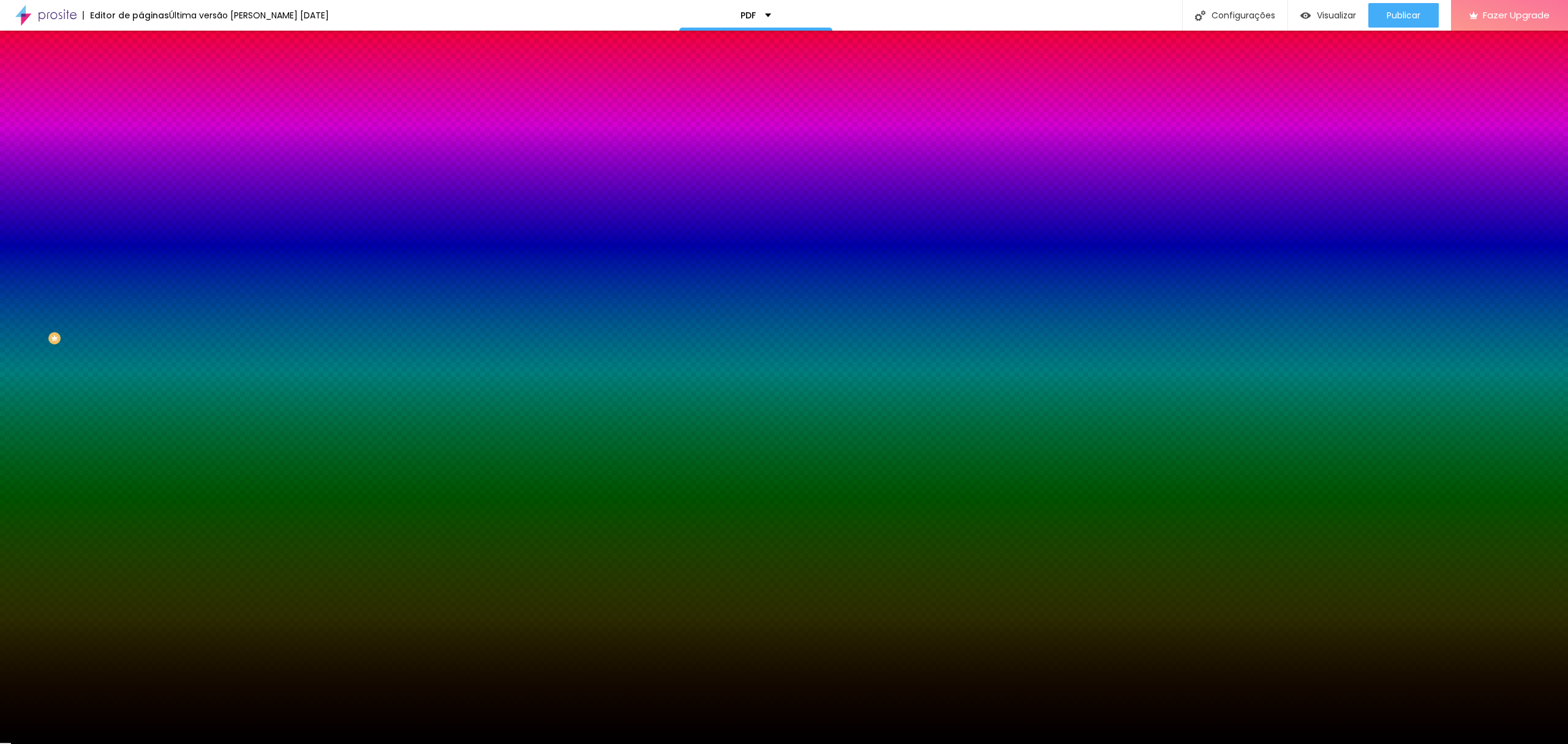
click at [141, 166] on div at bounding box center [212, 166] width 141 height 0
click at [35, 270] on div at bounding box center [784, 372] width 1568 height 744
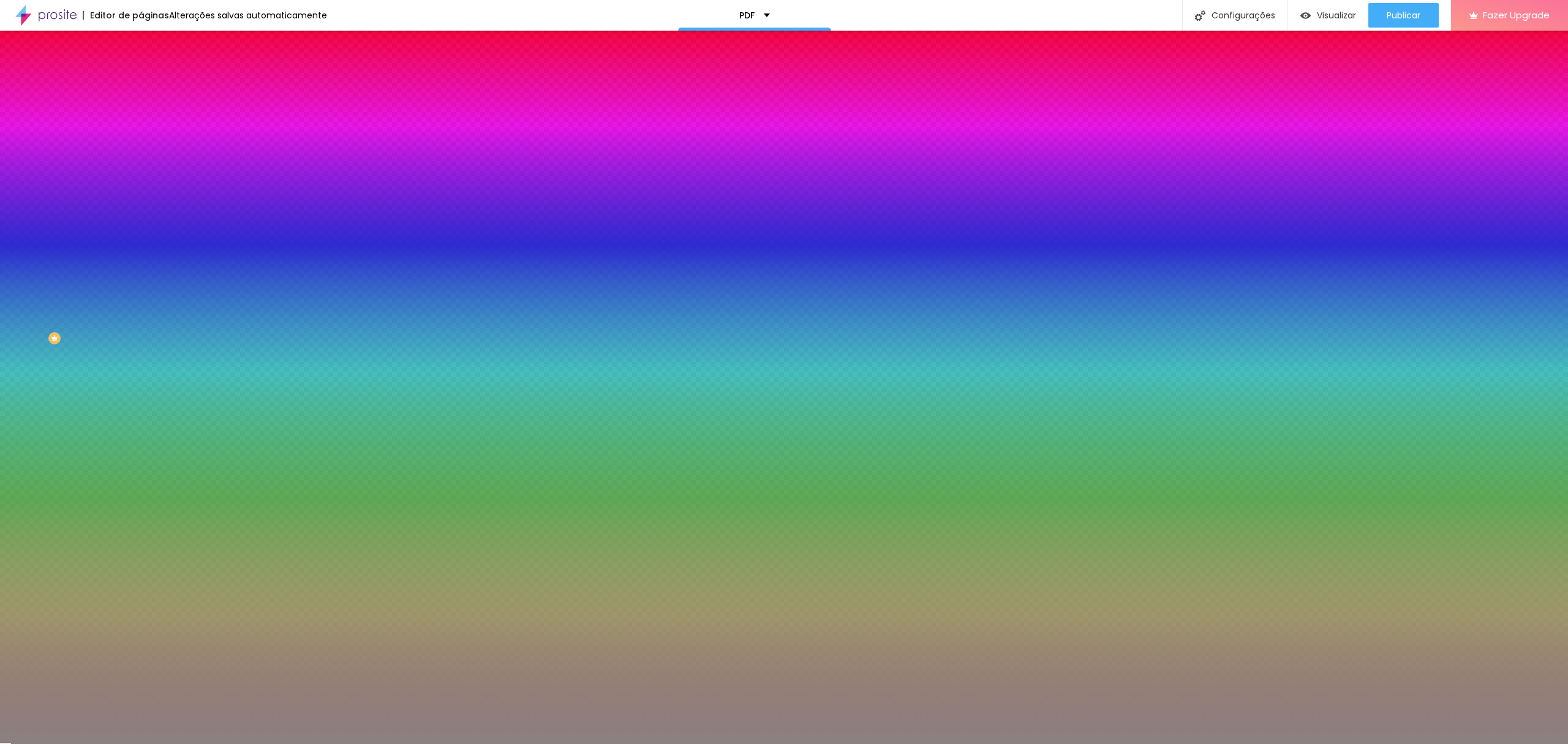
drag, startPoint x: 35, startPoint y: 270, endPoint x: 25, endPoint y: 280, distance: 14.1
click at [112, 337] on div at bounding box center [112, 338] width 2 height 2
click at [141, 179] on input "#8D8282" at bounding box center [215, 172] width 147 height 12
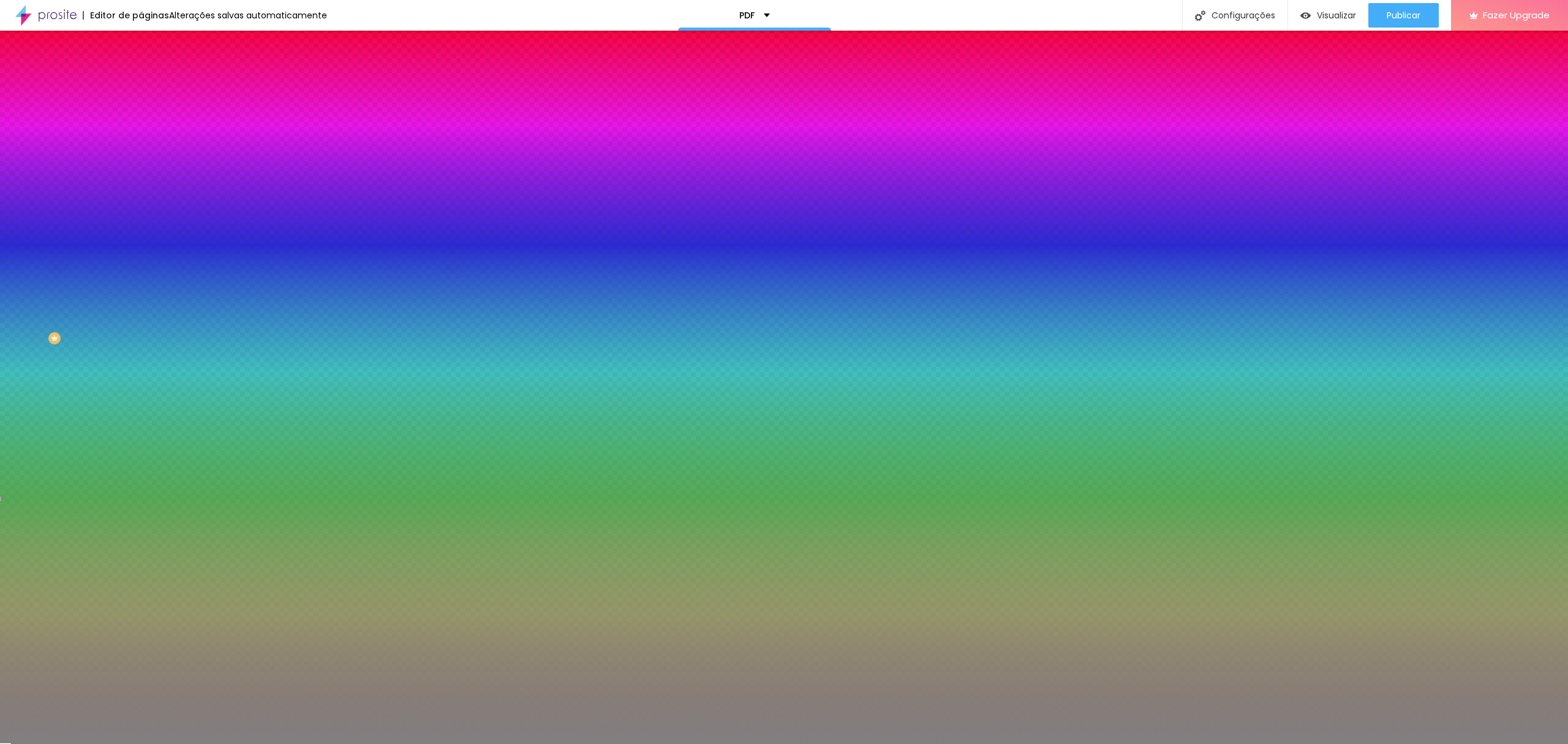
type input "#808080"
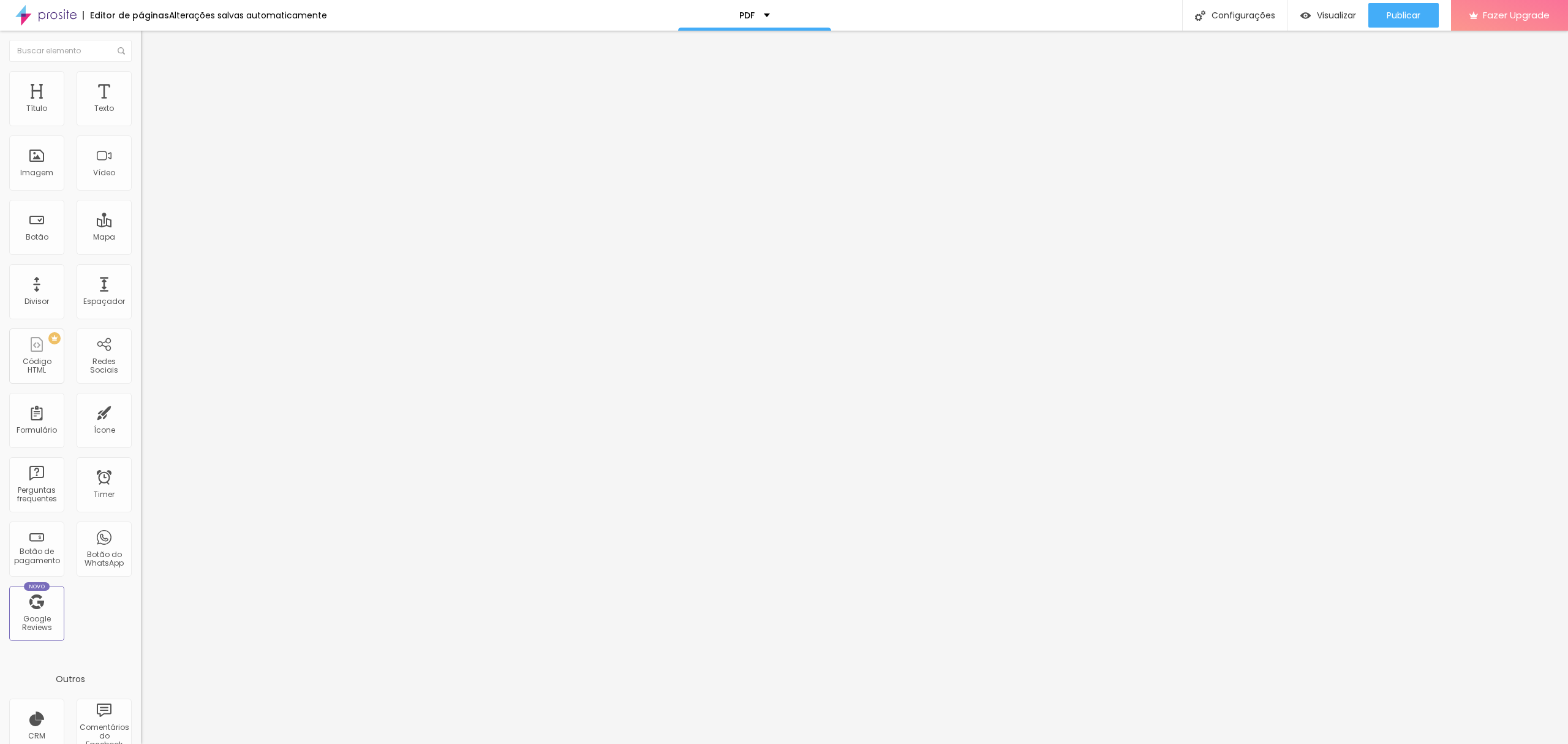
click at [141, 74] on img at bounding box center [146, 76] width 11 height 11
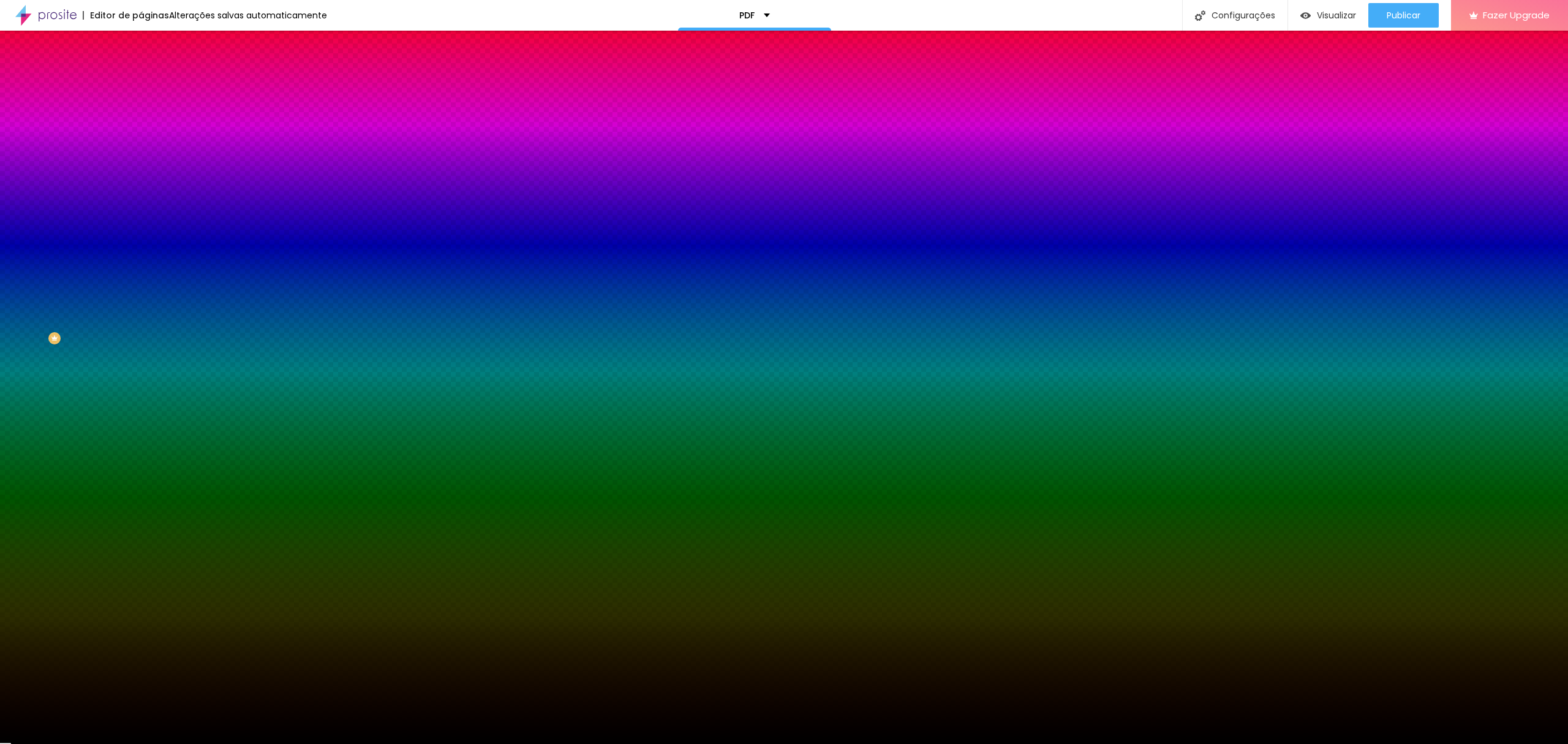
click at [141, 166] on div at bounding box center [212, 166] width 141 height 0
click at [141, 179] on input "#000000" at bounding box center [215, 172] width 147 height 12
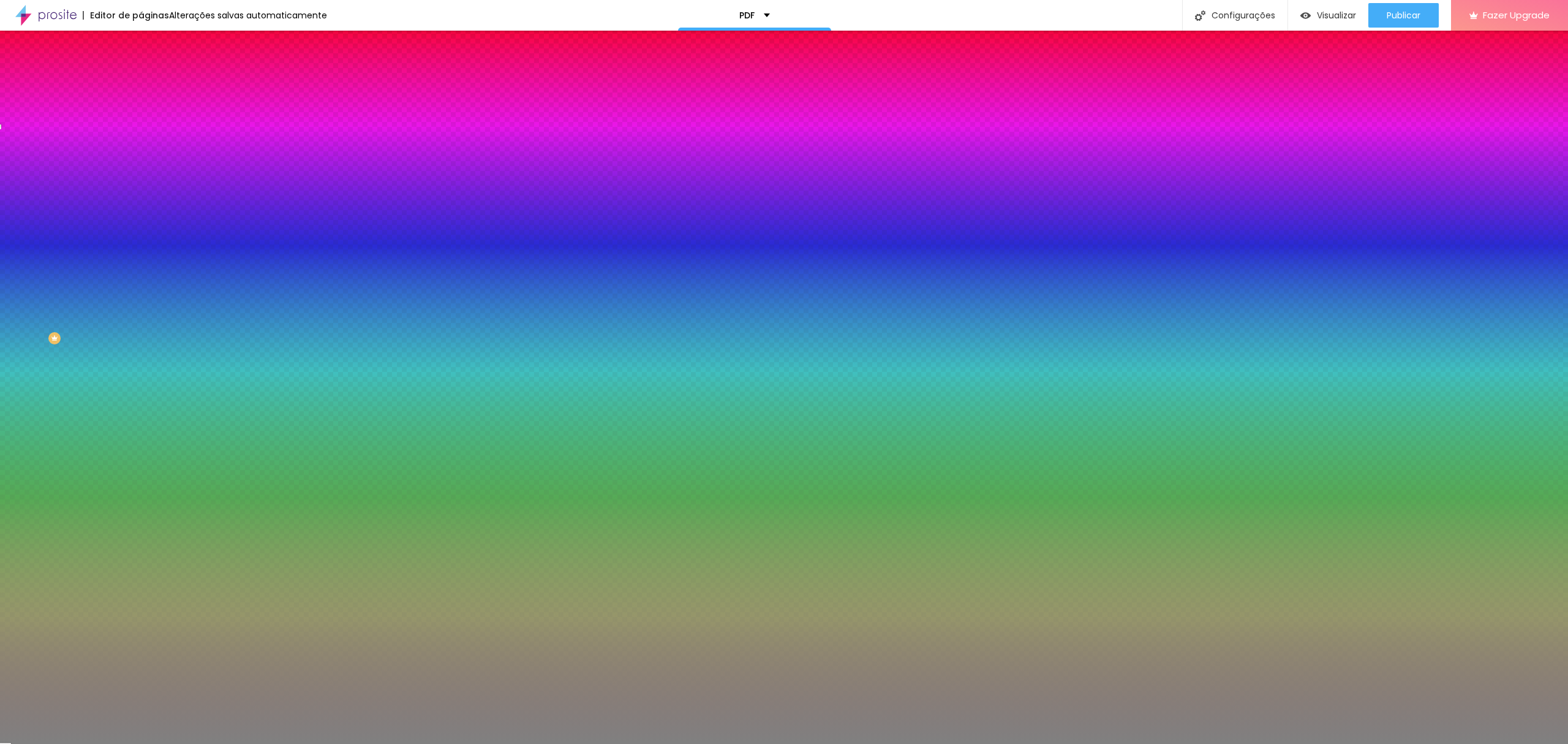
type input "#808080"
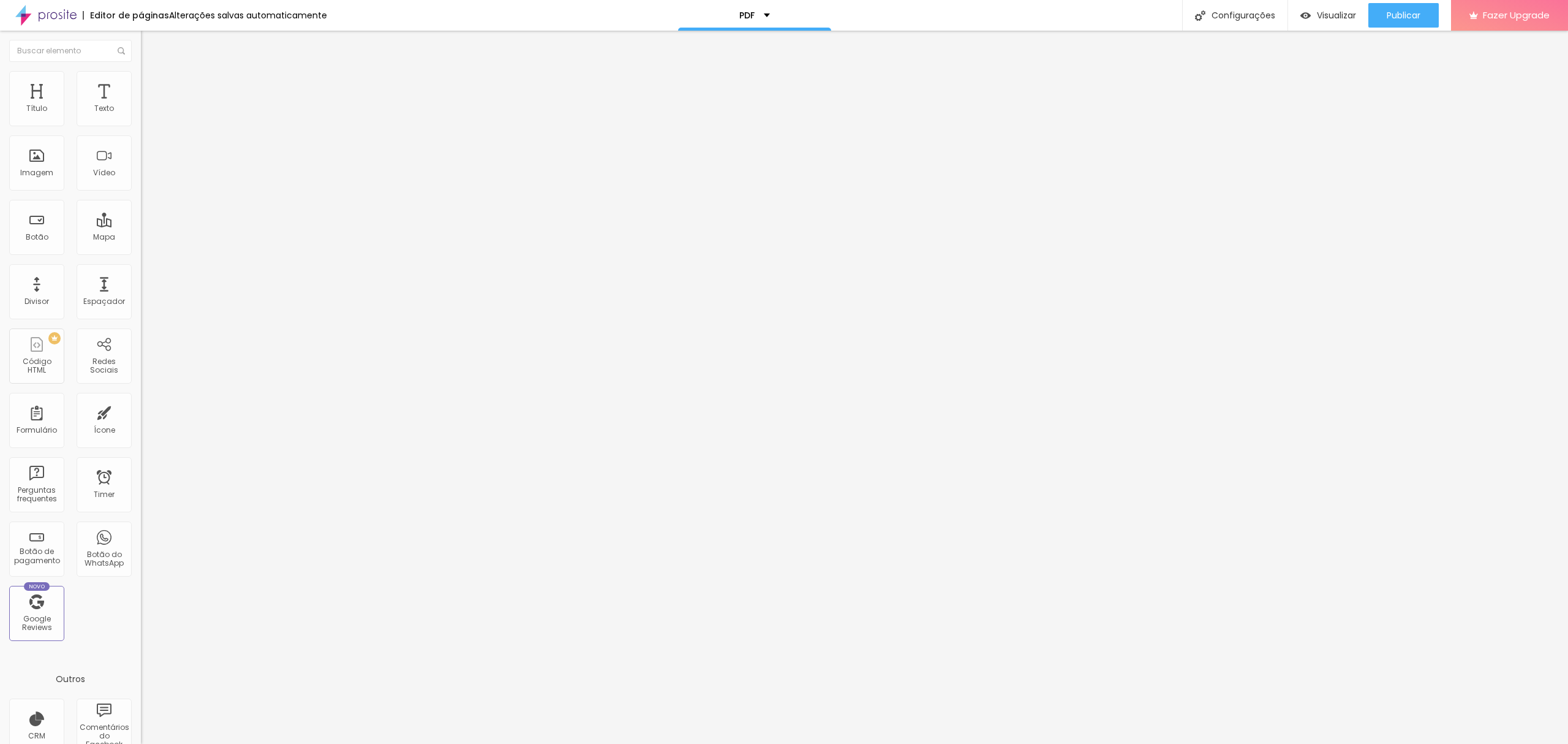
click at [141, 77] on img at bounding box center [146, 76] width 11 height 11
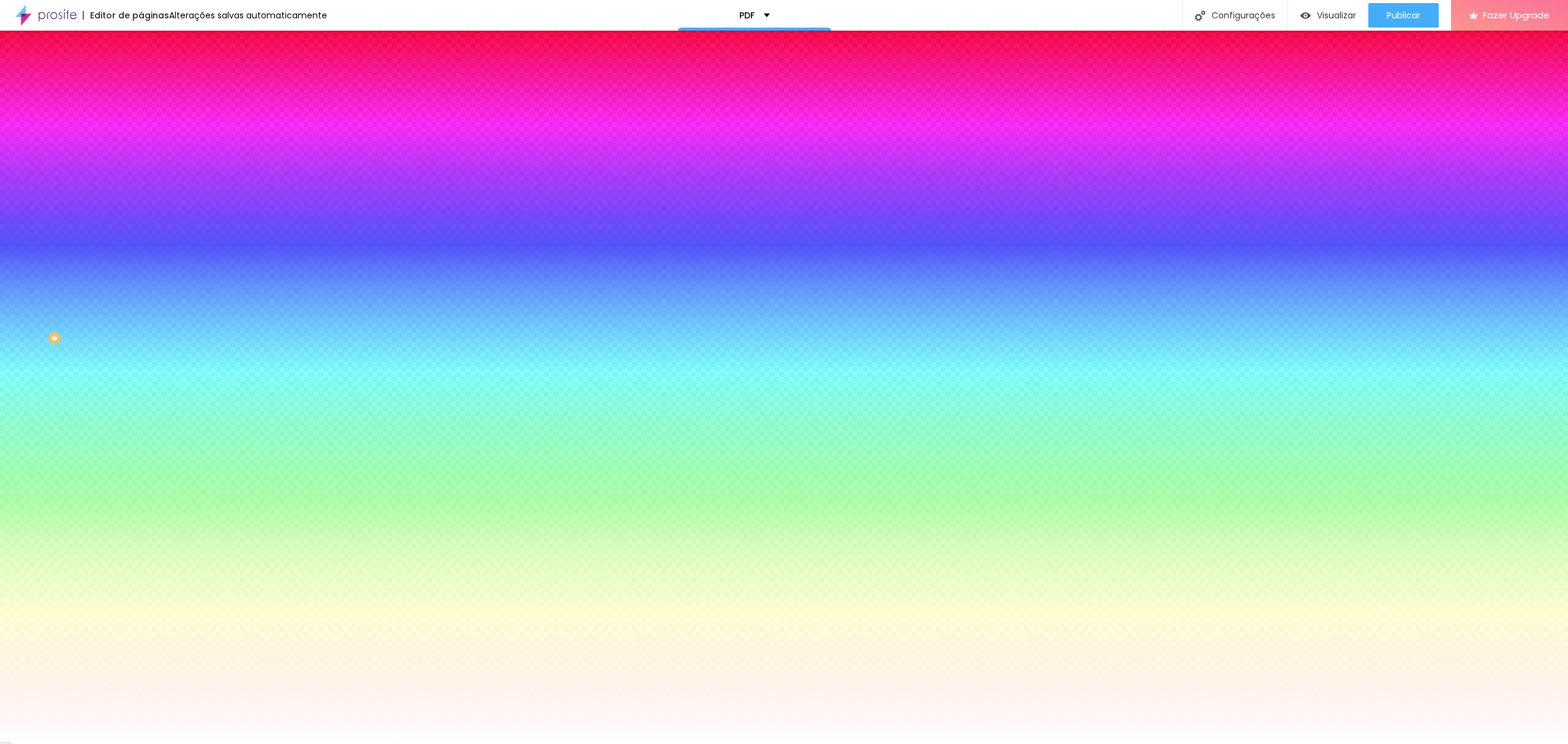
click at [141, 179] on input "#FFFFFF" at bounding box center [215, 172] width 147 height 12
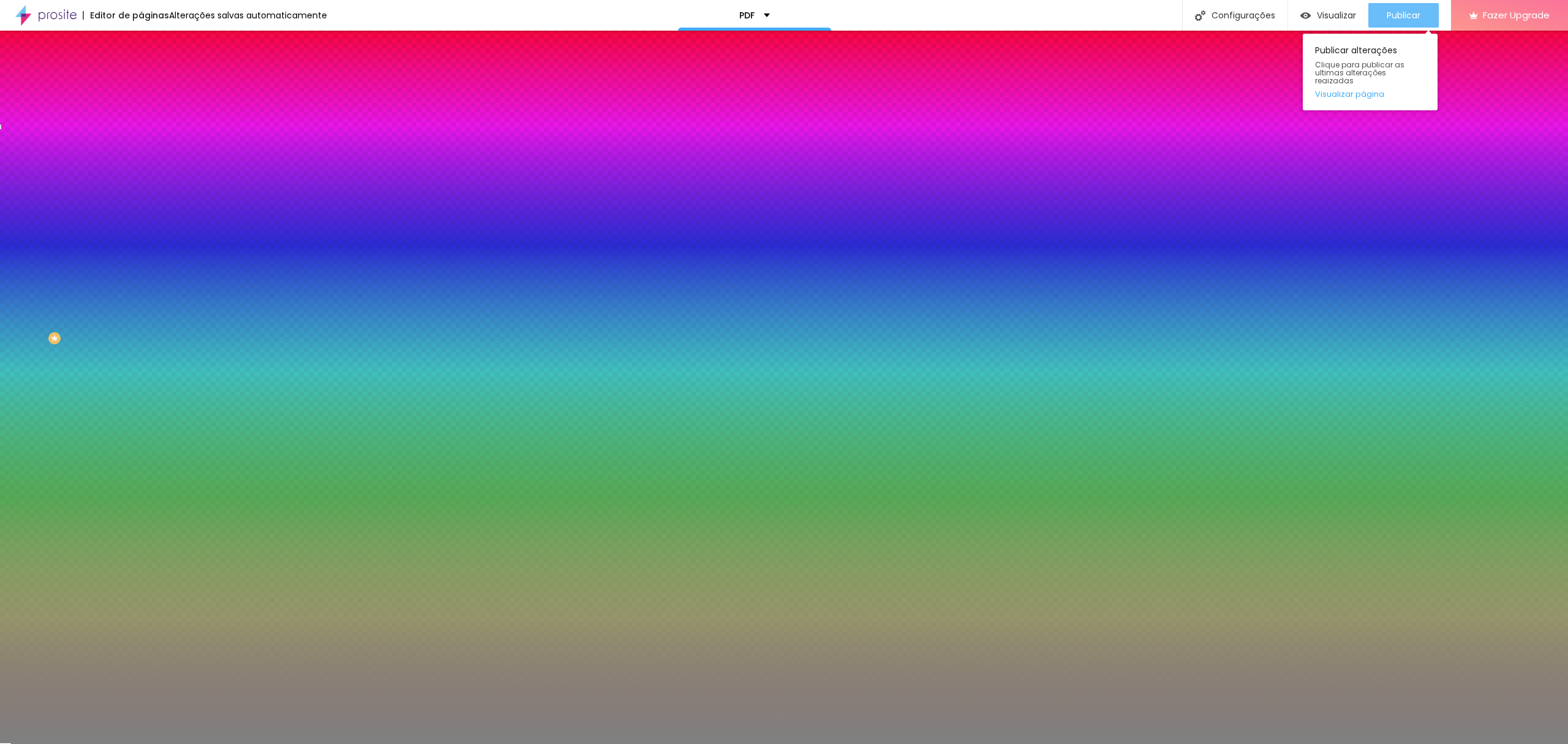
type input "#808080"
click at [1395, 17] on span "Publicar" at bounding box center [1403, 15] width 34 height 10
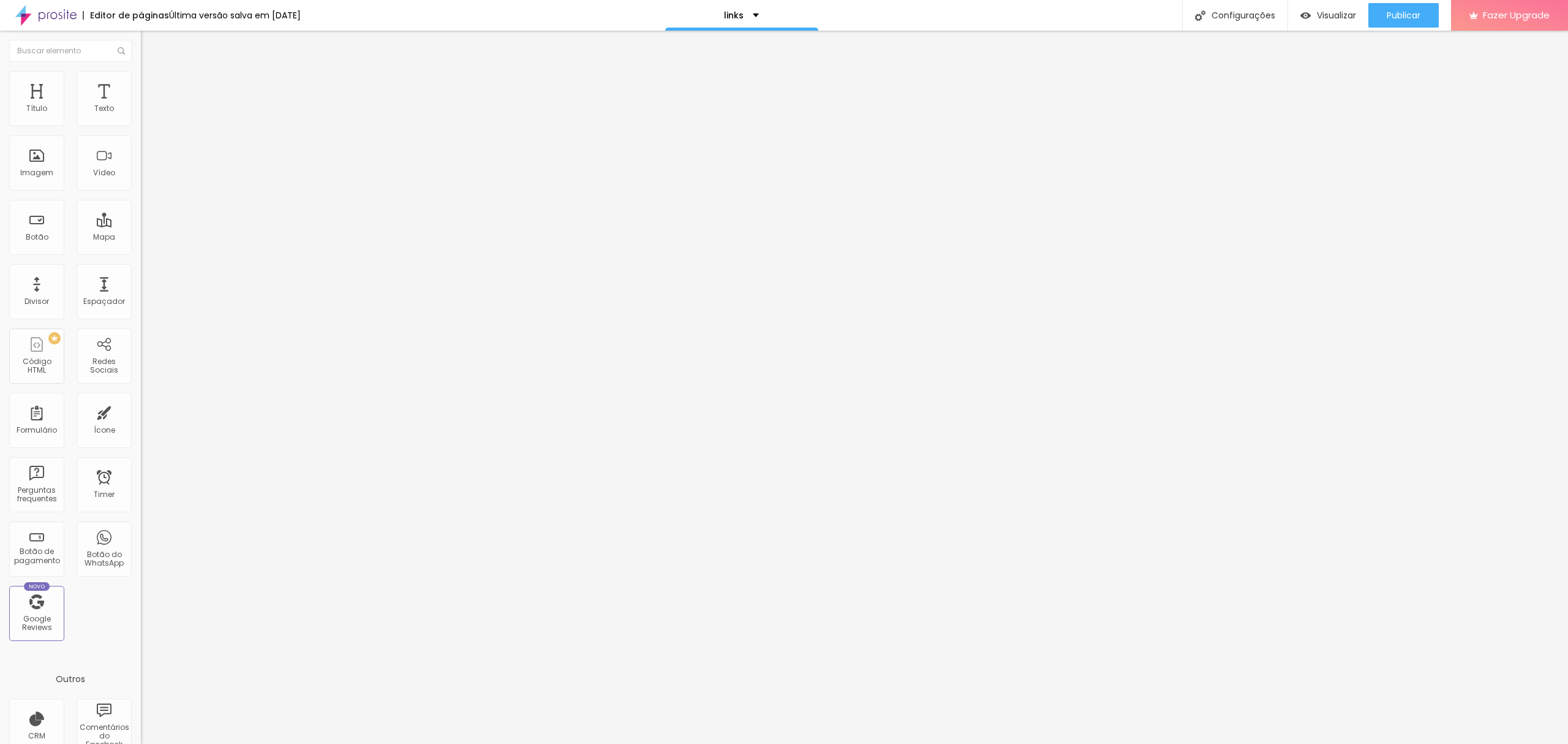
click at [141, 73] on img at bounding box center [146, 76] width 11 height 11
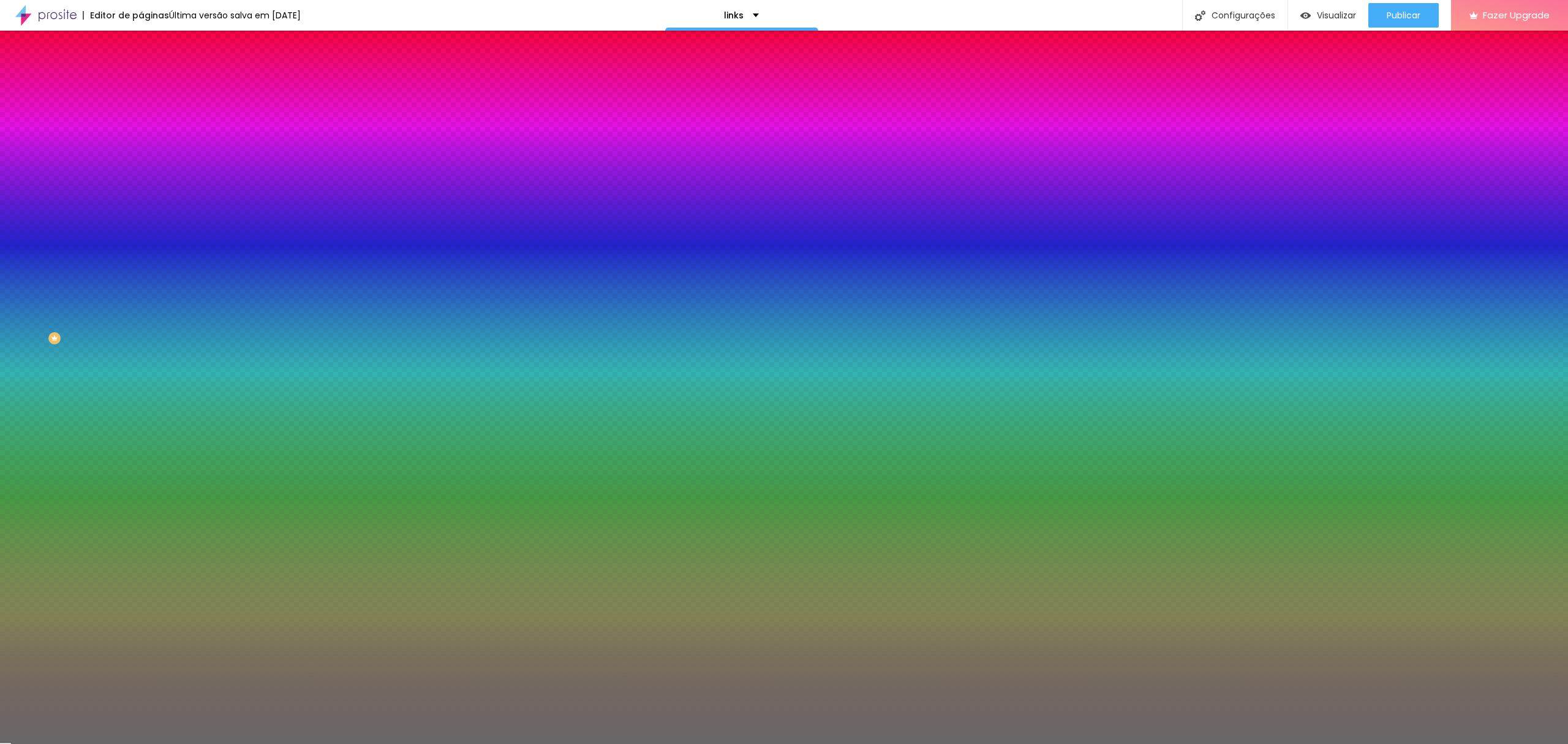
click at [141, 179] on input "#696868" at bounding box center [215, 172] width 147 height 12
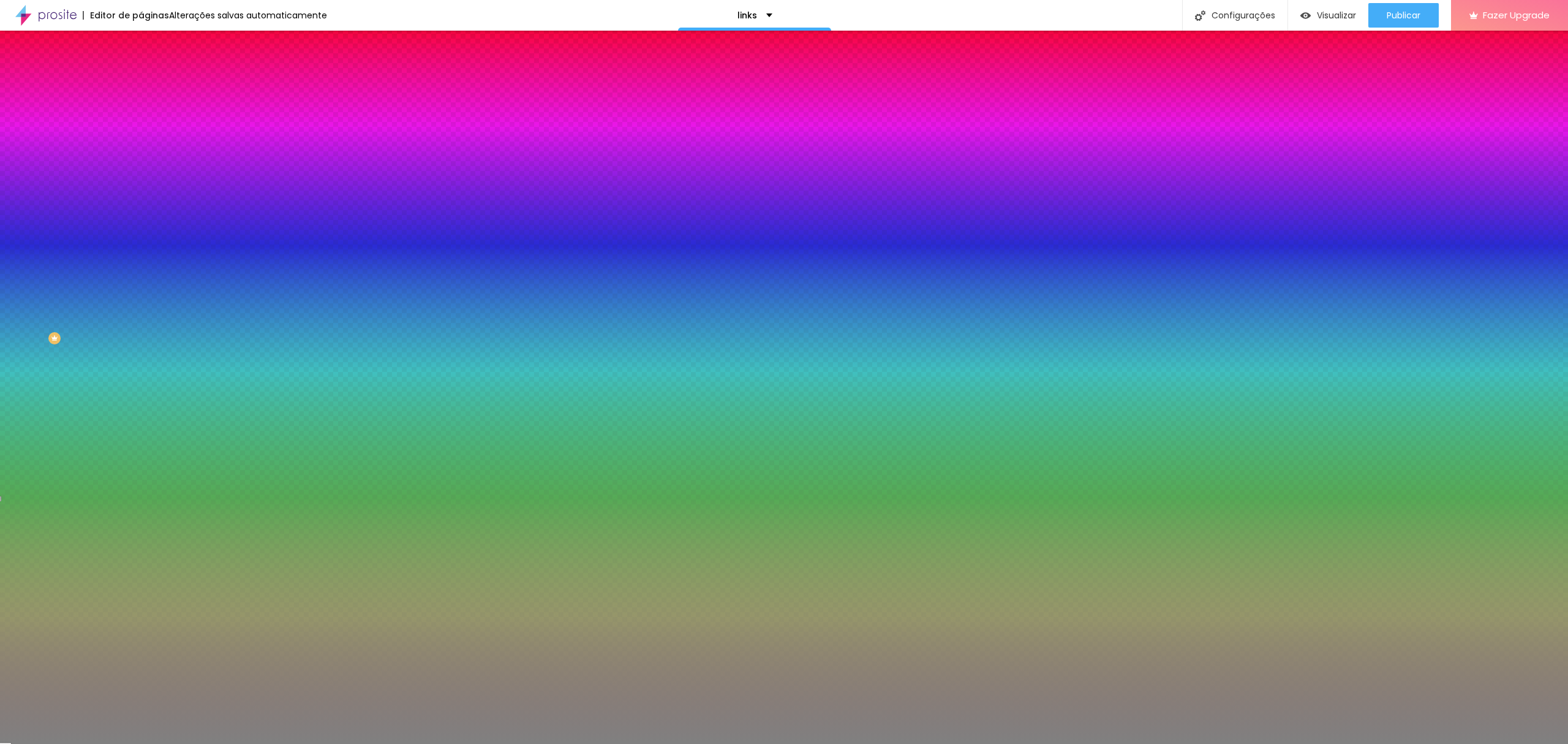
type input "#808080"
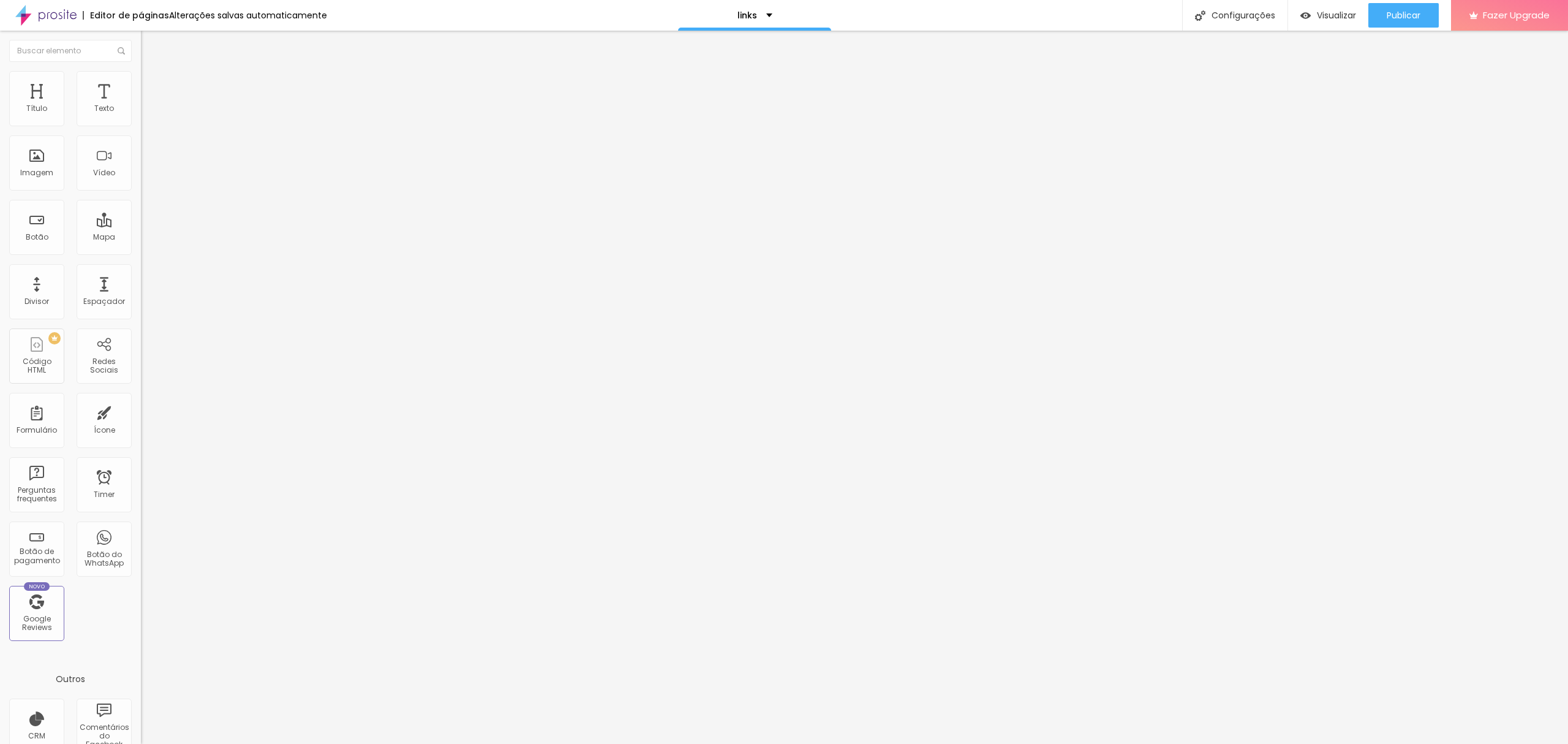
click at [141, 105] on span "Trocar imagem" at bounding box center [174, 100] width 67 height 10
click at [141, 80] on li "Estilo" at bounding box center [212, 77] width 141 height 12
click at [152, 72] on span "Conteúdo" at bounding box center [171, 67] width 38 height 10
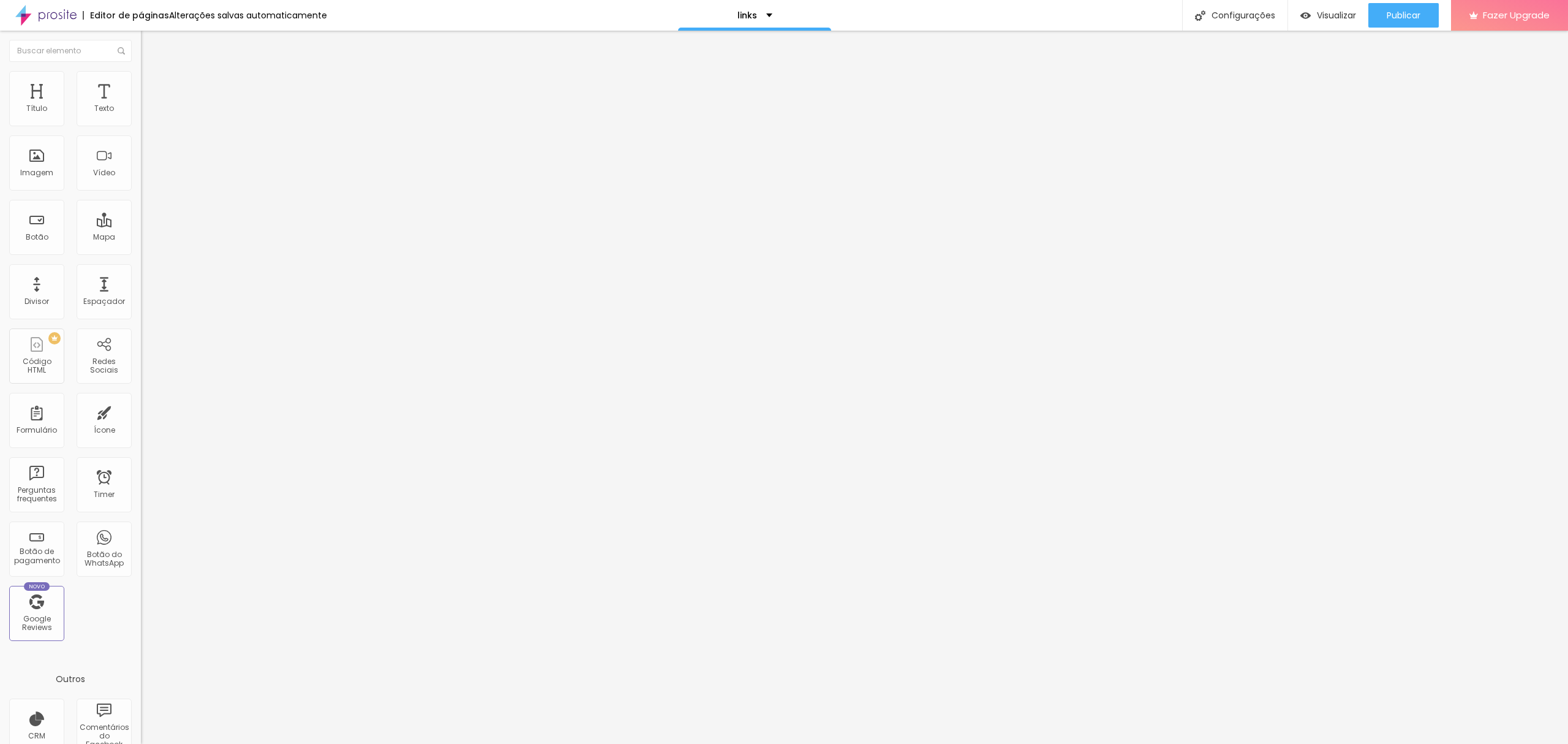
click at [152, 84] on span "Estilo" at bounding box center [161, 79] width 19 height 10
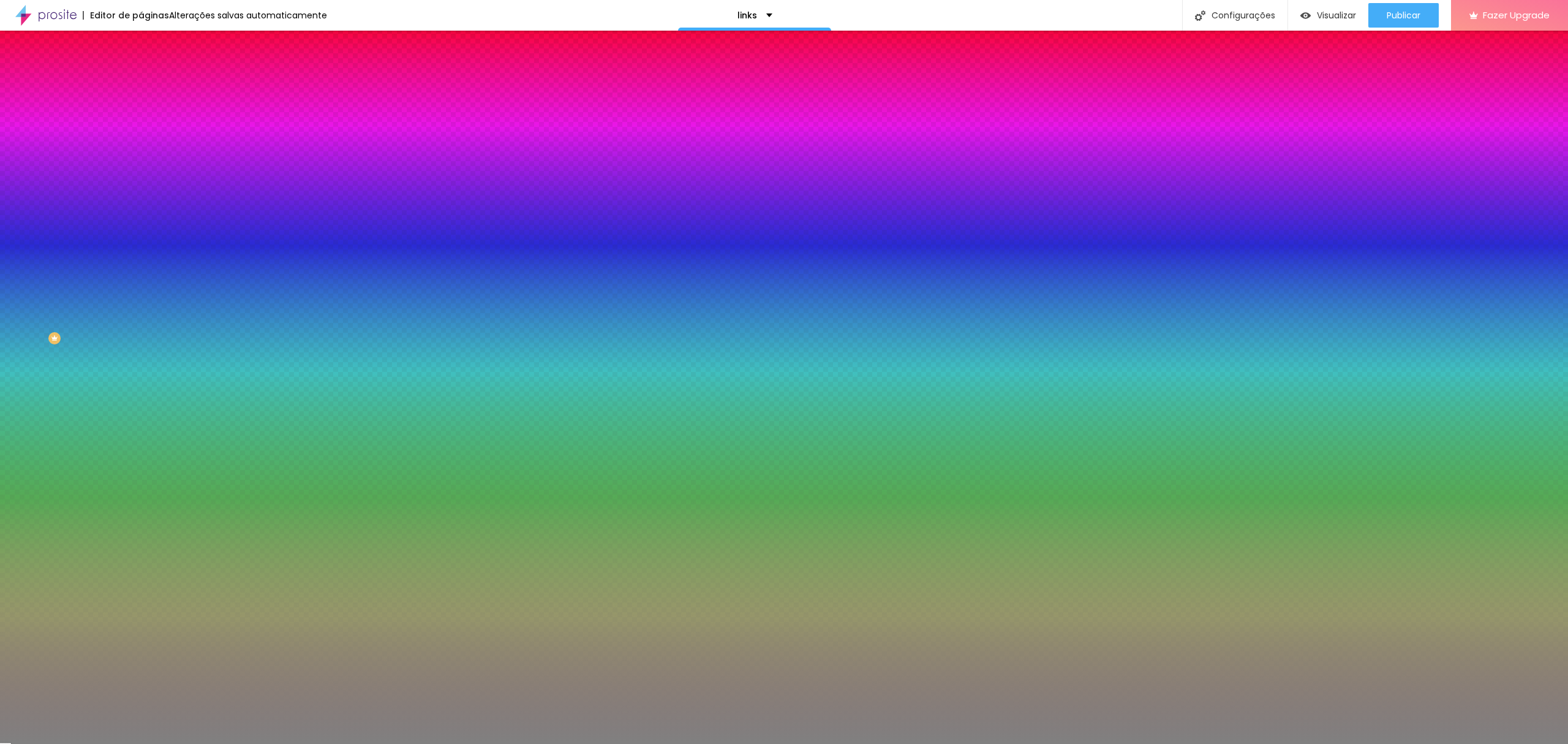
click at [141, 166] on div at bounding box center [212, 166] width 141 height 0
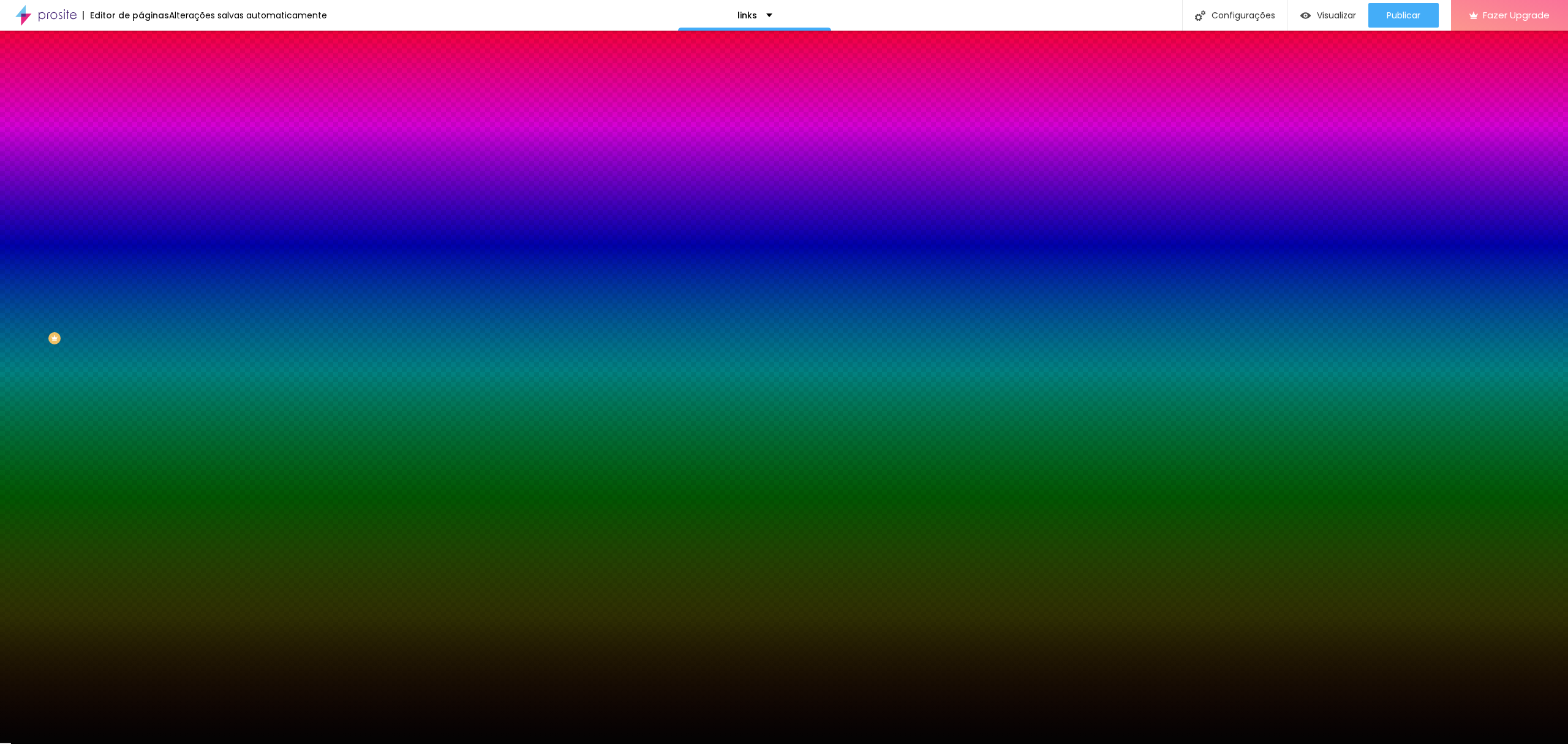
type input "#000000"
drag, startPoint x: 28, startPoint y: 323, endPoint x: 9, endPoint y: 334, distance: 22.0
click at [141, 254] on div "Imagem de fundo Trocar imagem Efeito da Imagem Nenhum Nenhum Parallax Cor de fu…" at bounding box center [212, 175] width 141 height 158
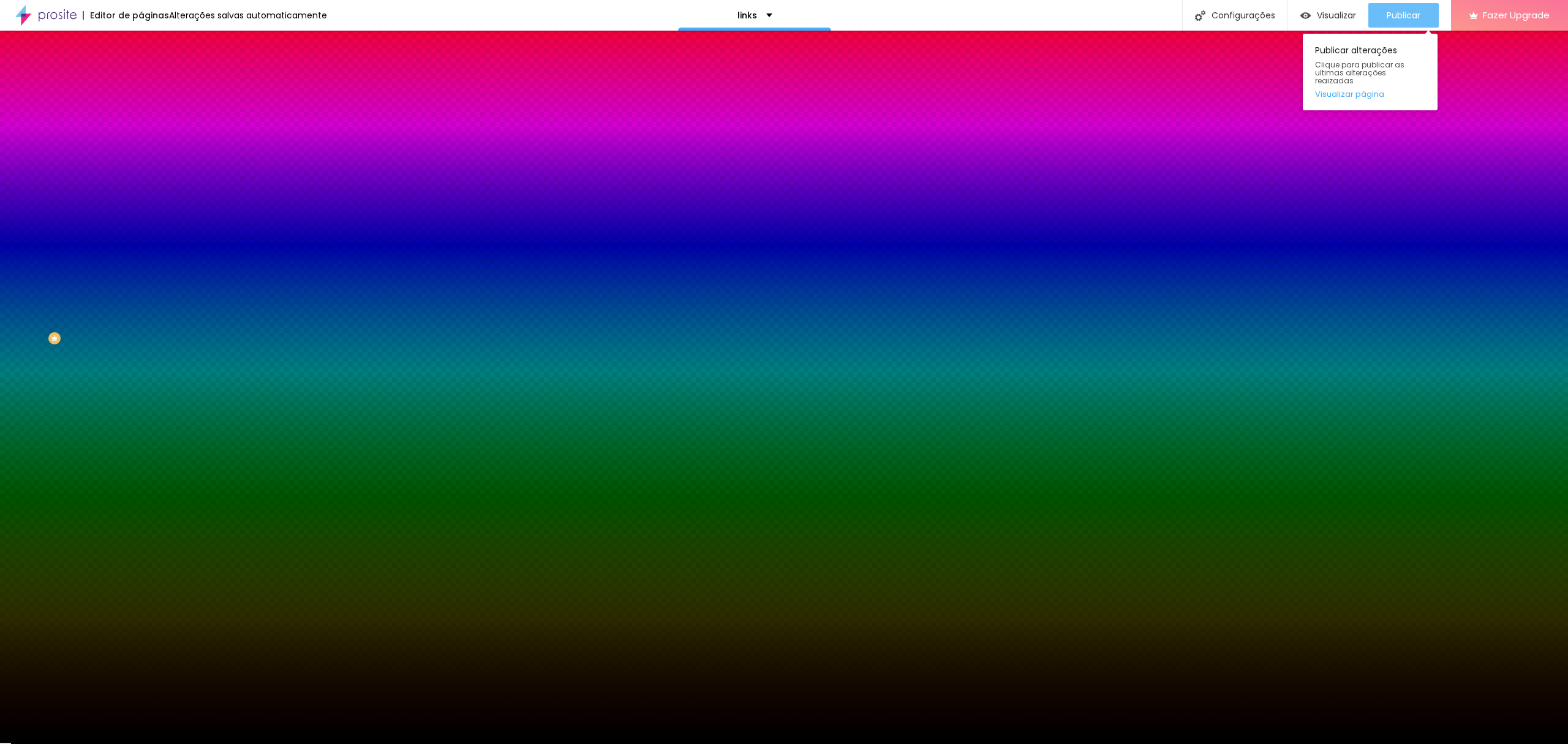
click at [1427, 14] on button "Publicar" at bounding box center [1404, 15] width 71 height 24
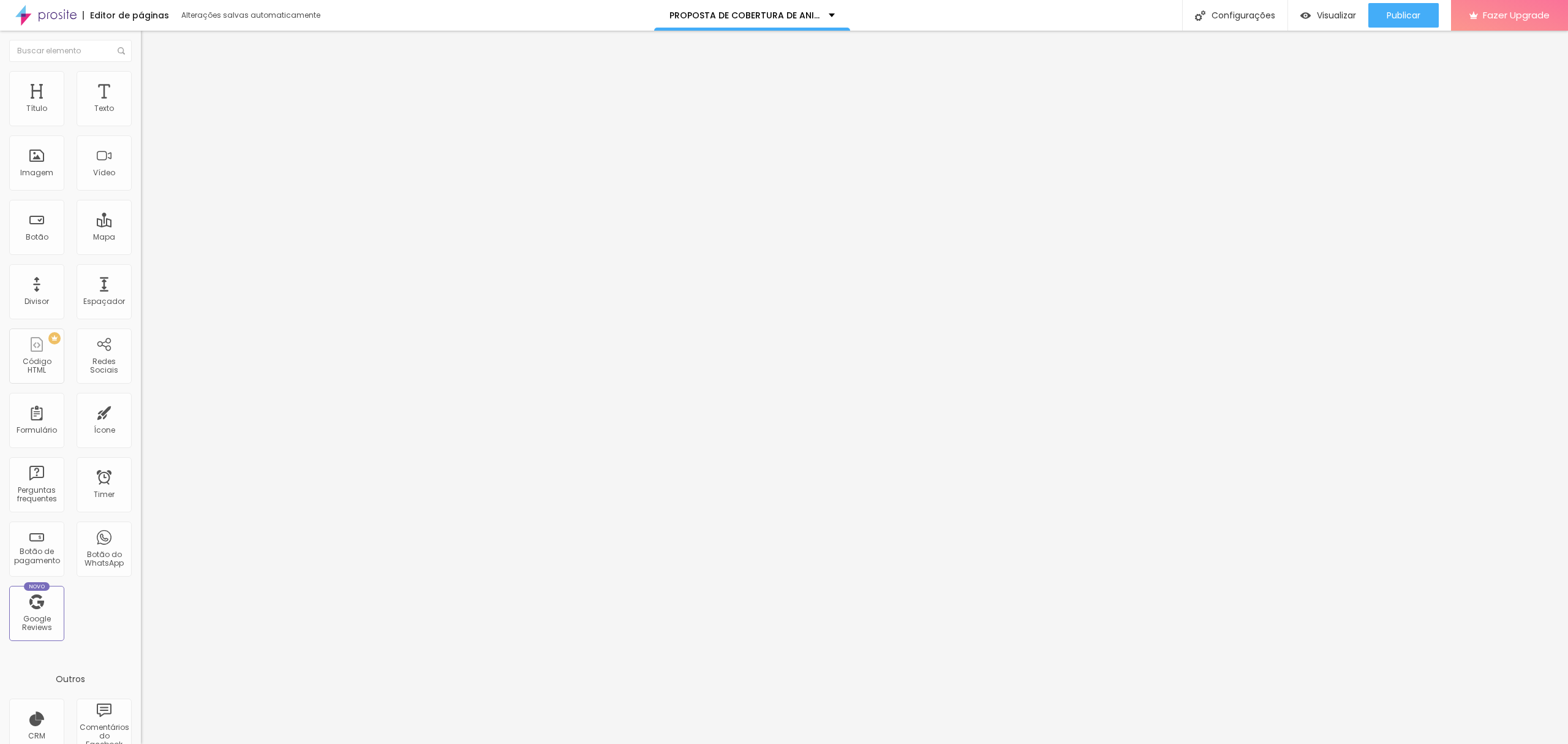
click at [152, 87] on span "Avançado" at bounding box center [172, 91] width 40 height 10
click at [152, 84] on span "Estilo" at bounding box center [161, 79] width 19 height 10
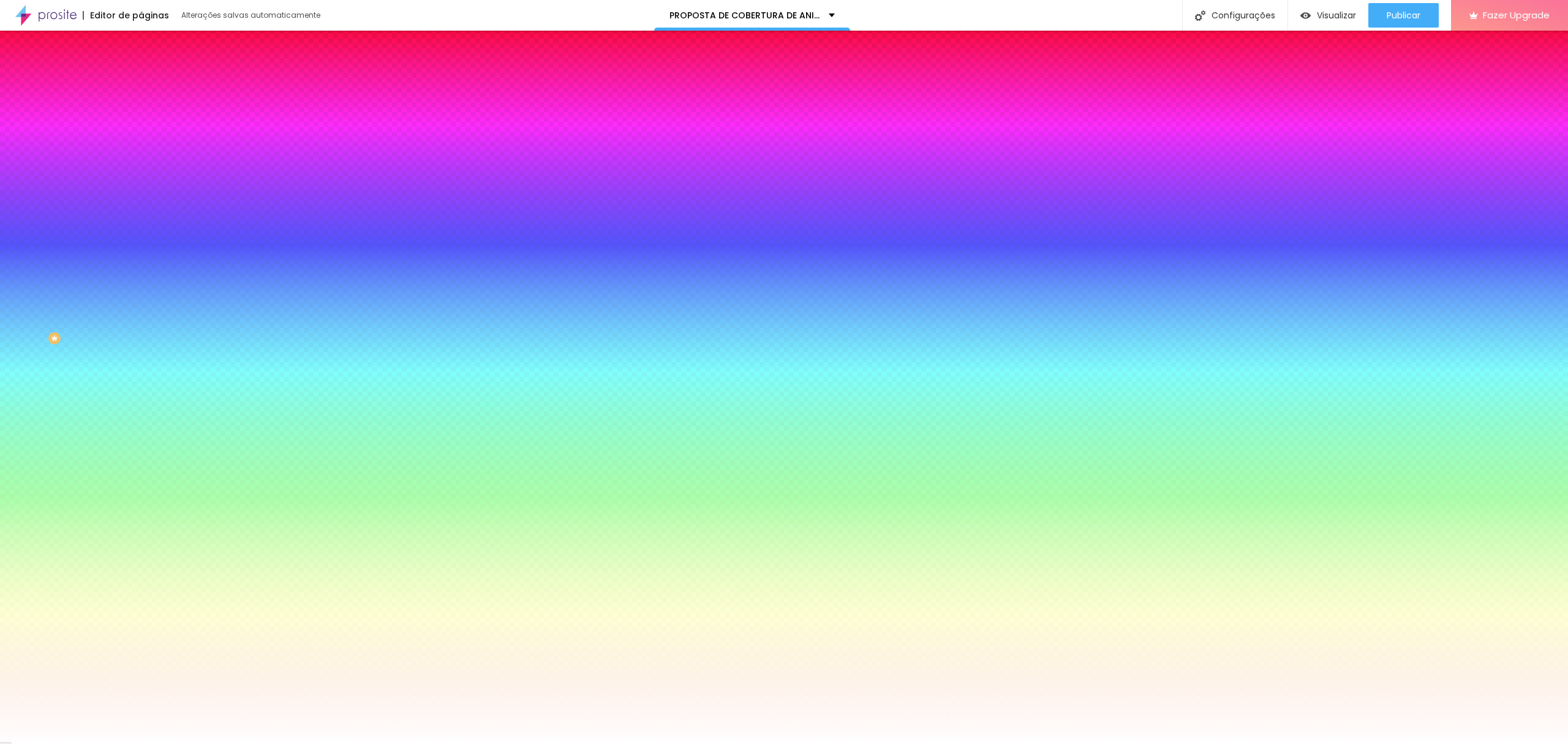
click at [141, 71] on li "Conteúdo" at bounding box center [212, 65] width 141 height 12
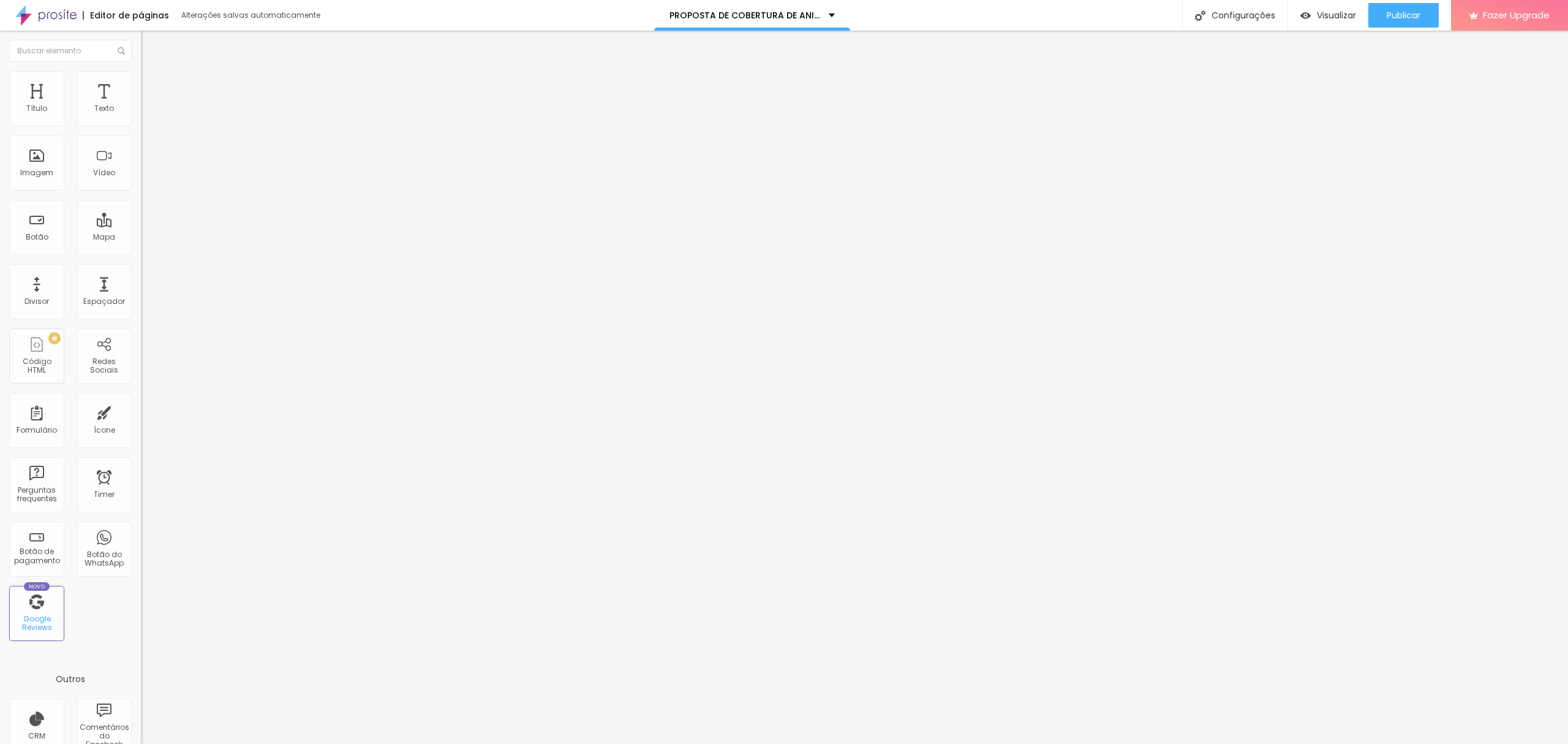
click at [37, 616] on div "Google Reviews" at bounding box center [36, 623] width 48 height 18
click at [1251, 2] on div "Configurações" at bounding box center [1235, 15] width 105 height 31
click at [1005, 743] on div at bounding box center [784, 756] width 1568 height 11
click at [141, 81] on li "Estilo" at bounding box center [212, 77] width 141 height 12
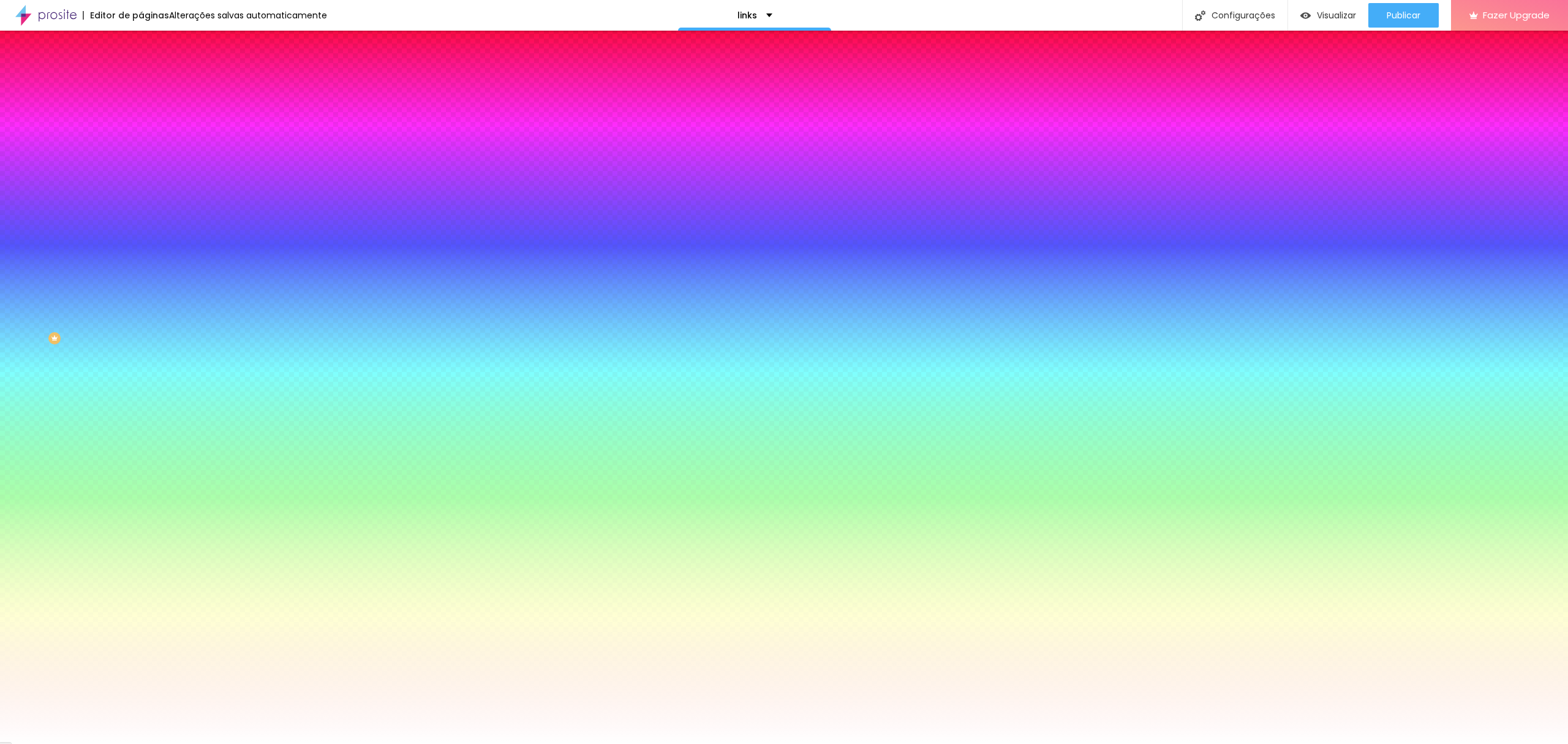
click at [146, 187] on icon "button" at bounding box center [150, 190] width 7 height 7
type input "1"
type input "2"
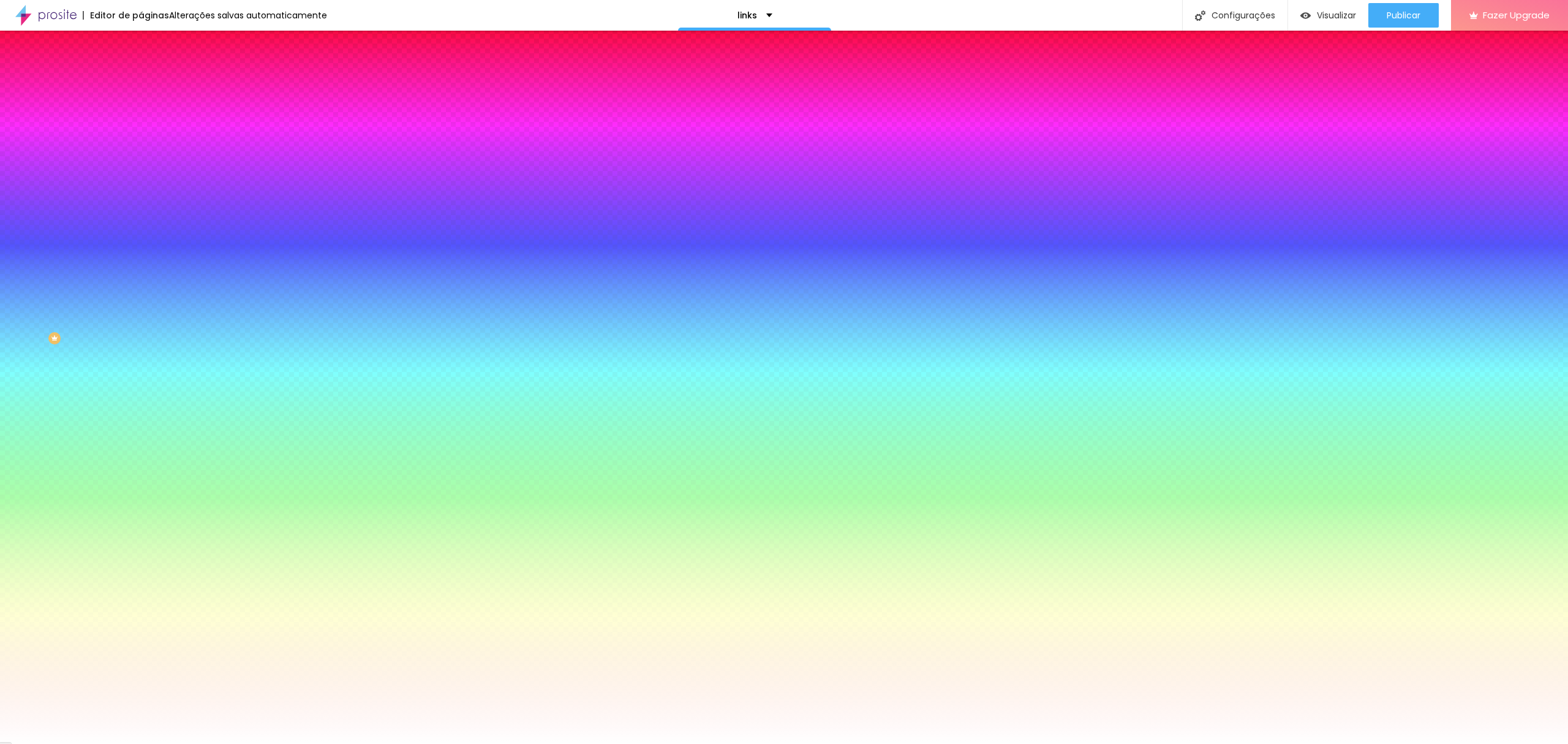
type input "3"
type input "4"
type input "5"
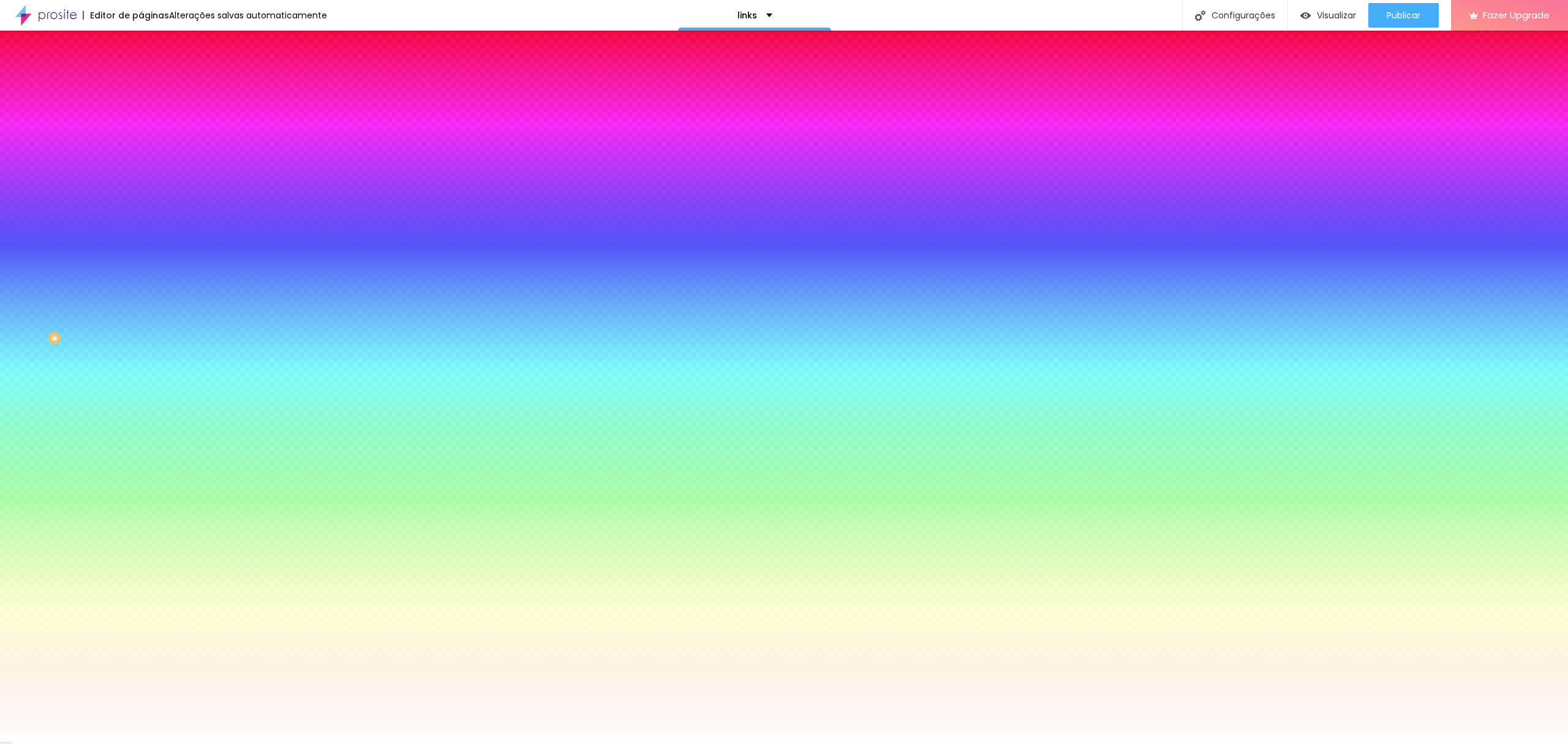
type input "5"
type input "4"
type input "3"
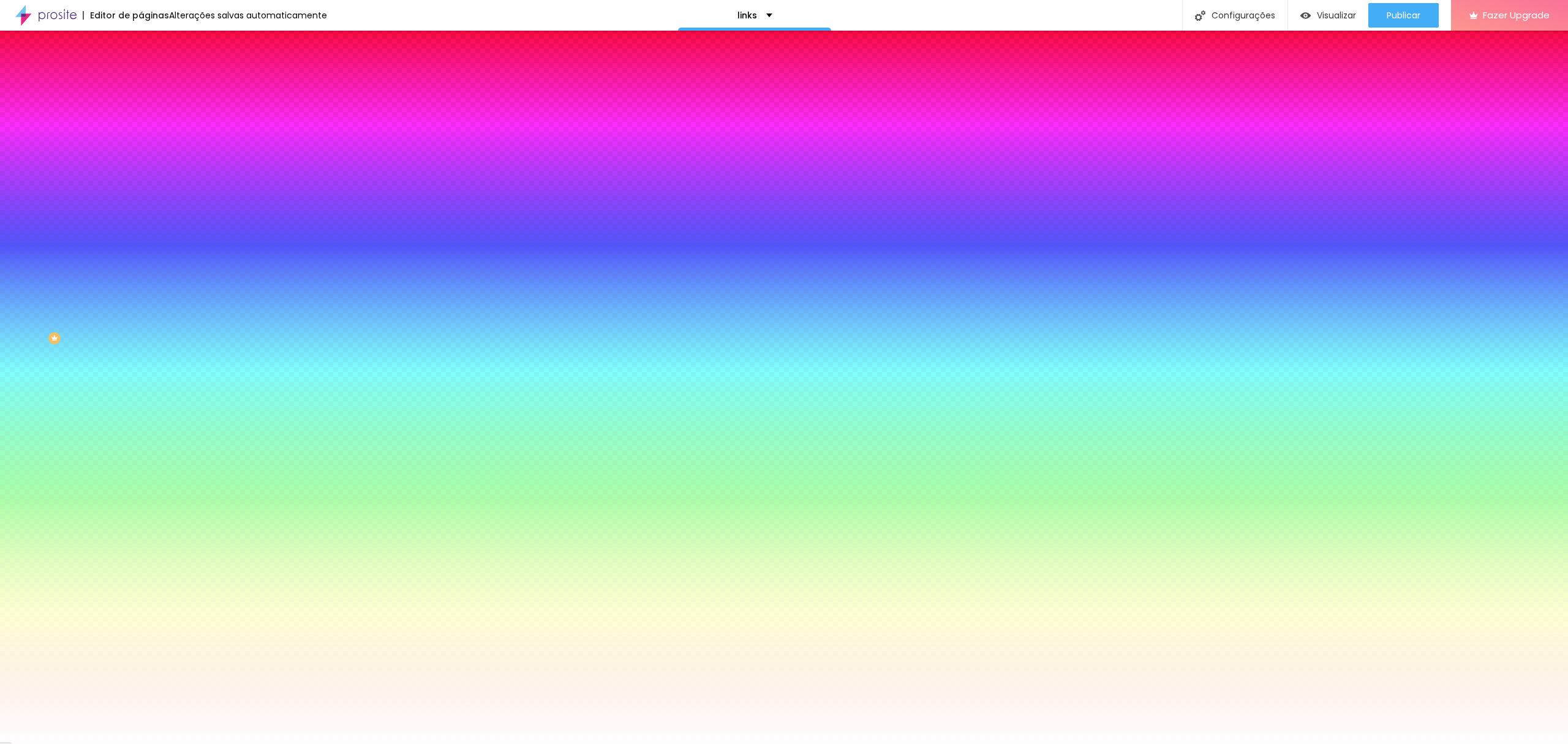
type input "2"
type input "1"
type input "0"
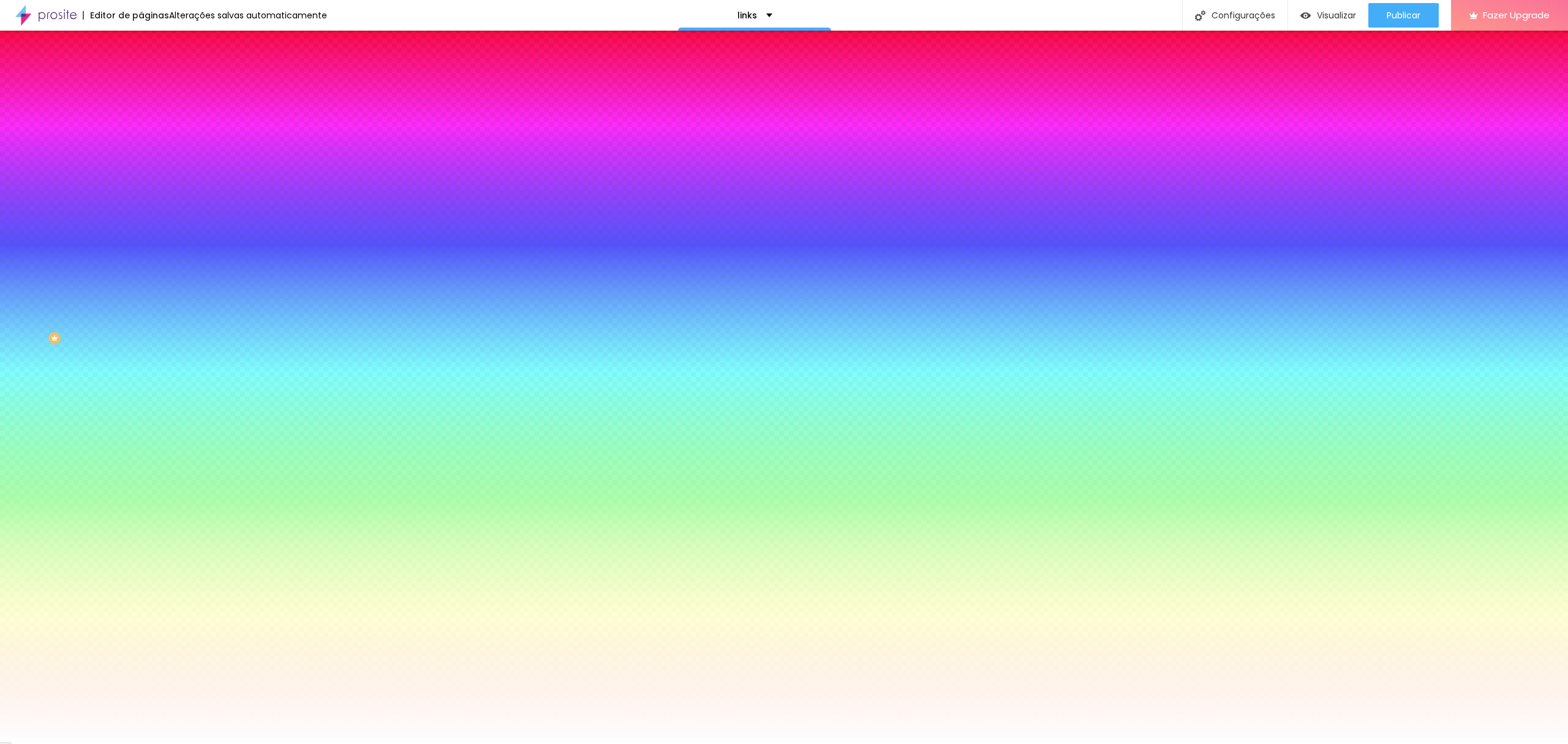
type input "0"
drag, startPoint x: 133, startPoint y: 264, endPoint x: 101, endPoint y: 248, distance: 35.8
click at [55, 743] on div at bounding box center [784, 744] width 1568 height 0
click at [141, 483] on button "button" at bounding box center [150, 490] width 17 height 13
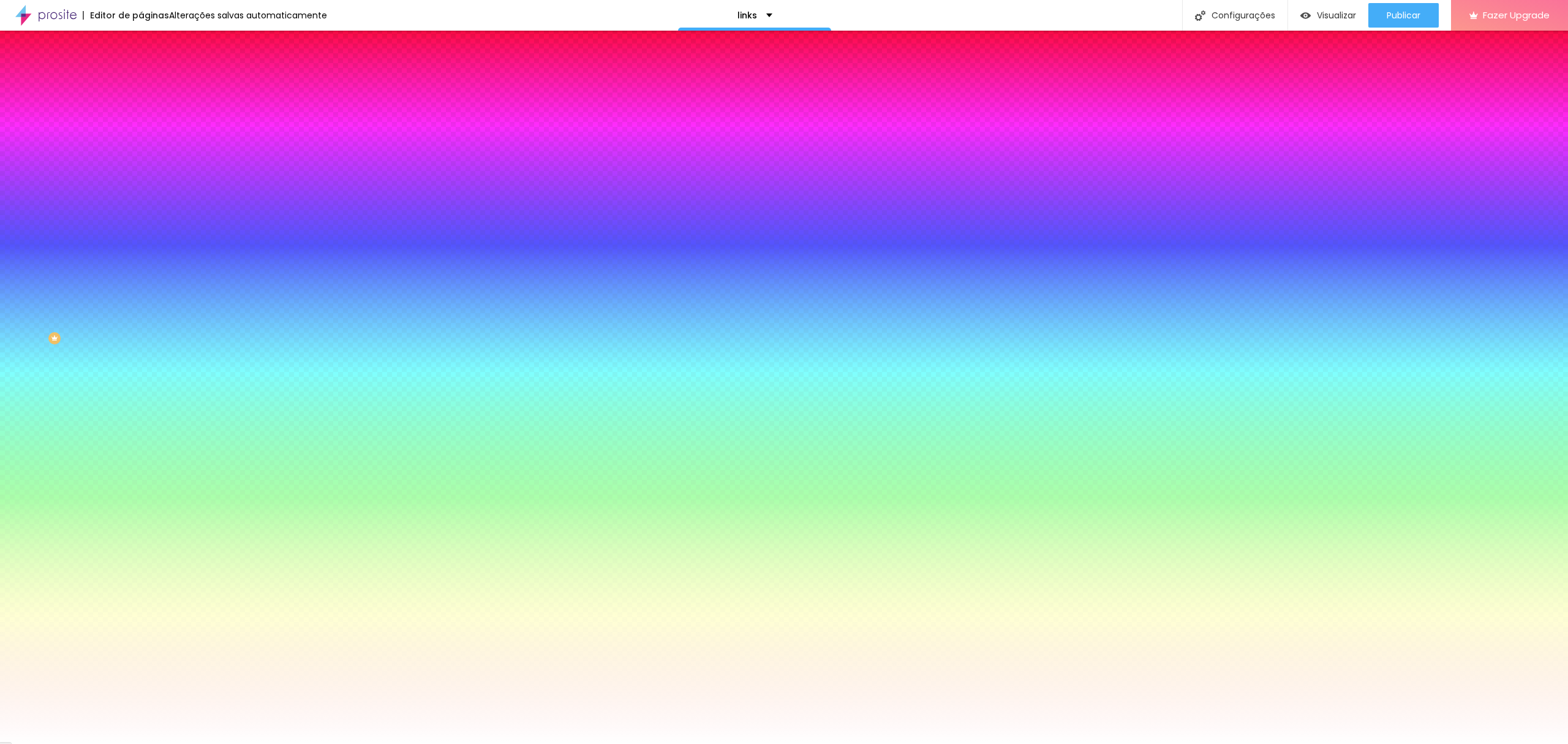
type input "1"
type input "3"
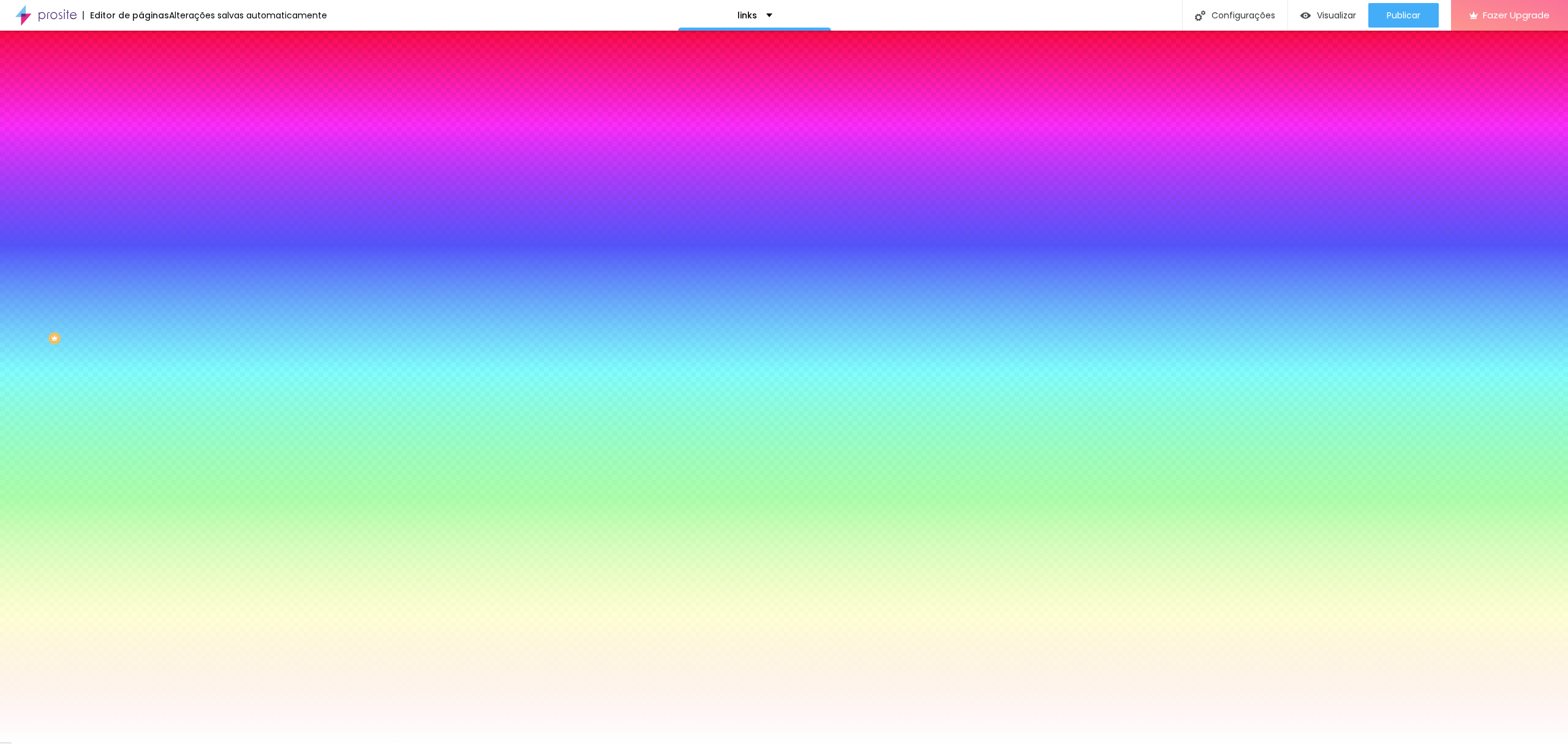
type input "4"
type input "5"
type input "4"
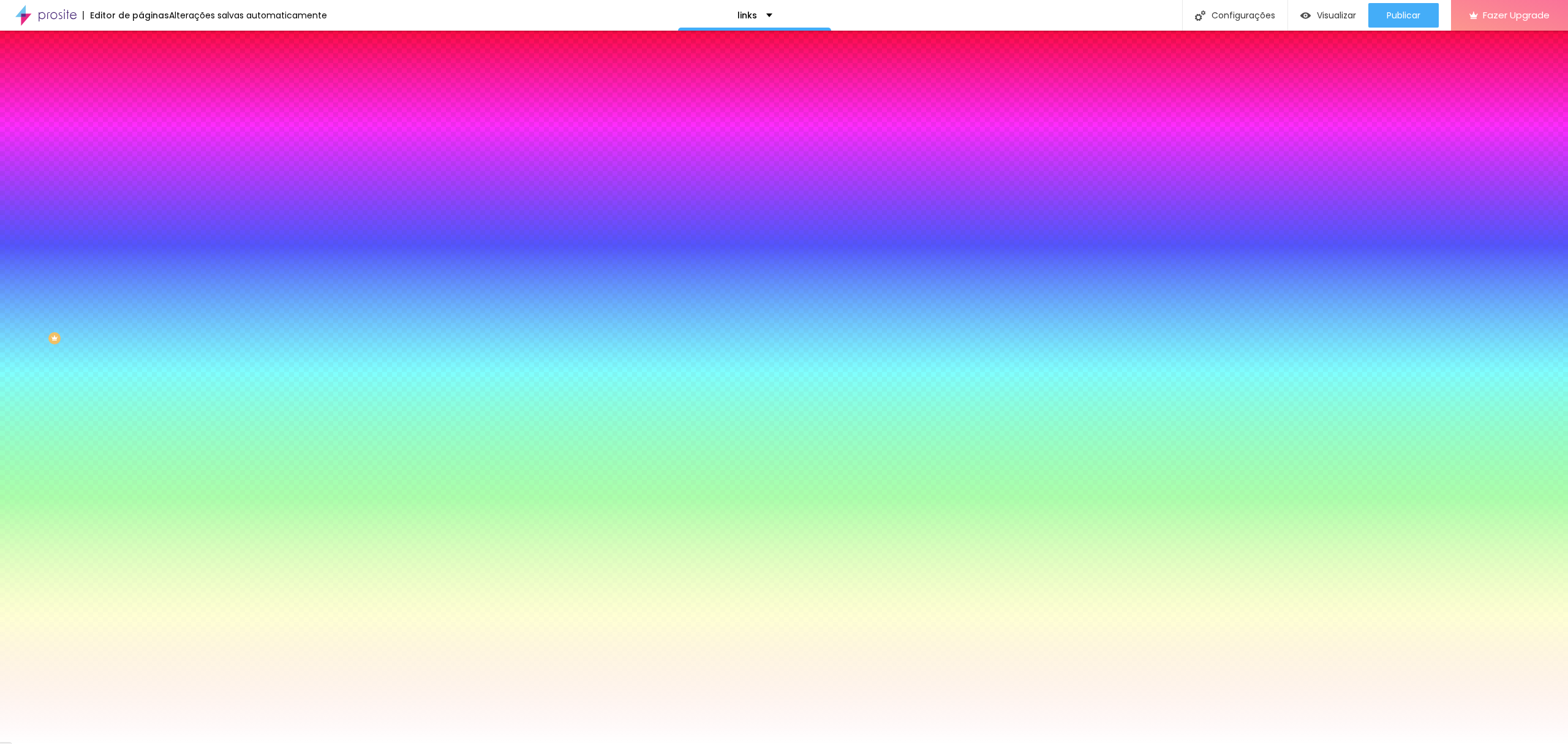
type input "4"
type input "3"
type input "2"
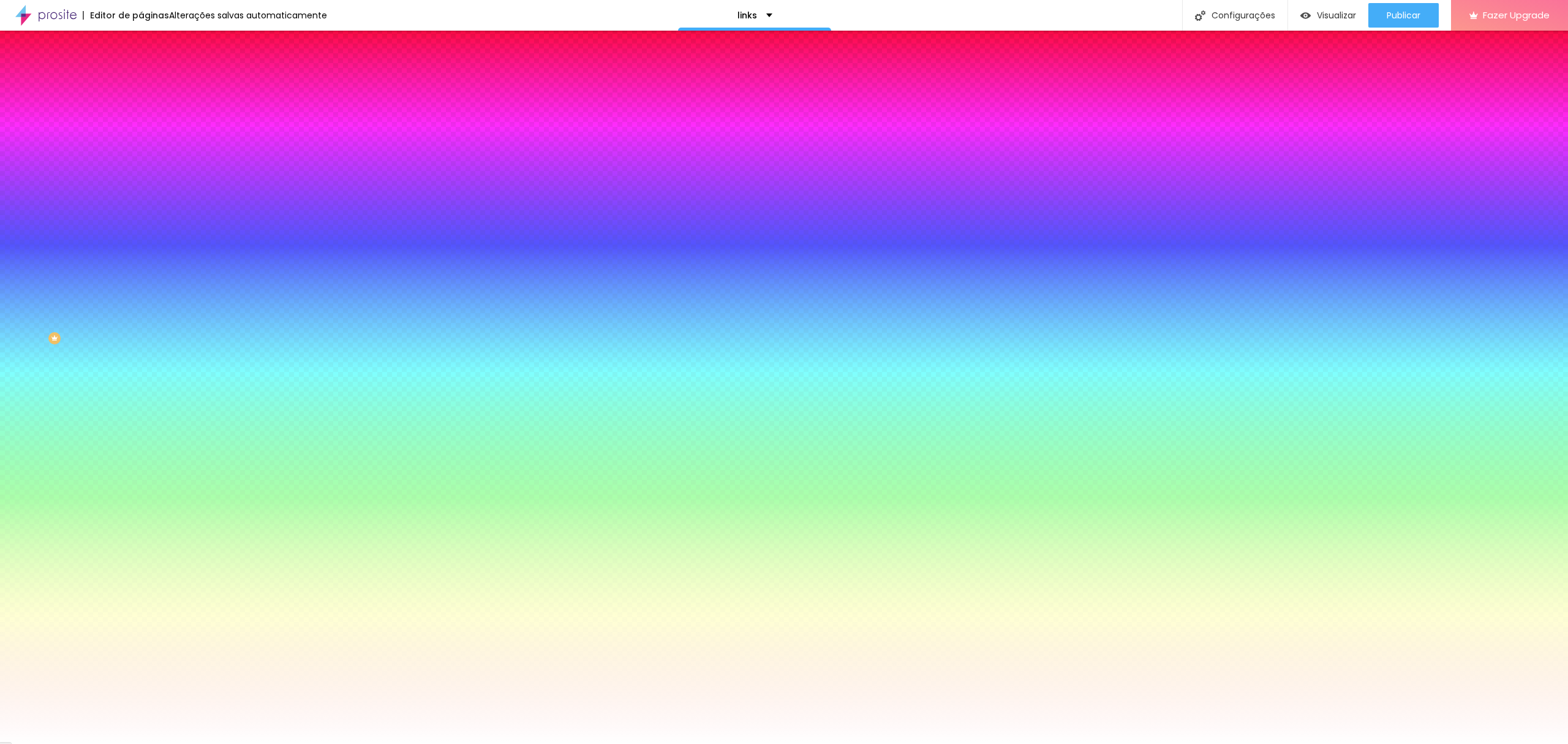
type input "1"
type input "0"
drag, startPoint x: 152, startPoint y: 365, endPoint x: 118, endPoint y: 310, distance: 64.7
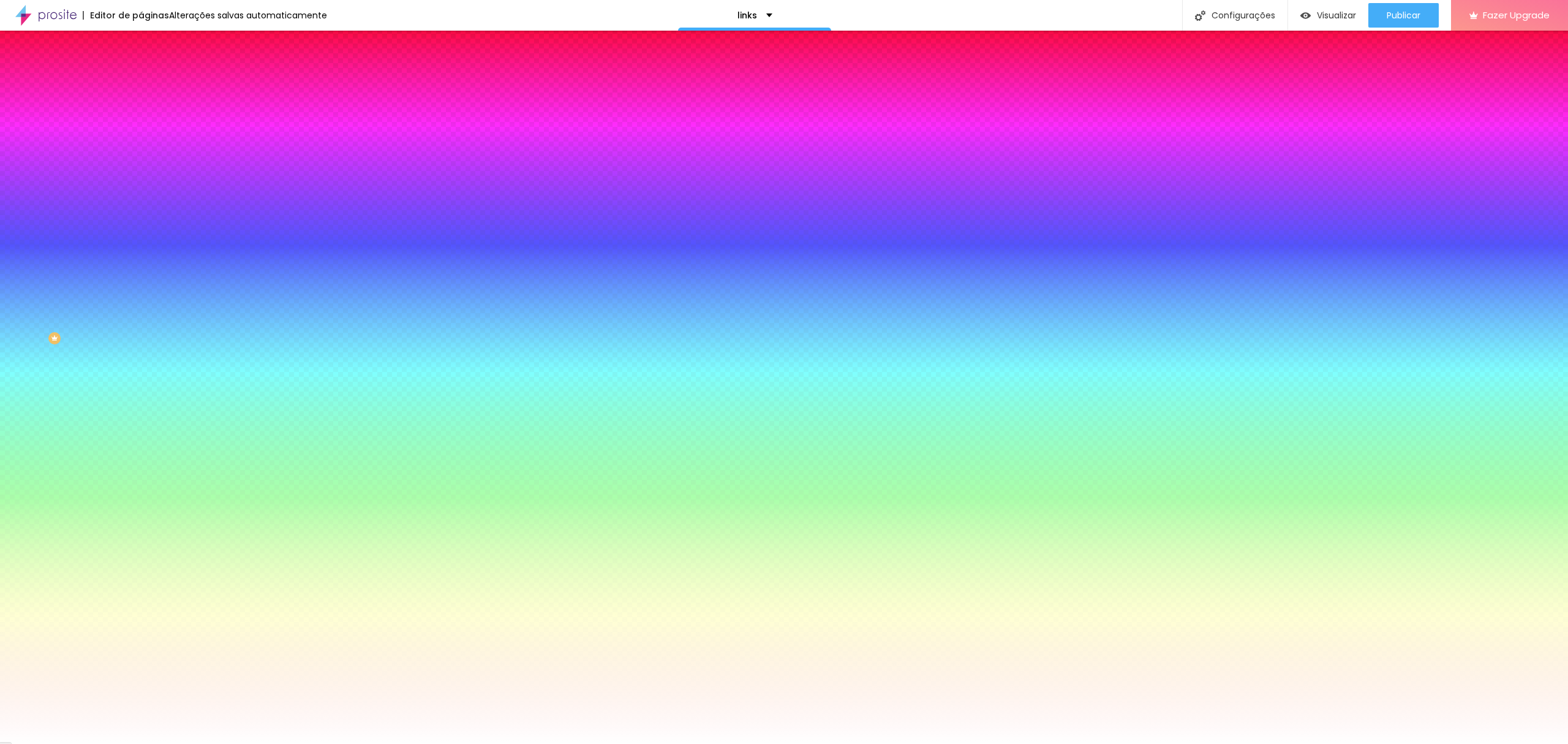
drag, startPoint x: 1563, startPoint y: 241, endPoint x: 1567, endPoint y: 385, distance: 144.1
click at [1567, 743] on div at bounding box center [784, 744] width 1568 height 0
click at [141, 171] on div "Borda" at bounding box center [212, 166] width 141 height 7
